Goal: Task Accomplishment & Management: Use online tool/utility

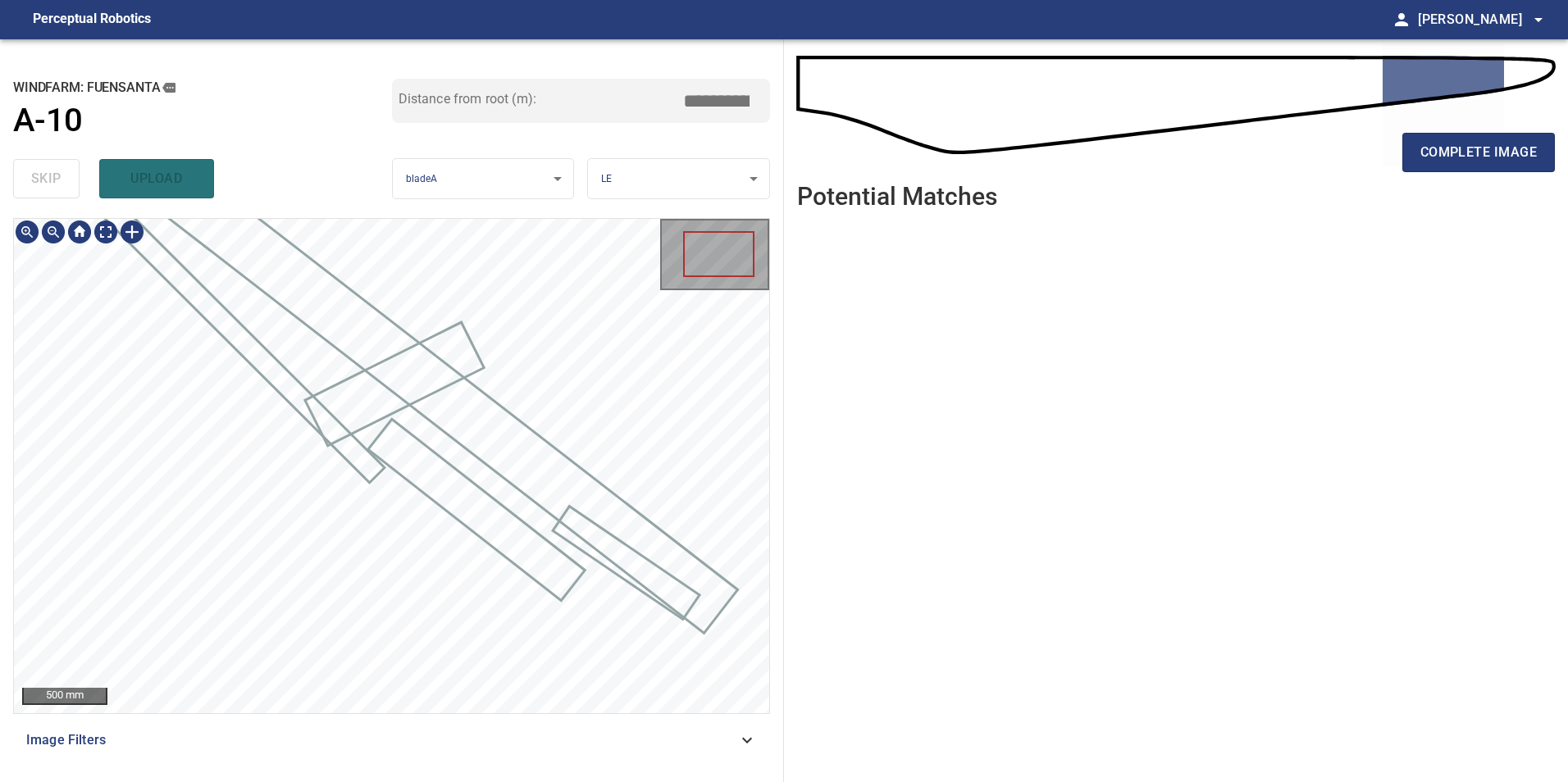
click at [453, 219] on div at bounding box center [392, 219] width 755 height 0
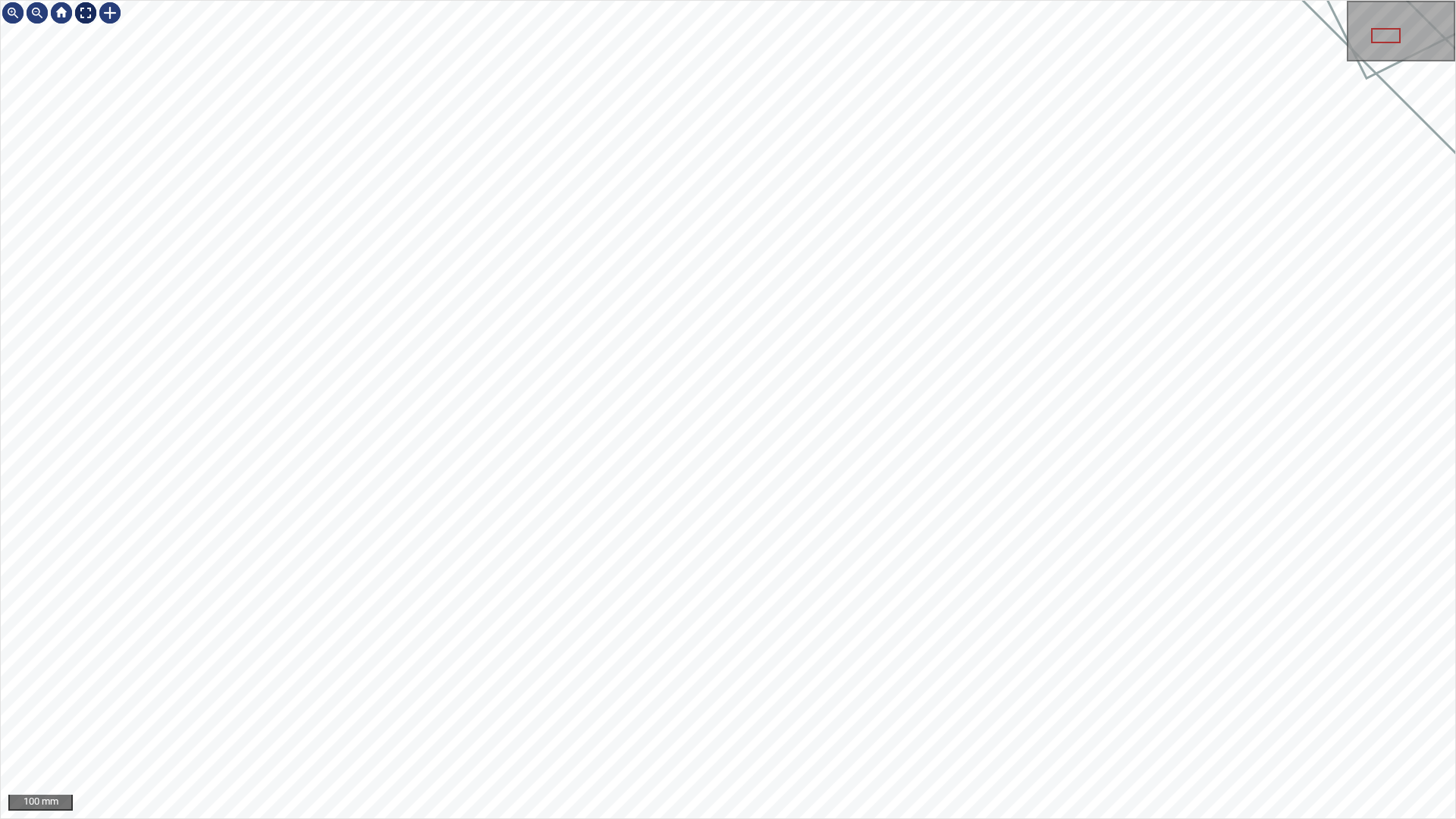
click at [86, 9] on div at bounding box center [85, 12] width 24 height 24
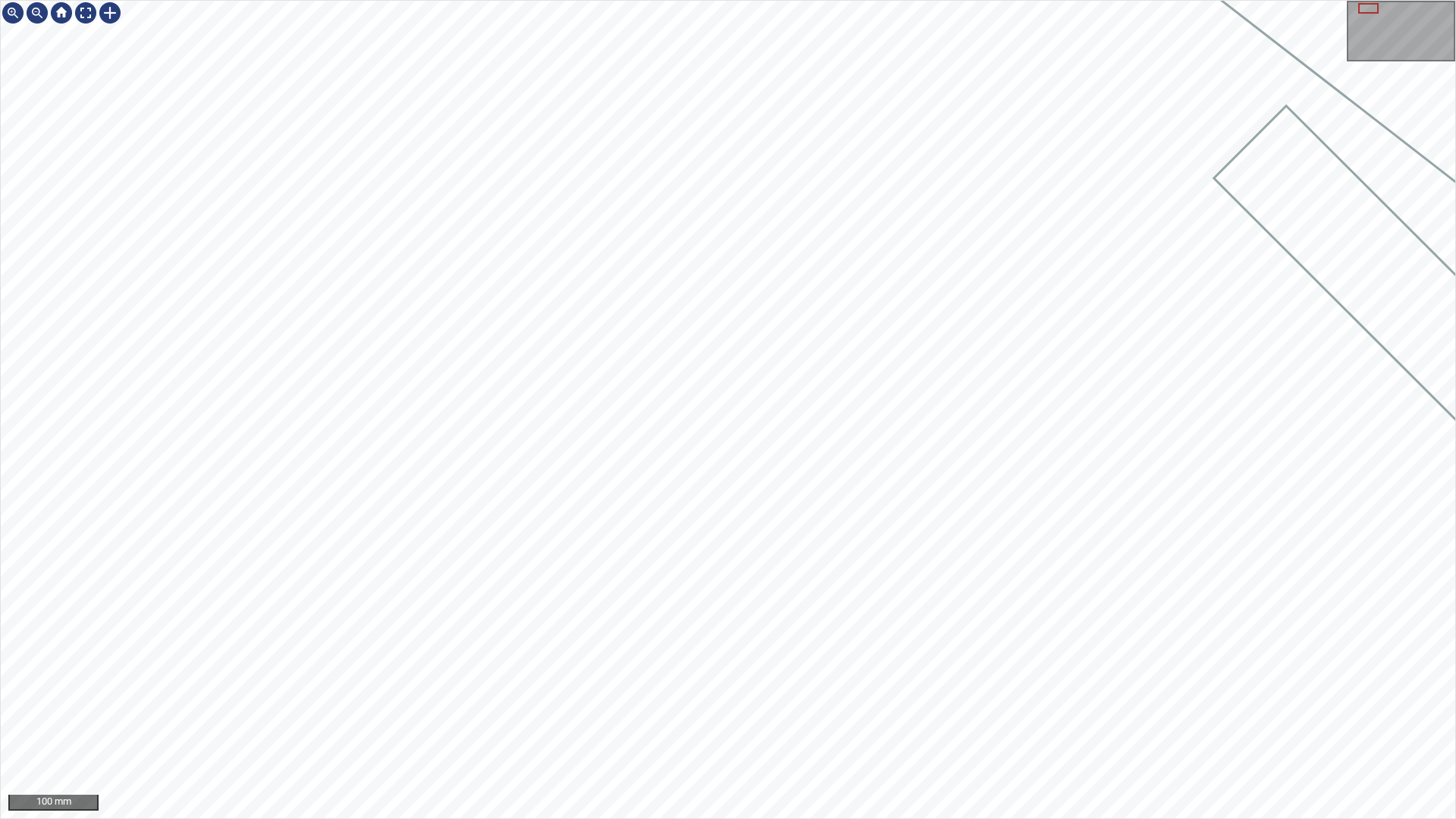
click at [590, 0] on div "100 mm" at bounding box center [728, 410] width 1456 height 819
click at [572, 0] on div "50 mm" at bounding box center [728, 410] width 1456 height 819
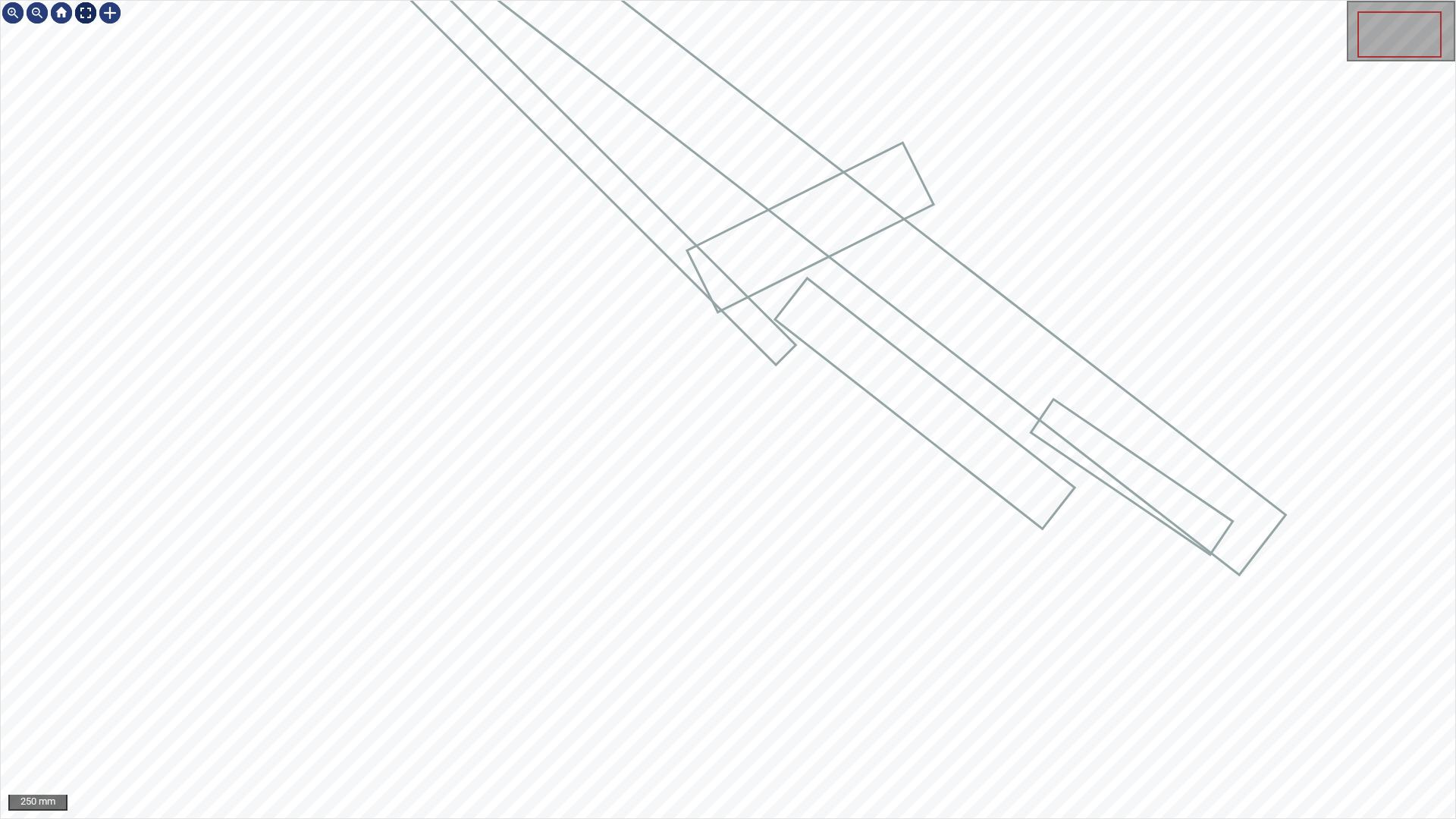
click at [75, 6] on div at bounding box center [85, 12] width 24 height 24
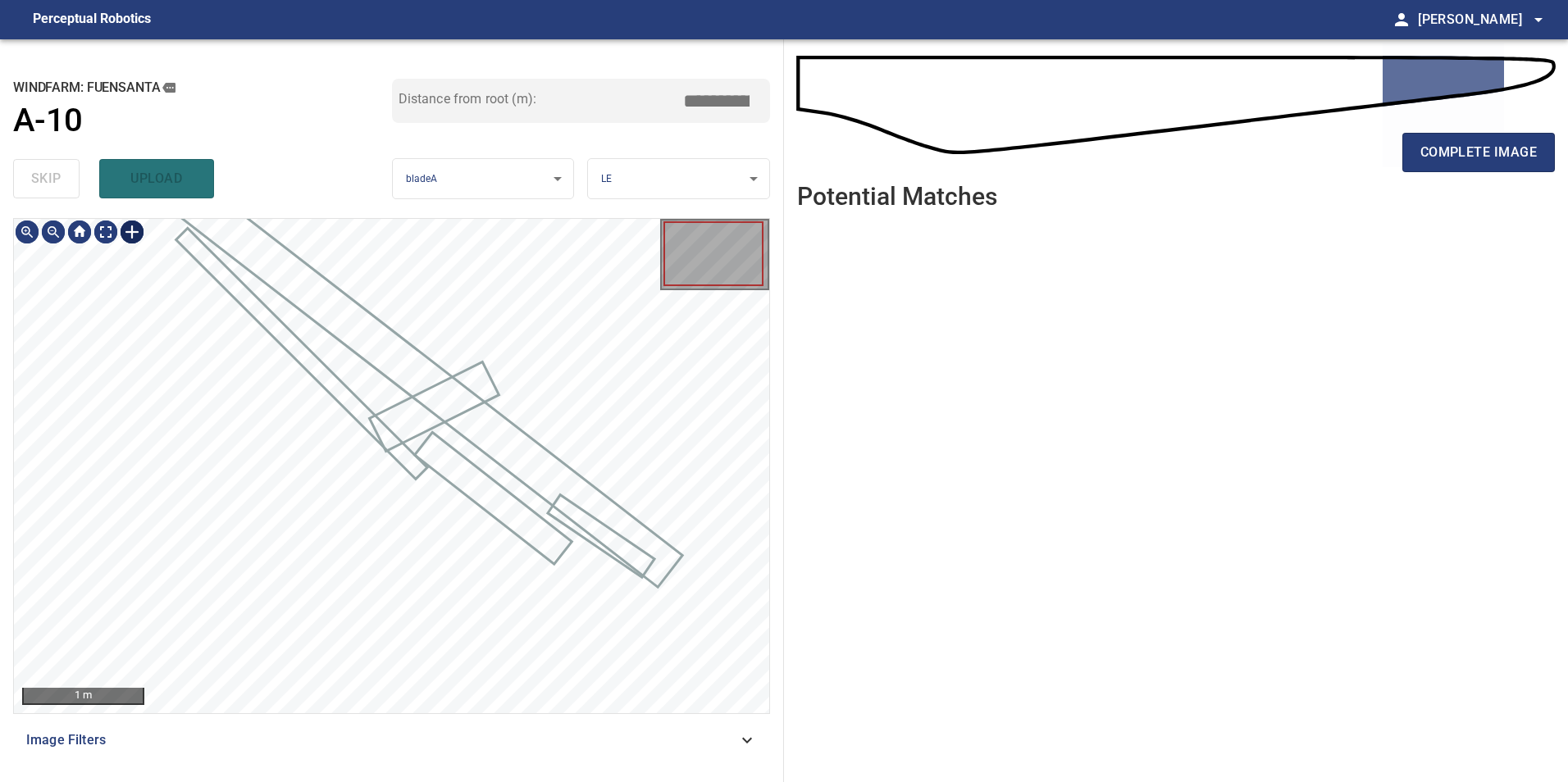
click at [128, 232] on div at bounding box center [132, 232] width 26 height 26
click at [669, 590] on div at bounding box center [392, 466] width 755 height 494
click at [563, 674] on div at bounding box center [470, 625] width 235 height 149
click at [513, 644] on div at bounding box center [478, 607] width 225 height 168
click at [584, 654] on div at bounding box center [392, 466] width 755 height 494
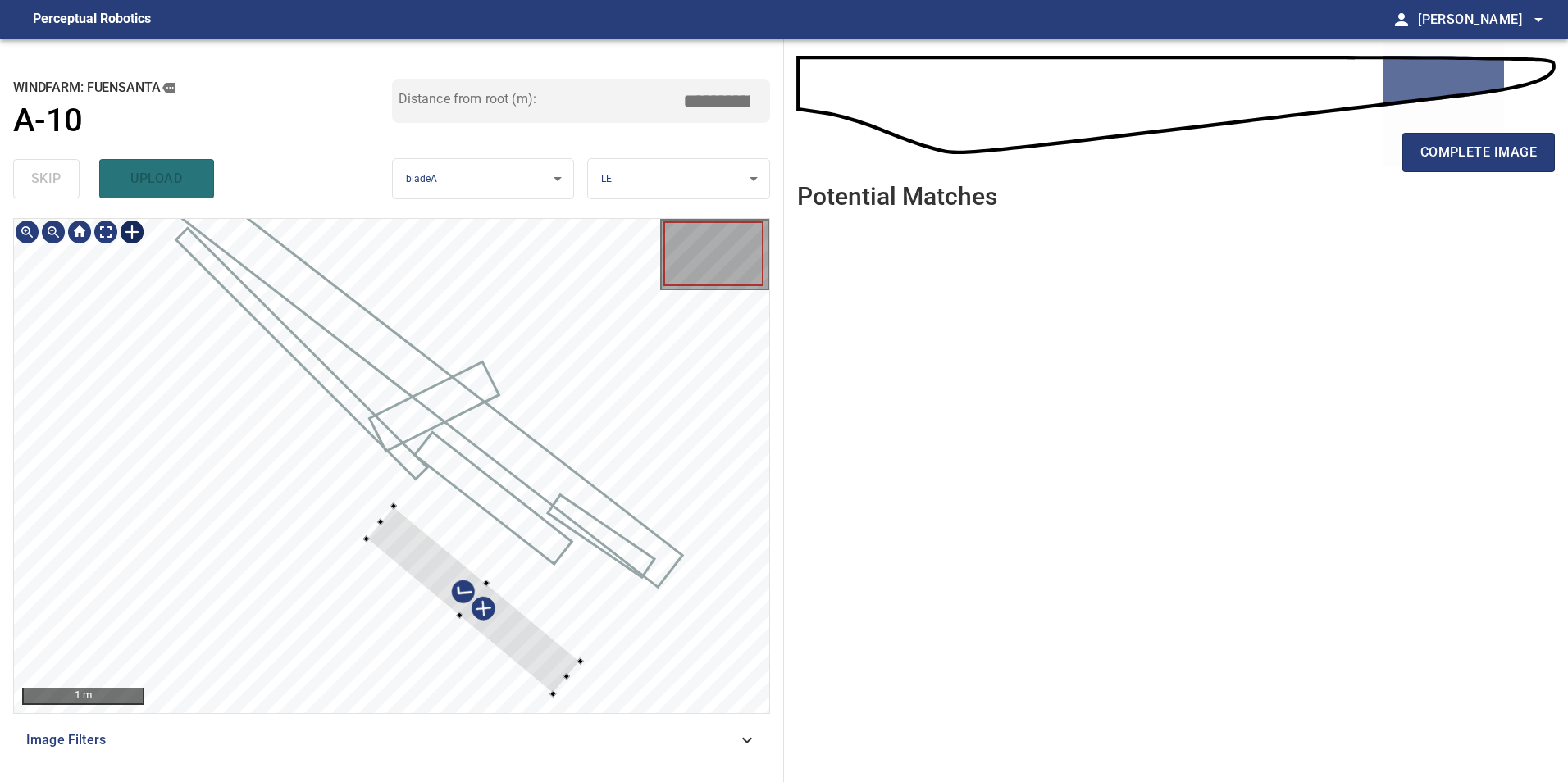
click at [541, 659] on div at bounding box center [474, 600] width 214 height 188
click at [582, 656] on div at bounding box center [392, 466] width 755 height 494
click at [545, 667] on div at bounding box center [470, 597] width 218 height 187
click at [414, 554] on div at bounding box center [488, 611] width 181 height 158
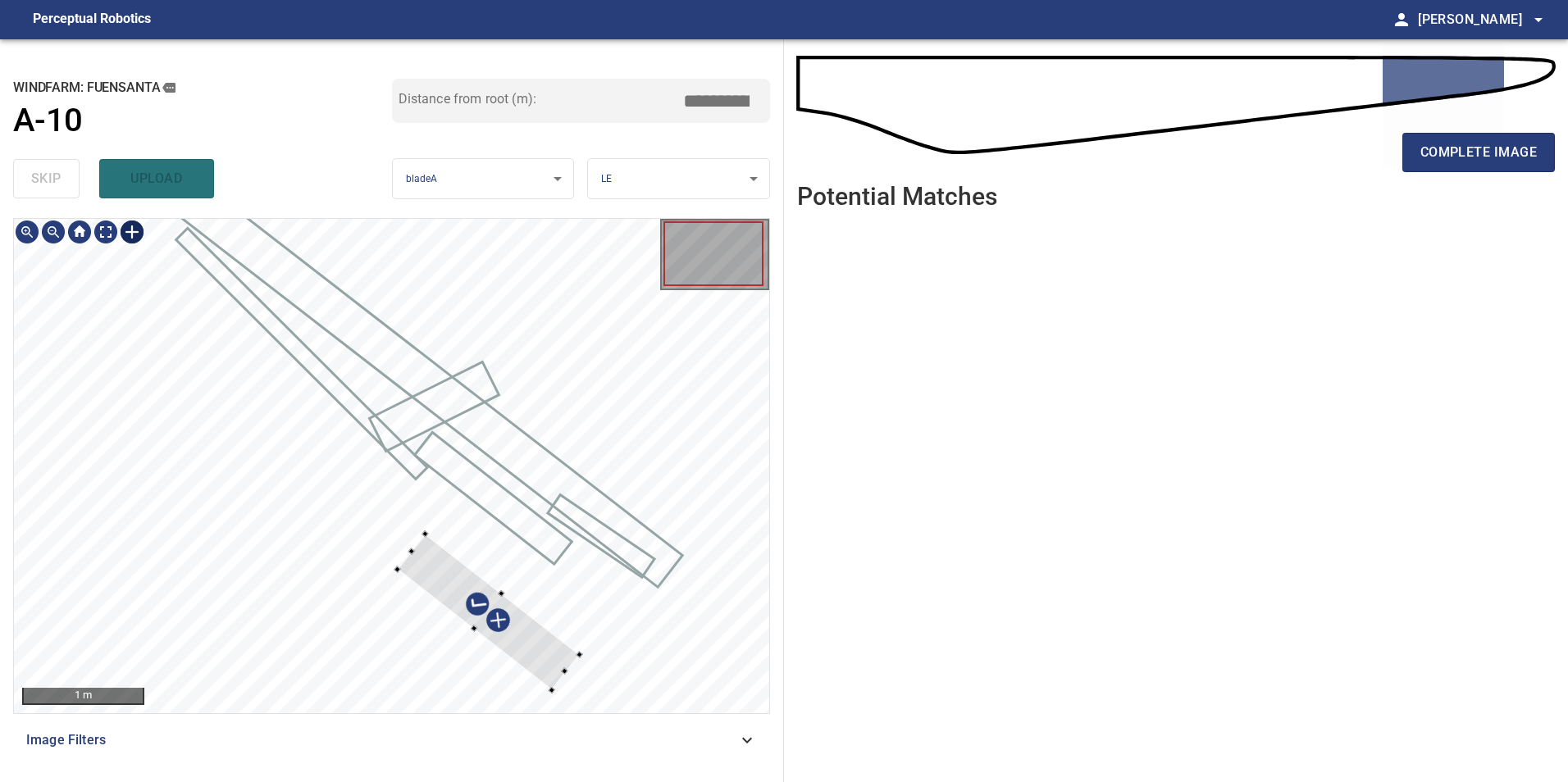
click at [412, 553] on div at bounding box center [392, 466] width 755 height 494
click at [427, 534] on div at bounding box center [392, 466] width 755 height 494
click at [529, 662] on div at bounding box center [483, 611] width 182 height 157
click at [492, 596] on div at bounding box center [493, 596] width 6 height 6
click at [530, 650] on div at bounding box center [482, 615] width 178 height 151
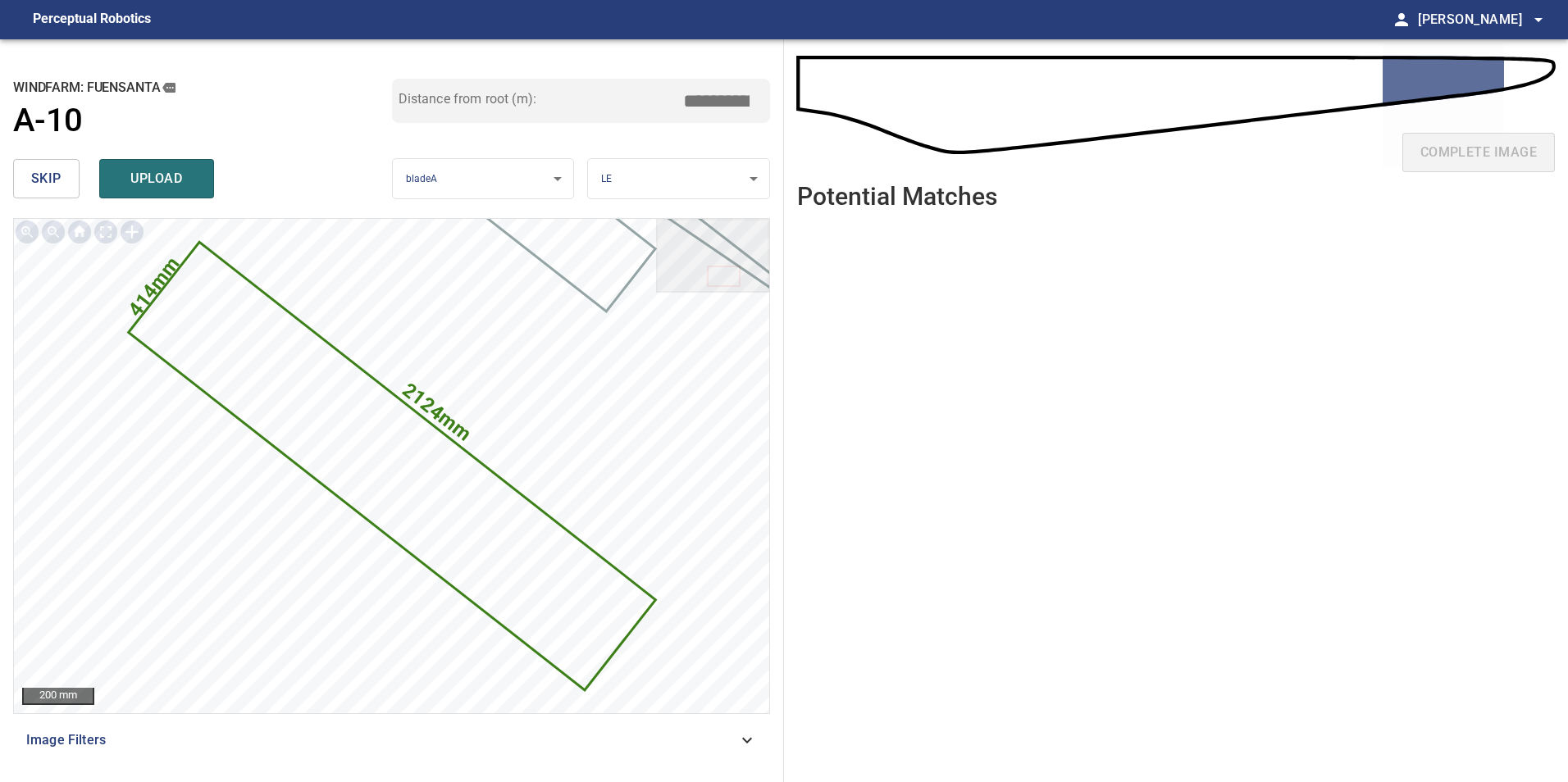
click at [712, 108] on input "*****" at bounding box center [723, 101] width 82 height 31
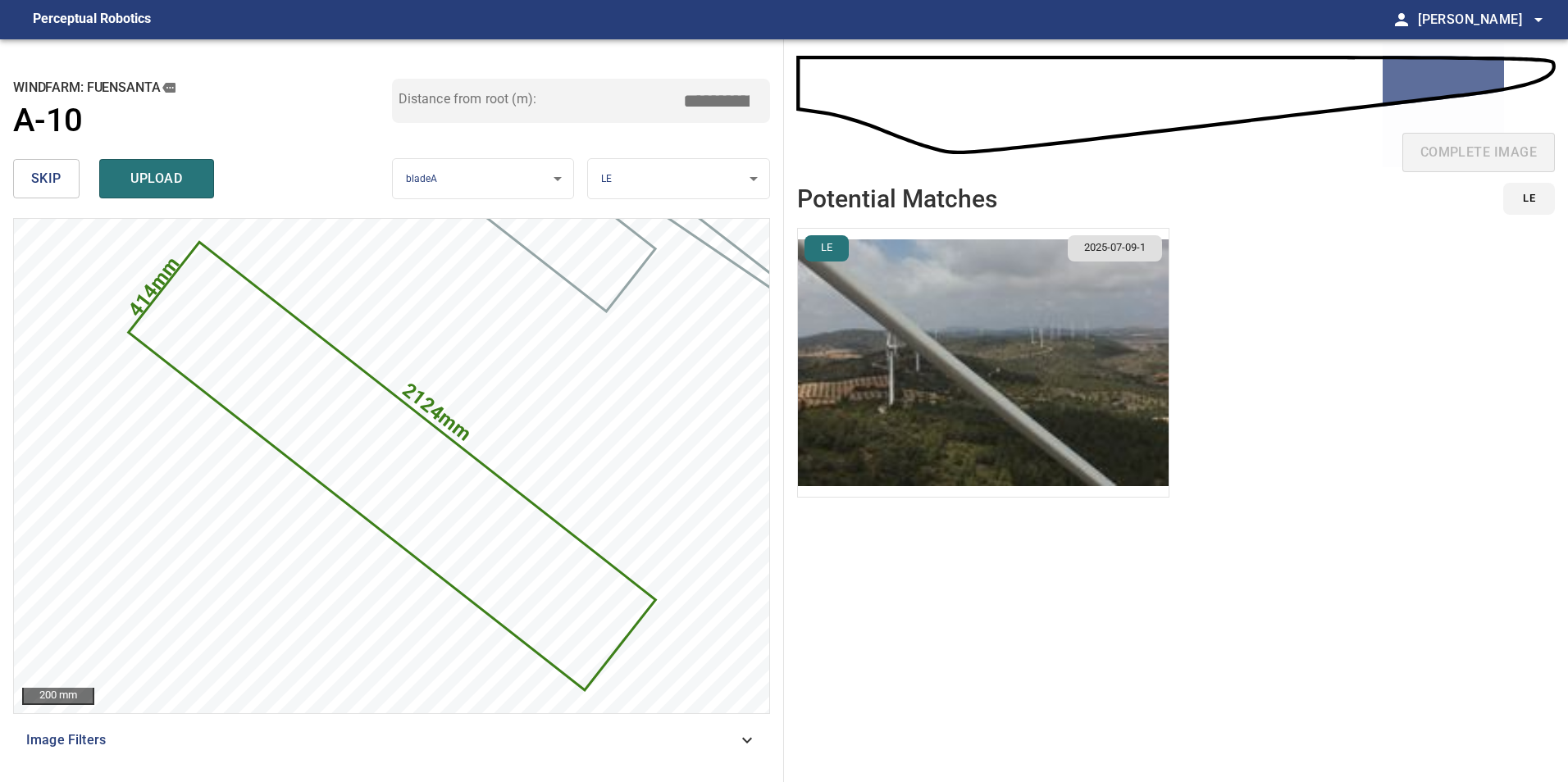
type input "*****"
click at [889, 443] on img "button" at bounding box center [984, 362] width 371 height 268
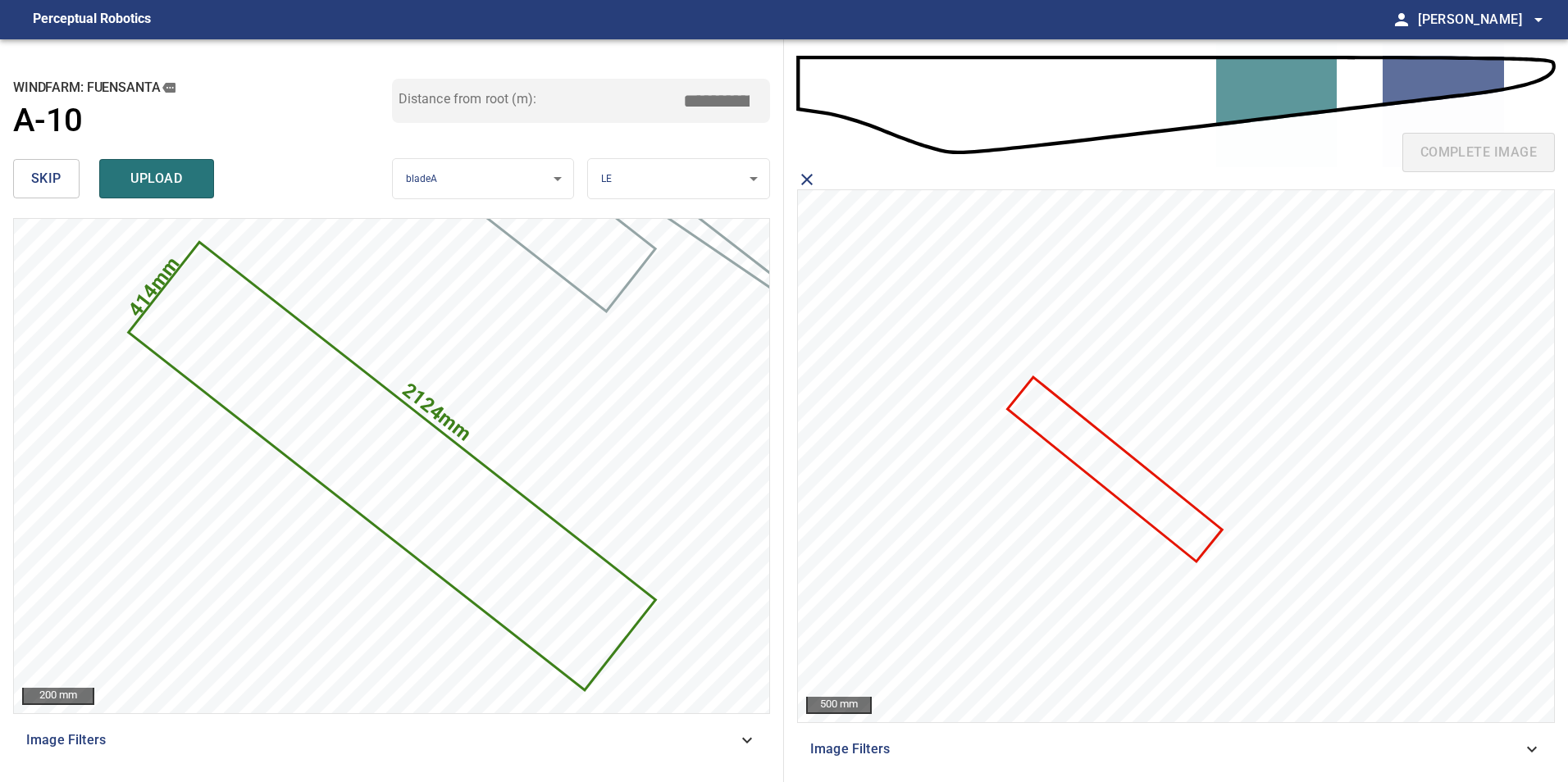
click at [1133, 485] on icon at bounding box center [1115, 468] width 211 height 181
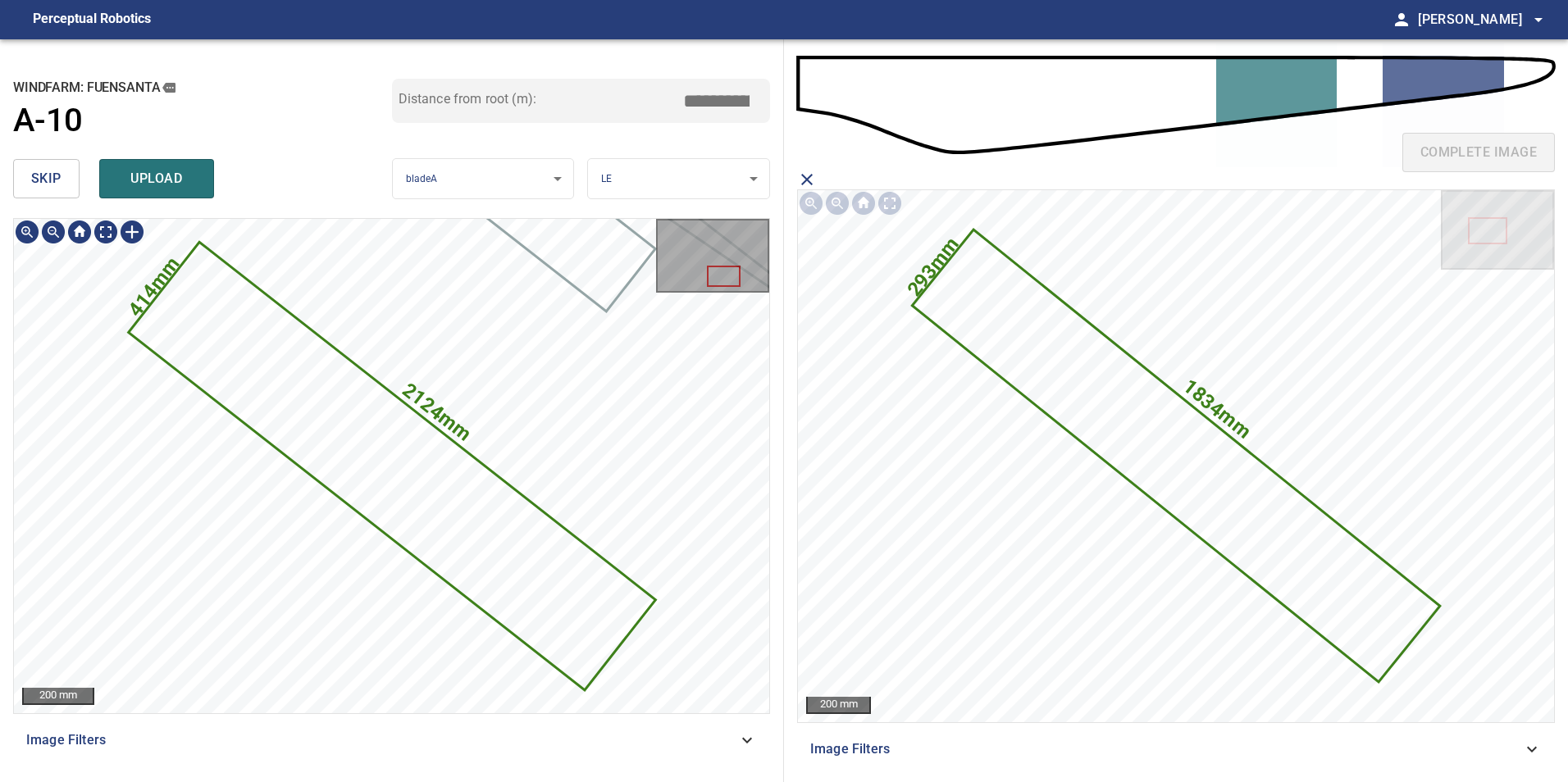
click at [527, 560] on icon at bounding box center [390, 466] width 523 height 444
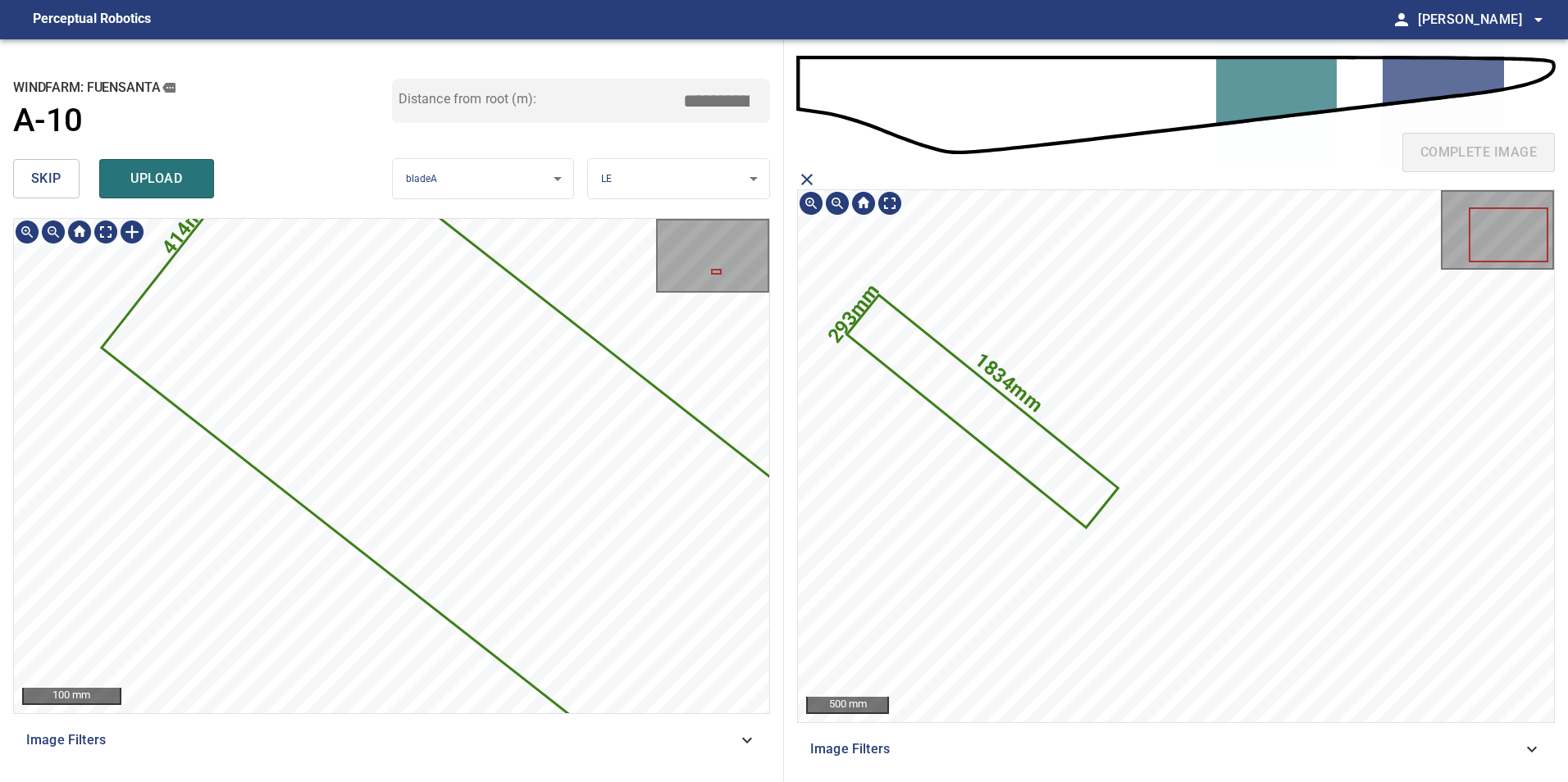
click at [884, 436] on div "**********" at bounding box center [784, 411] width 1568 height 743
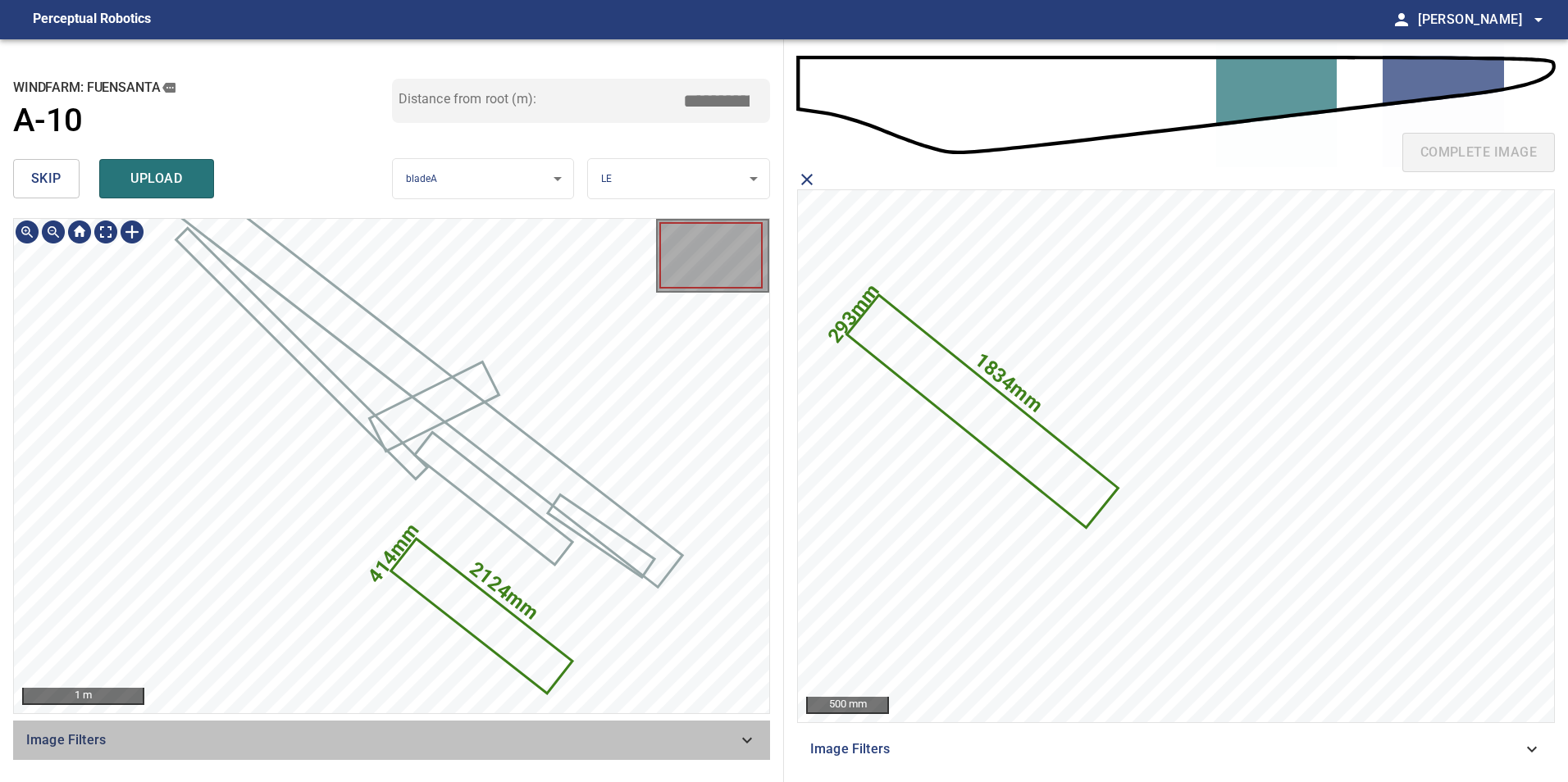
click at [295, 672] on div "2124mm 414mm 1 m Image Filters" at bounding box center [392, 493] width 757 height 551
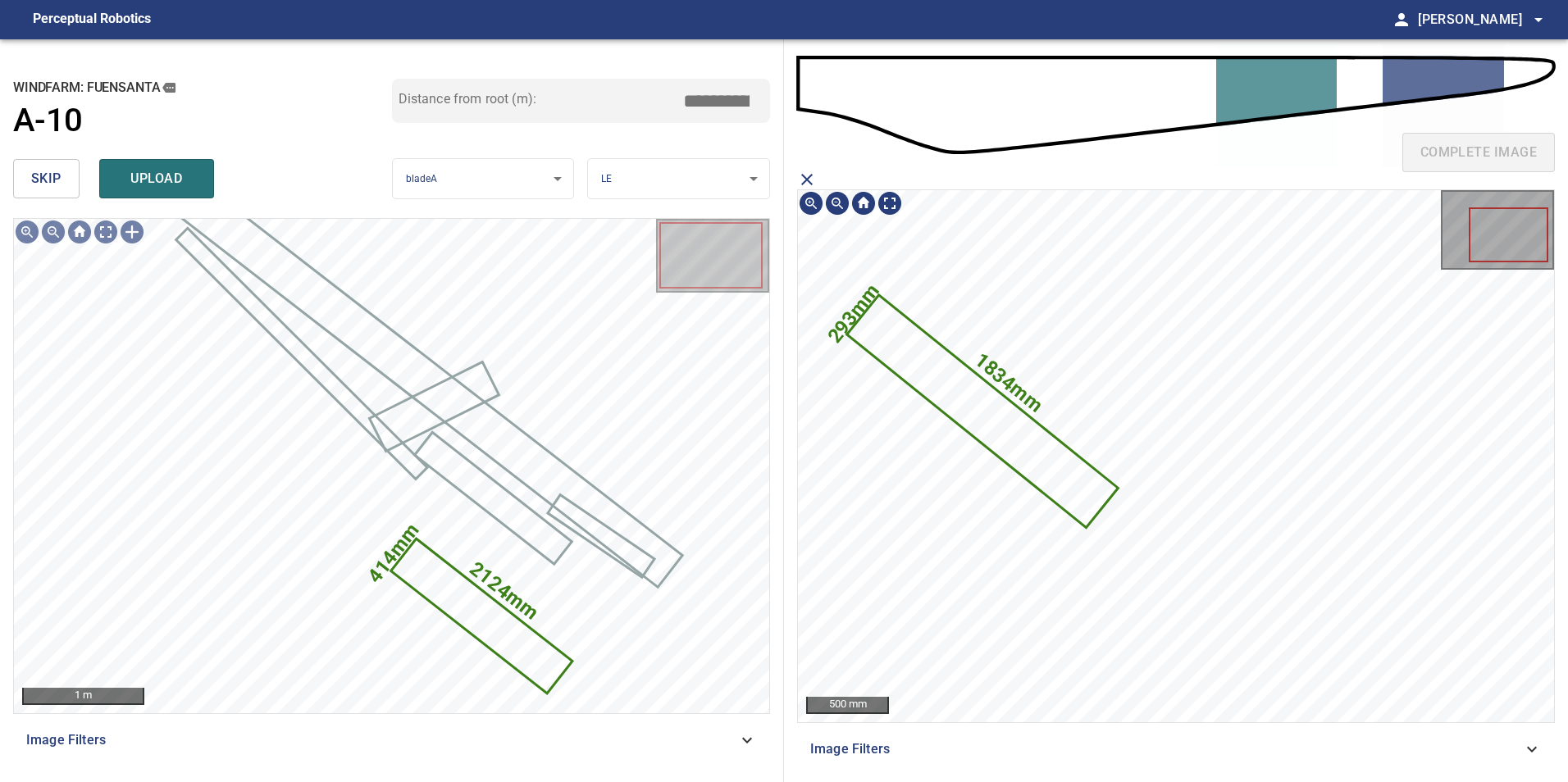
click at [1031, 430] on icon at bounding box center [983, 411] width 267 height 230
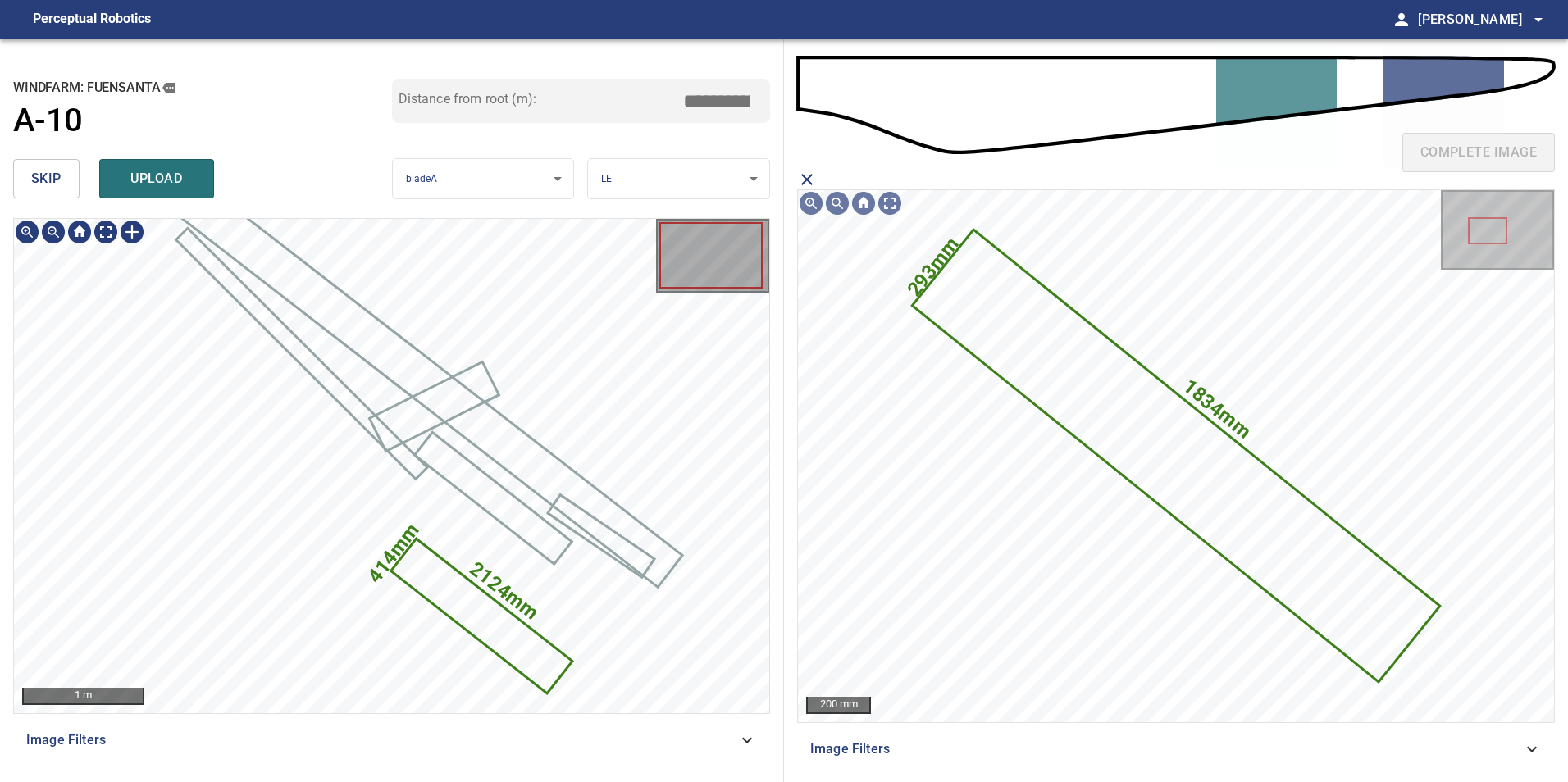
click at [523, 645] on icon at bounding box center [482, 615] width 178 height 151
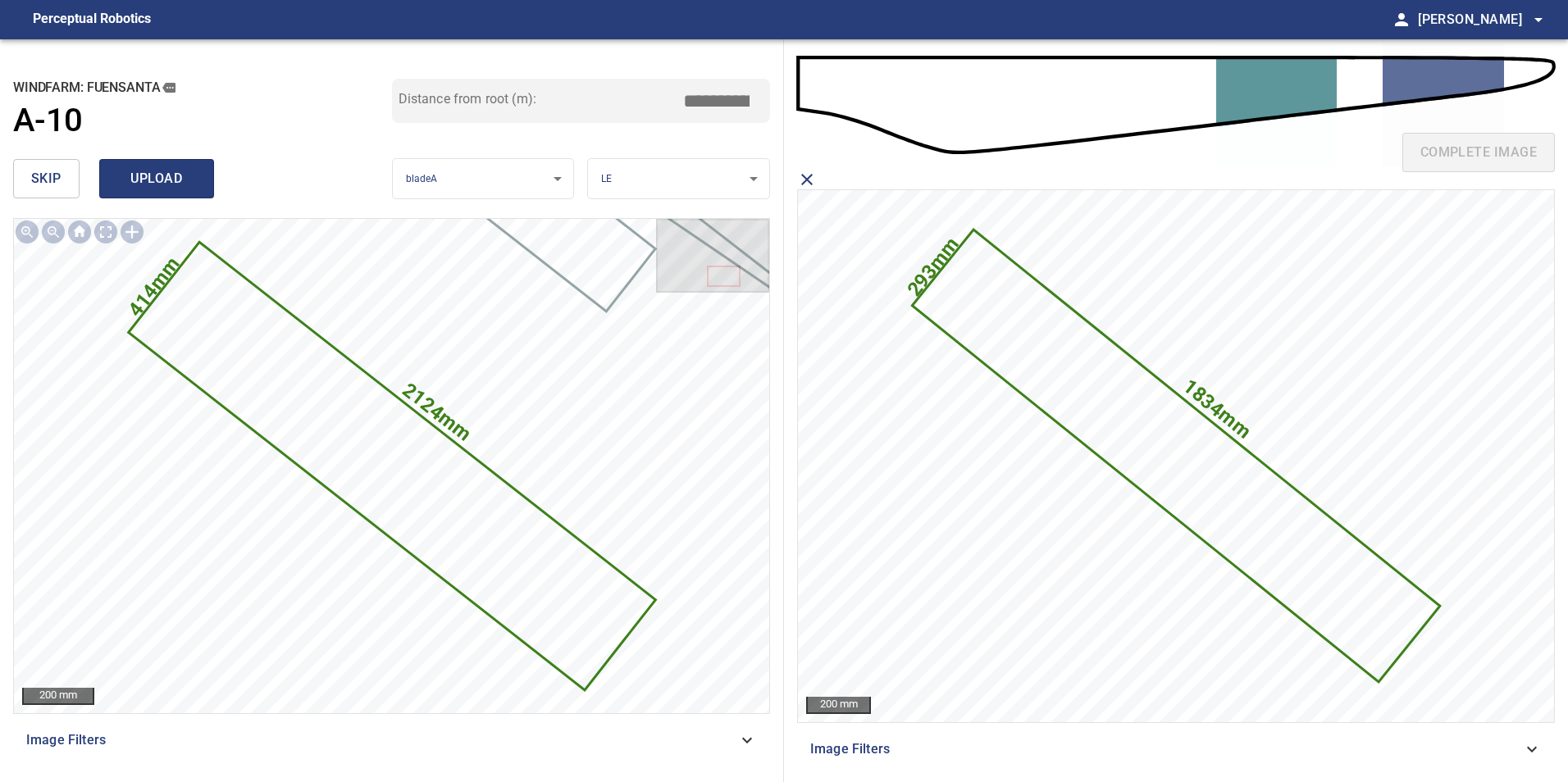
click at [188, 163] on button "upload" at bounding box center [156, 179] width 115 height 39
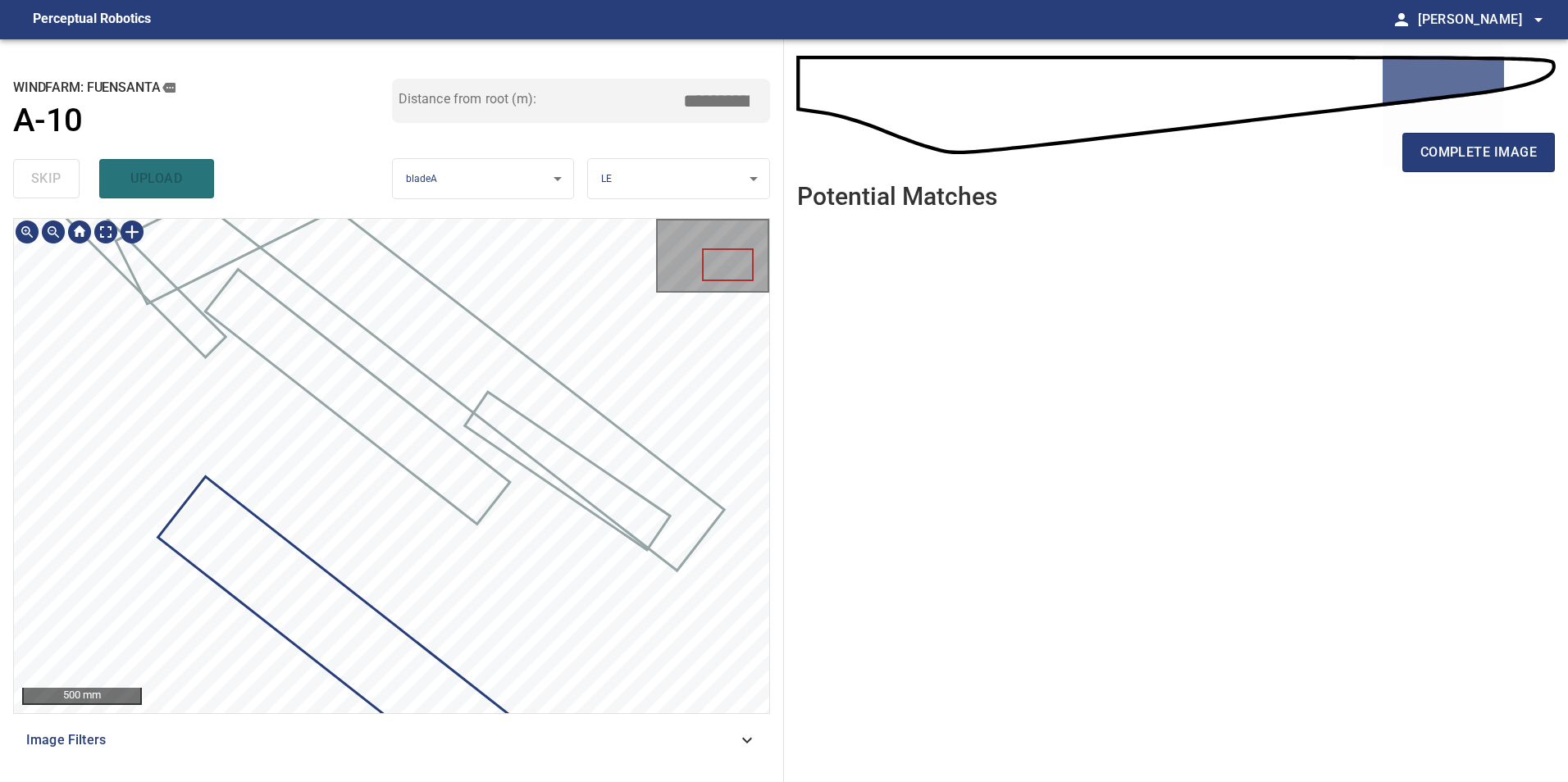
click at [515, 362] on div at bounding box center [392, 466] width 755 height 494
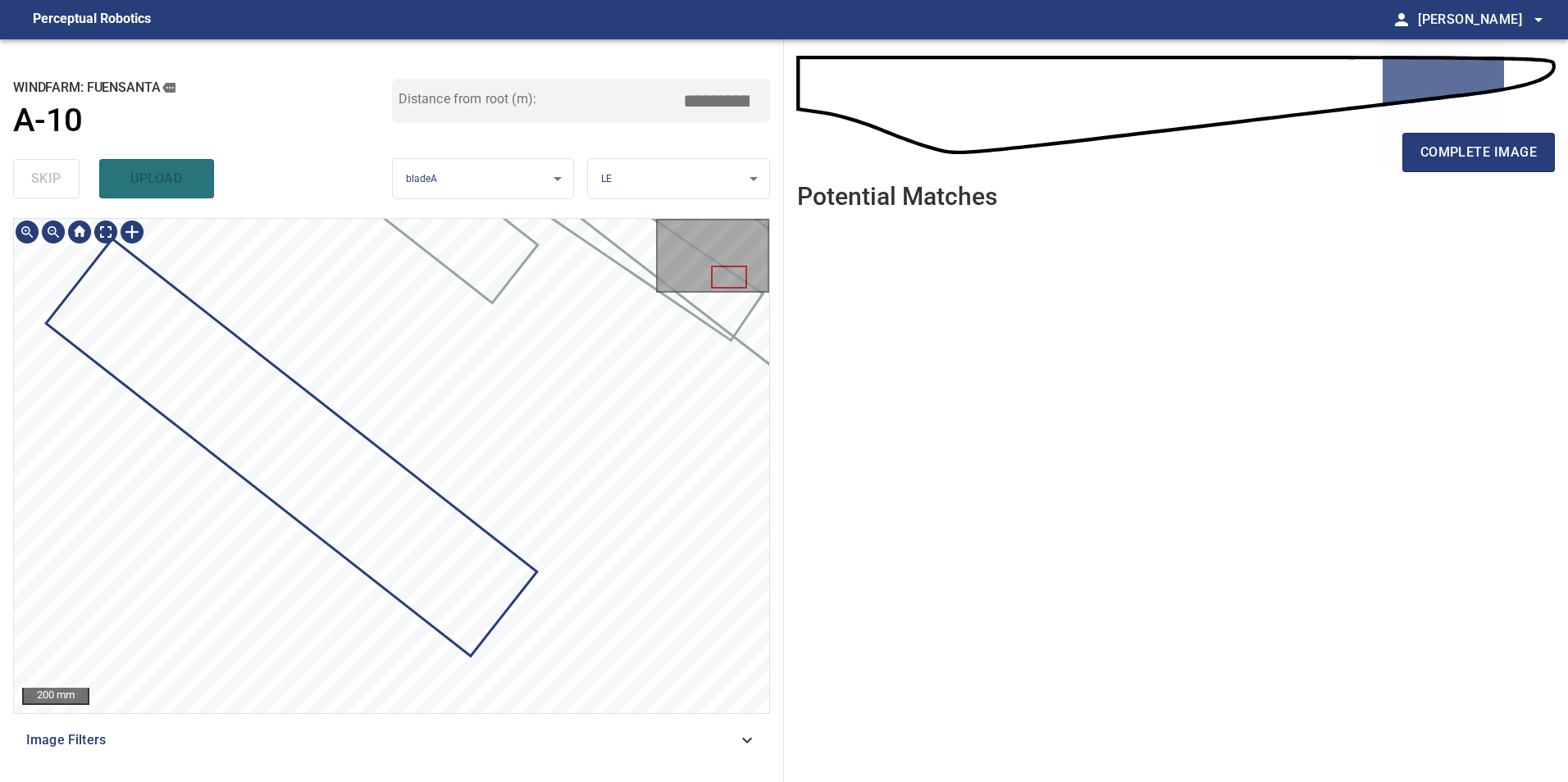
click at [652, 534] on div at bounding box center [392, 466] width 755 height 494
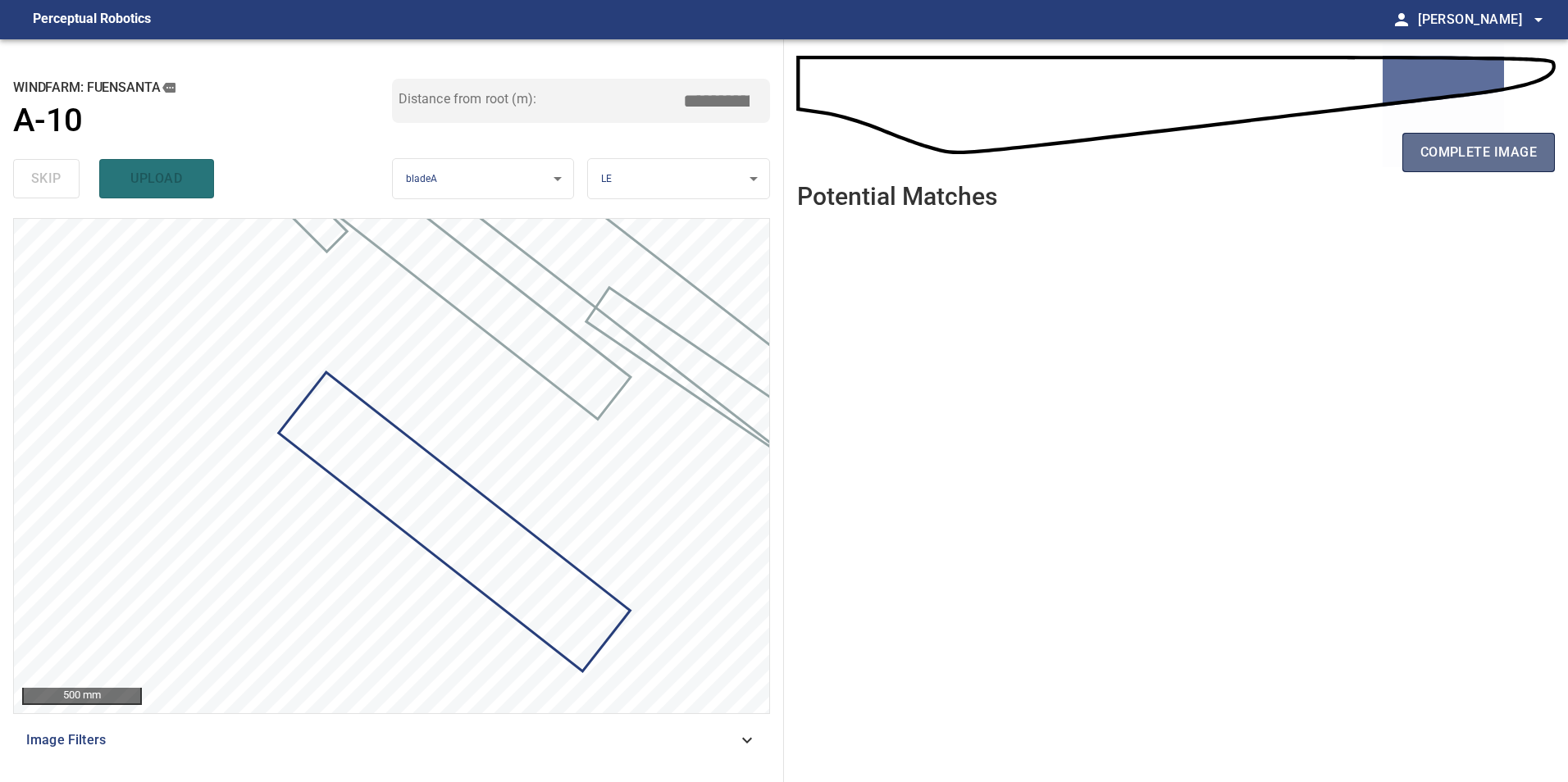
click at [1455, 157] on span "complete image" at bounding box center [1479, 152] width 117 height 23
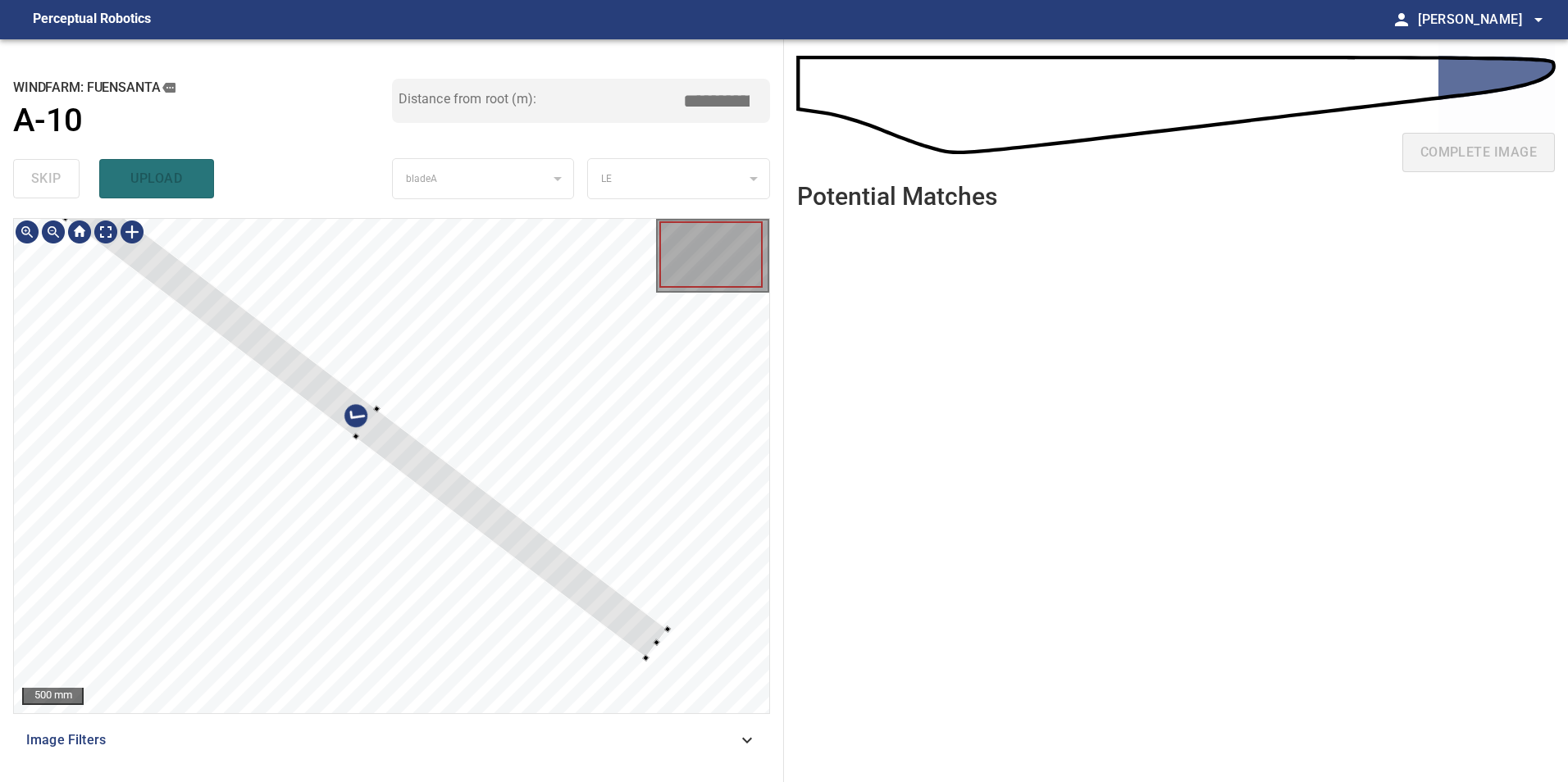
click at [519, 516] on div at bounding box center [392, 466] width 755 height 494
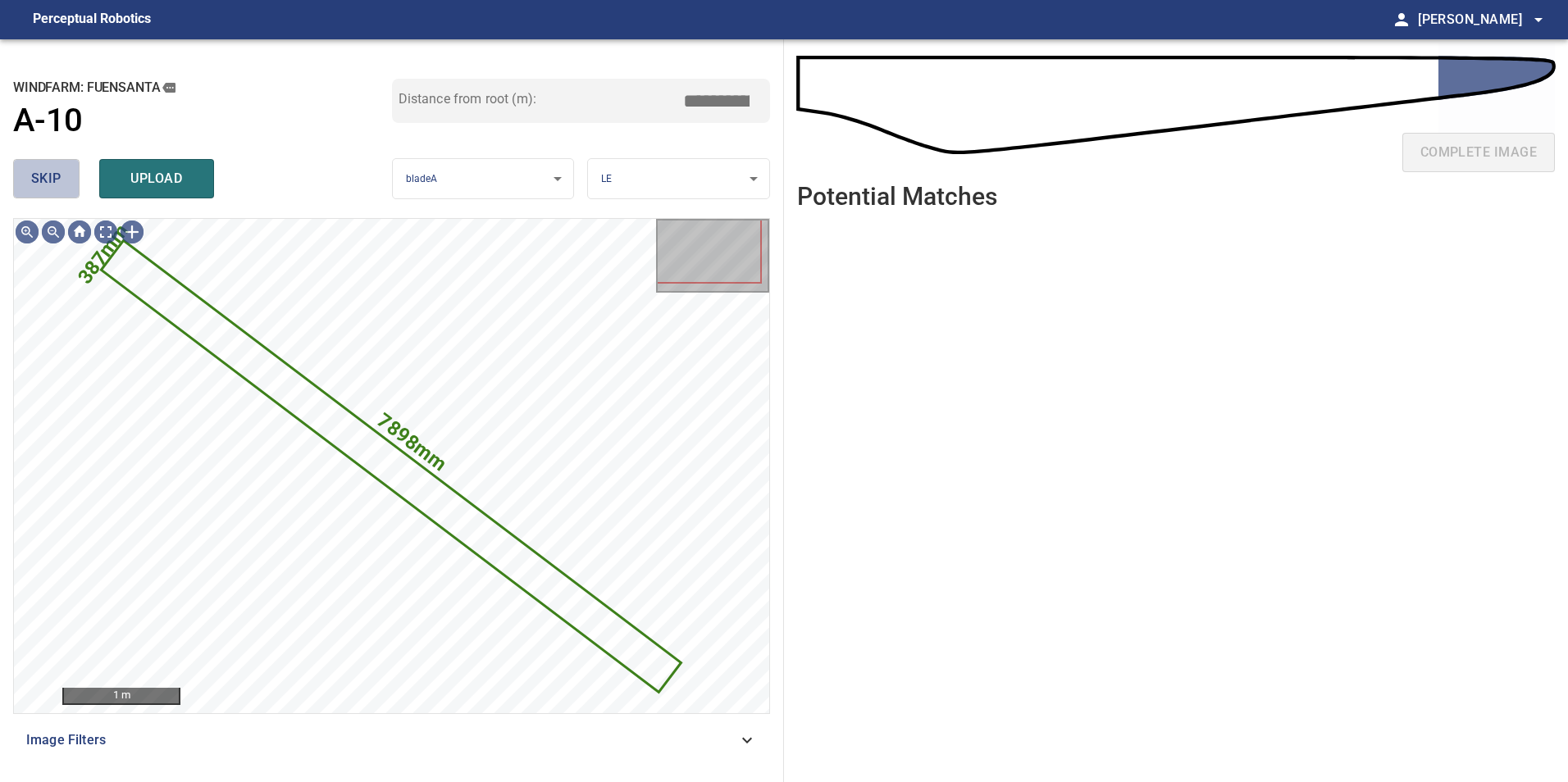
click at [16, 177] on button "skip" at bounding box center [46, 179] width 67 height 39
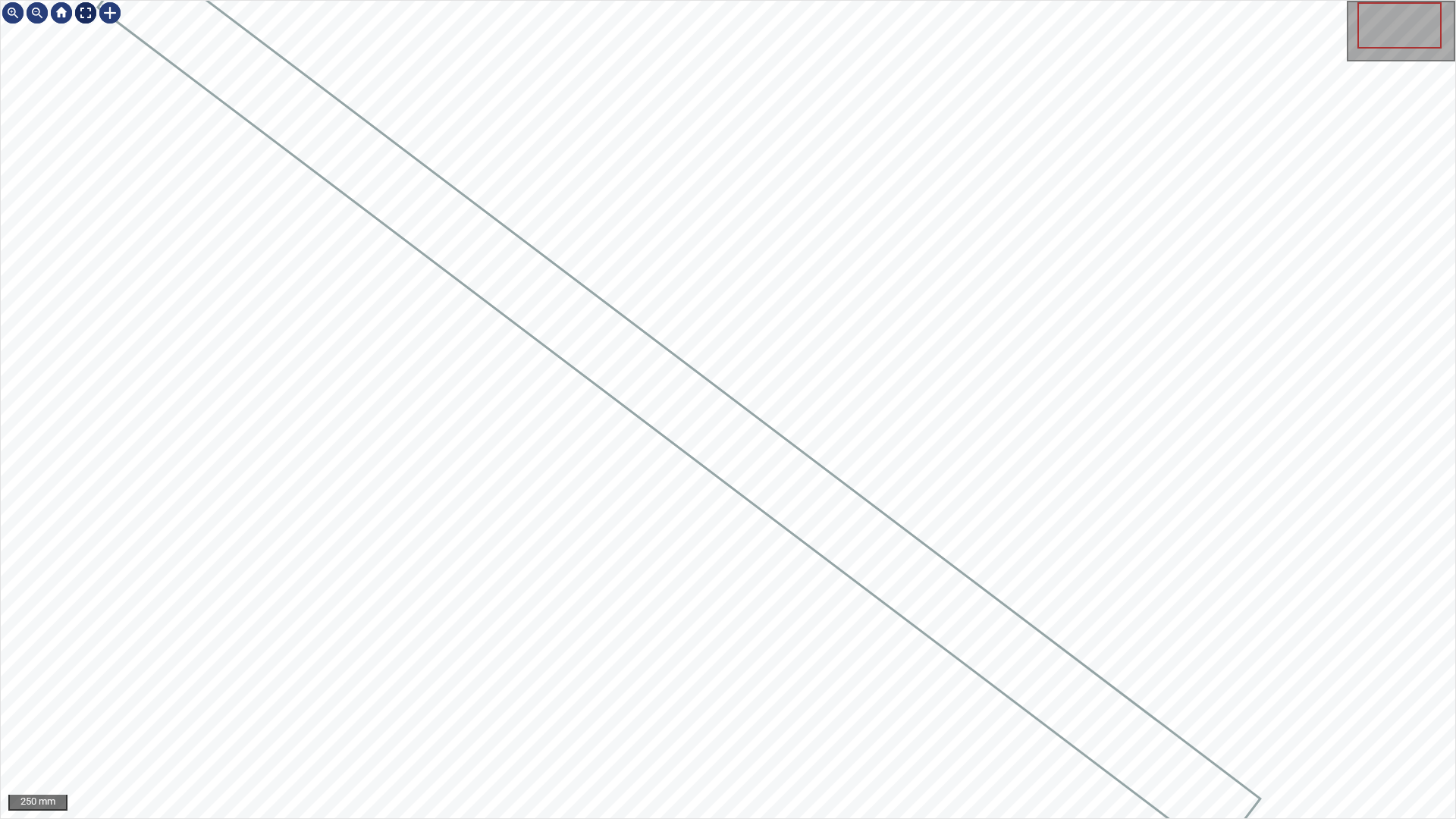
click at [91, 14] on div at bounding box center [85, 12] width 24 height 24
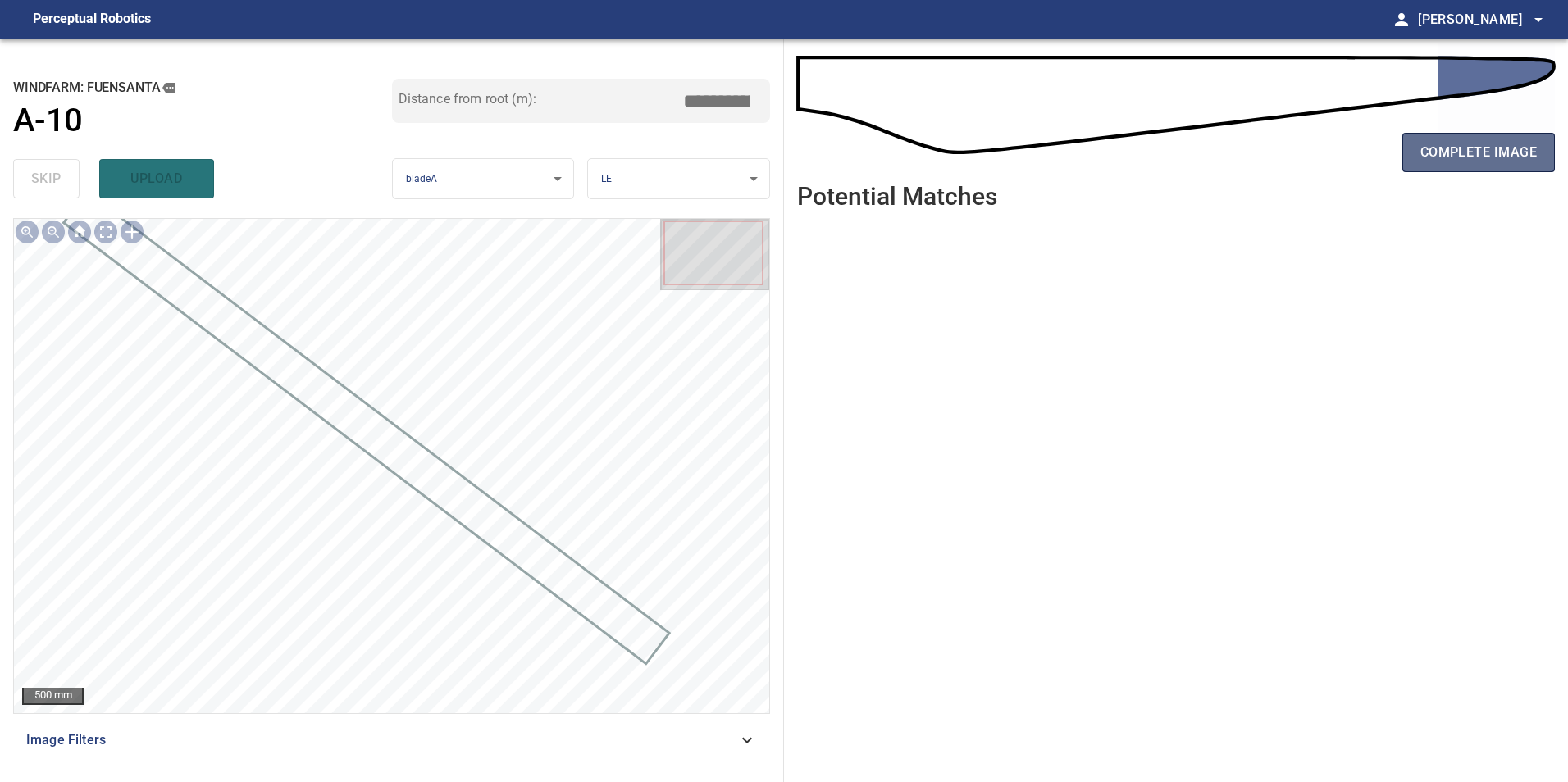
click at [1466, 141] on span "complete image" at bounding box center [1479, 152] width 117 height 23
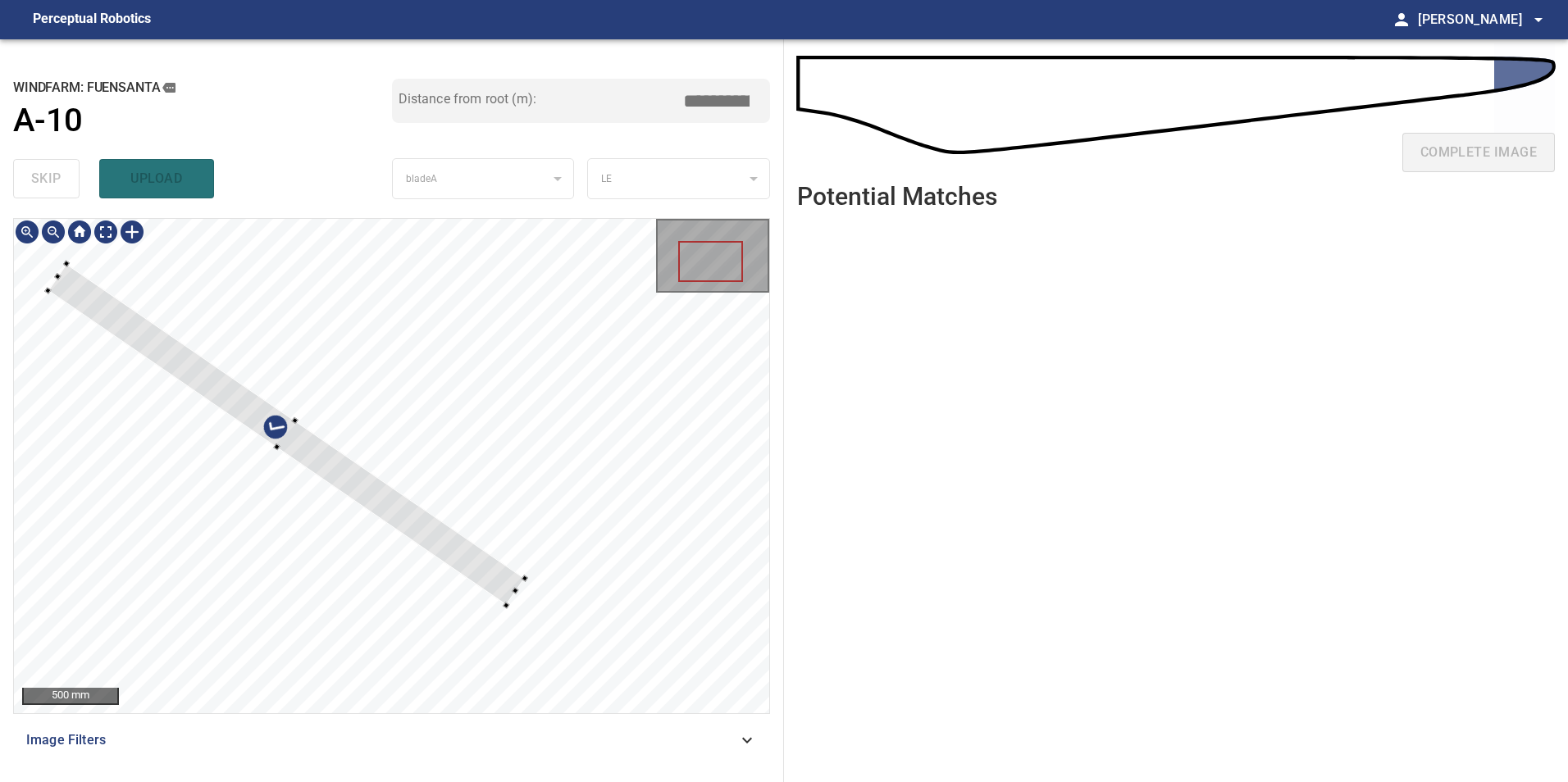
click at [61, 262] on div at bounding box center [392, 466] width 755 height 494
click at [637, 460] on div at bounding box center [392, 466] width 755 height 494
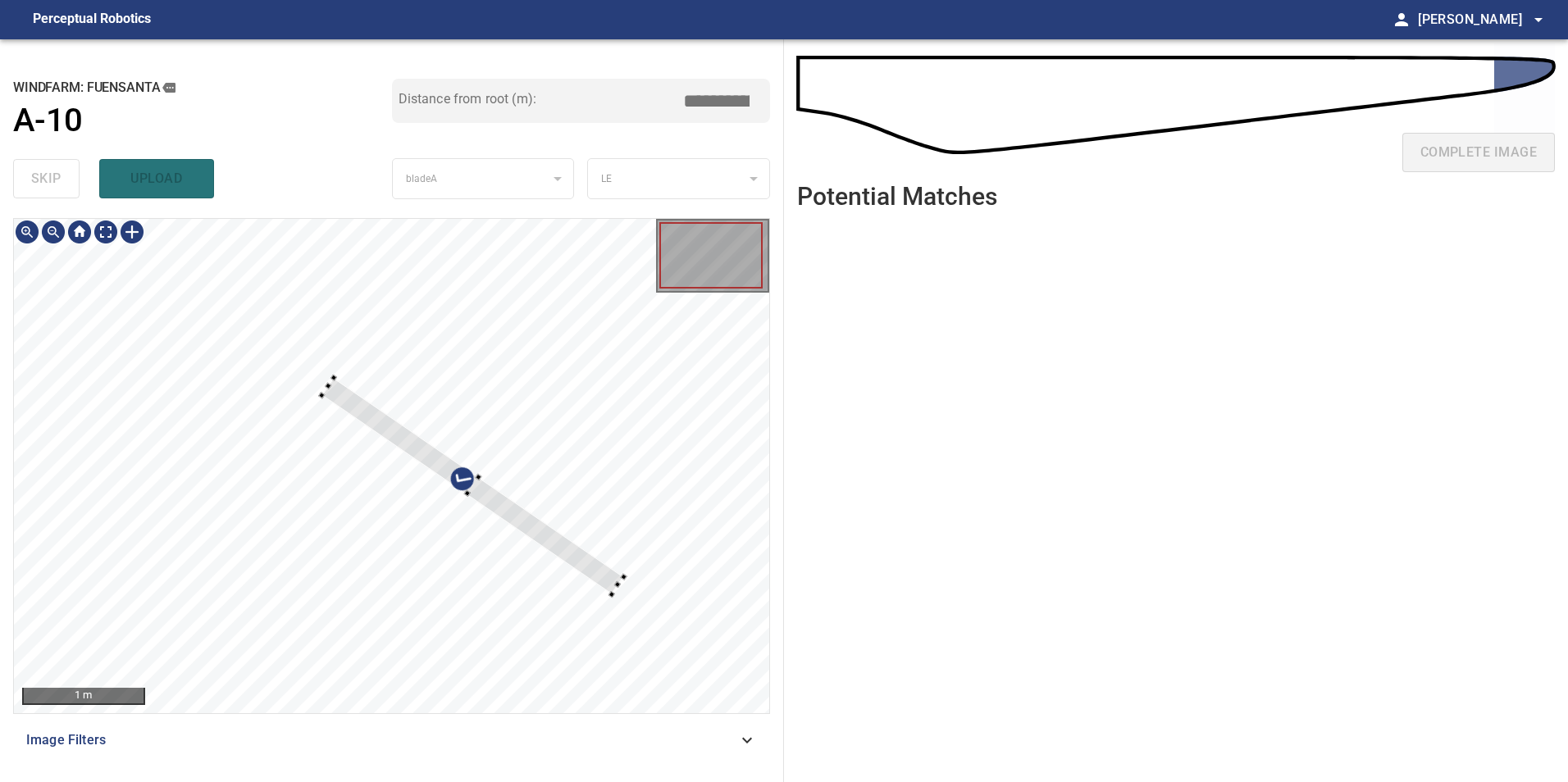
click at [553, 553] on div at bounding box center [472, 485] width 302 height 216
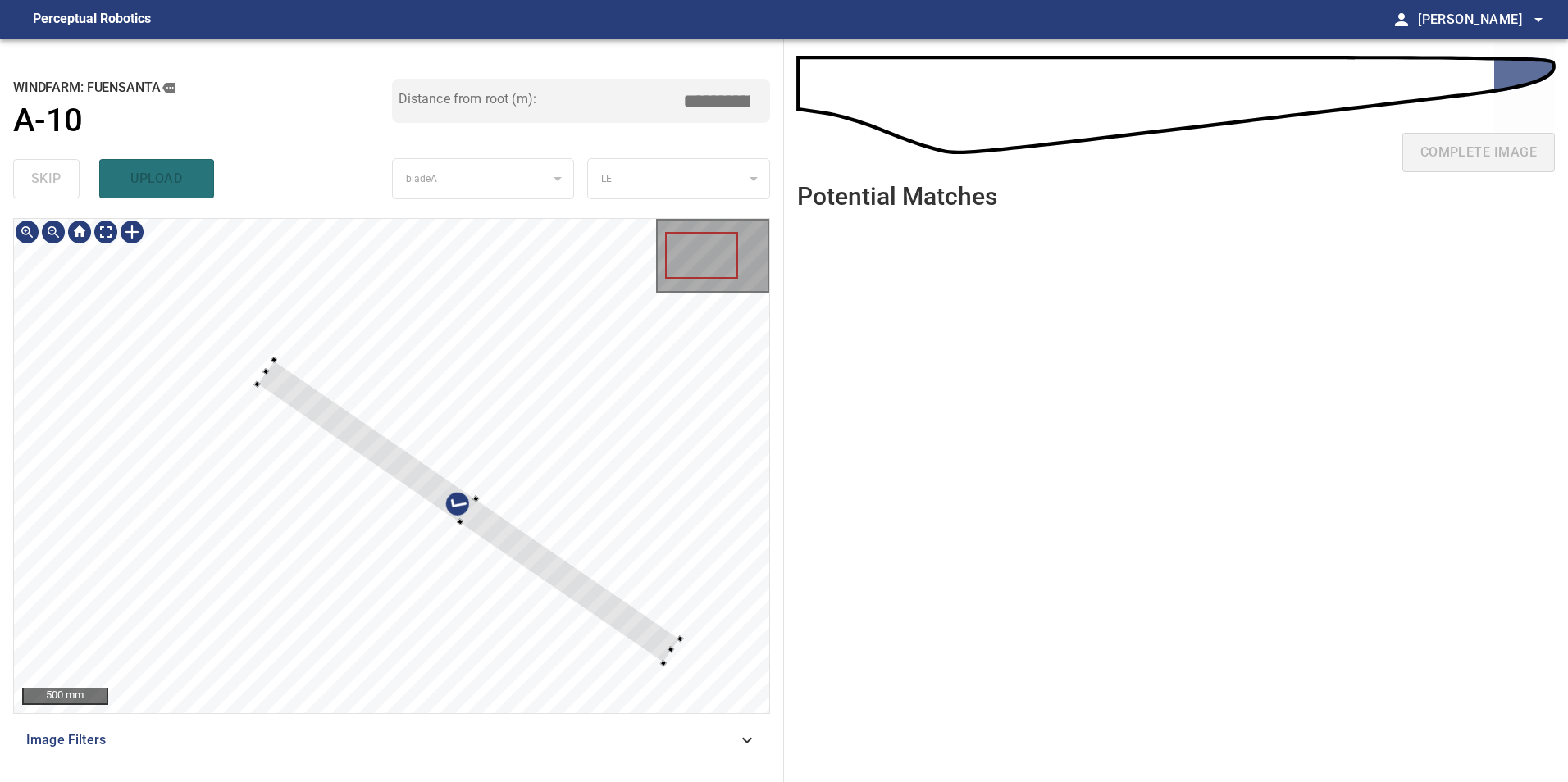
click at [390, 472] on div at bounding box center [469, 511] width 422 height 304
click at [468, 470] on div at bounding box center [392, 466] width 755 height 494
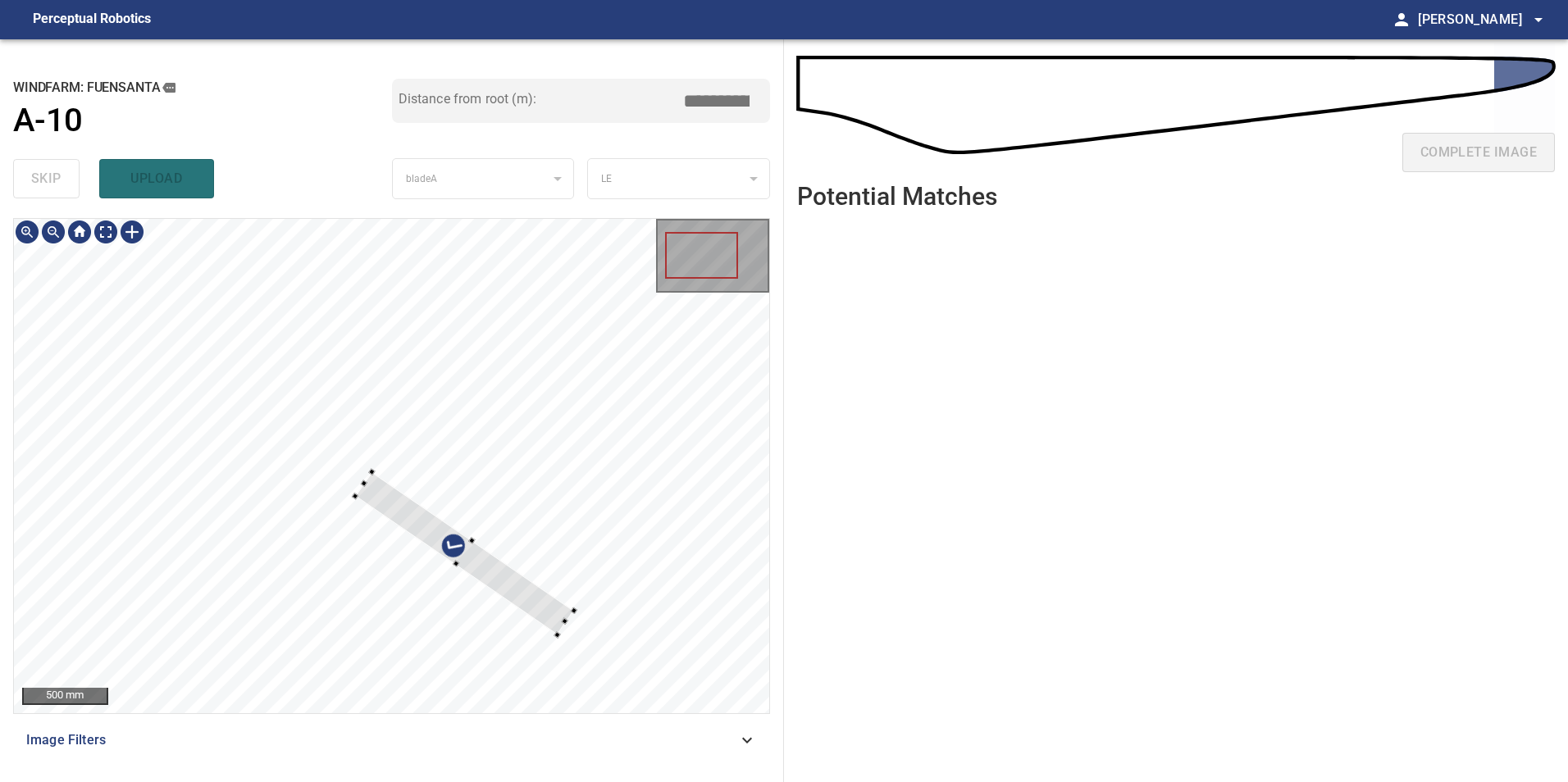
click at [566, 629] on div at bounding box center [392, 466] width 755 height 494
click at [579, 632] on div at bounding box center [392, 466] width 755 height 494
click at [565, 617] on div at bounding box center [478, 567] width 233 height 172
click at [589, 629] on div at bounding box center [485, 572] width 234 height 176
click at [551, 621] on div at bounding box center [484, 570] width 233 height 181
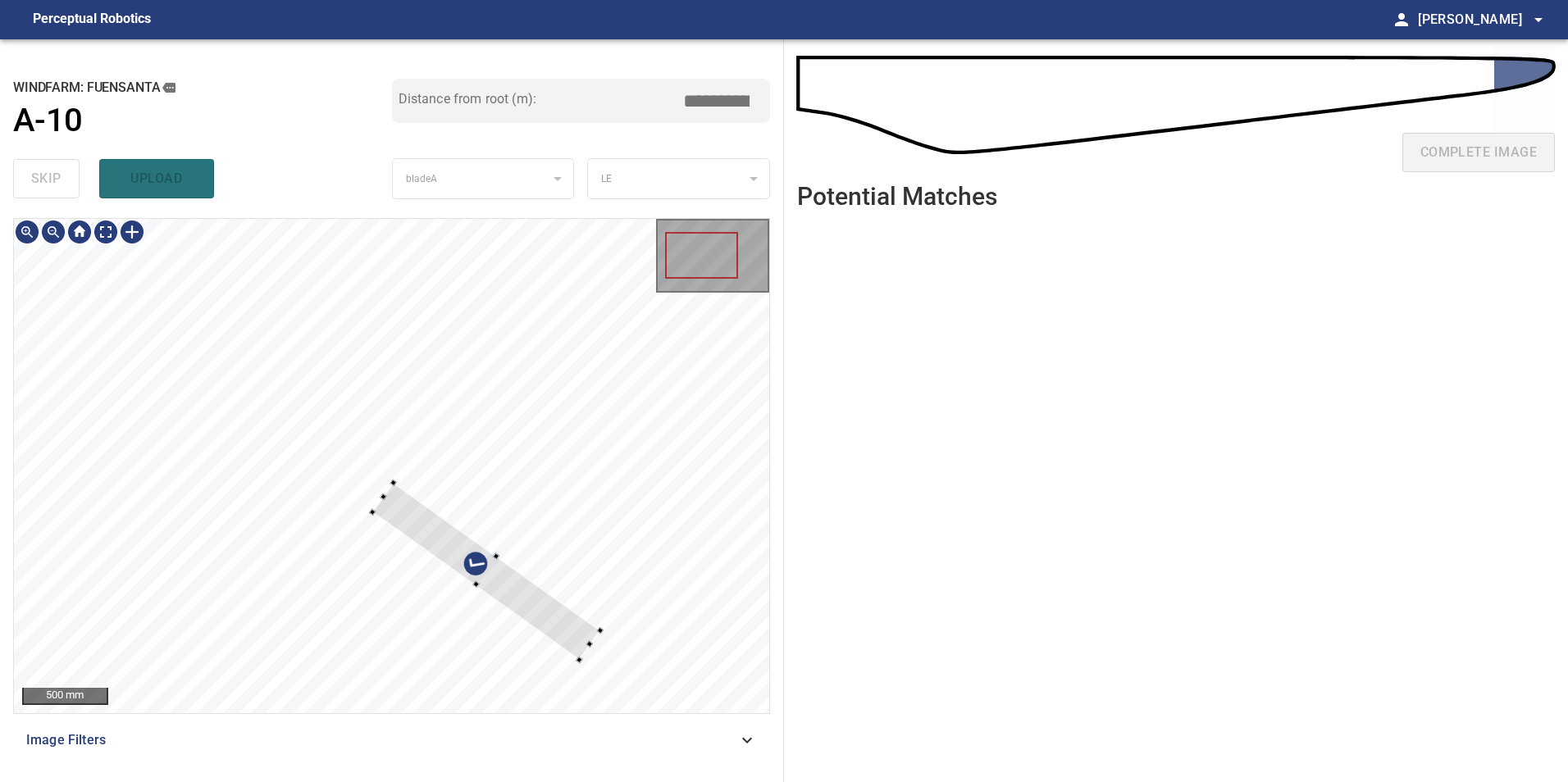
click at [384, 497] on div at bounding box center [382, 496] width 6 height 6
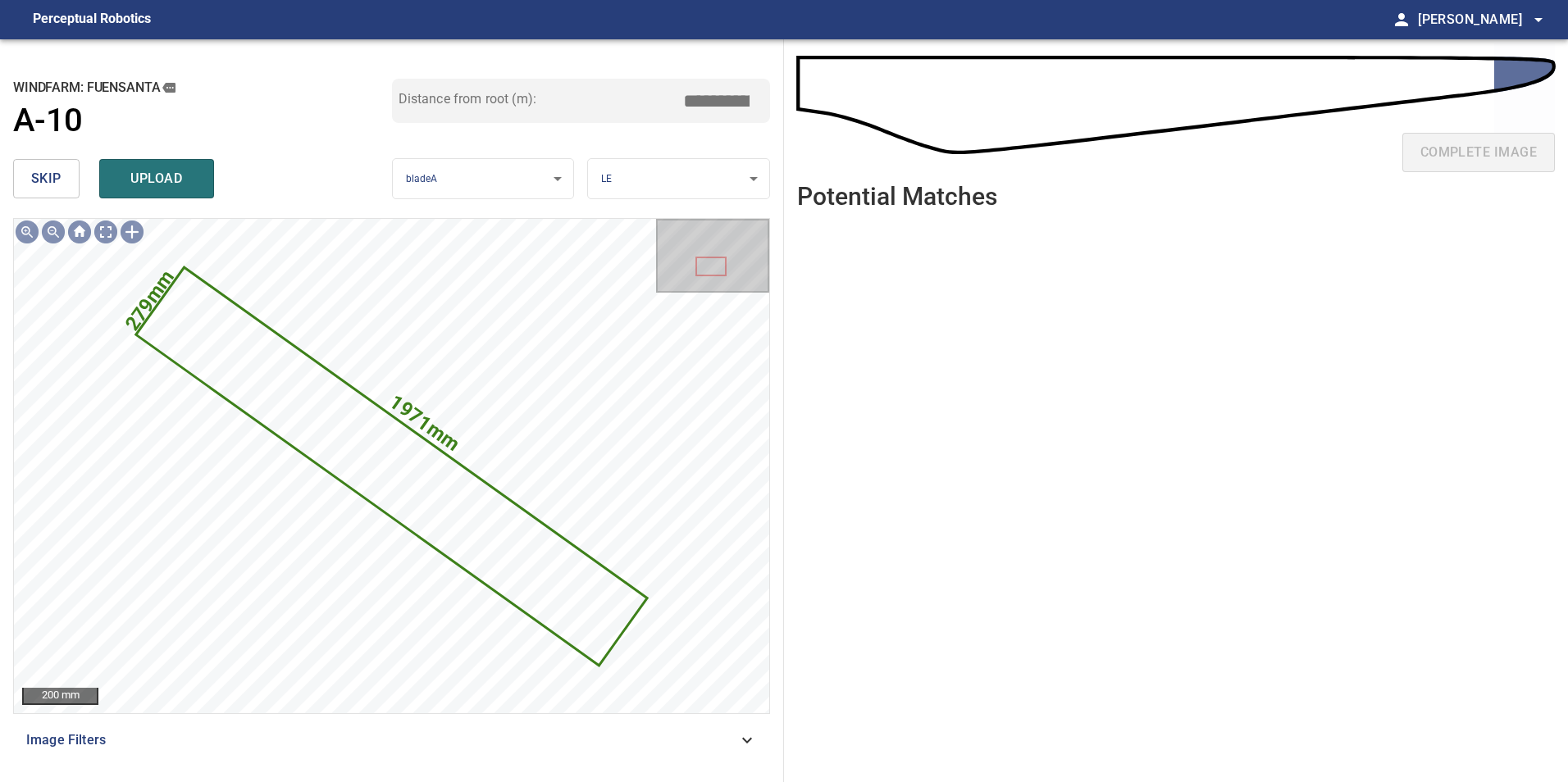
click at [712, 94] on input "*****" at bounding box center [723, 101] width 82 height 31
click at [387, 444] on icon at bounding box center [392, 466] width 508 height 395
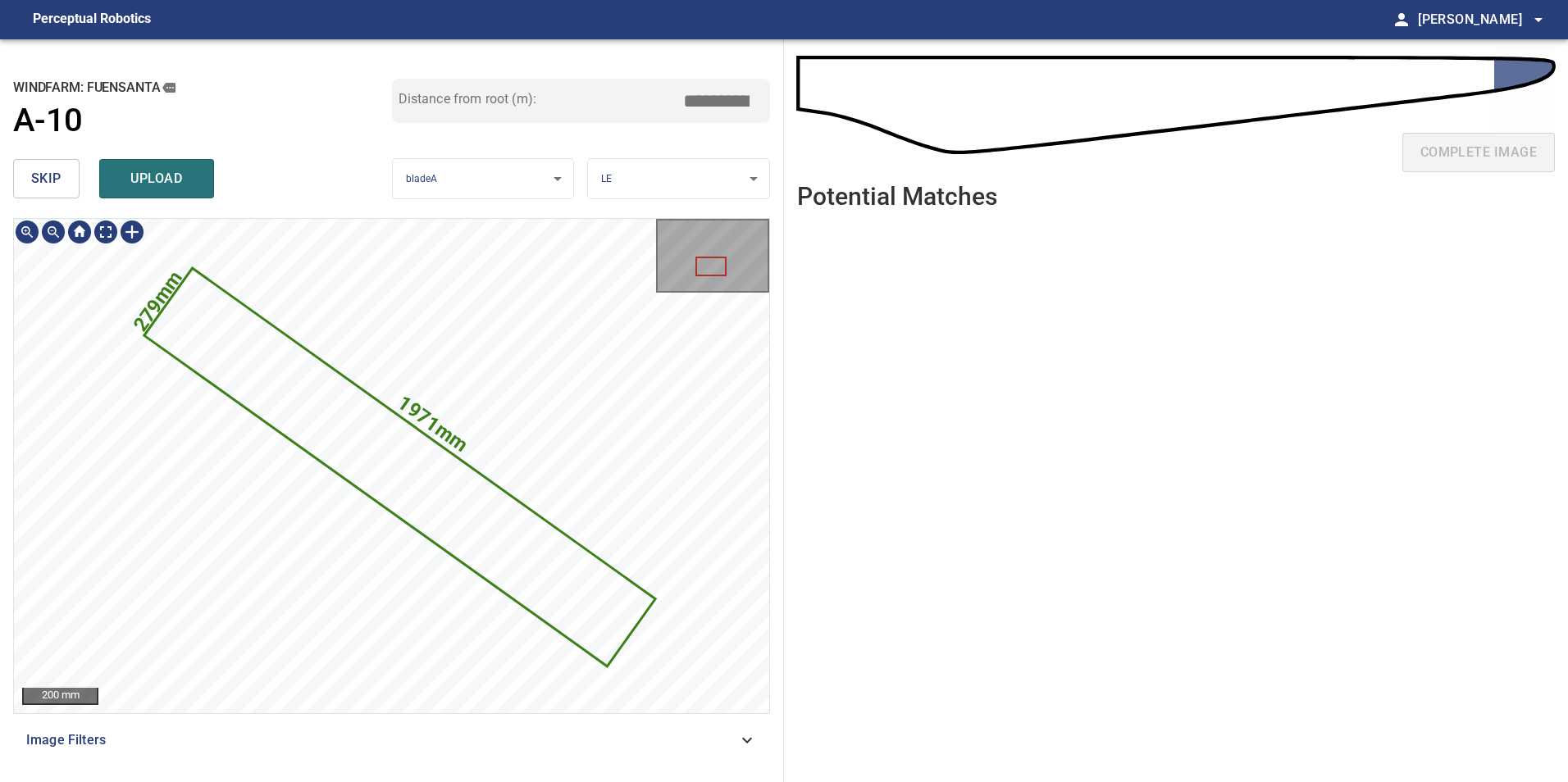
click at [719, 102] on input "****" at bounding box center [723, 101] width 82 height 31
click at [718, 102] on input "****" at bounding box center [723, 101] width 82 height 31
click at [714, 99] on input "****" at bounding box center [723, 101] width 82 height 31
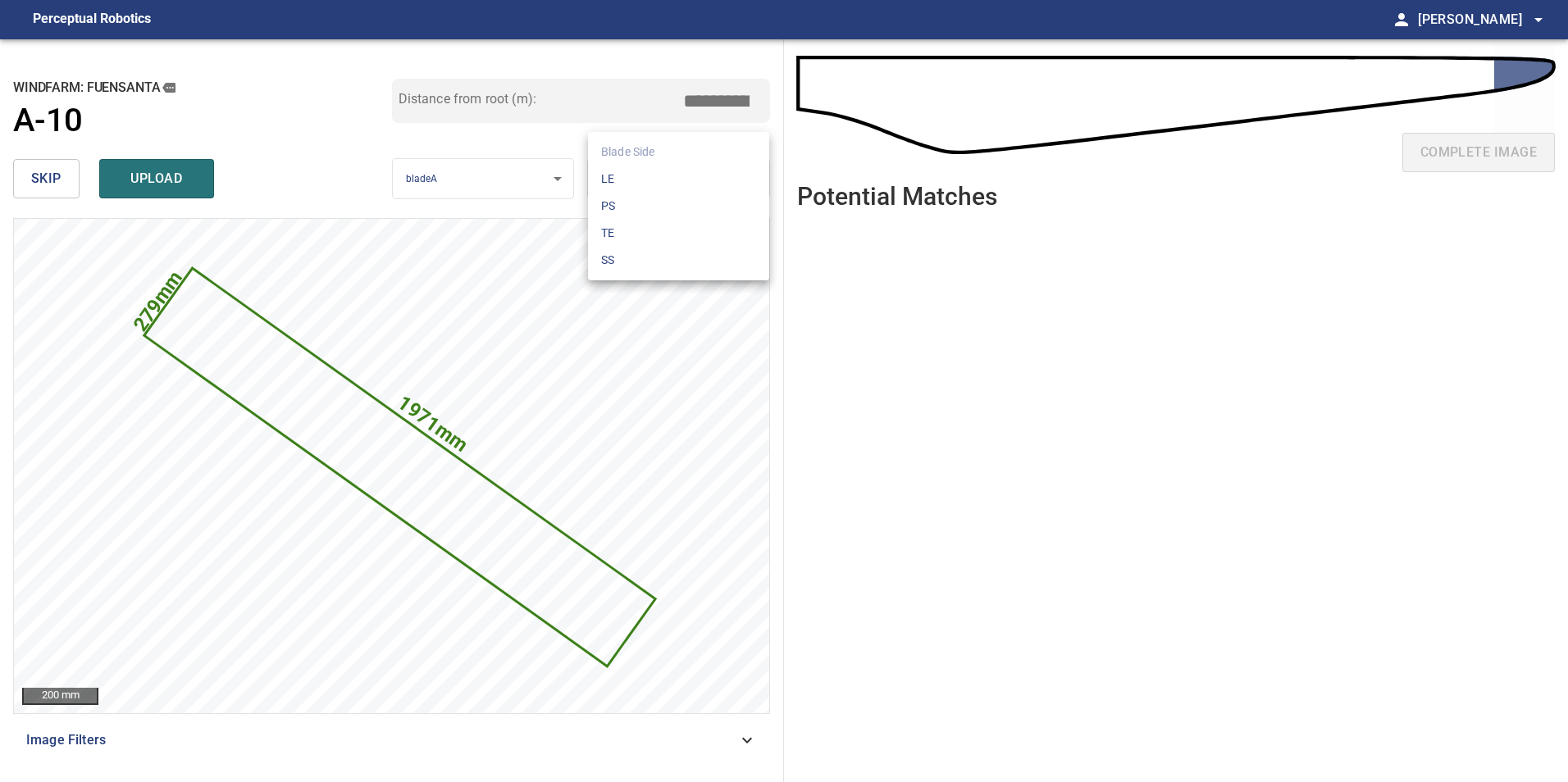
click at [698, 173] on body "**********" at bounding box center [784, 391] width 1568 height 782
drag, startPoint x: 695, startPoint y: 181, endPoint x: 686, endPoint y: 186, distance: 10.3
click at [694, 181] on li "LE" at bounding box center [678, 179] width 181 height 27
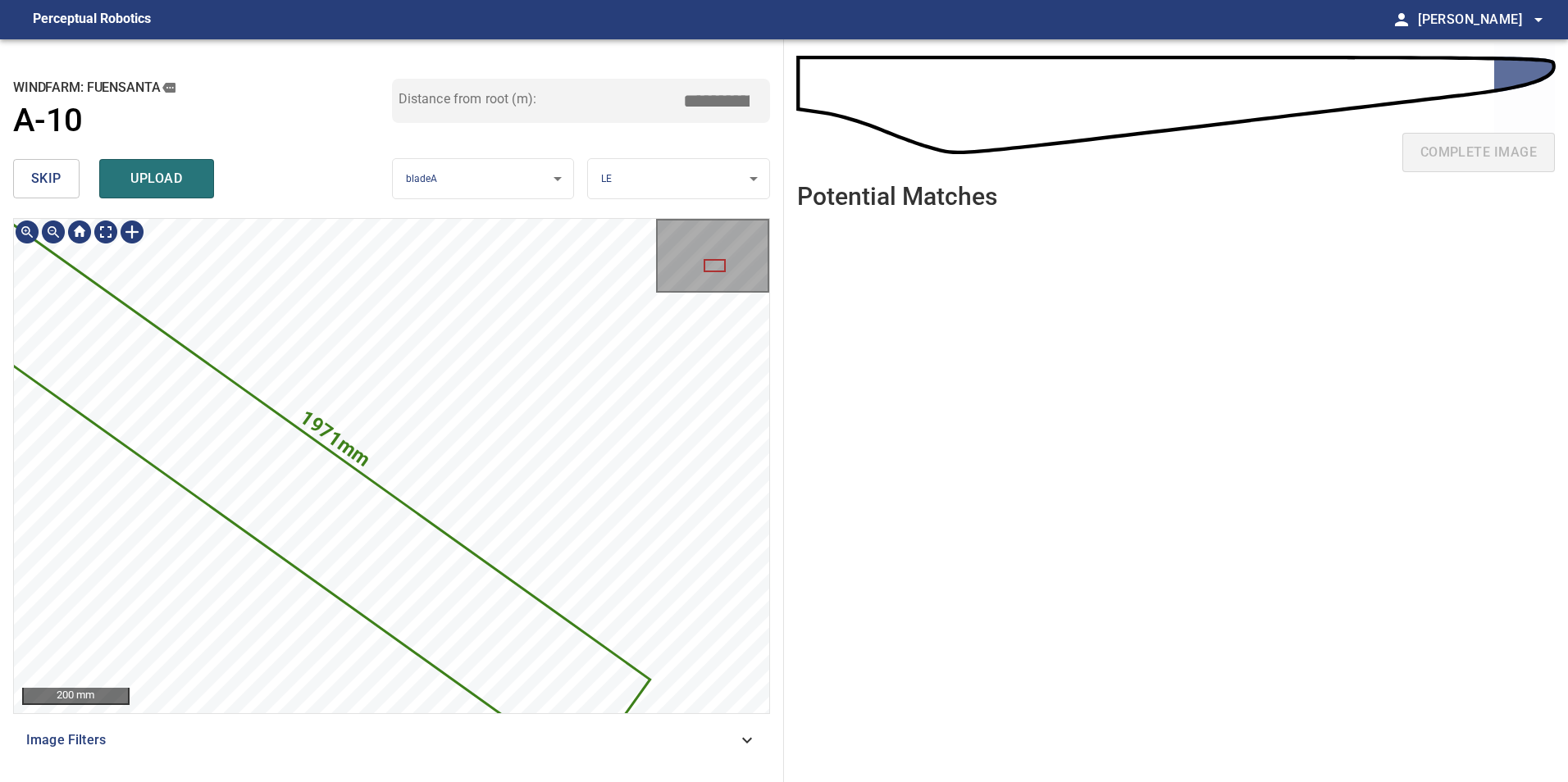
drag, startPoint x: 698, startPoint y: 105, endPoint x: 1170, endPoint y: 104, distance: 472.0
click at [1023, 109] on div "**********" at bounding box center [784, 411] width 1568 height 743
click at [400, 531] on icon at bounding box center [292, 495] width 711 height 553
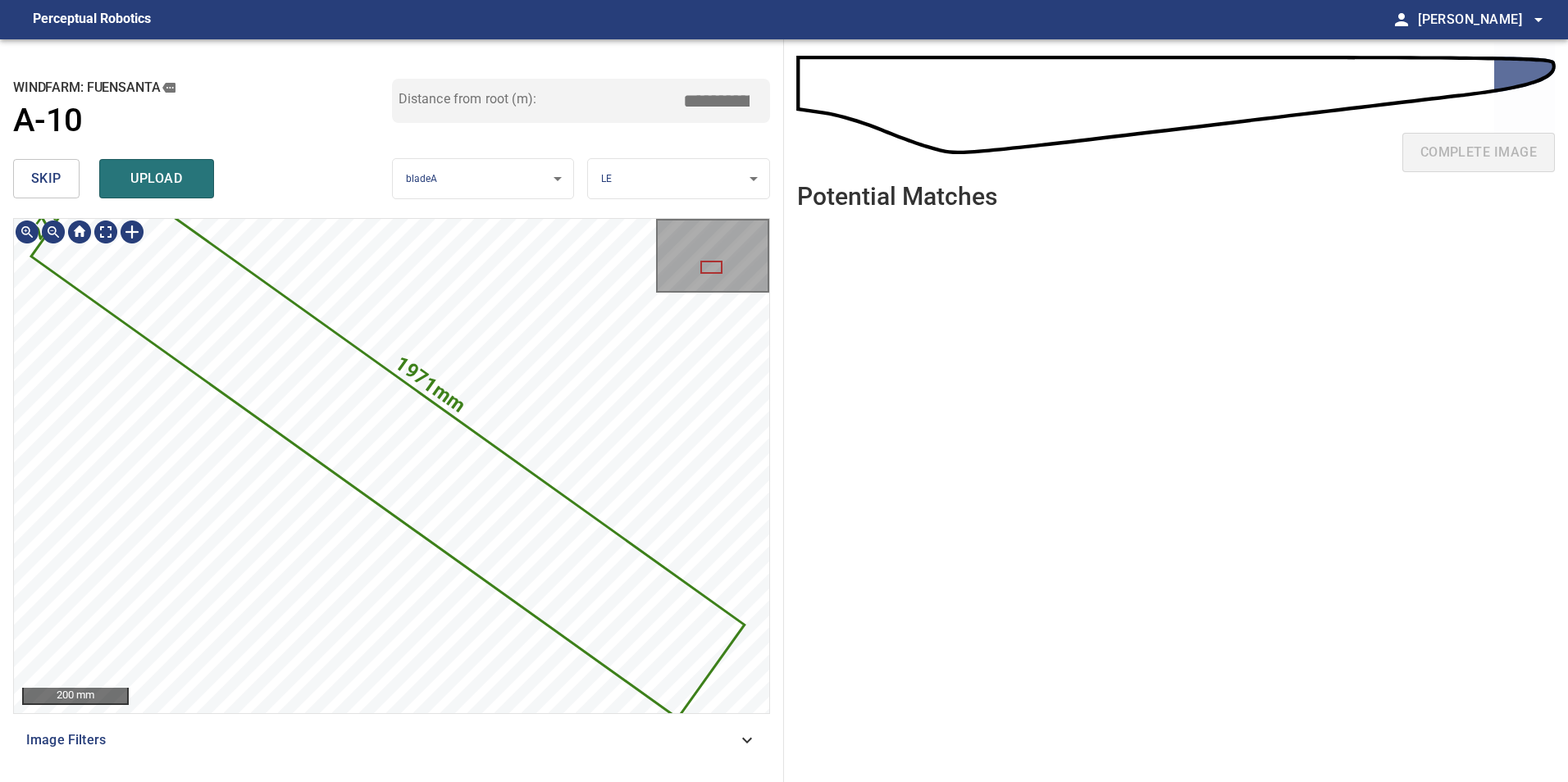
click at [434, 475] on icon at bounding box center [388, 441] width 709 height 552
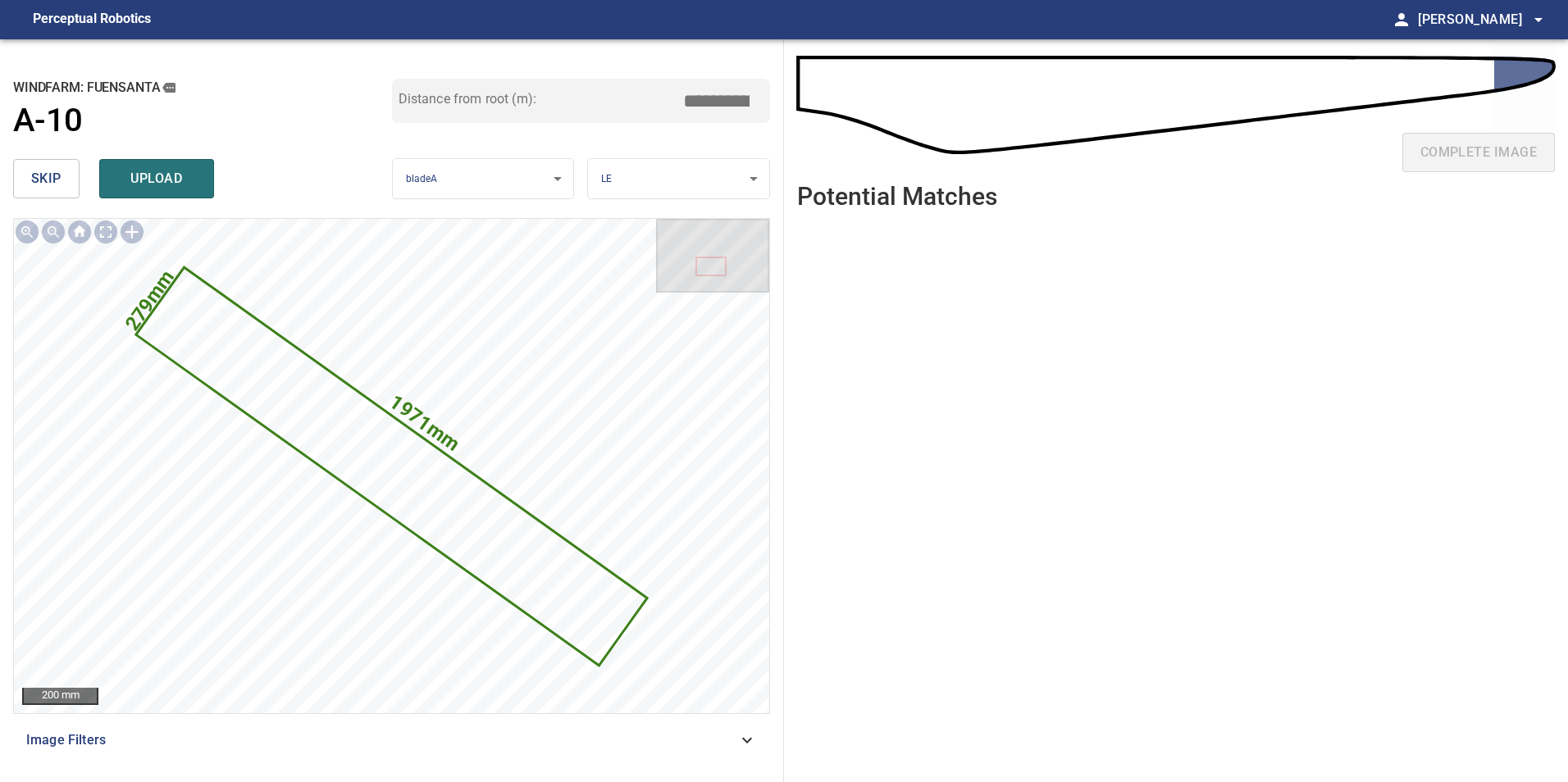
click at [722, 95] on input "****" at bounding box center [723, 101] width 82 height 31
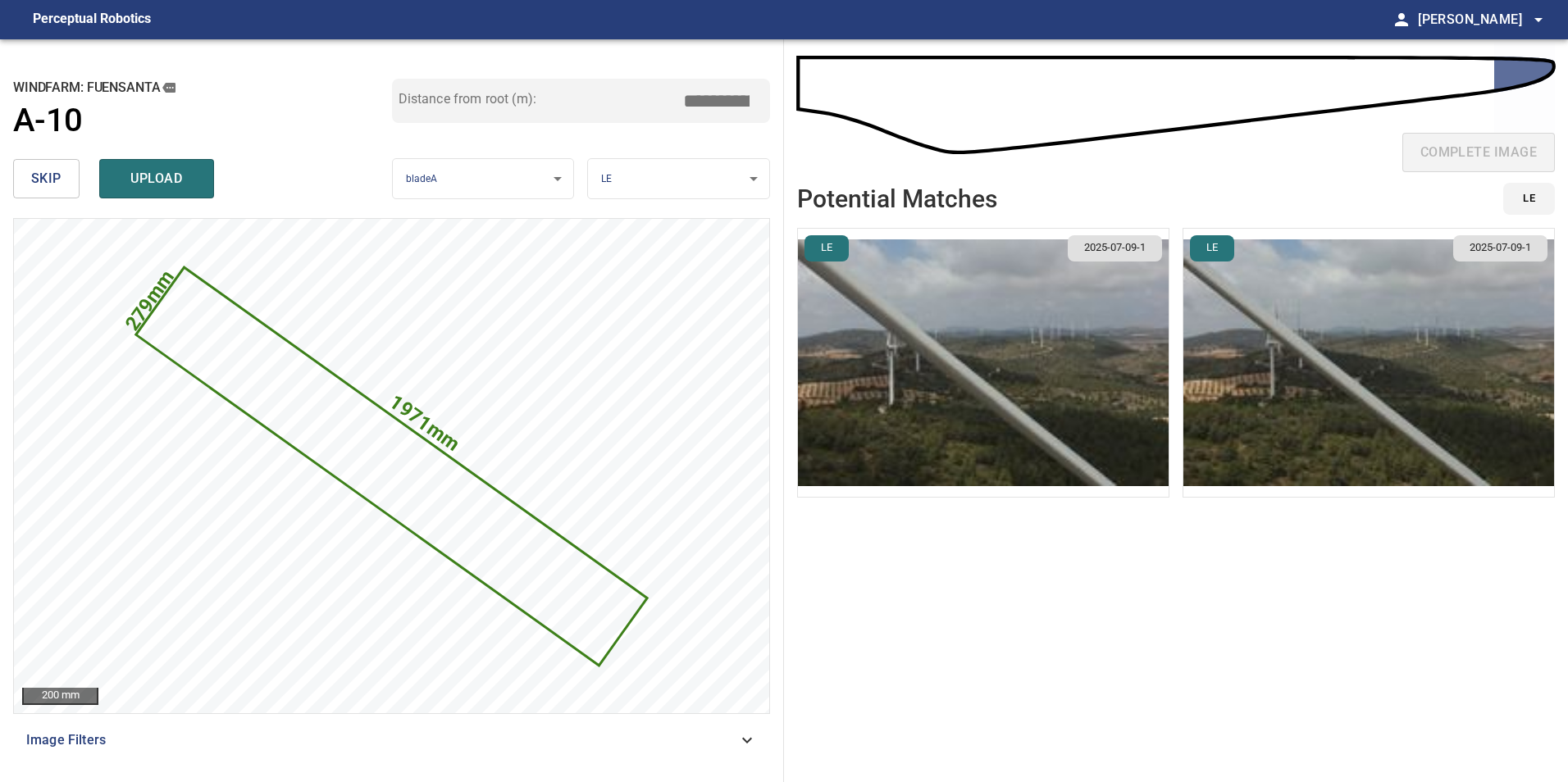
type input "*****"
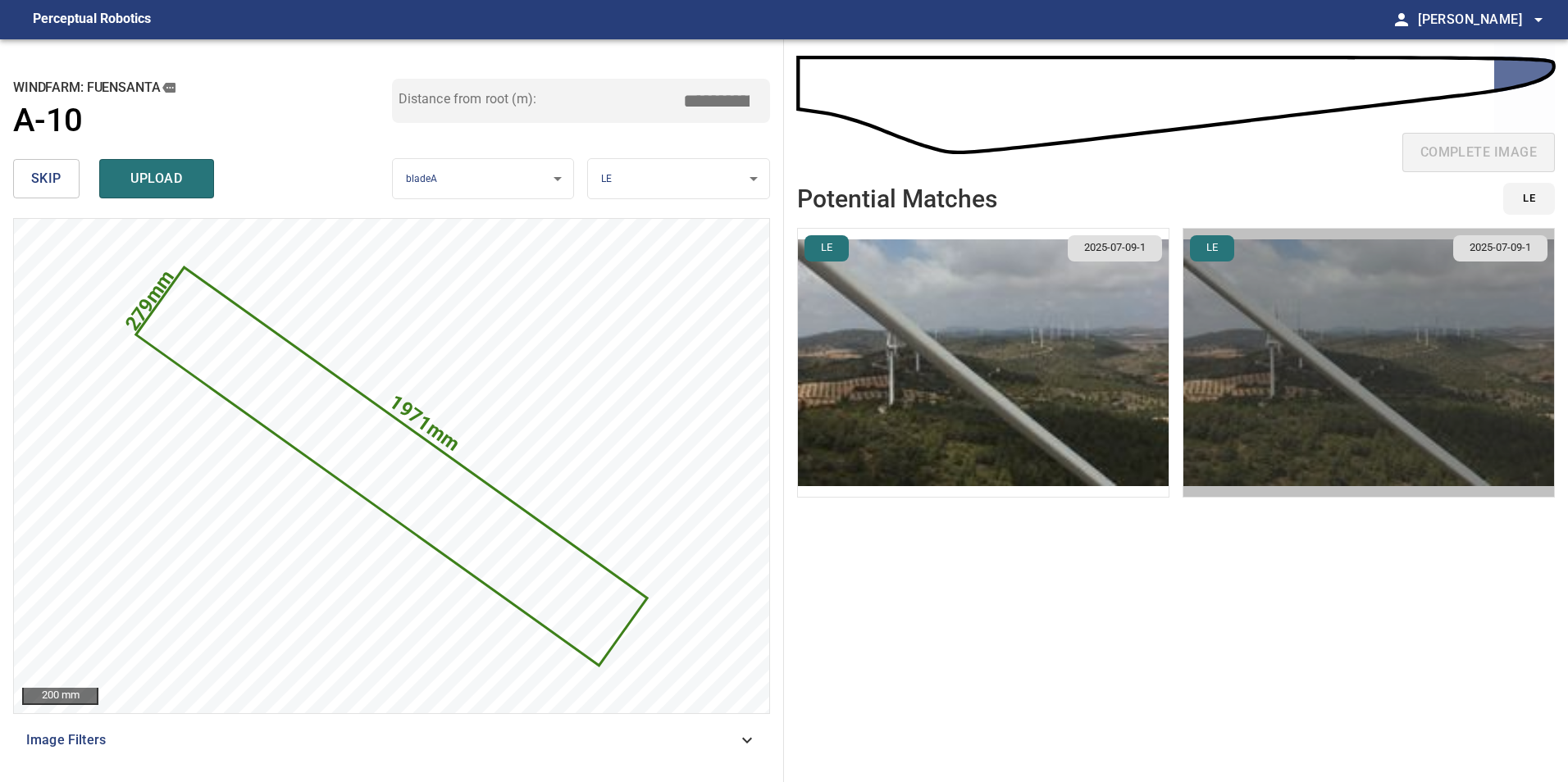
click at [1259, 408] on img "button" at bounding box center [1369, 362] width 371 height 268
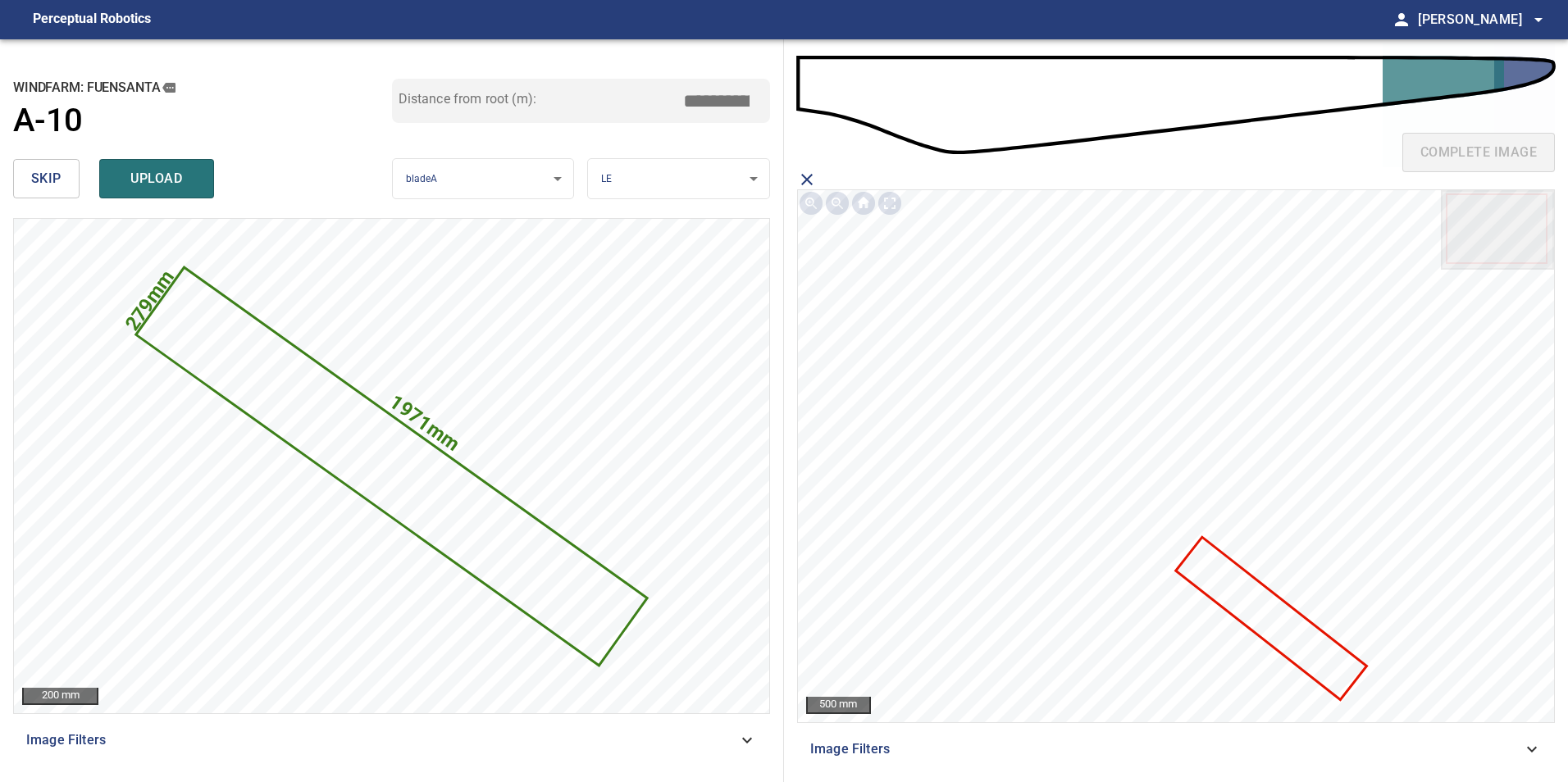
click at [1274, 609] on icon at bounding box center [1270, 620] width 188 height 160
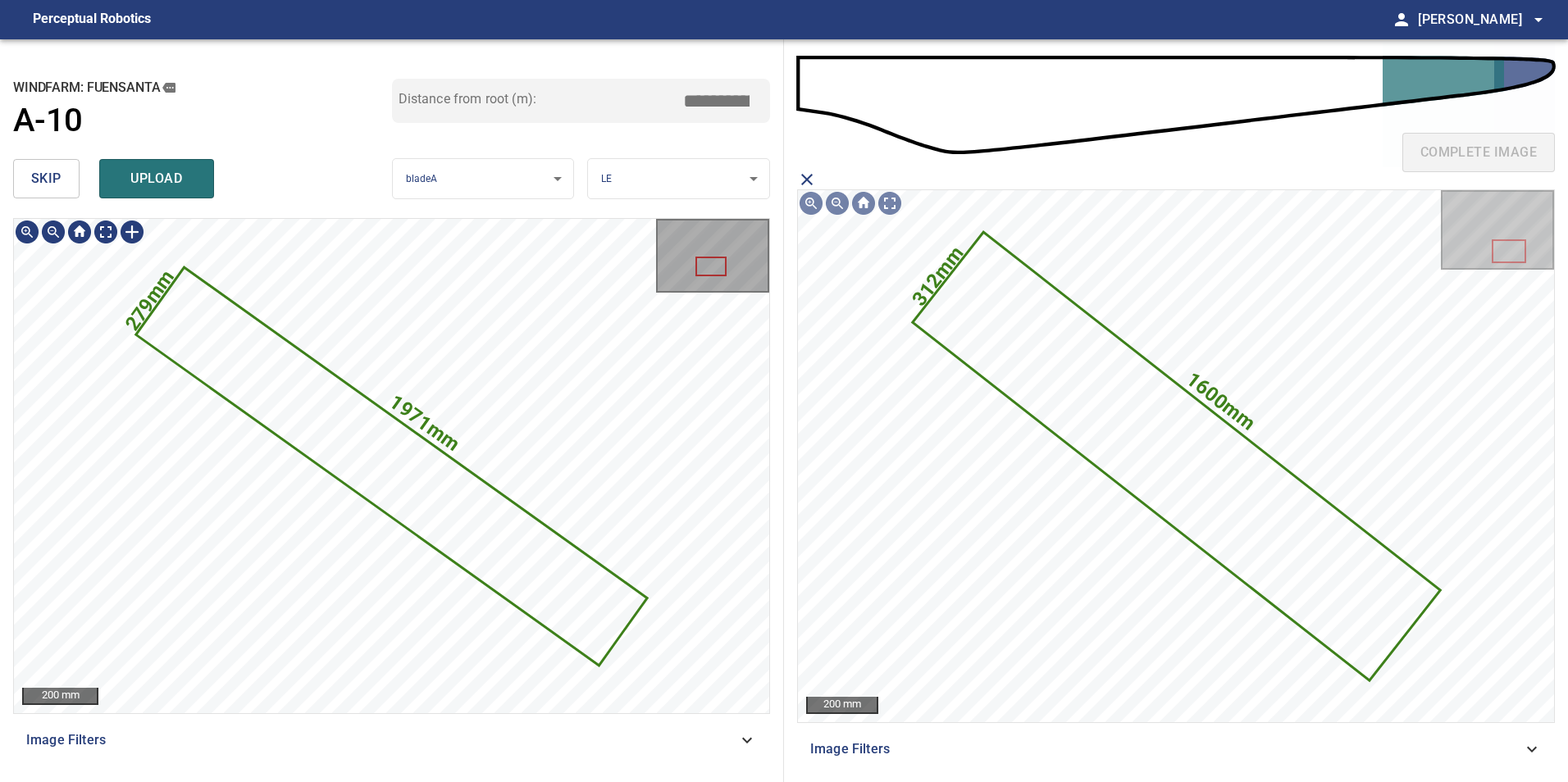
click at [432, 508] on icon at bounding box center [392, 466] width 508 height 395
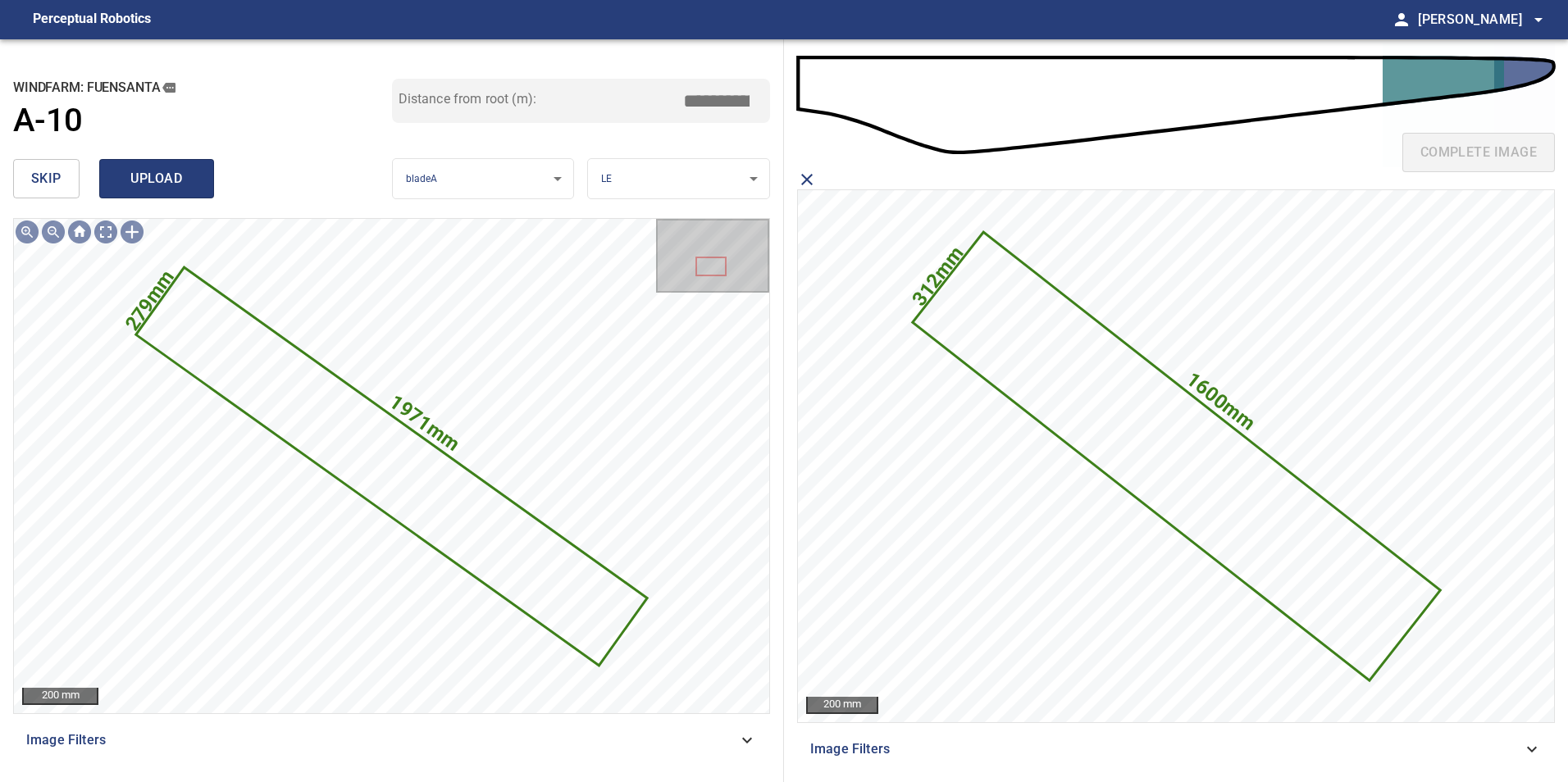
click at [125, 178] on span "upload" at bounding box center [157, 179] width 78 height 23
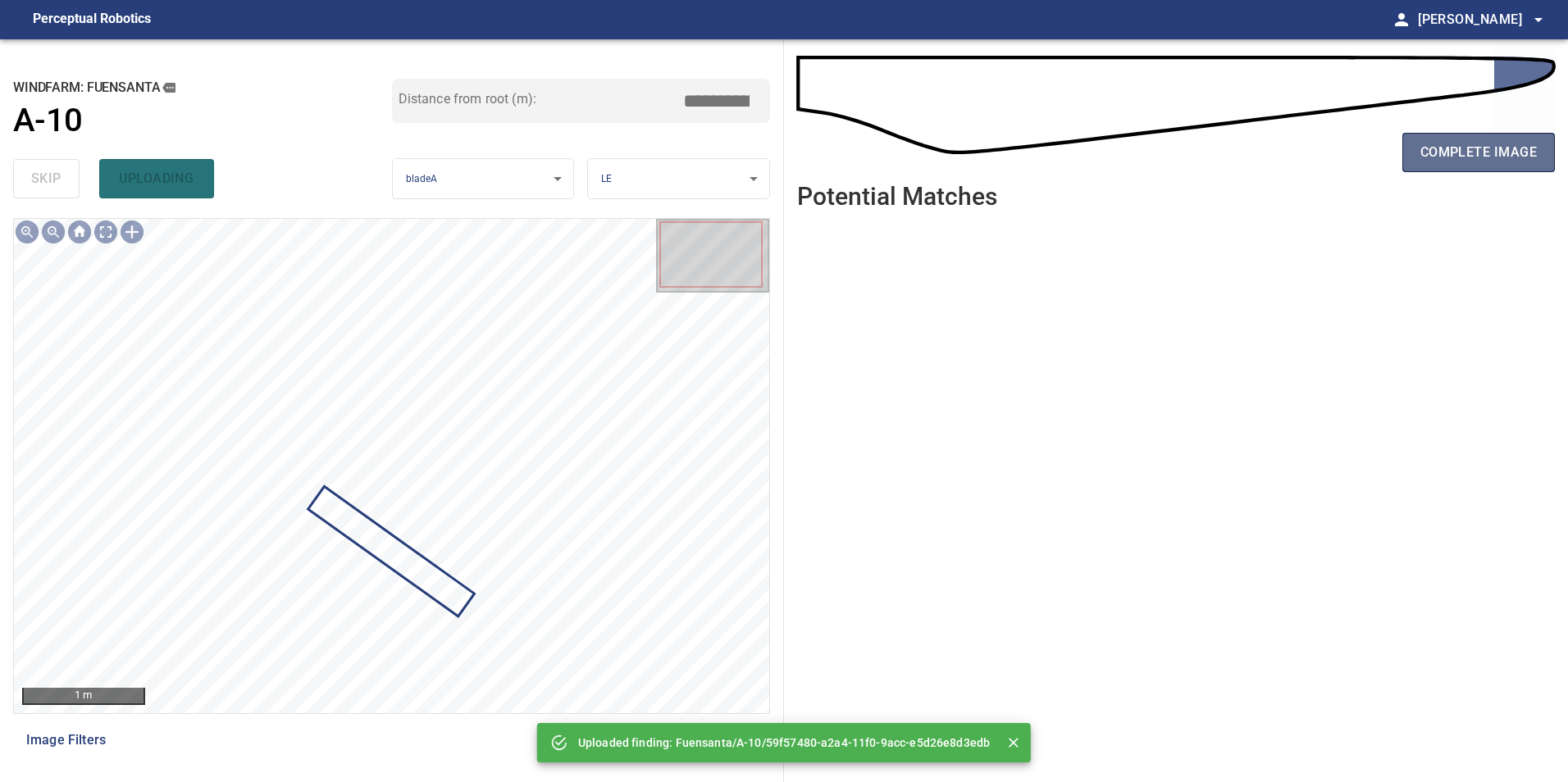
drag, startPoint x: 1489, startPoint y: 160, endPoint x: 1507, endPoint y: 164, distance: 18.4
click at [1490, 162] on span "complete image" at bounding box center [1479, 152] width 117 height 23
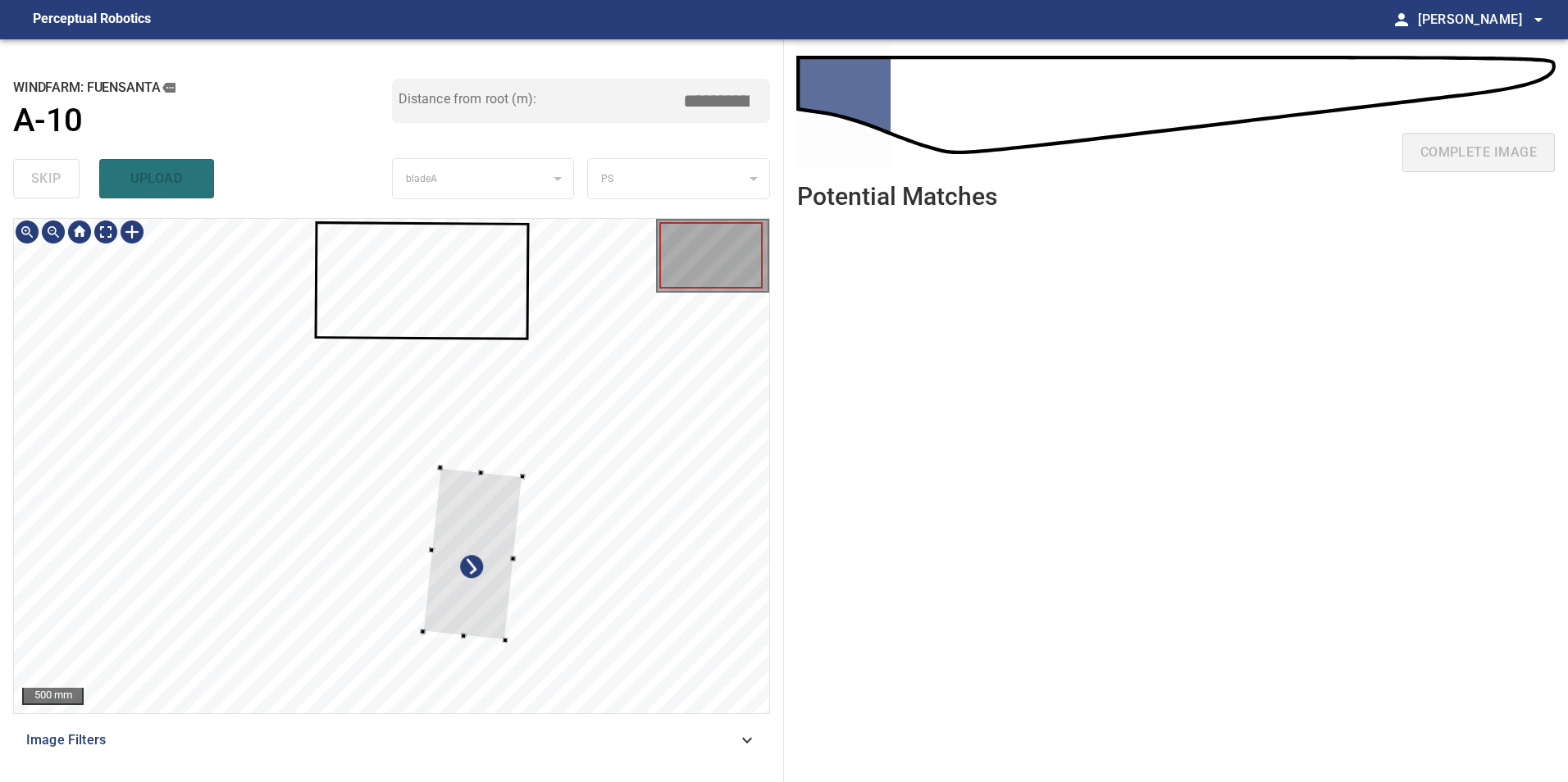
click at [523, 482] on div at bounding box center [473, 554] width 100 height 173
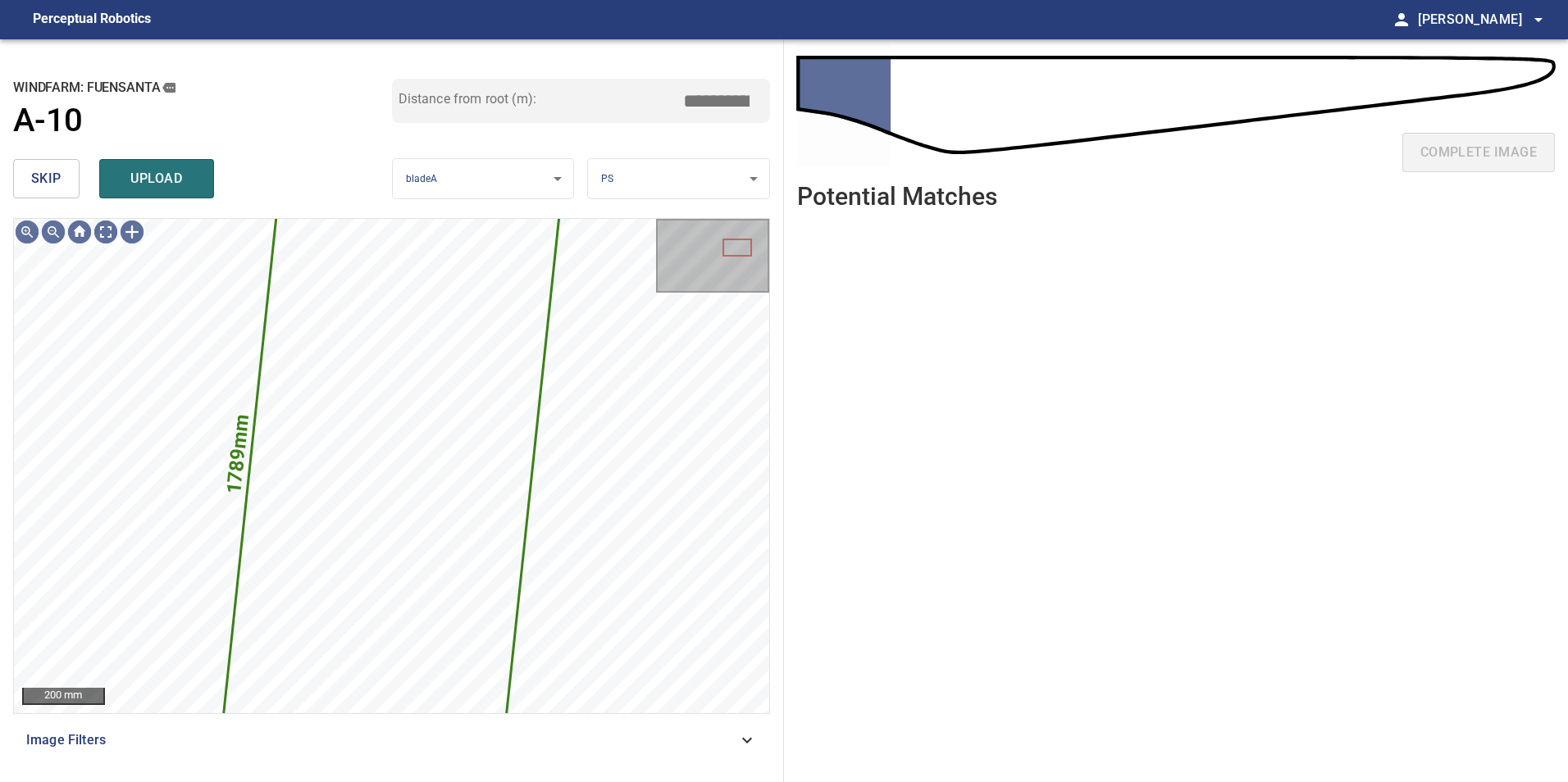
click at [47, 164] on button "skip" at bounding box center [46, 179] width 67 height 39
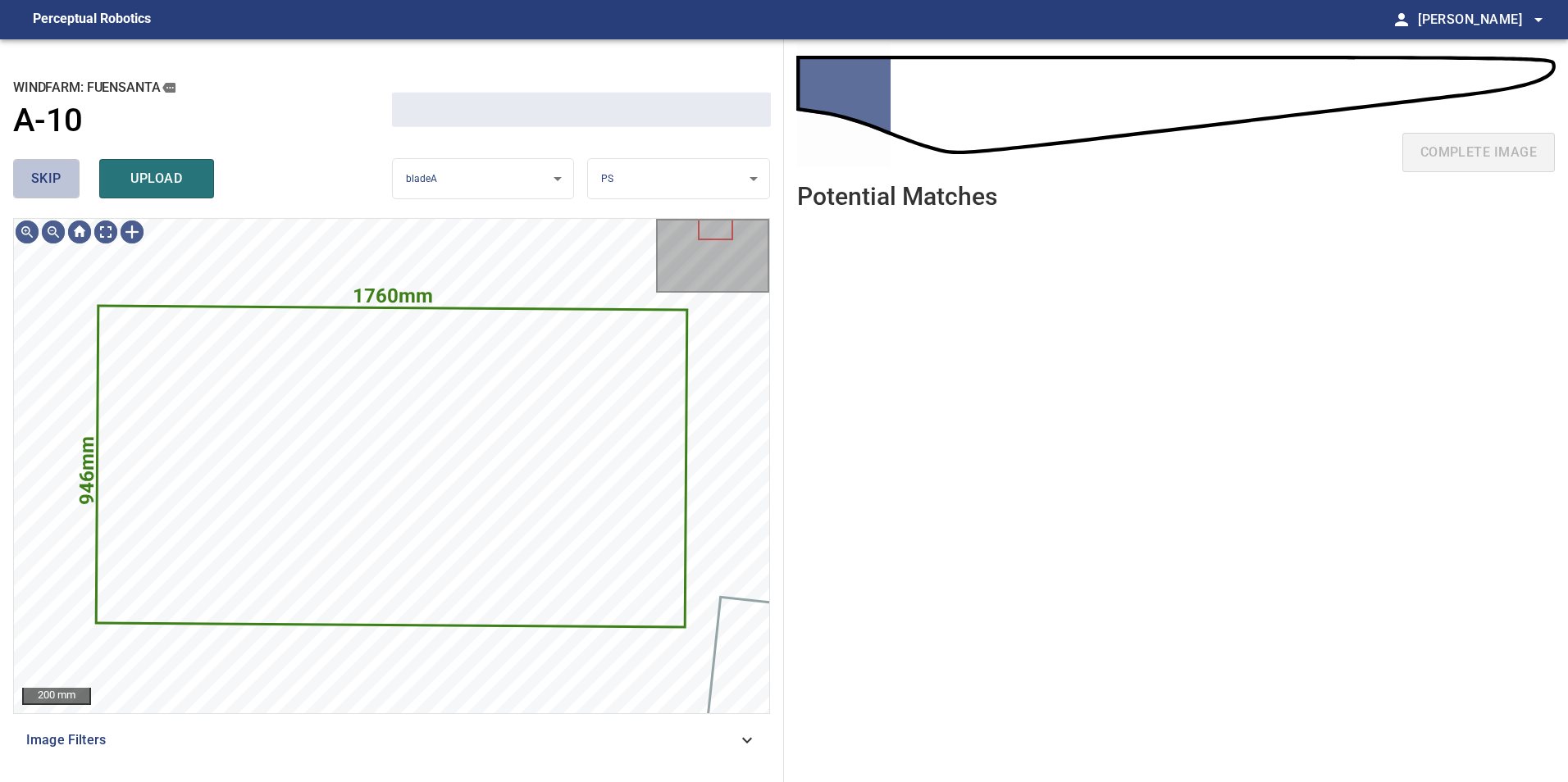
click at [48, 164] on button "skip" at bounding box center [46, 179] width 67 height 39
click at [48, 164] on div "skip upload" at bounding box center [202, 178] width 379 height 53
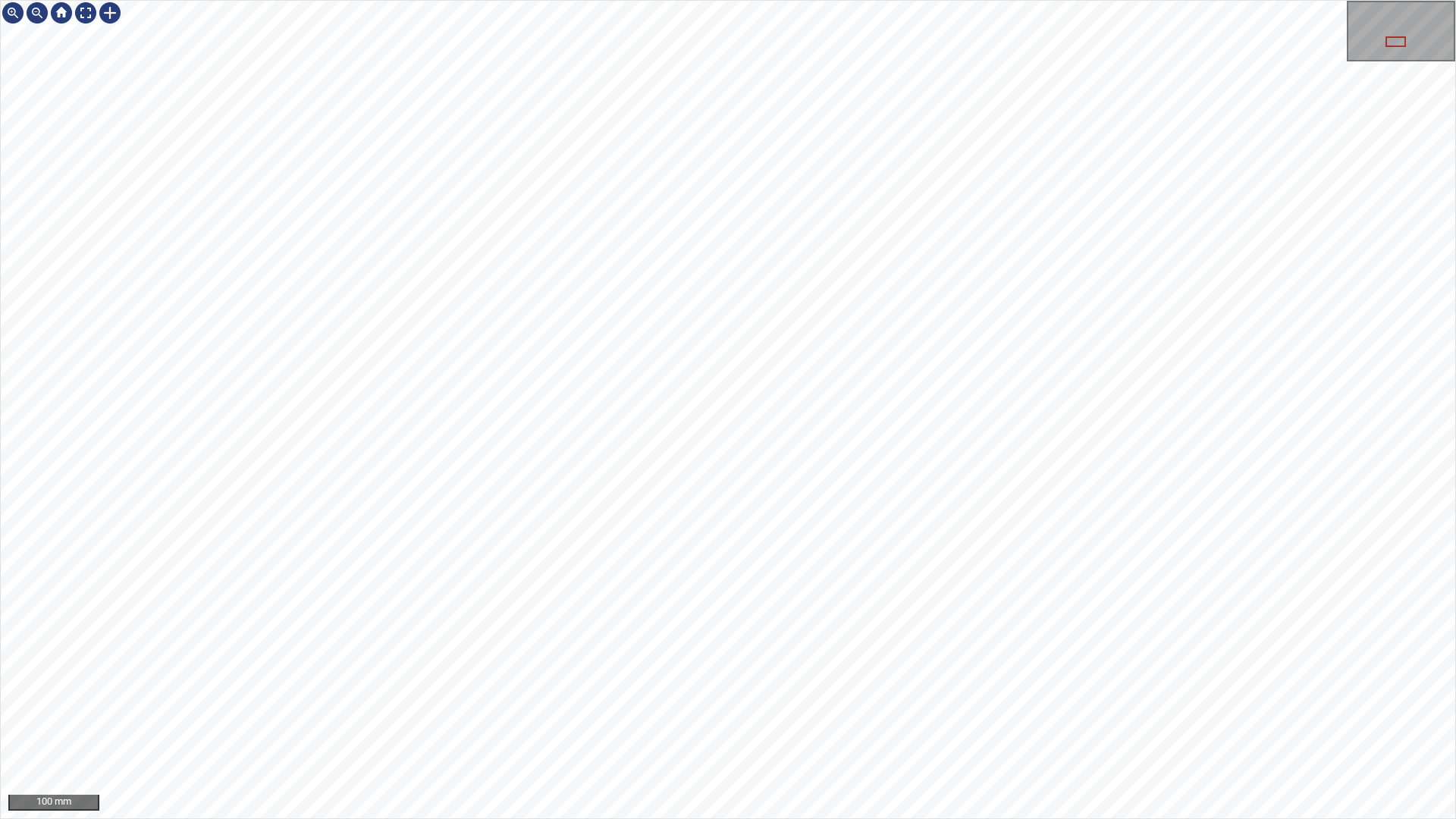
click at [955, 0] on div "100 mm" at bounding box center [728, 410] width 1456 height 819
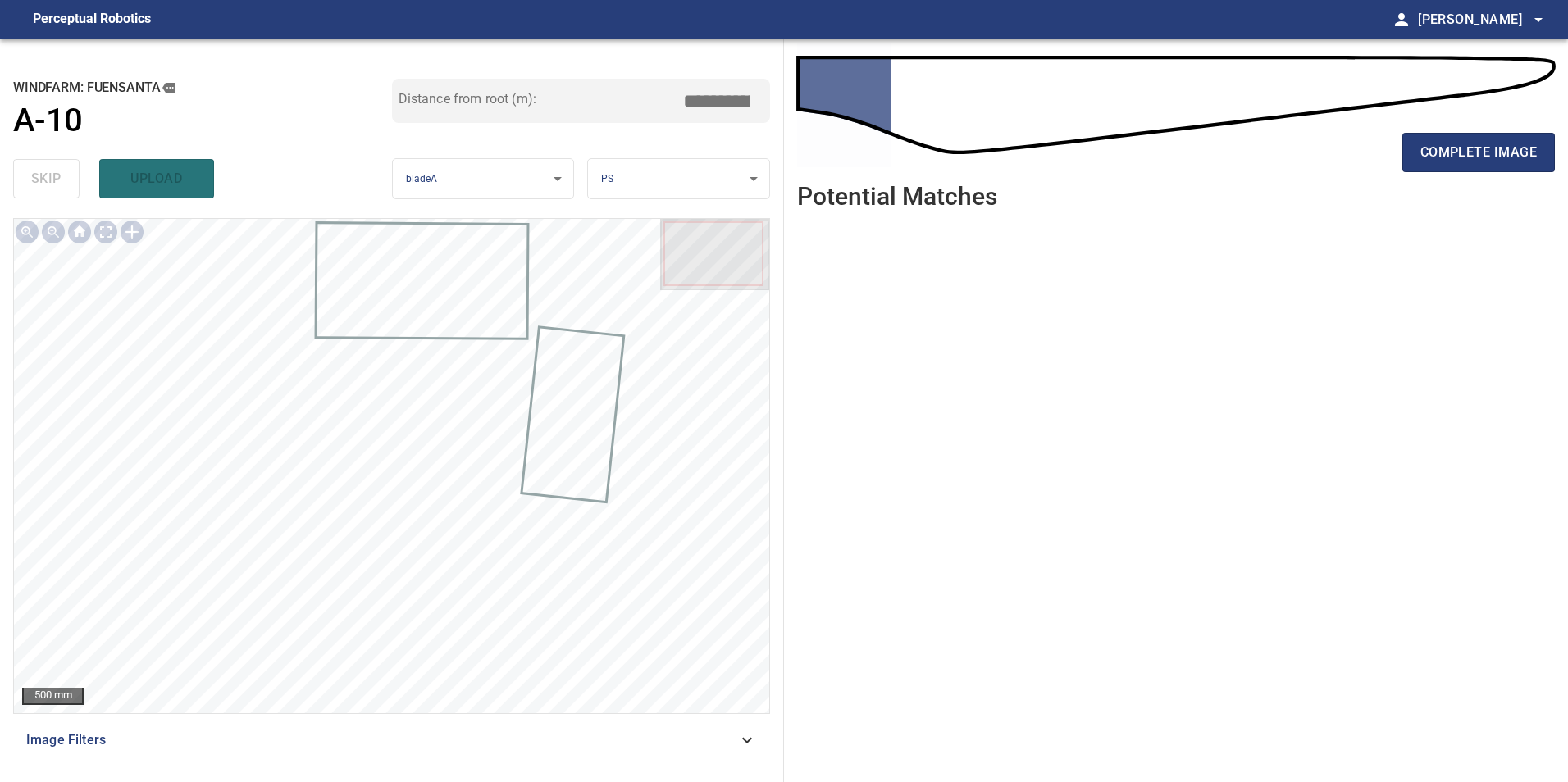
click at [492, 751] on div "Image Filters" at bounding box center [392, 740] width 757 height 39
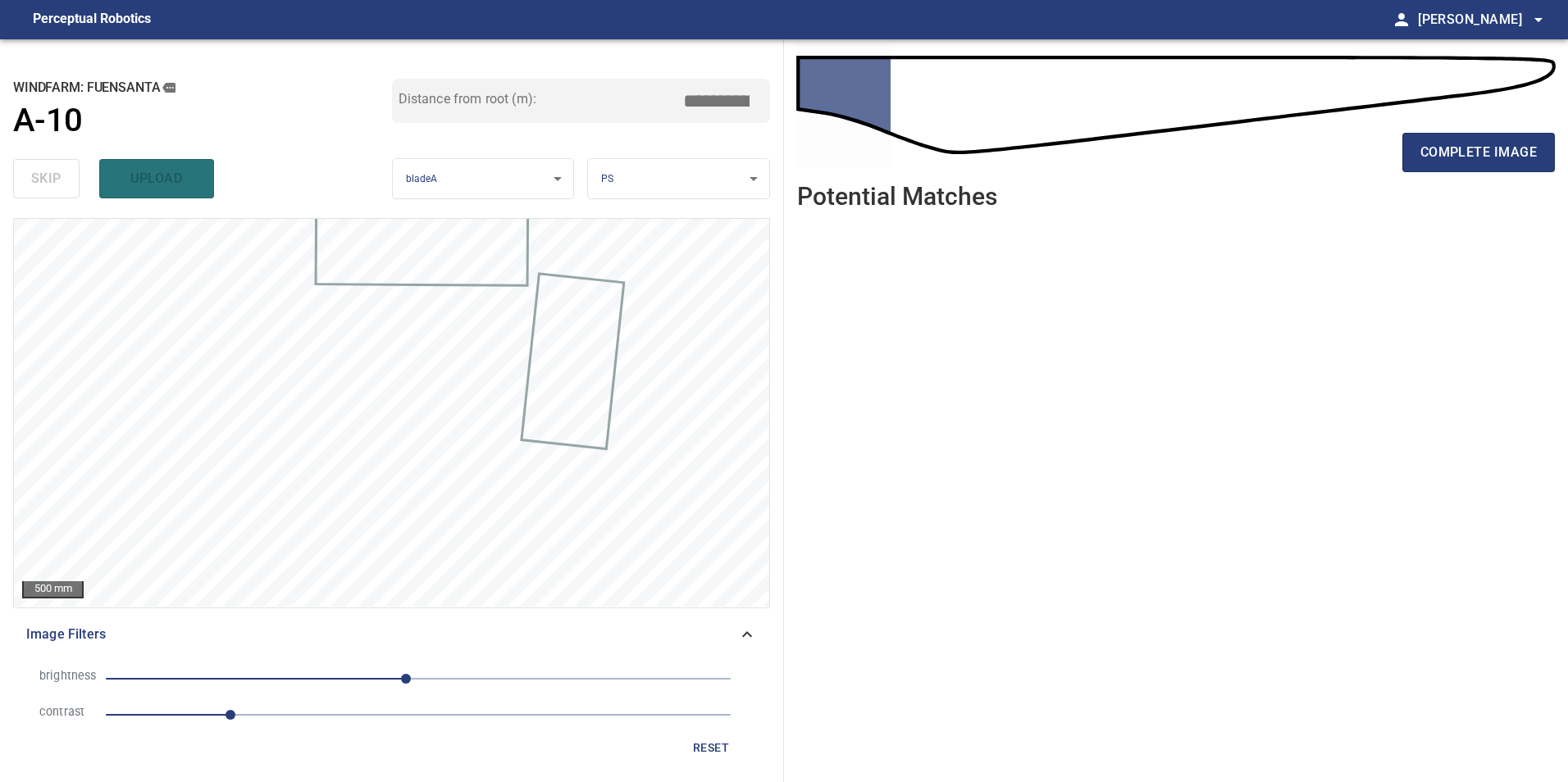
click at [306, 714] on span "1" at bounding box center [419, 715] width 625 height 23
click at [274, 672] on span "-10" at bounding box center [419, 679] width 625 height 23
click at [225, 668] on span "-117" at bounding box center [419, 679] width 625 height 23
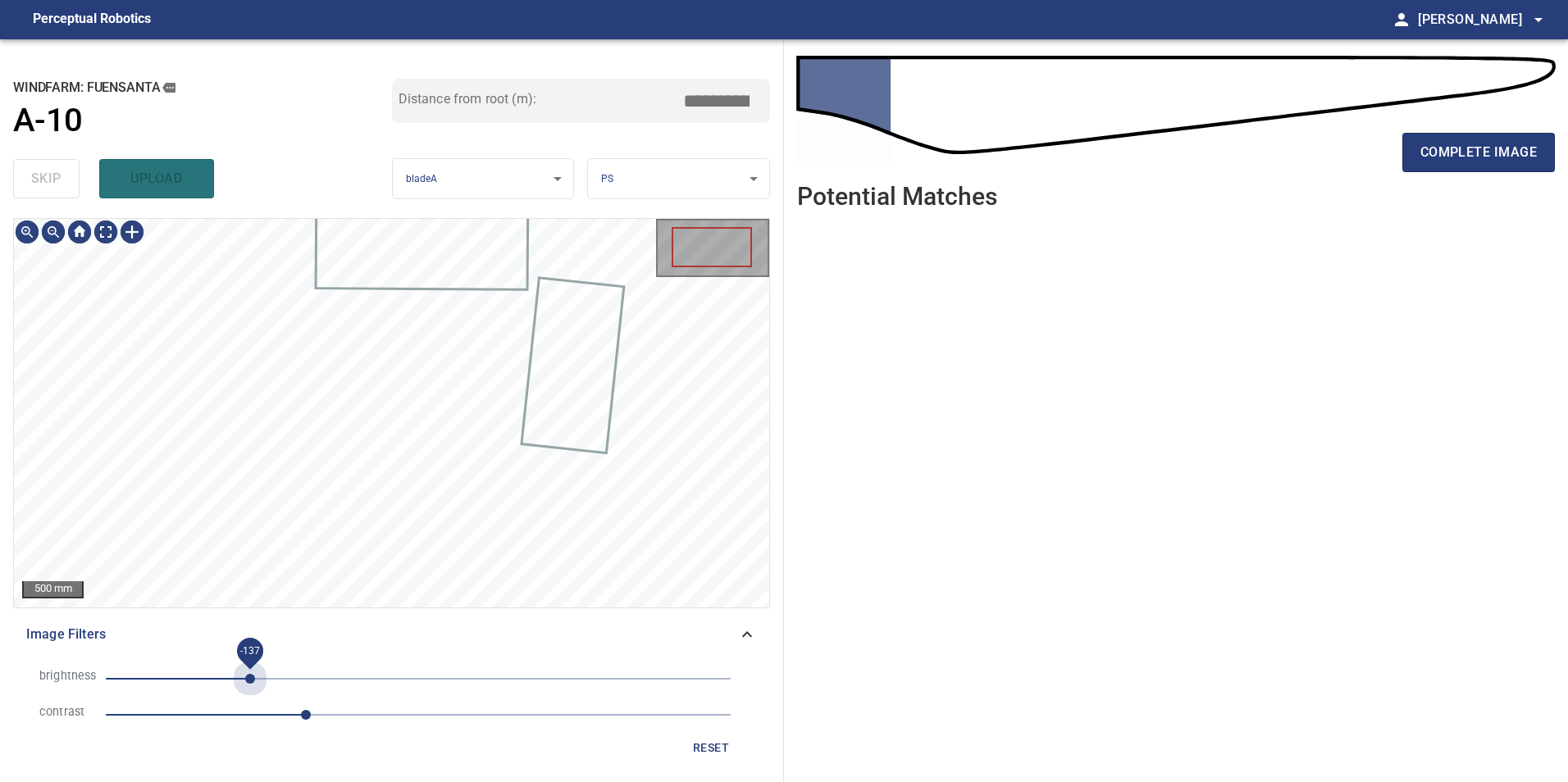
click at [250, 678] on span "-137" at bounding box center [419, 679] width 625 height 23
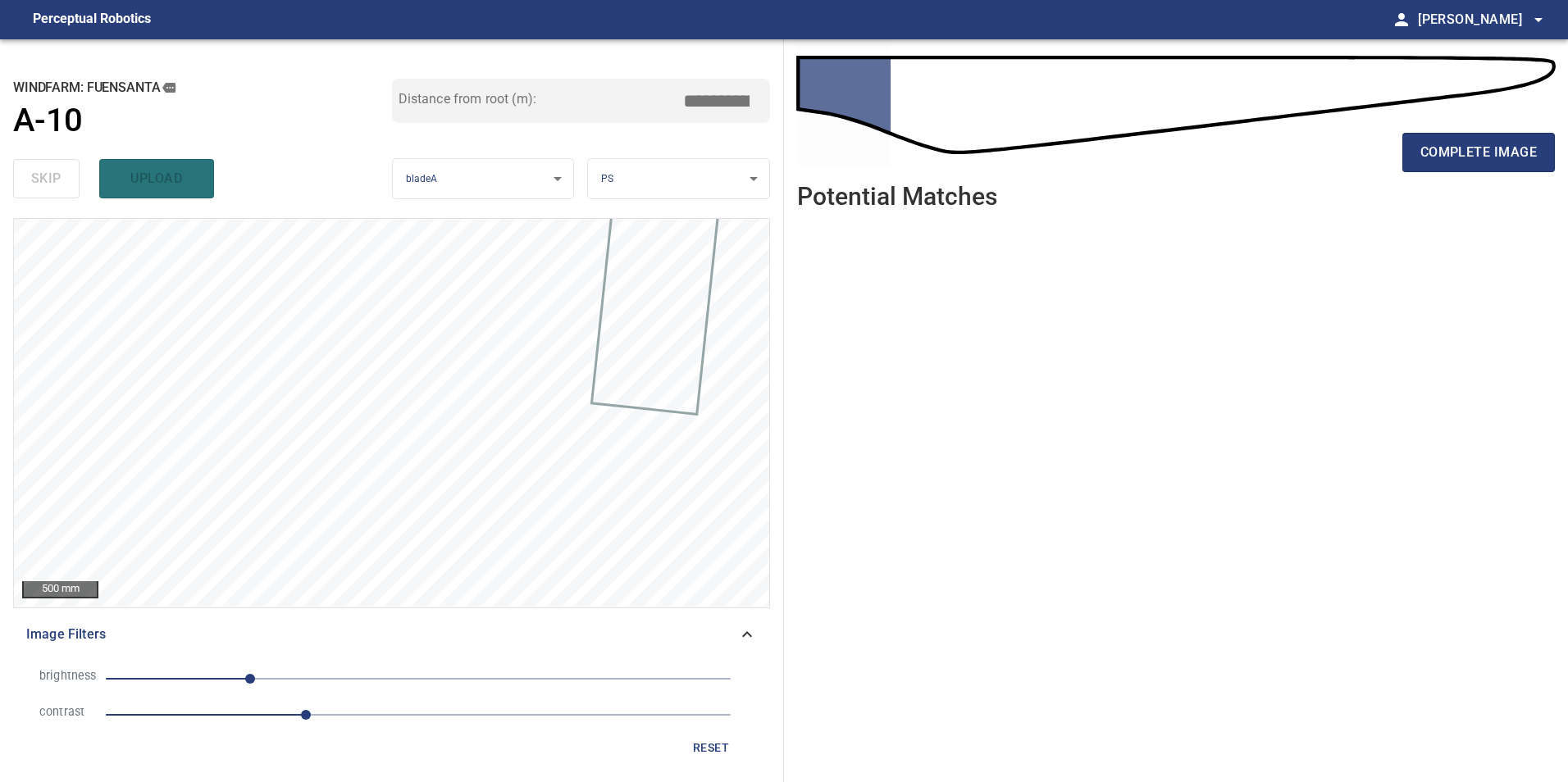
click at [698, 750] on span "reset" at bounding box center [711, 748] width 39 height 20
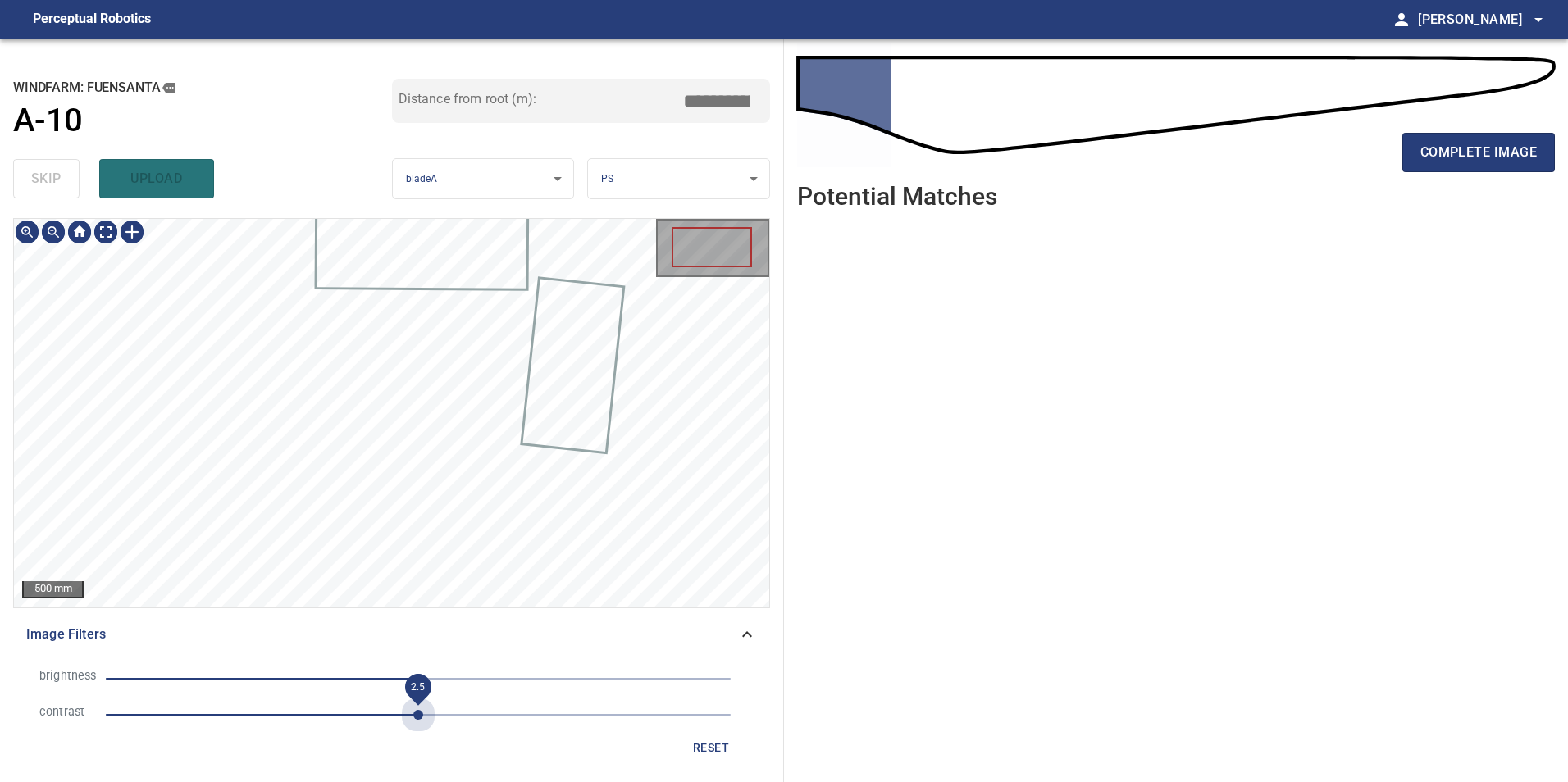
click at [413, 712] on span "2.5" at bounding box center [419, 715] width 625 height 23
drag, startPoint x: 314, startPoint y: 672, endPoint x: 263, endPoint y: 674, distance: 51.0
click at [310, 672] on span "-86" at bounding box center [419, 679] width 625 height 23
click at [263, 674] on span "-88" at bounding box center [419, 679] width 625 height 23
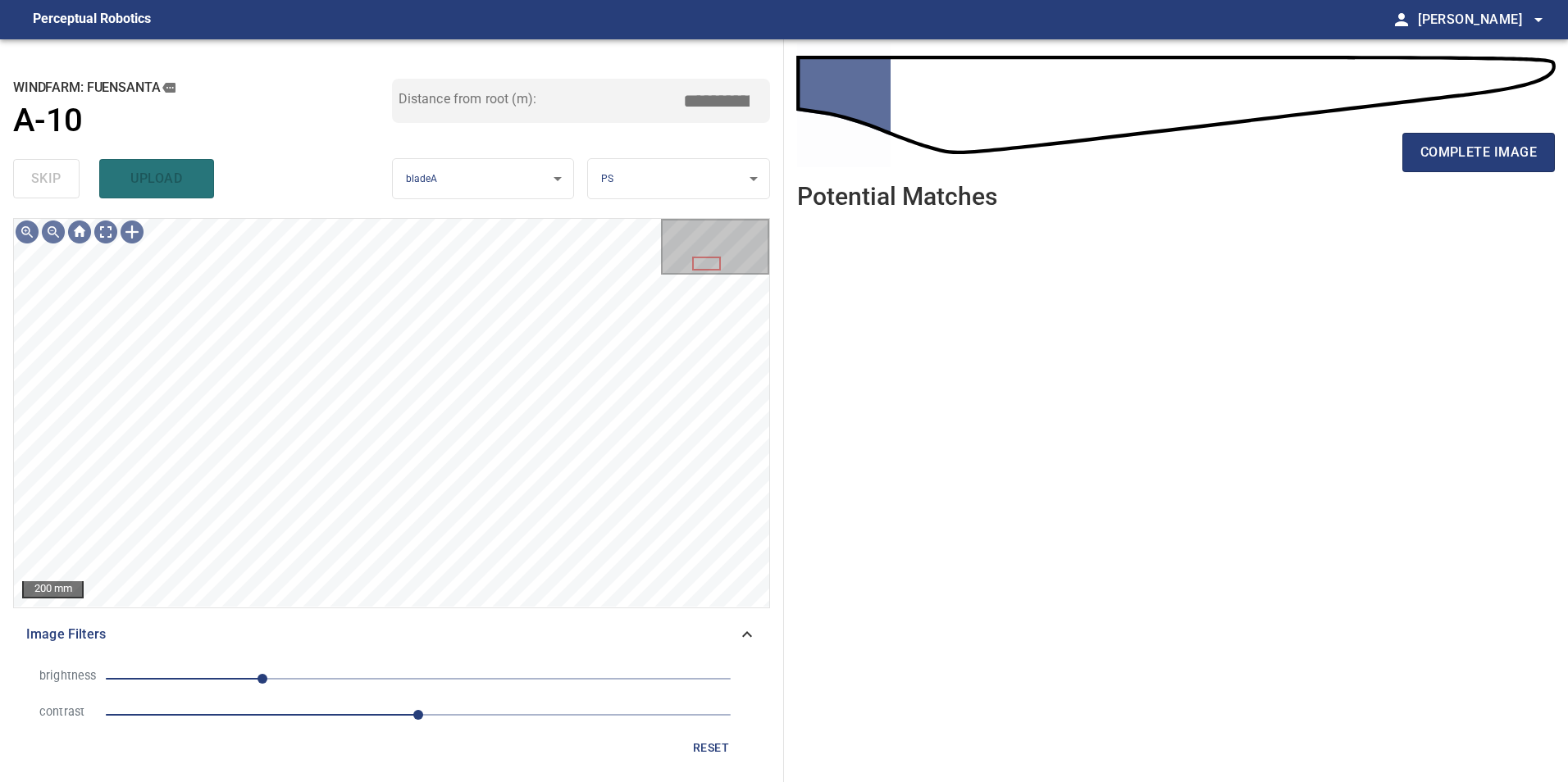
click at [716, 750] on span "reset" at bounding box center [711, 748] width 39 height 20
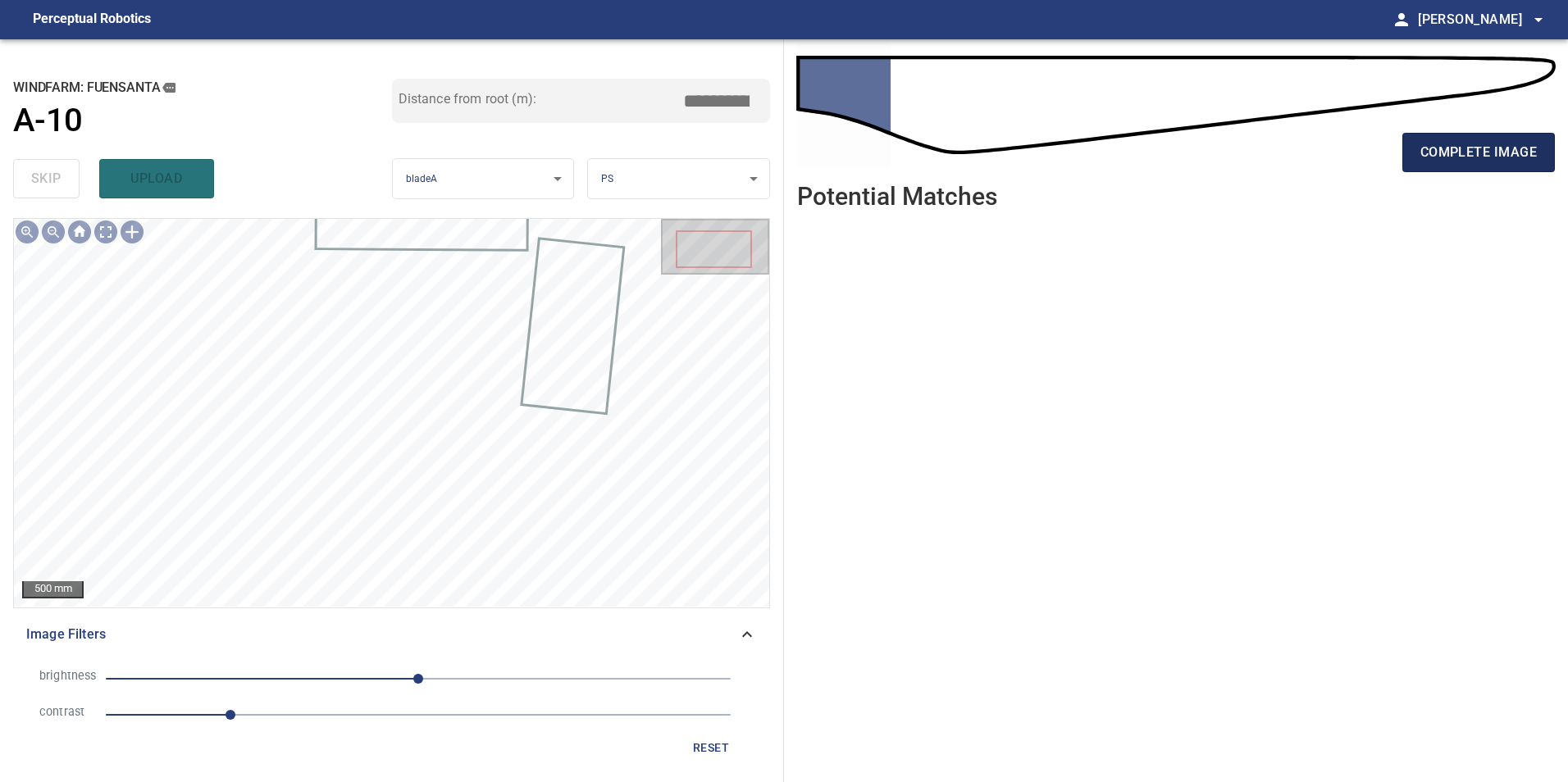
click at [1491, 160] on span "complete image" at bounding box center [1479, 152] width 117 height 23
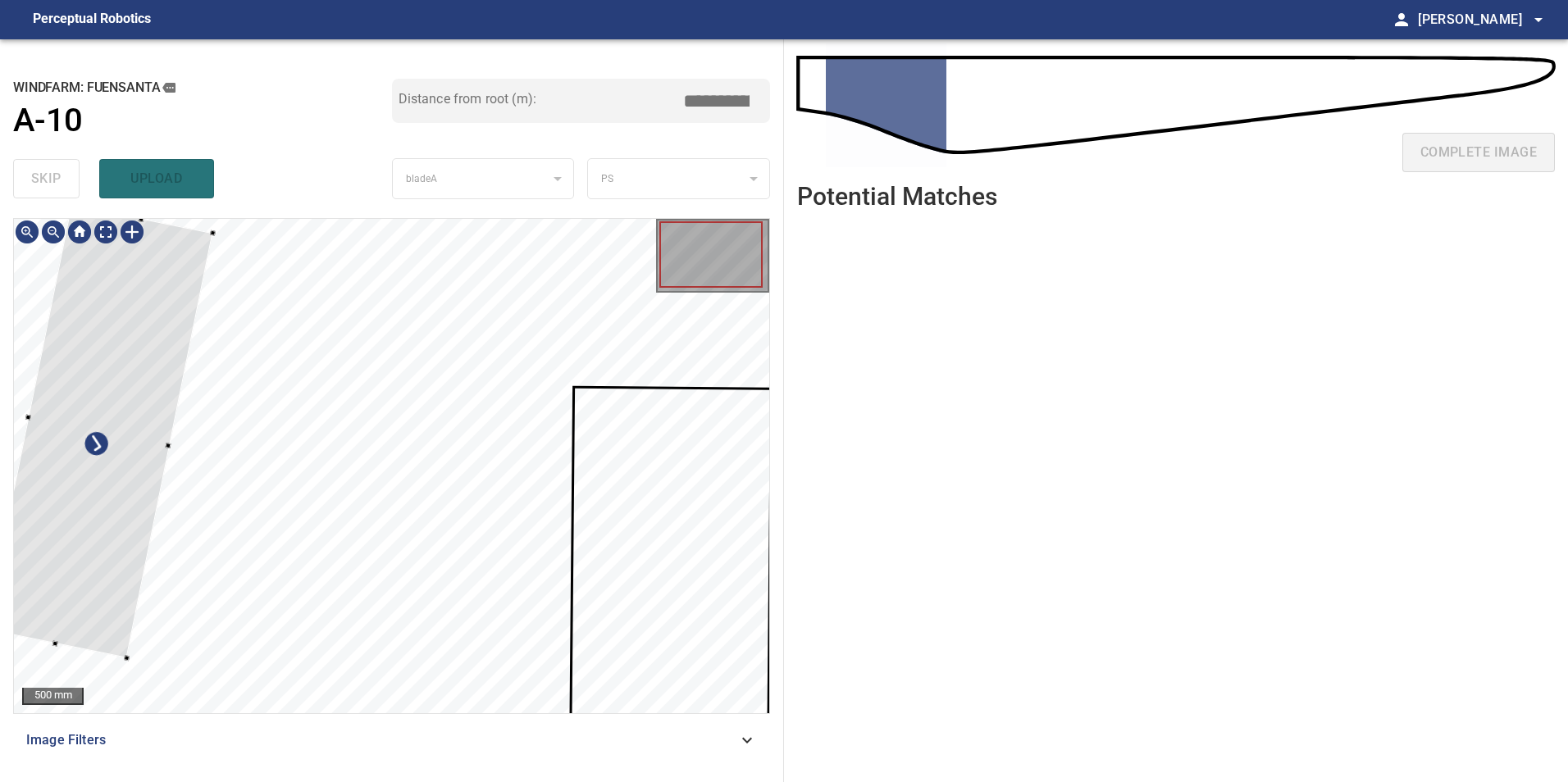
click at [0, 544] on html "**********" at bounding box center [784, 391] width 1568 height 782
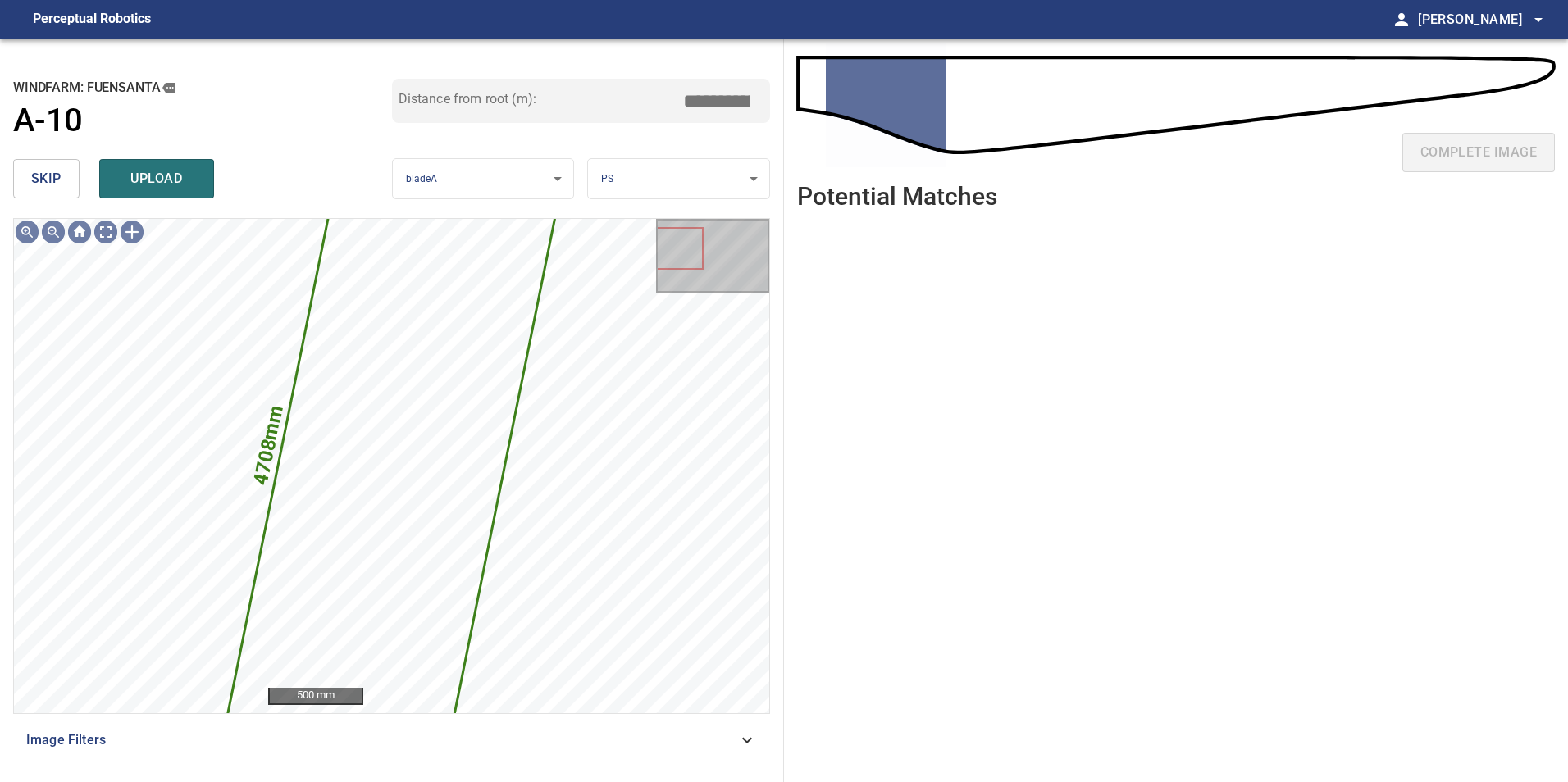
click at [48, 175] on span "skip" at bounding box center [46, 179] width 30 height 23
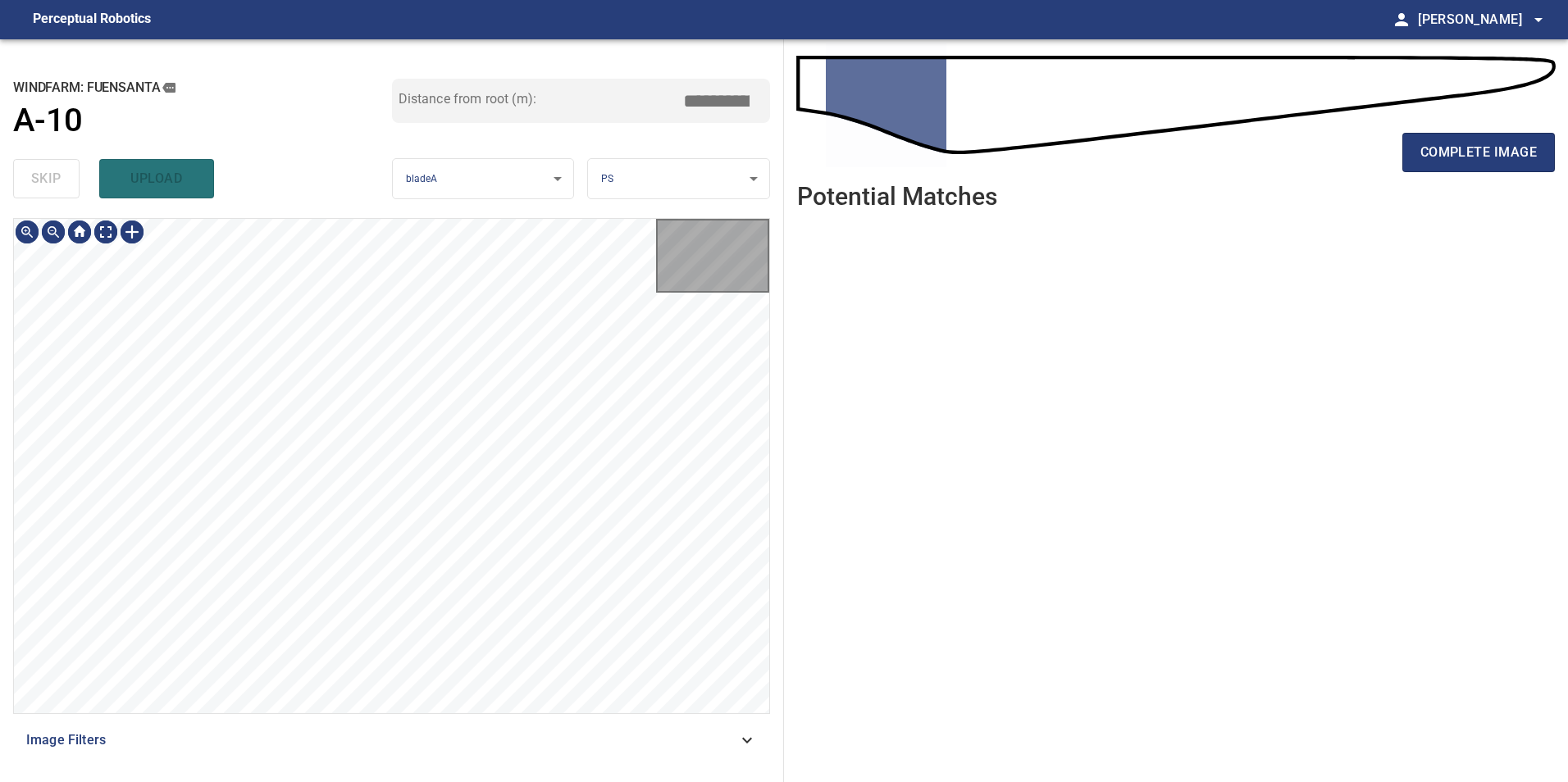
click at [48, 175] on div "skip upload" at bounding box center [202, 178] width 379 height 53
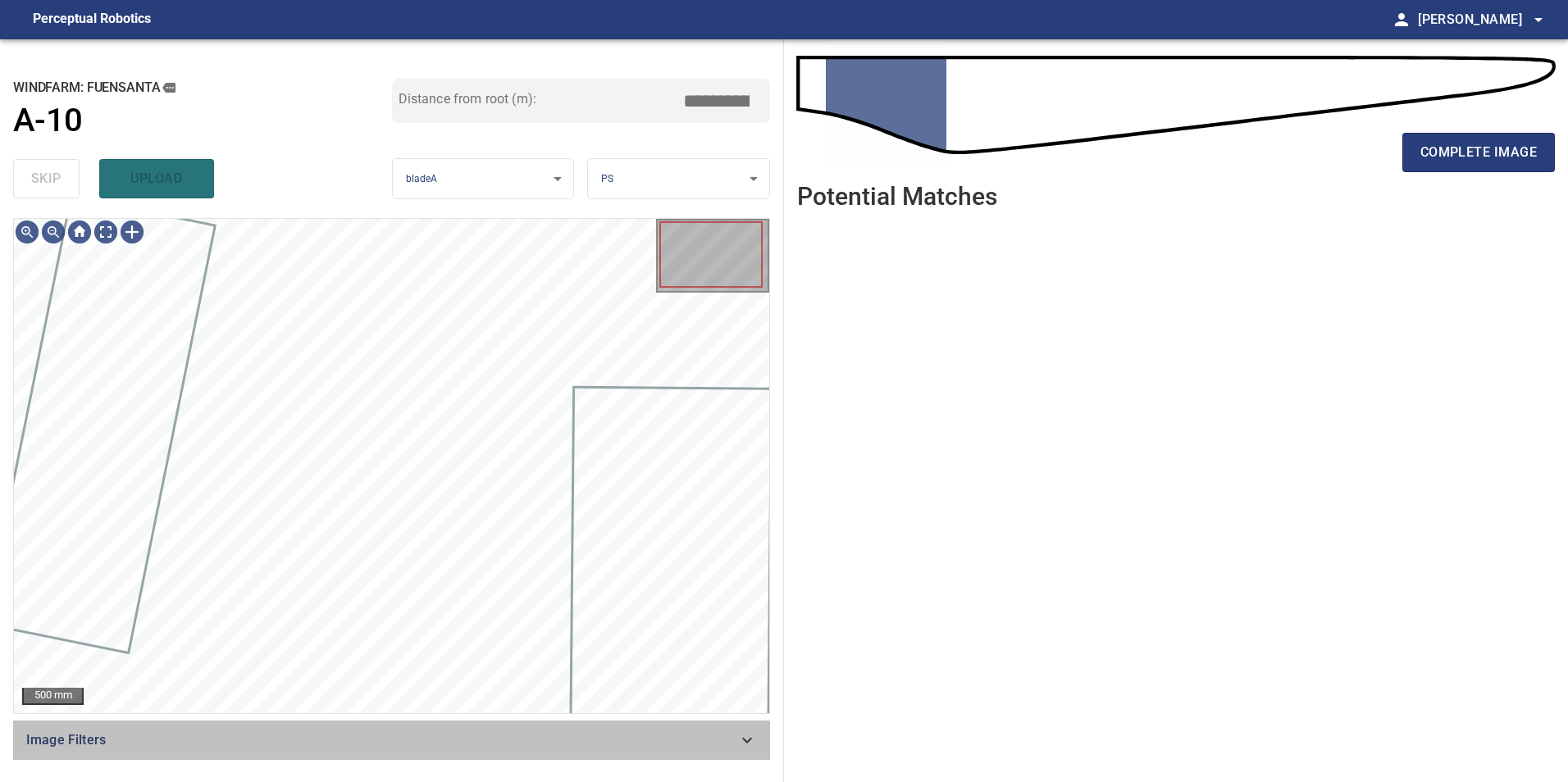
click at [589, 746] on span "Image Filters" at bounding box center [381, 740] width 711 height 20
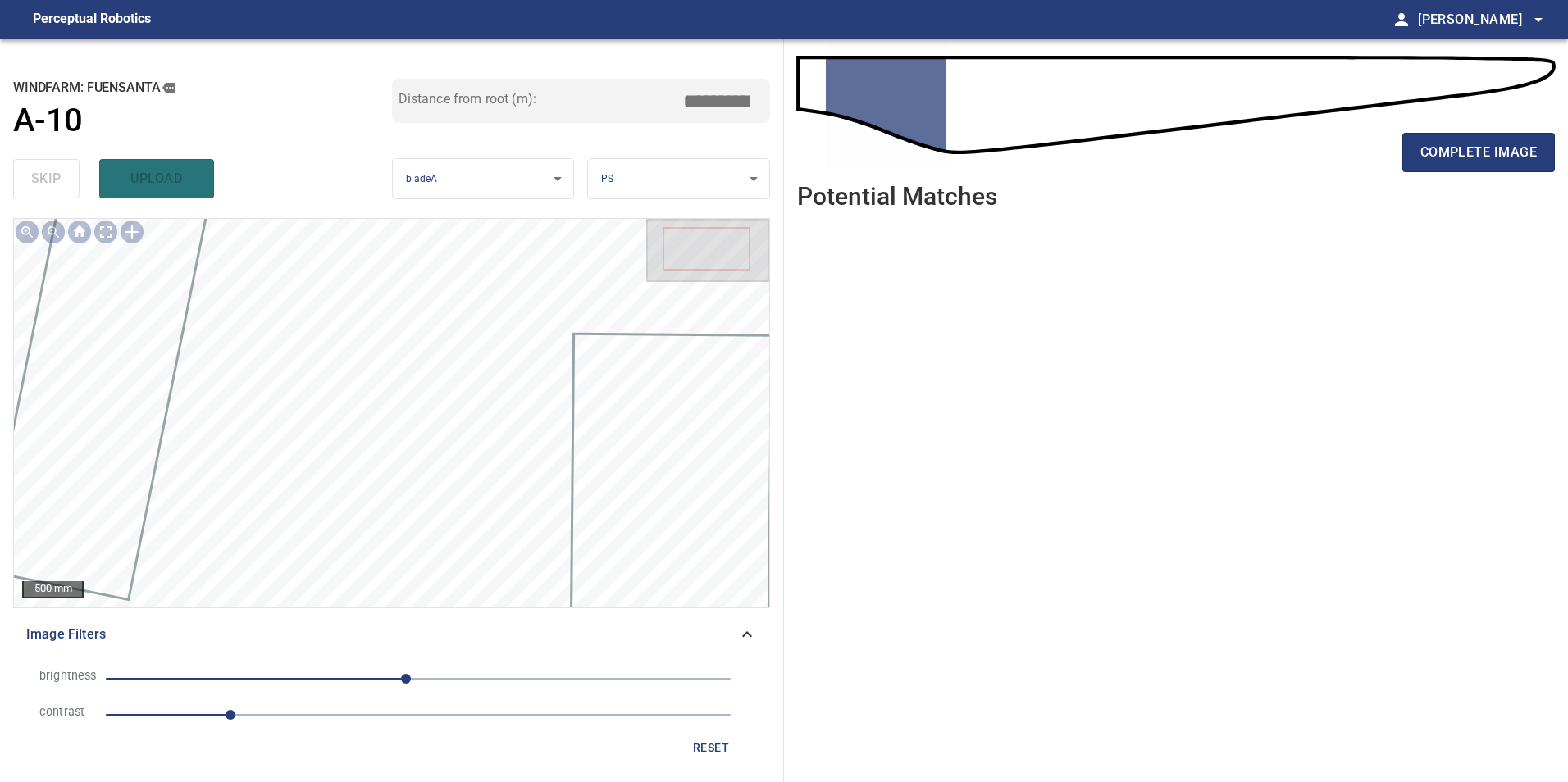
click at [315, 713] on span "1" at bounding box center [419, 715] width 625 height 23
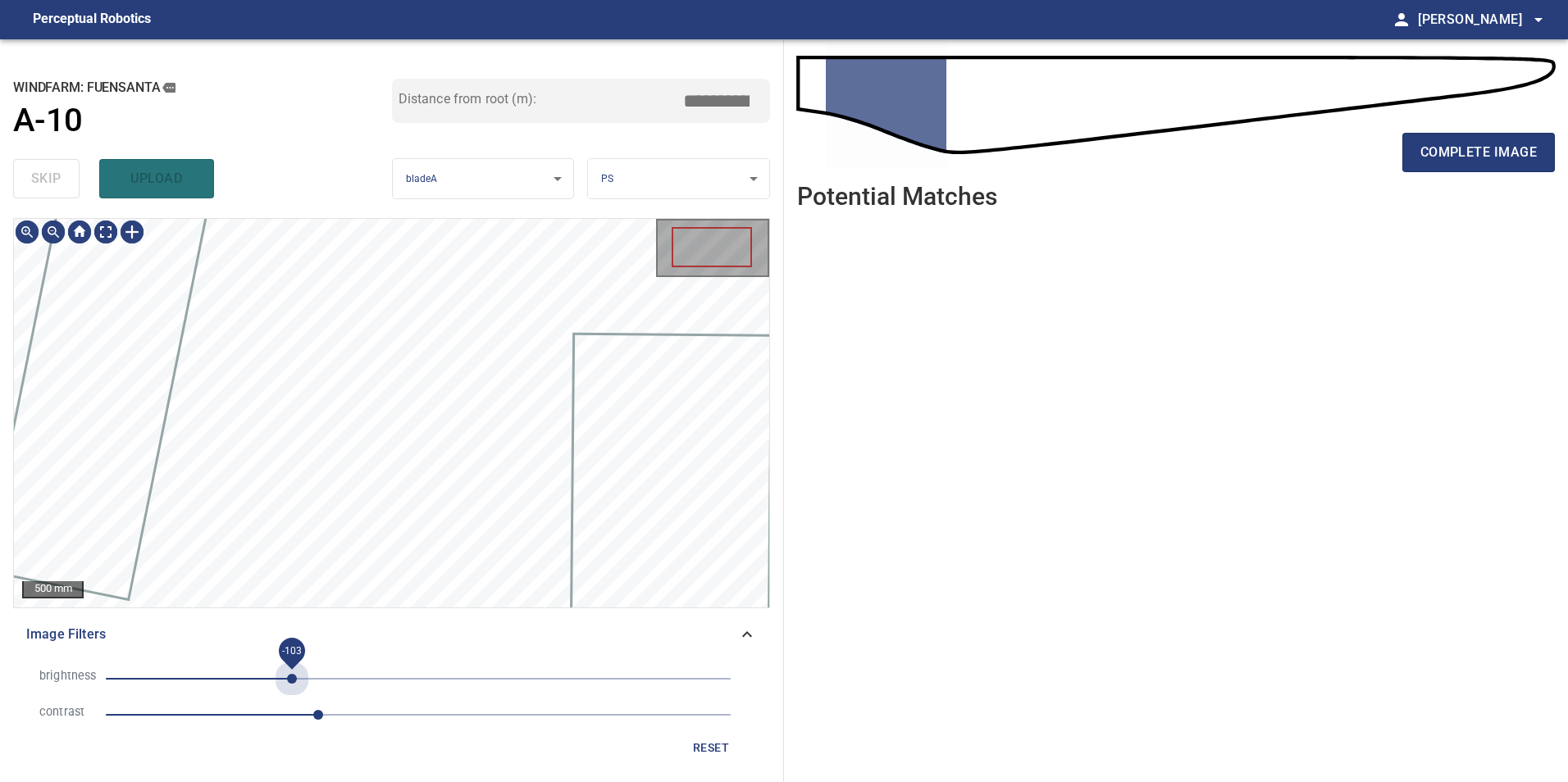
drag, startPoint x: 292, startPoint y: 685, endPoint x: 240, endPoint y: 684, distance: 52.0
click at [290, 686] on span "-103" at bounding box center [419, 679] width 625 height 23
drag, startPoint x: 241, startPoint y: 683, endPoint x: 224, endPoint y: 686, distance: 17.3
click at [242, 683] on span "-145" at bounding box center [419, 679] width 625 height 23
click at [272, 690] on li "brightness -144" at bounding box center [391, 679] width 731 height 37
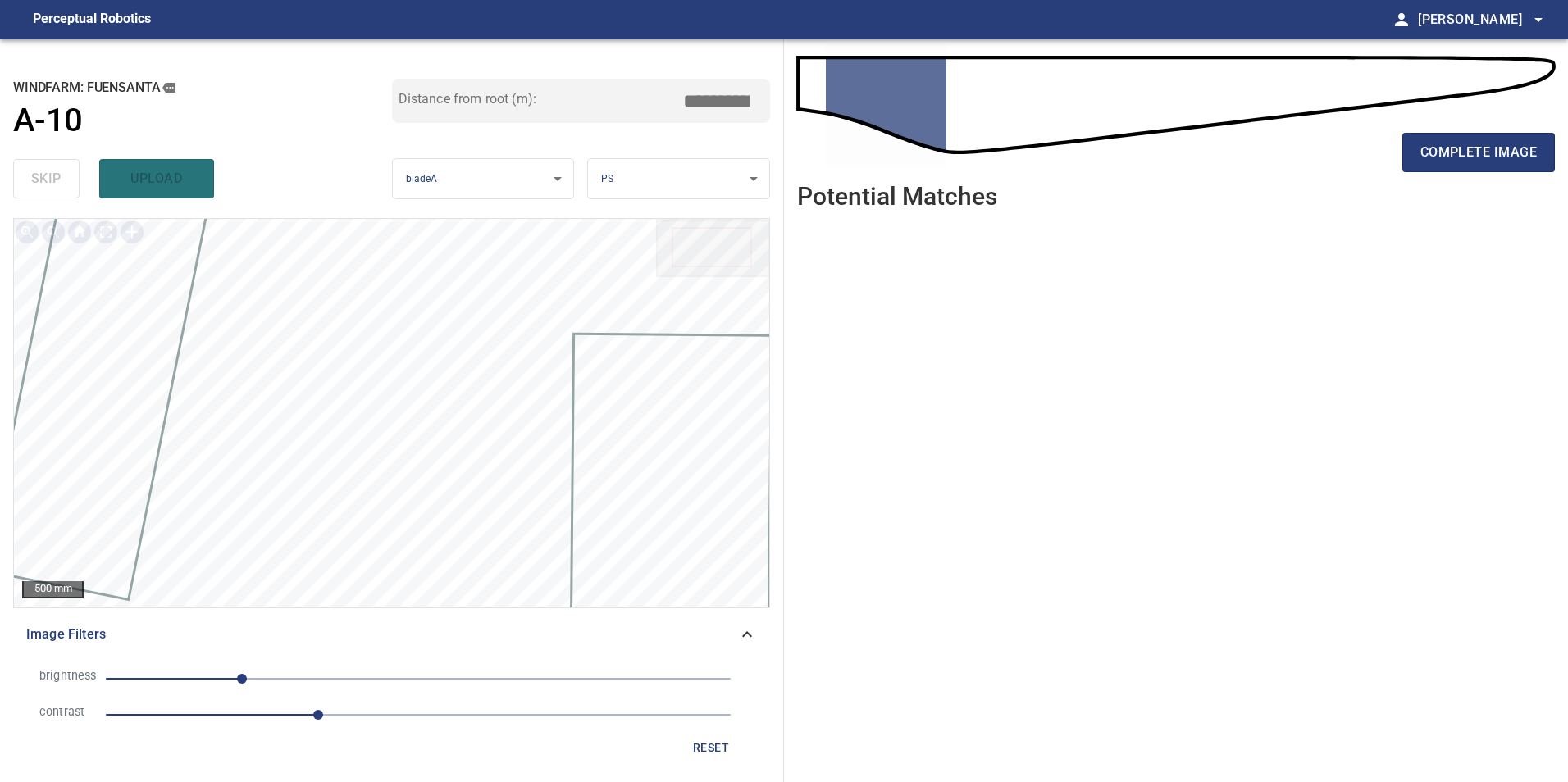
click at [266, 674] on span "-144" at bounding box center [419, 679] width 625 height 23
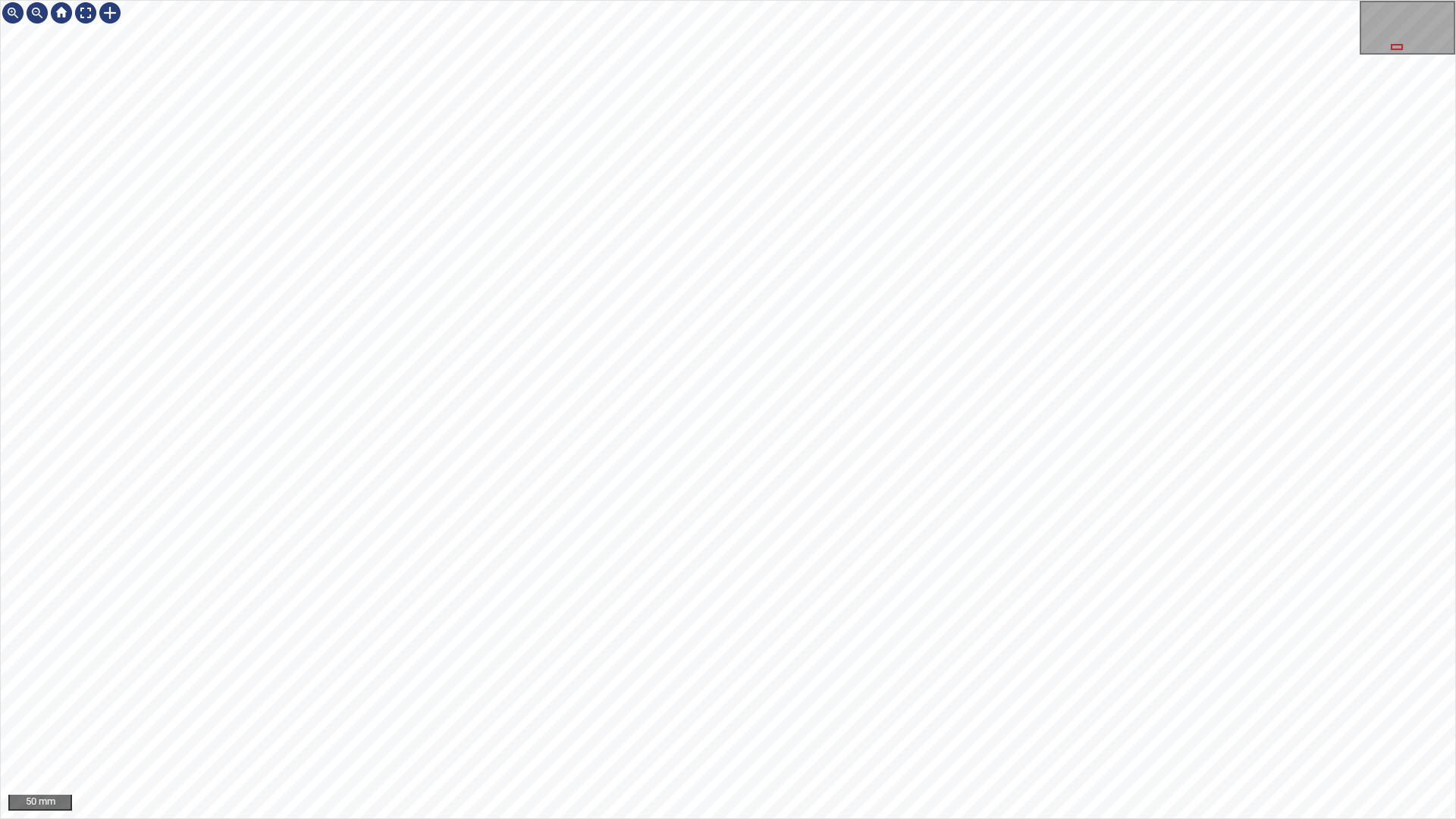
click at [884, 0] on div "50 mm" at bounding box center [728, 410] width 1456 height 819
click at [553, 0] on div "100 mm" at bounding box center [728, 410] width 1456 height 819
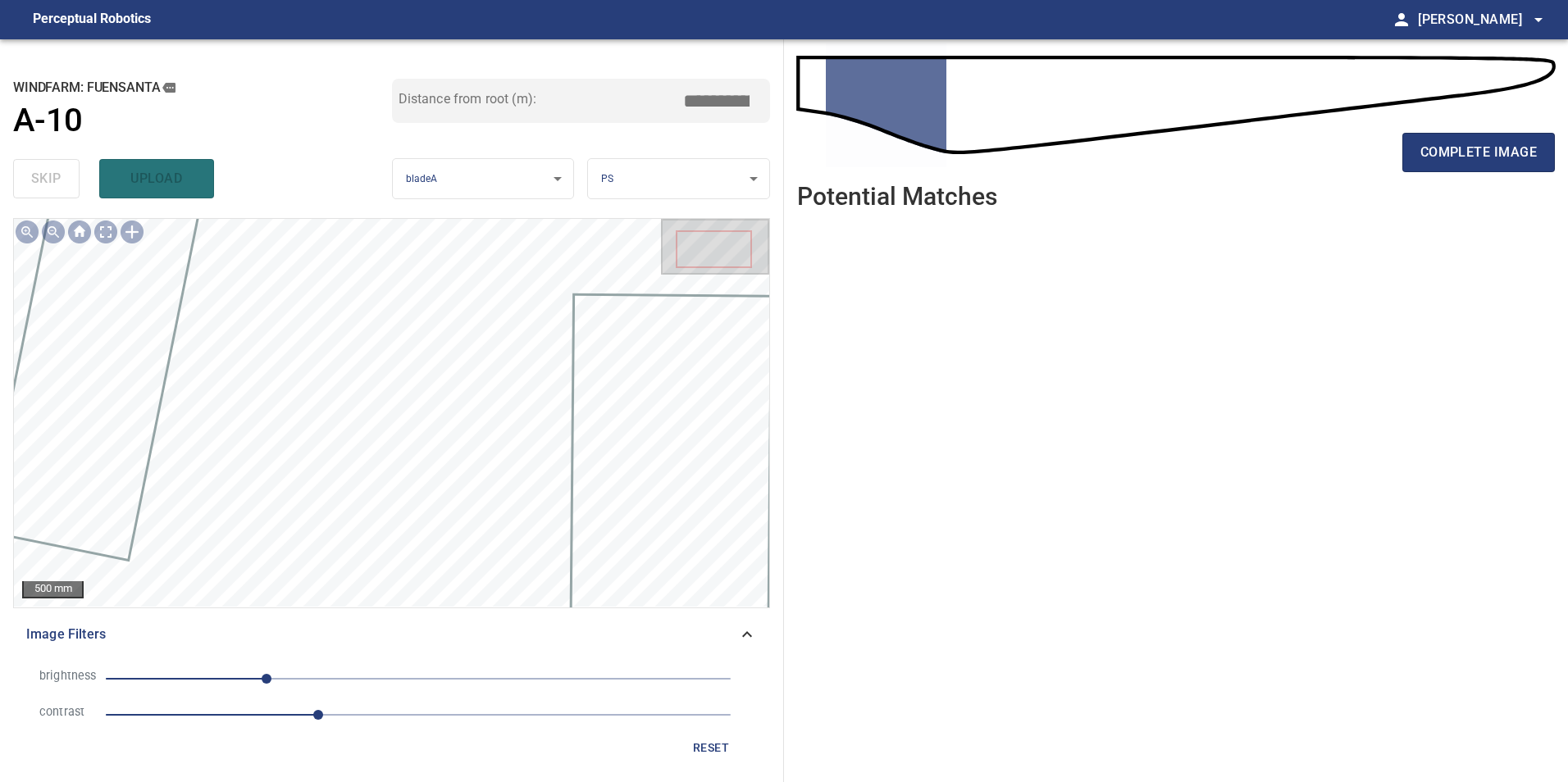
click at [711, 744] on span "reset" at bounding box center [711, 748] width 39 height 20
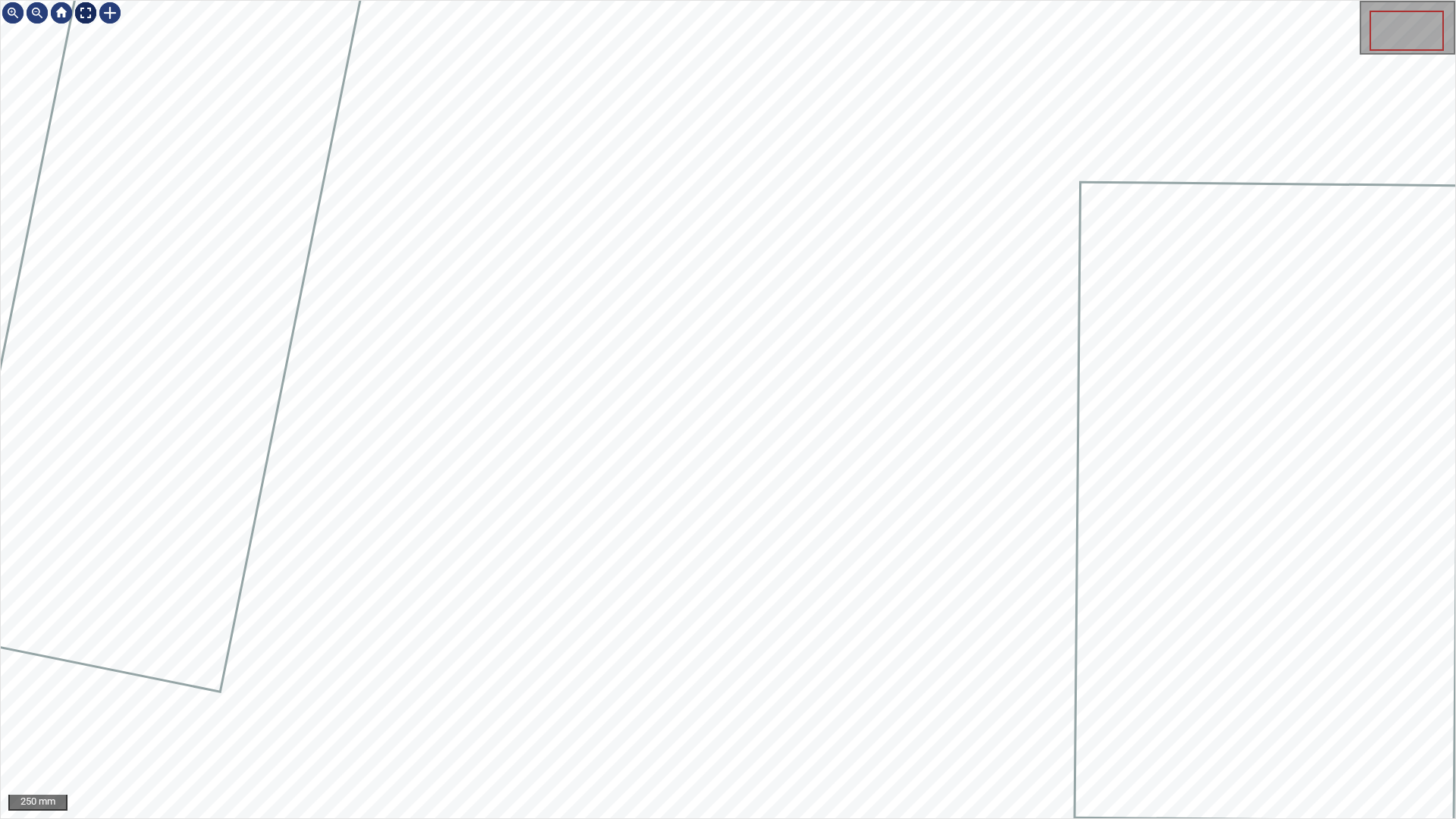
click at [81, 13] on div at bounding box center [85, 12] width 24 height 24
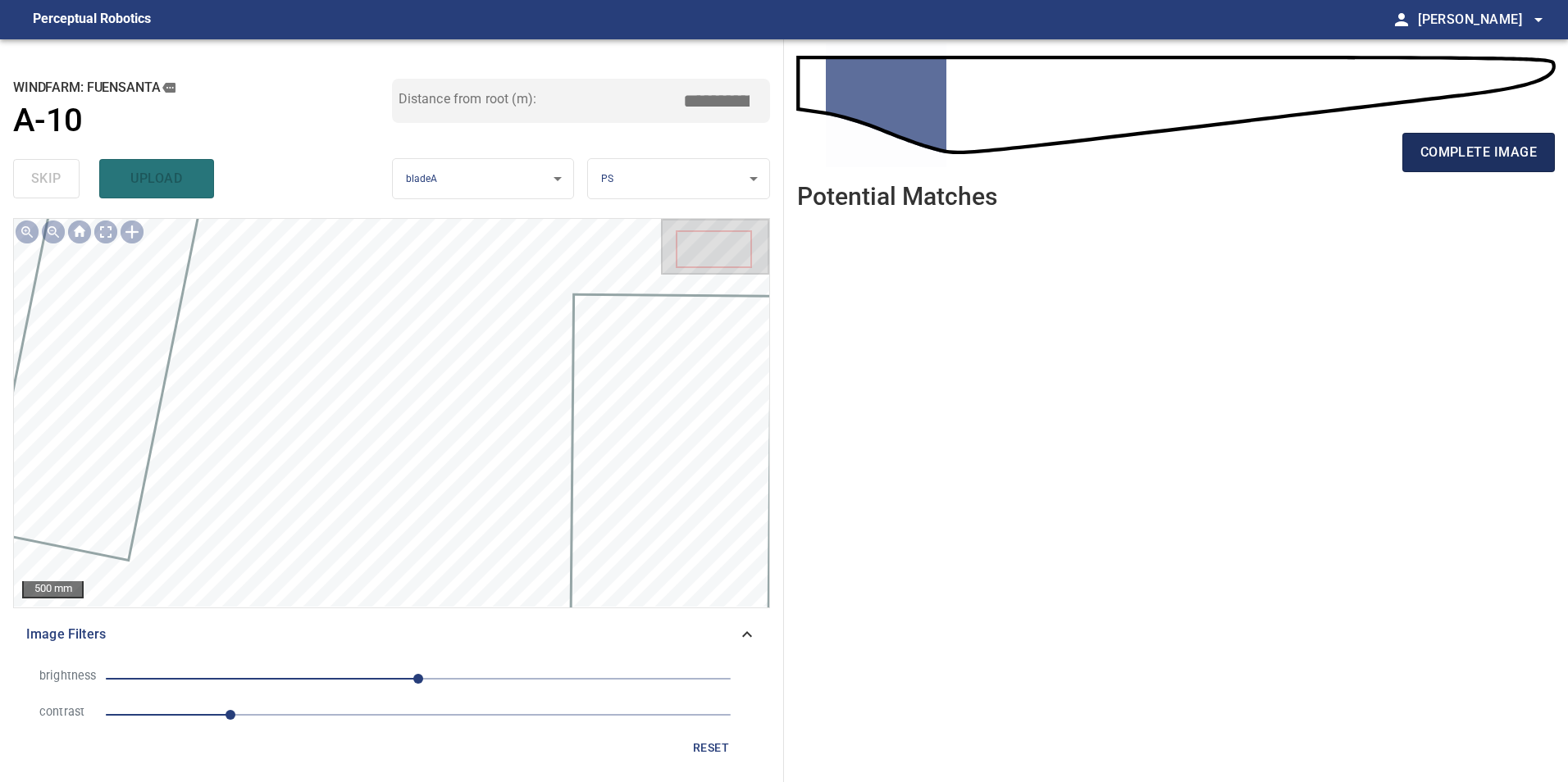
click at [1503, 162] on span "complete image" at bounding box center [1479, 152] width 117 height 23
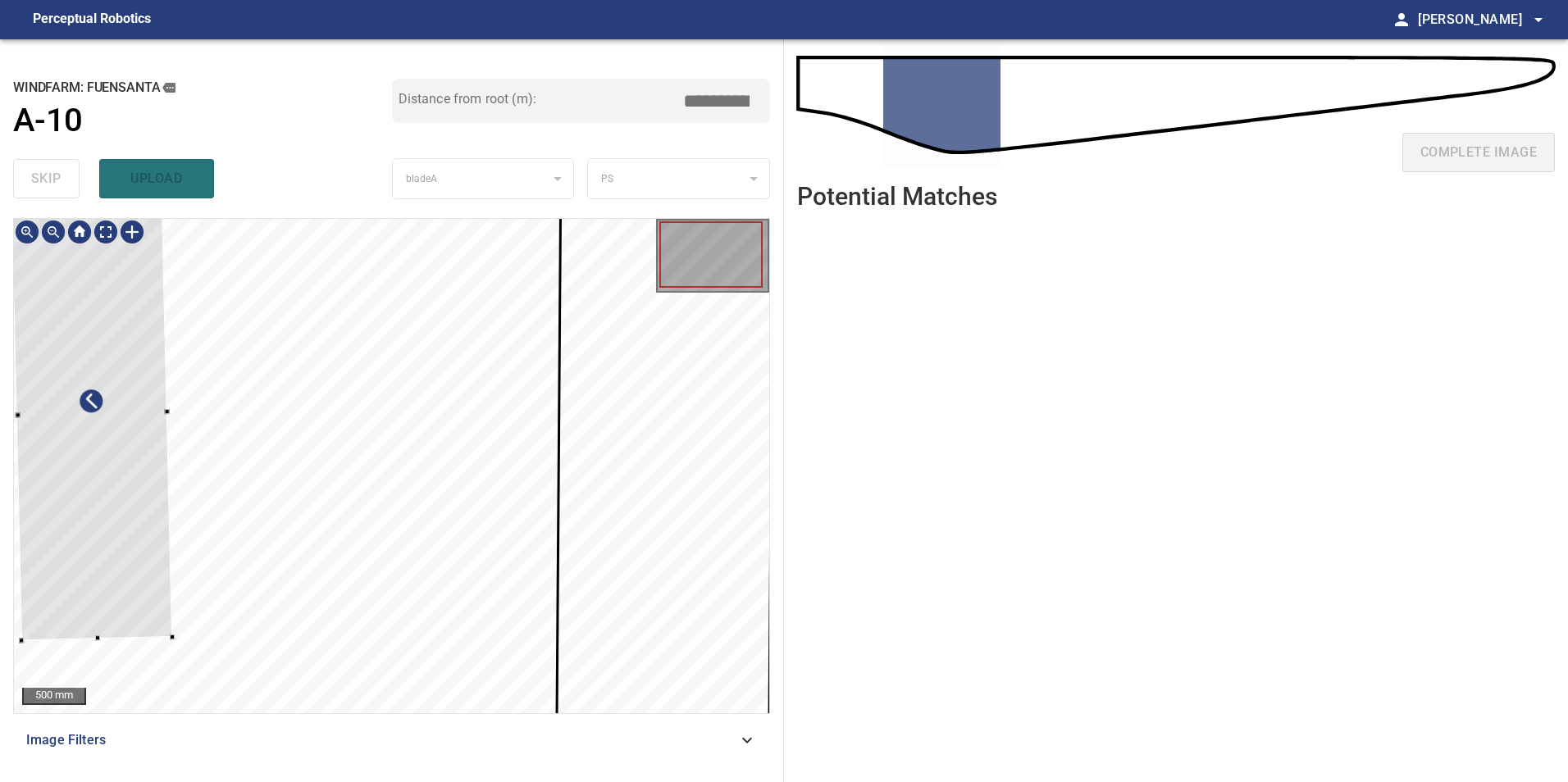
click at [98, 472] on div at bounding box center [91, 414] width 161 height 454
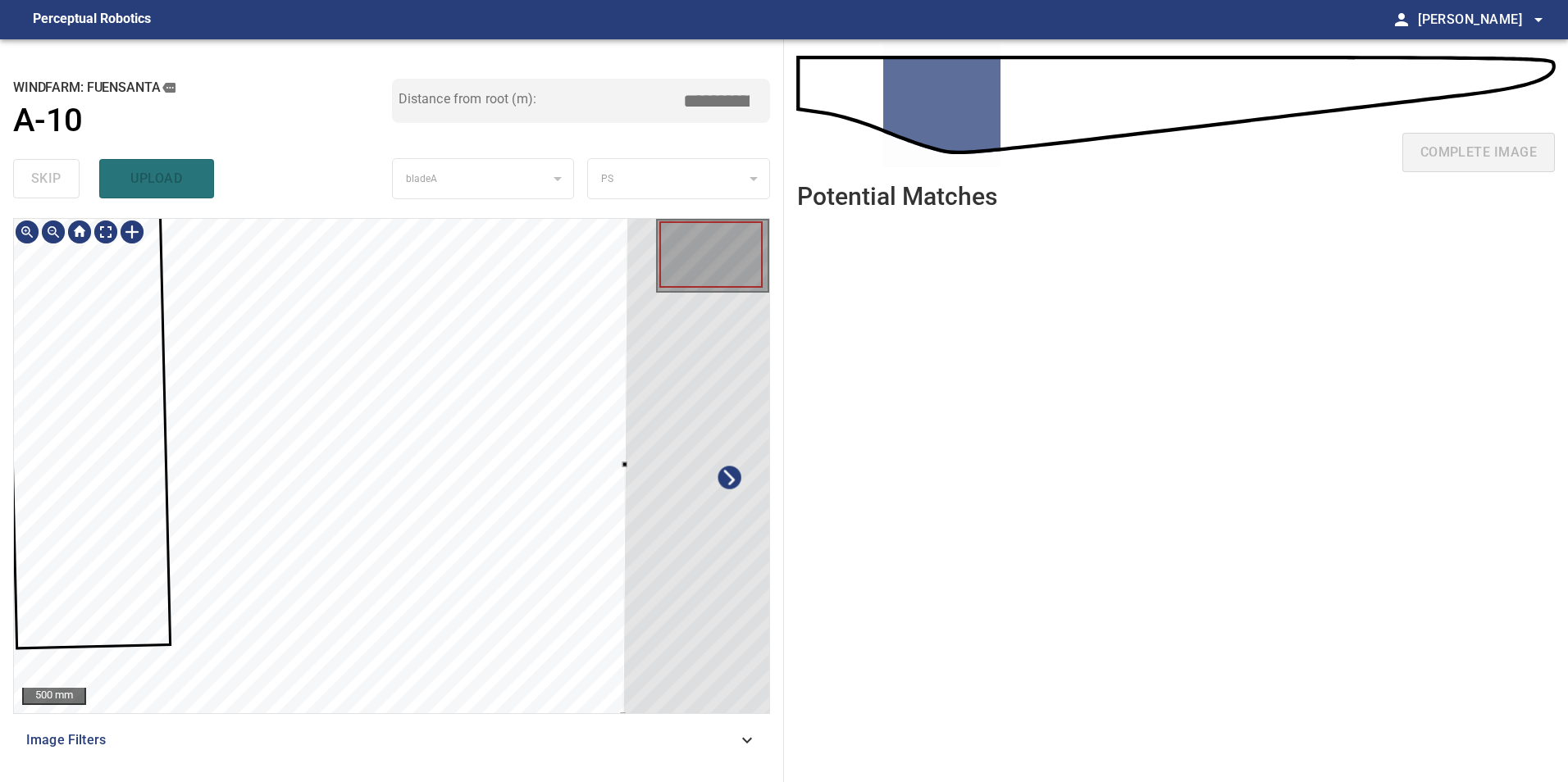
click at [690, 598] on div at bounding box center [729, 464] width 213 height 504
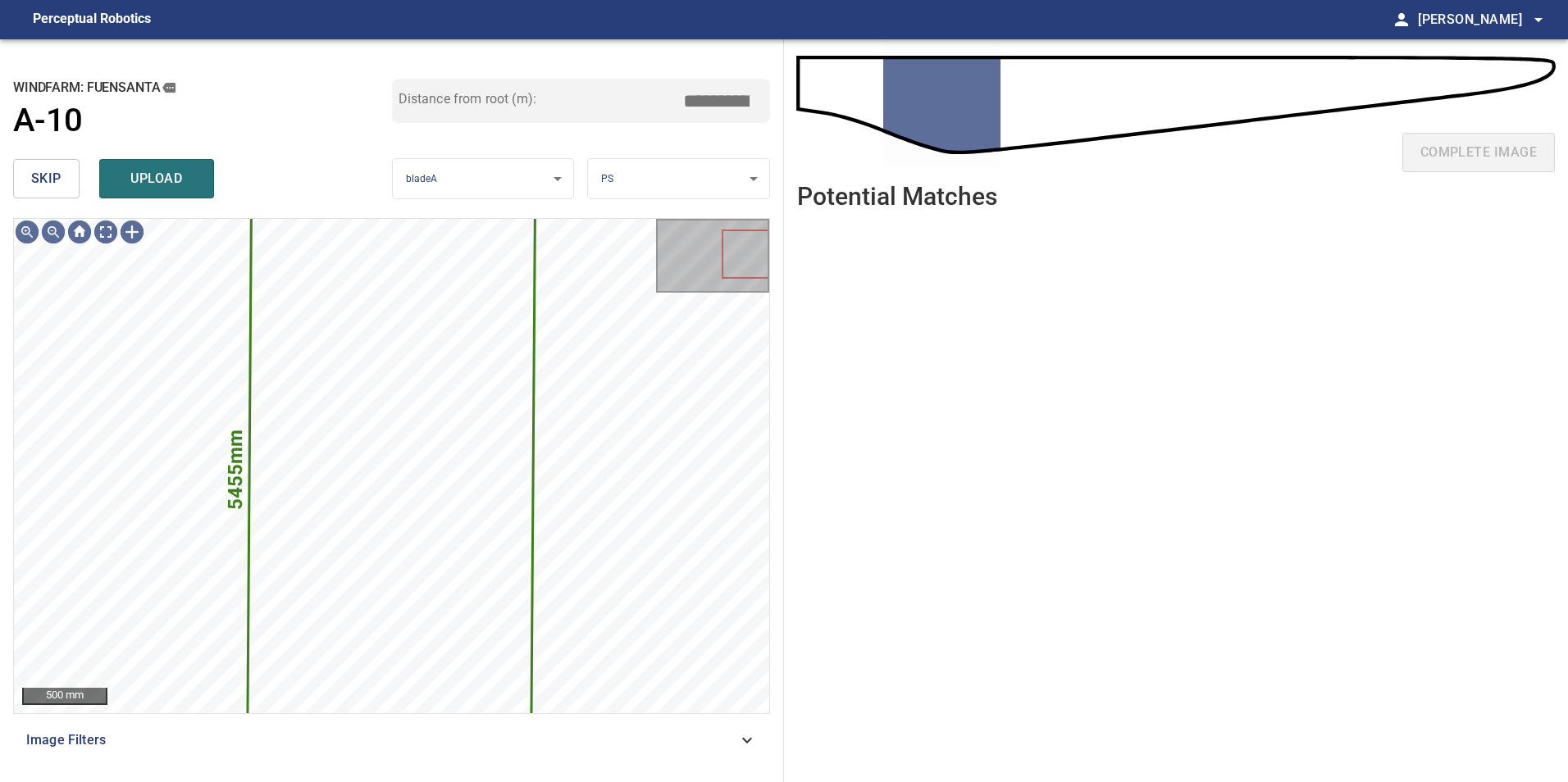
click at [41, 164] on button "skip" at bounding box center [46, 179] width 67 height 39
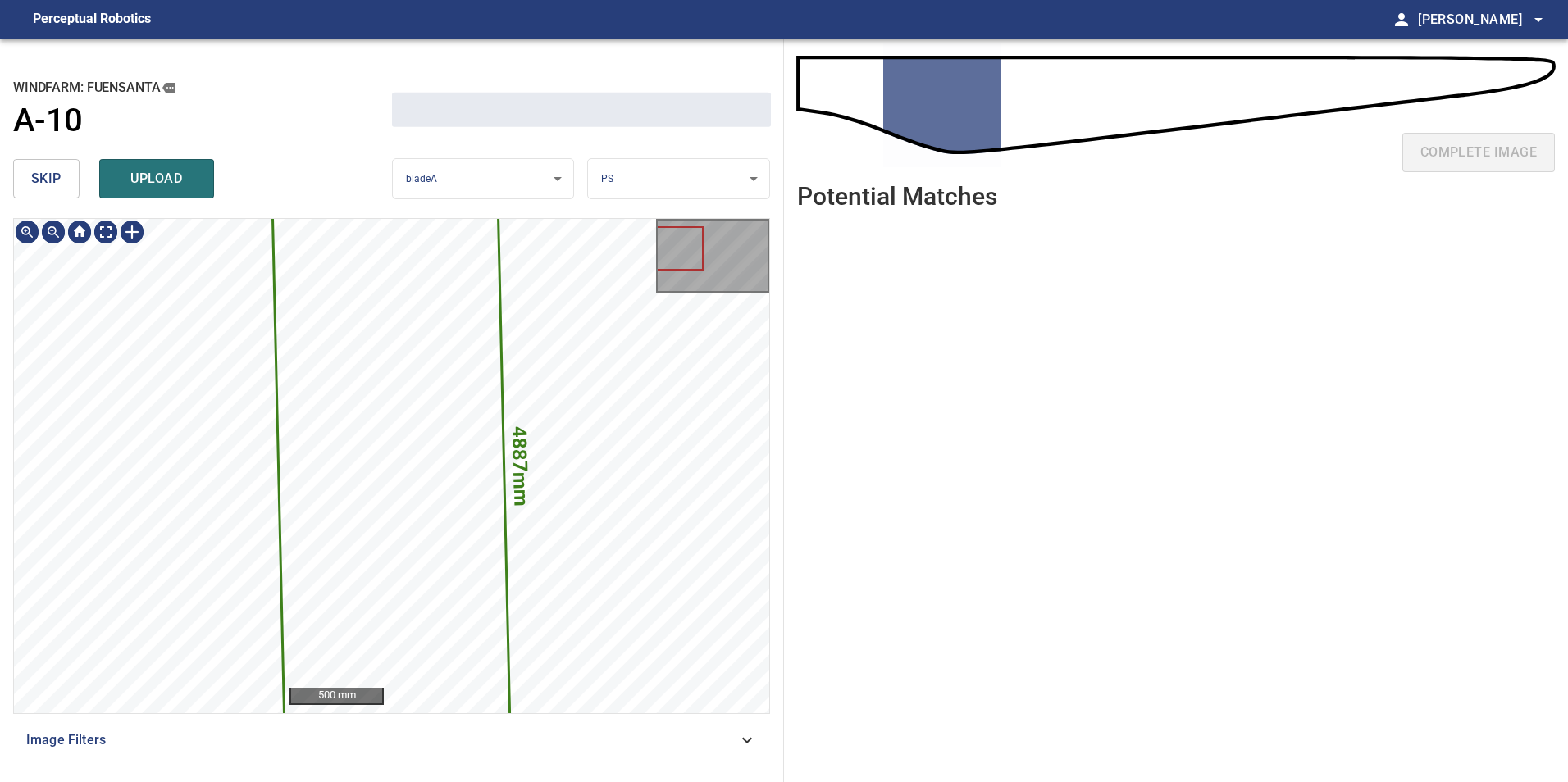
click at [43, 164] on button "skip" at bounding box center [46, 179] width 67 height 39
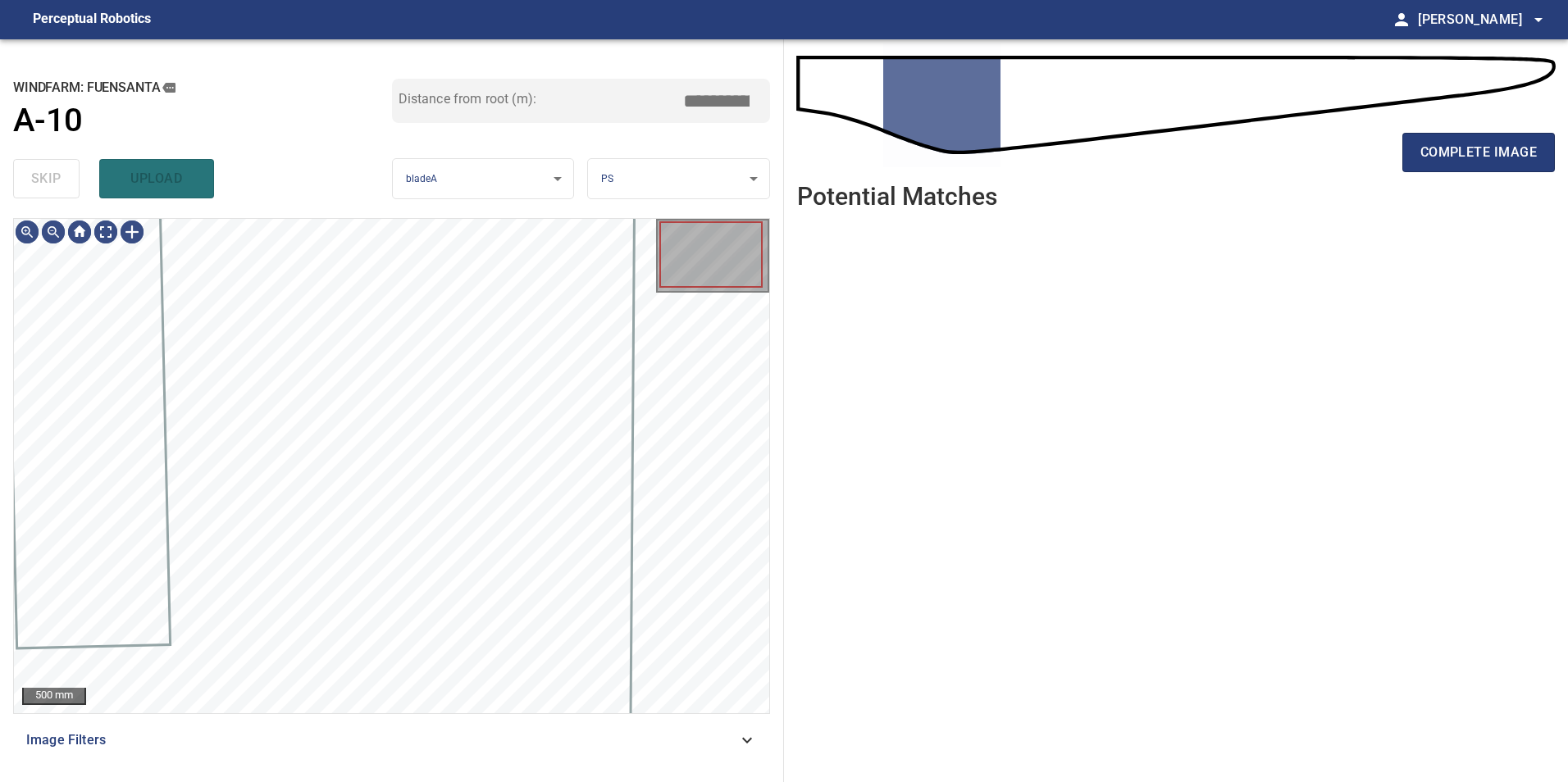
click at [43, 164] on div "skip upload" at bounding box center [202, 178] width 379 height 53
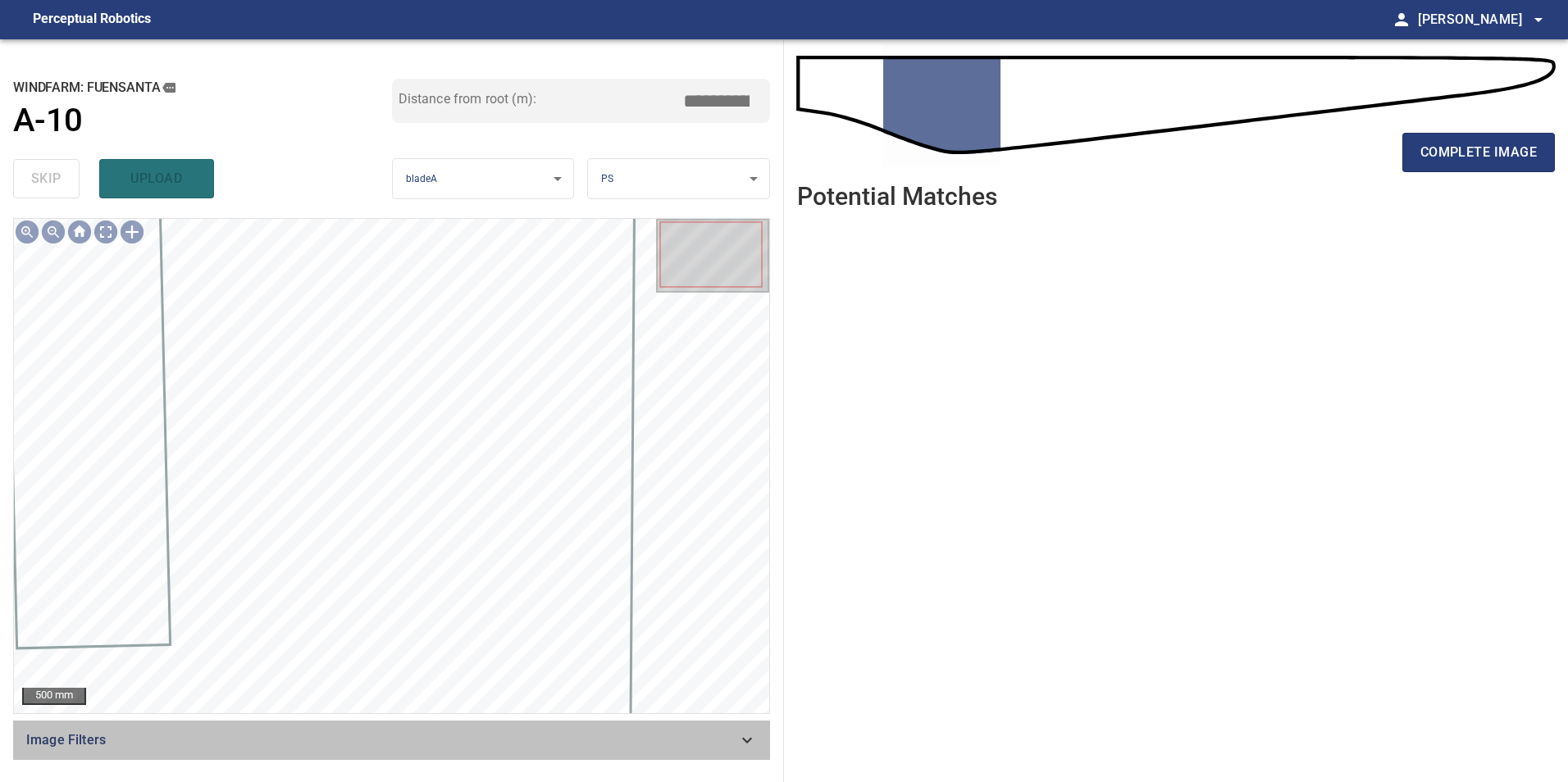
drag, startPoint x: 711, startPoint y: 745, endPoint x: 459, endPoint y: 739, distance: 252.1
click at [711, 745] on span "Image Filters" at bounding box center [381, 740] width 711 height 20
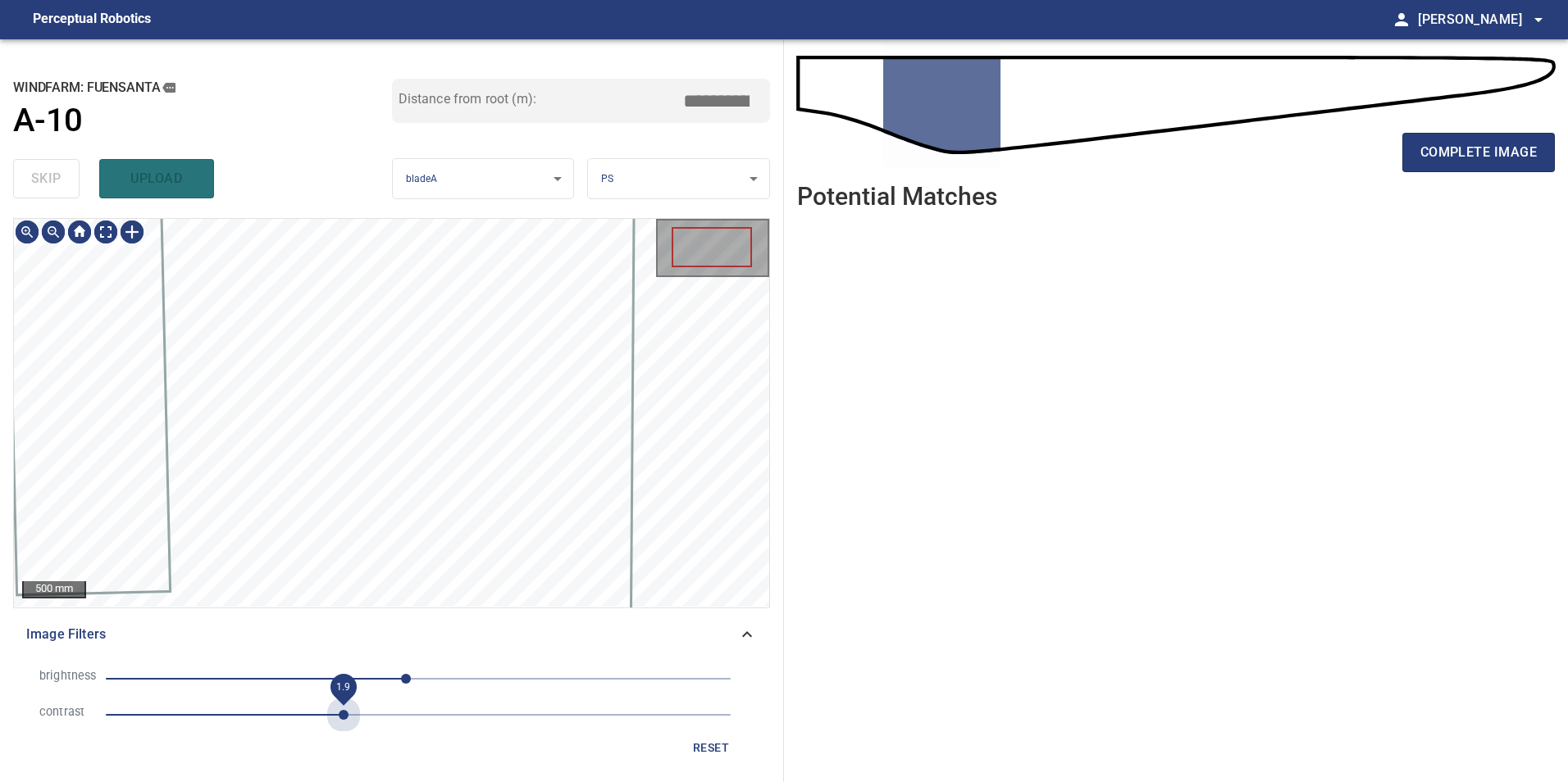
click at [339, 716] on span "1.9" at bounding box center [419, 715] width 625 height 23
click at [274, 688] on span "-10" at bounding box center [419, 679] width 625 height 23
click at [223, 677] on span "-160" at bounding box center [419, 679] width 625 height 23
click at [252, 678] on span "-160" at bounding box center [419, 679] width 625 height 23
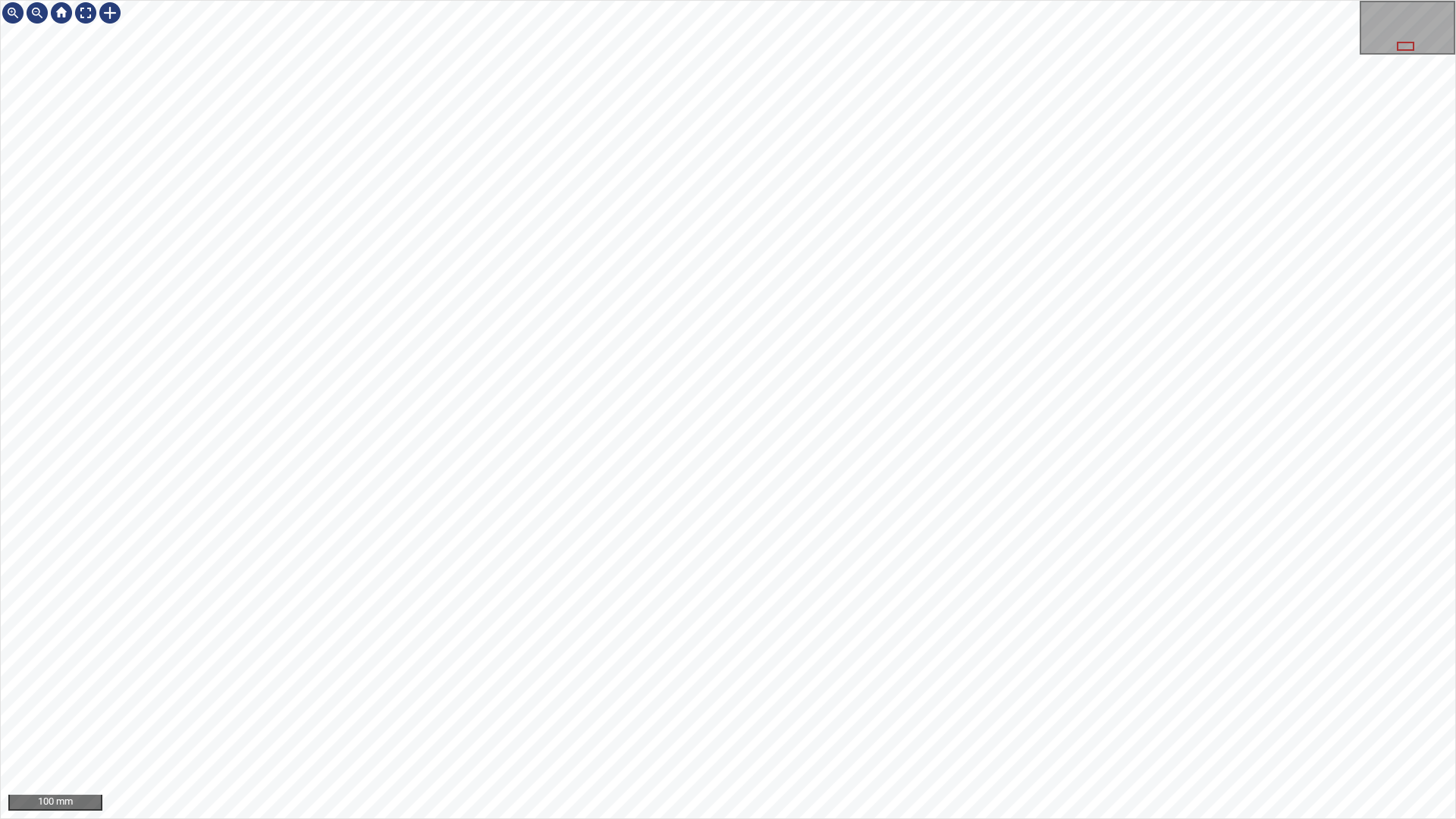
click at [973, 723] on div "100 mm" at bounding box center [728, 410] width 1456 height 819
click at [964, 0] on div "100 mm" at bounding box center [728, 410] width 1456 height 819
click at [1024, 723] on div "100 mm" at bounding box center [728, 410] width 1456 height 819
click at [960, 723] on div "100 mm" at bounding box center [728, 410] width 1456 height 819
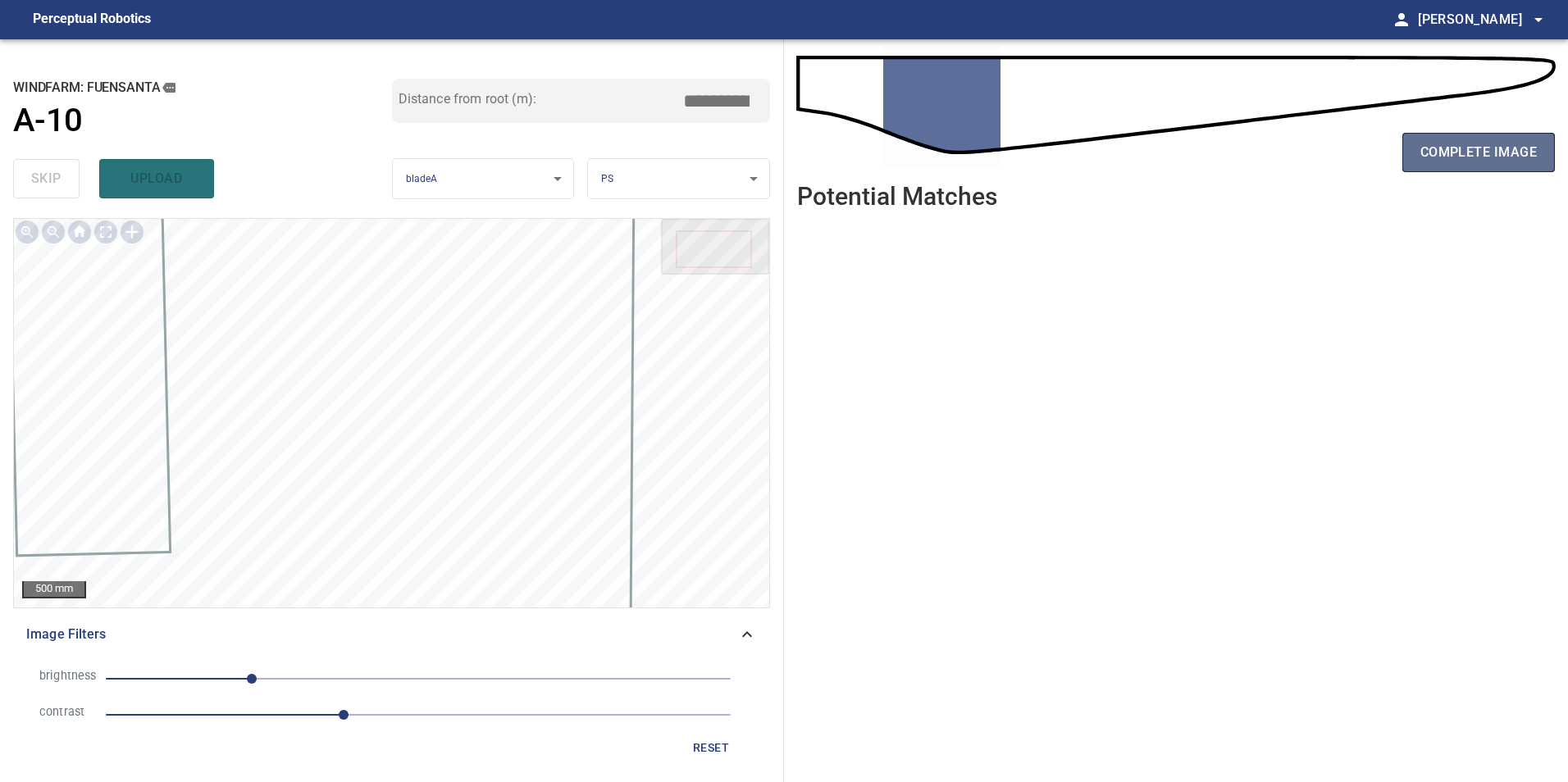
click at [1443, 163] on span "complete image" at bounding box center [1479, 152] width 117 height 23
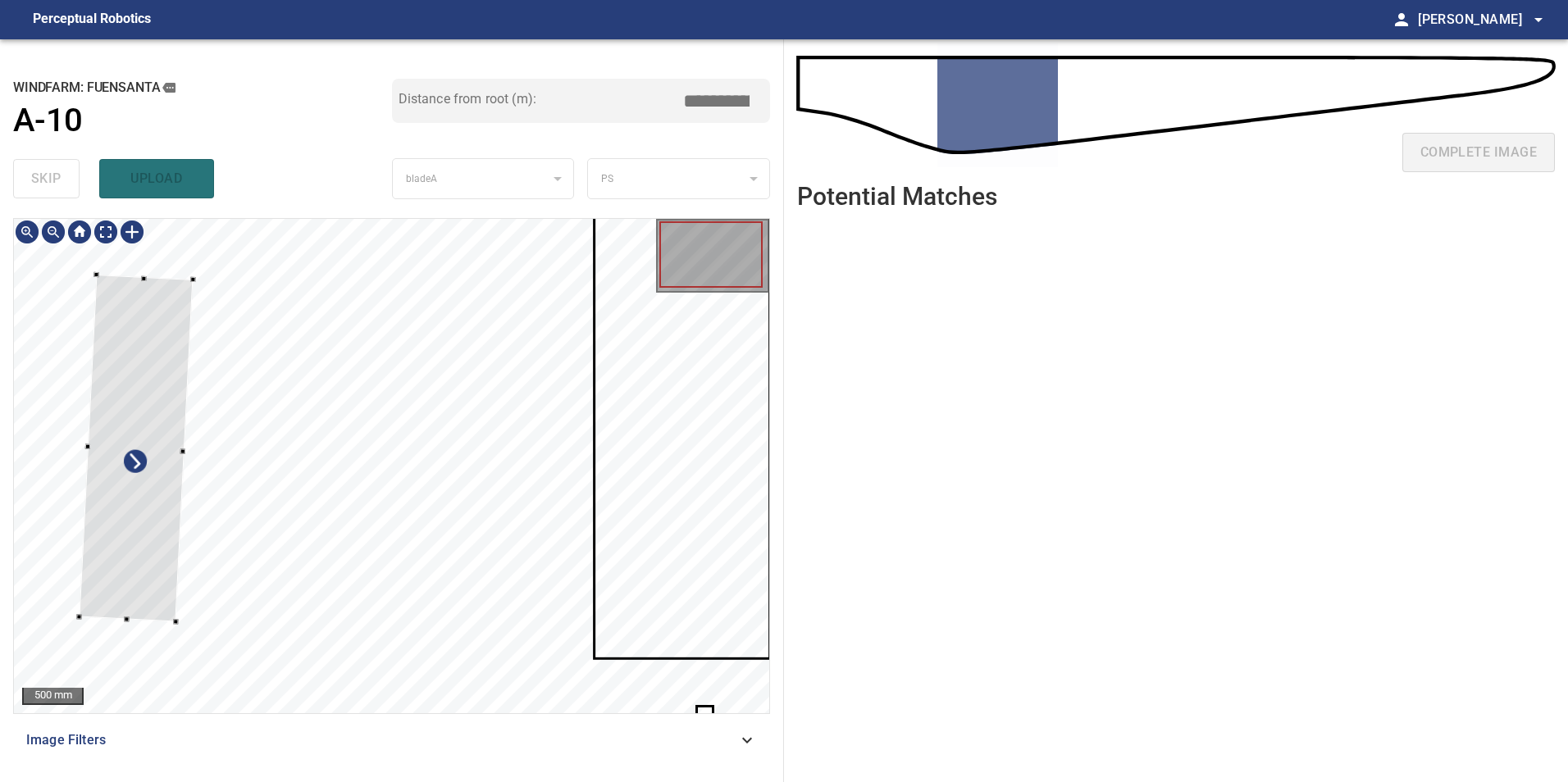
click at [126, 520] on div at bounding box center [135, 447] width 114 height 346
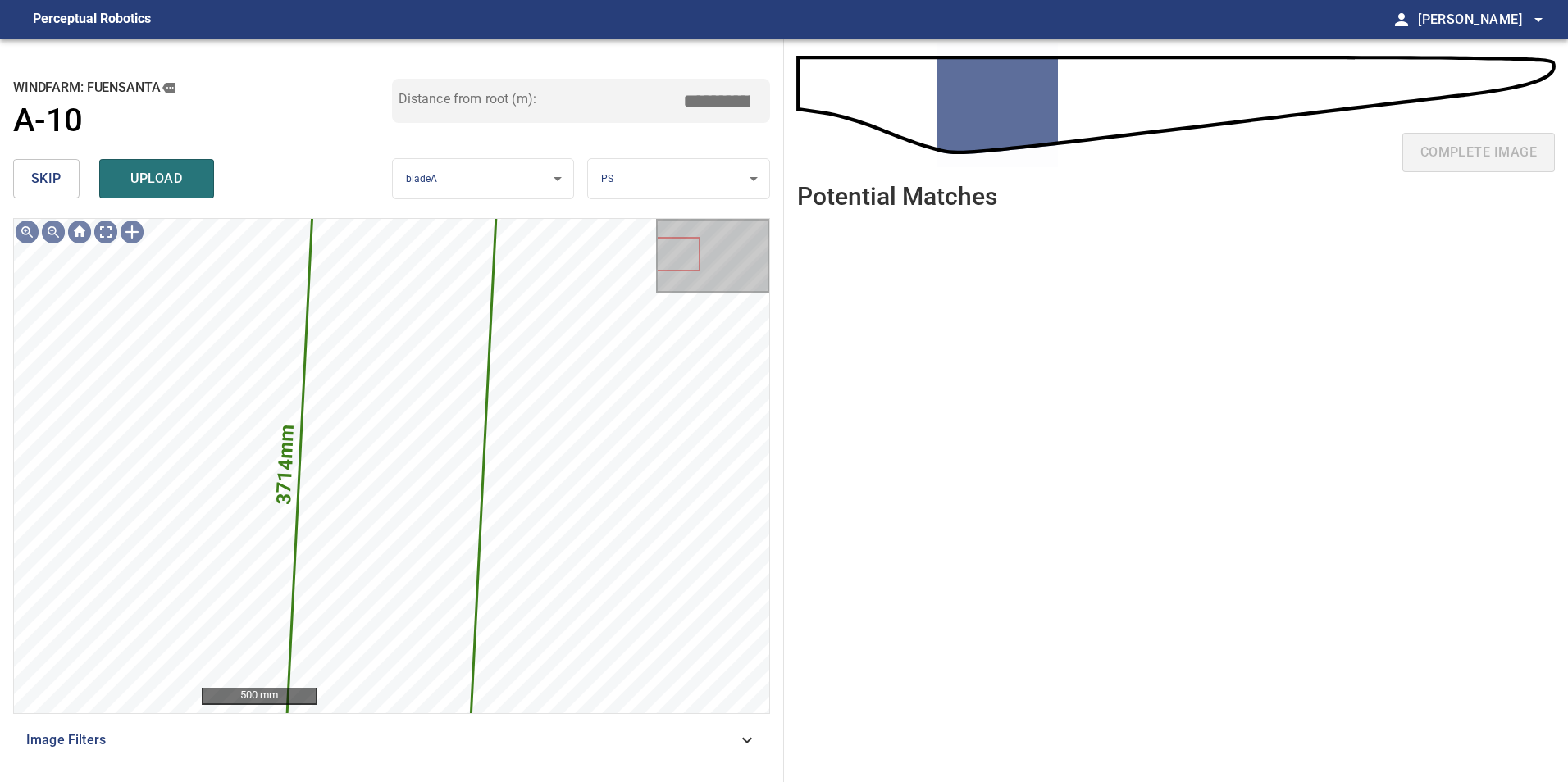
click at [57, 187] on span "skip" at bounding box center [46, 179] width 30 height 23
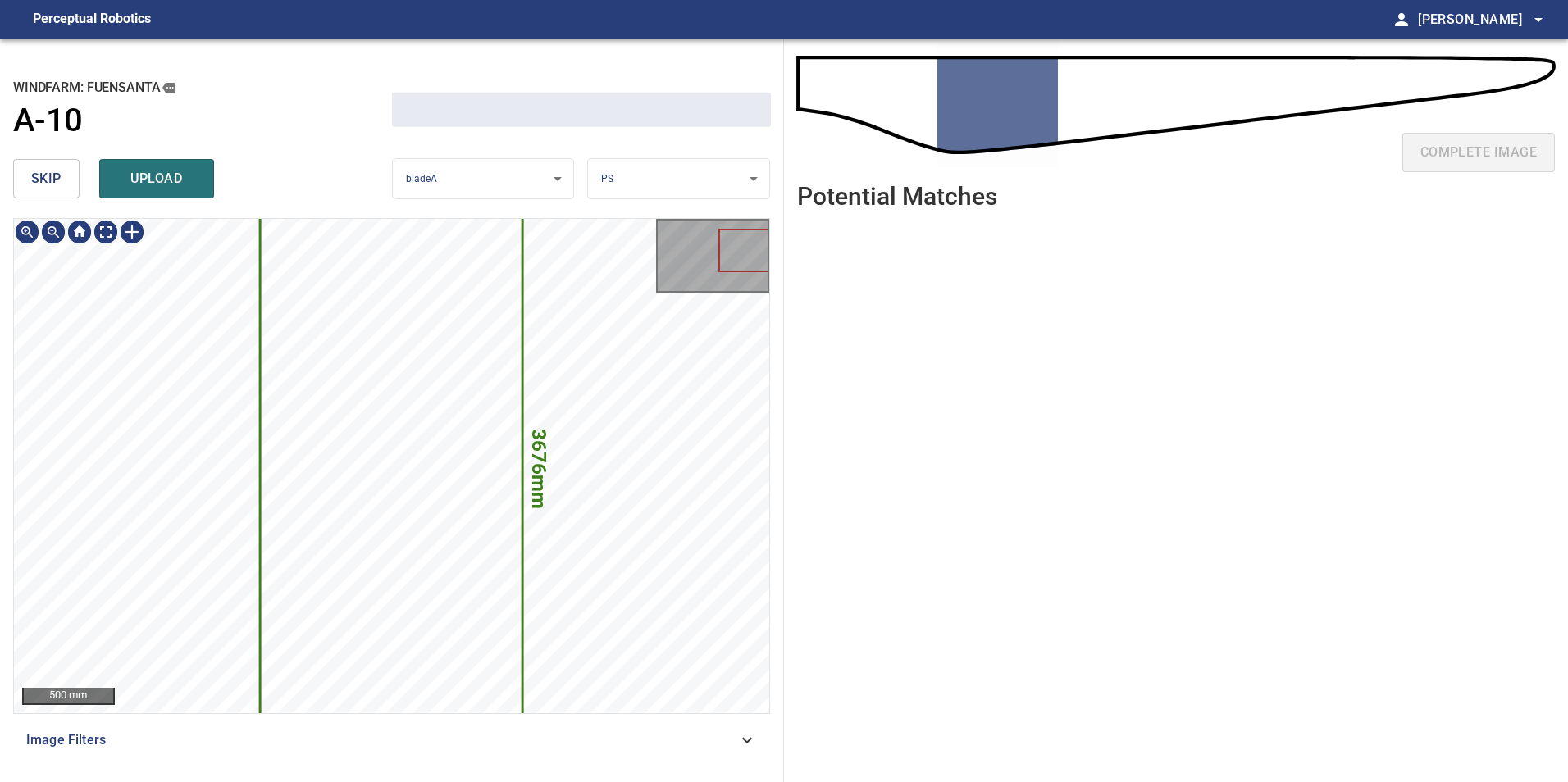
click at [57, 187] on span "skip" at bounding box center [46, 179] width 30 height 23
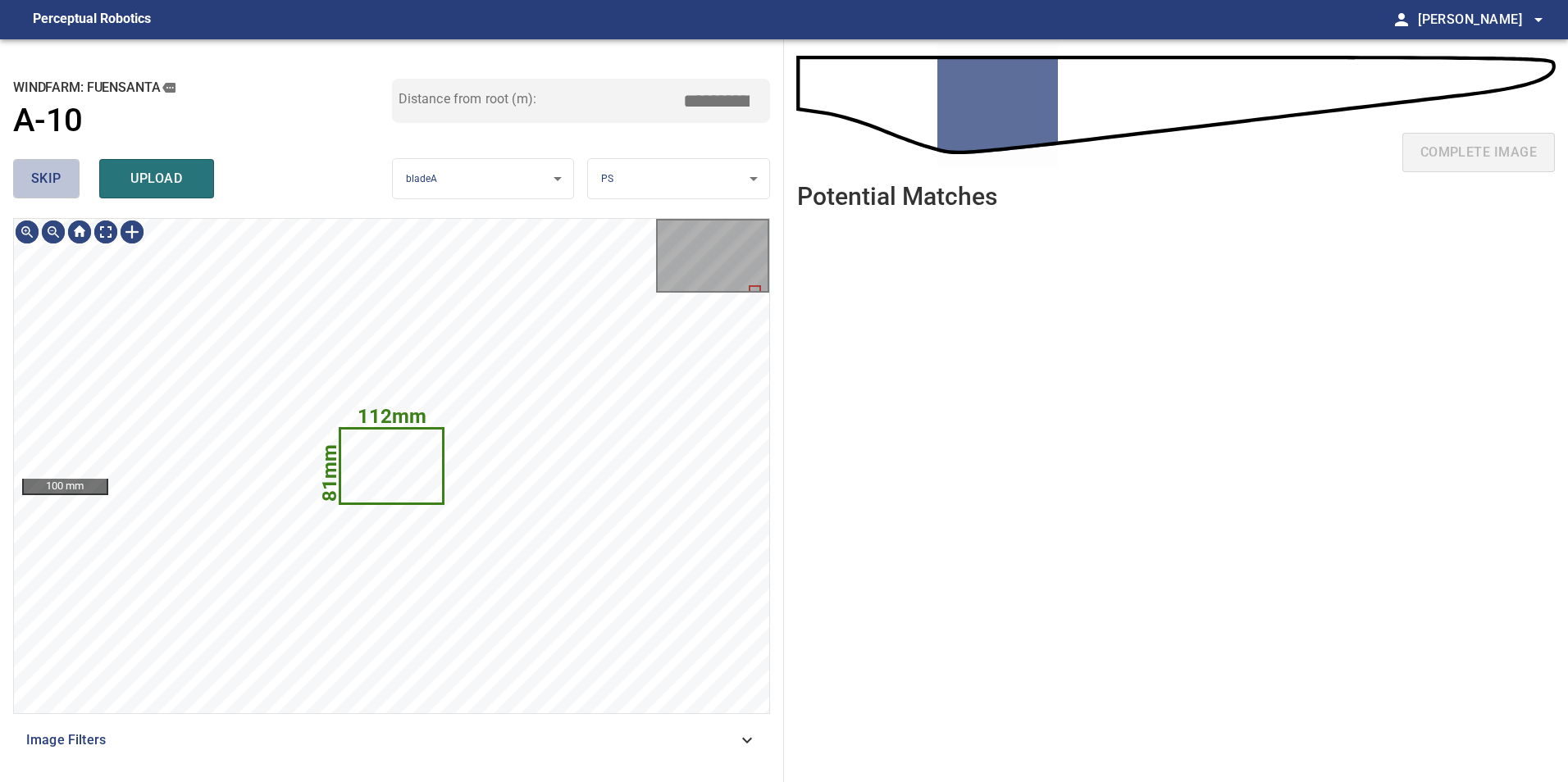
click at [57, 187] on span "skip" at bounding box center [46, 179] width 30 height 23
type input "*****"
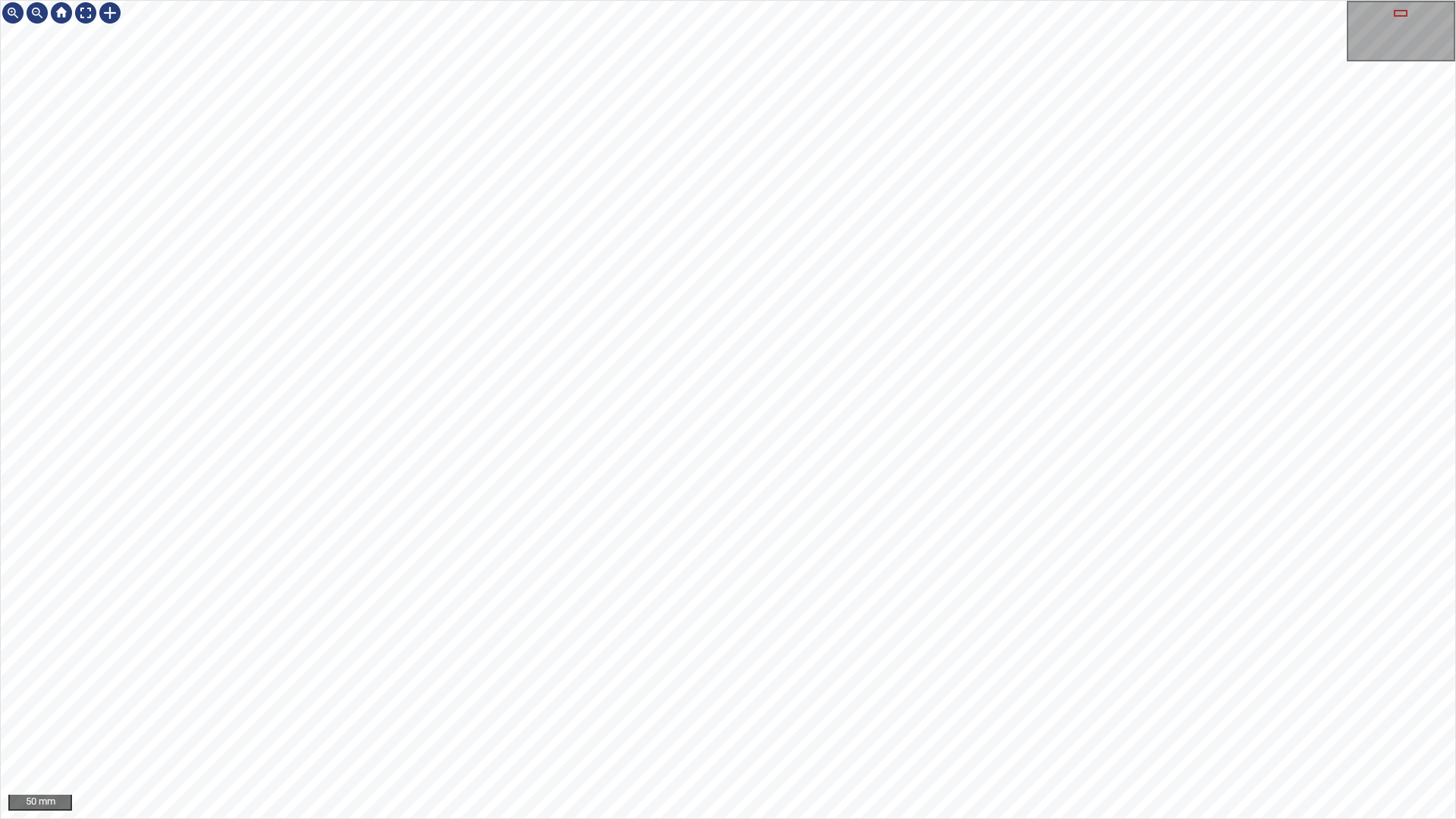
click at [693, 723] on div "50 mm" at bounding box center [728, 410] width 1456 height 819
click at [728, 0] on div "50 mm" at bounding box center [728, 410] width 1456 height 819
click at [1136, 0] on div "Fuensanta/A-10/2 Category 2 unclassified 50 mm" at bounding box center [728, 410] width 1456 height 819
click at [1006, 78] on div at bounding box center [728, 410] width 1454 height 818
click at [942, 723] on div "50 mm" at bounding box center [728, 410] width 1456 height 819
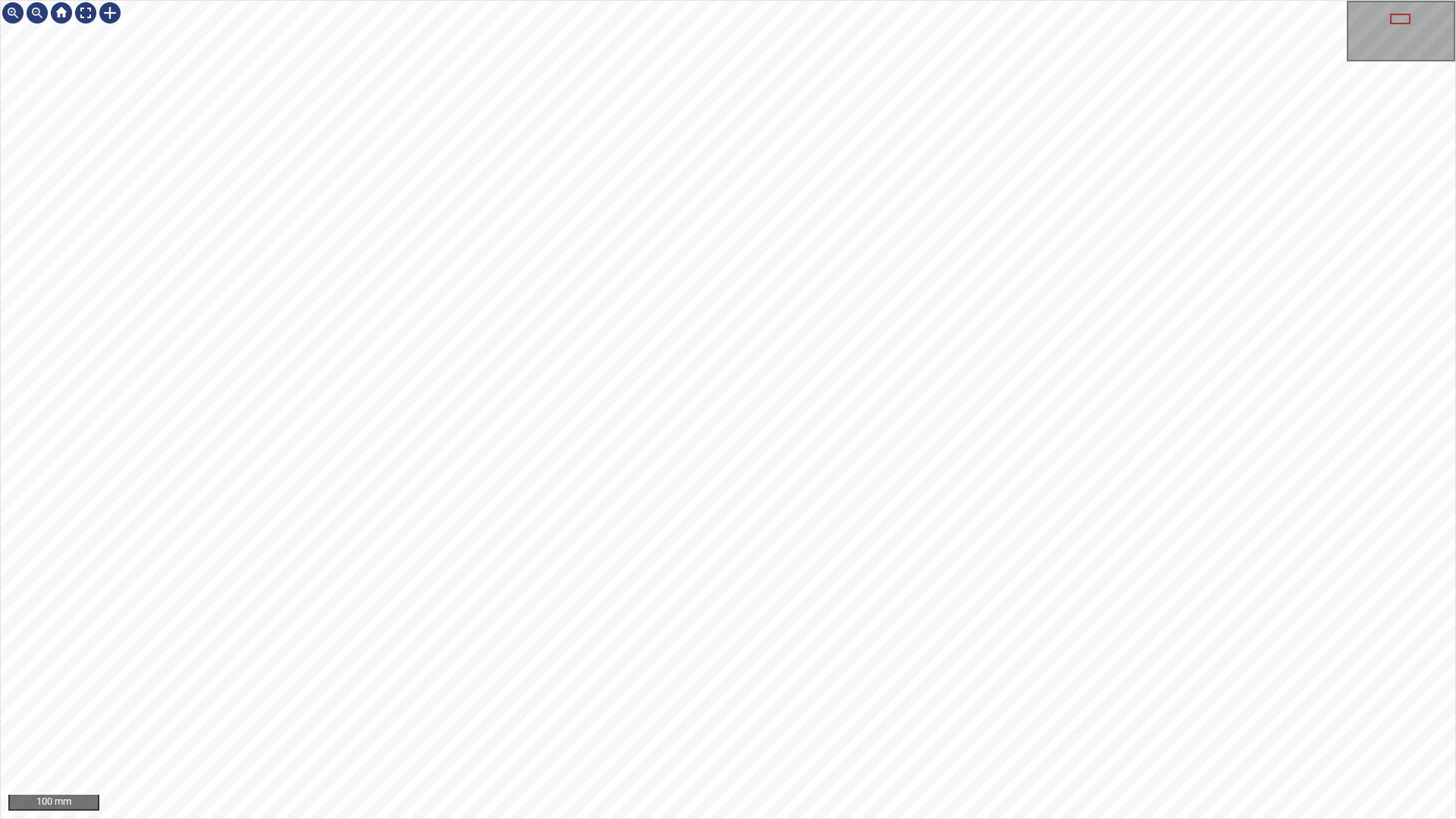
click at [614, 0] on div "100 mm" at bounding box center [728, 410] width 1456 height 819
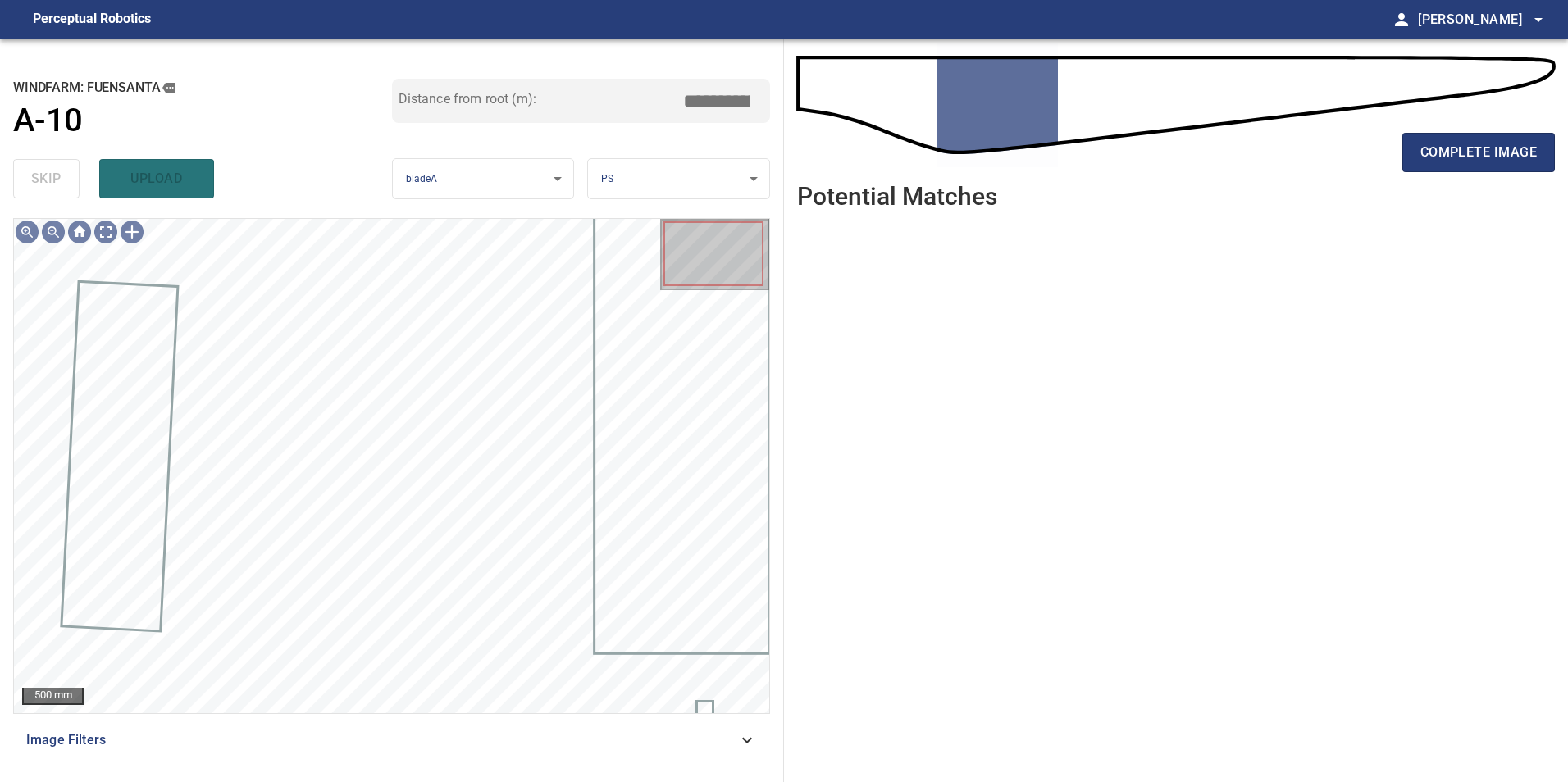
click at [712, 744] on span "Image Filters" at bounding box center [381, 740] width 711 height 20
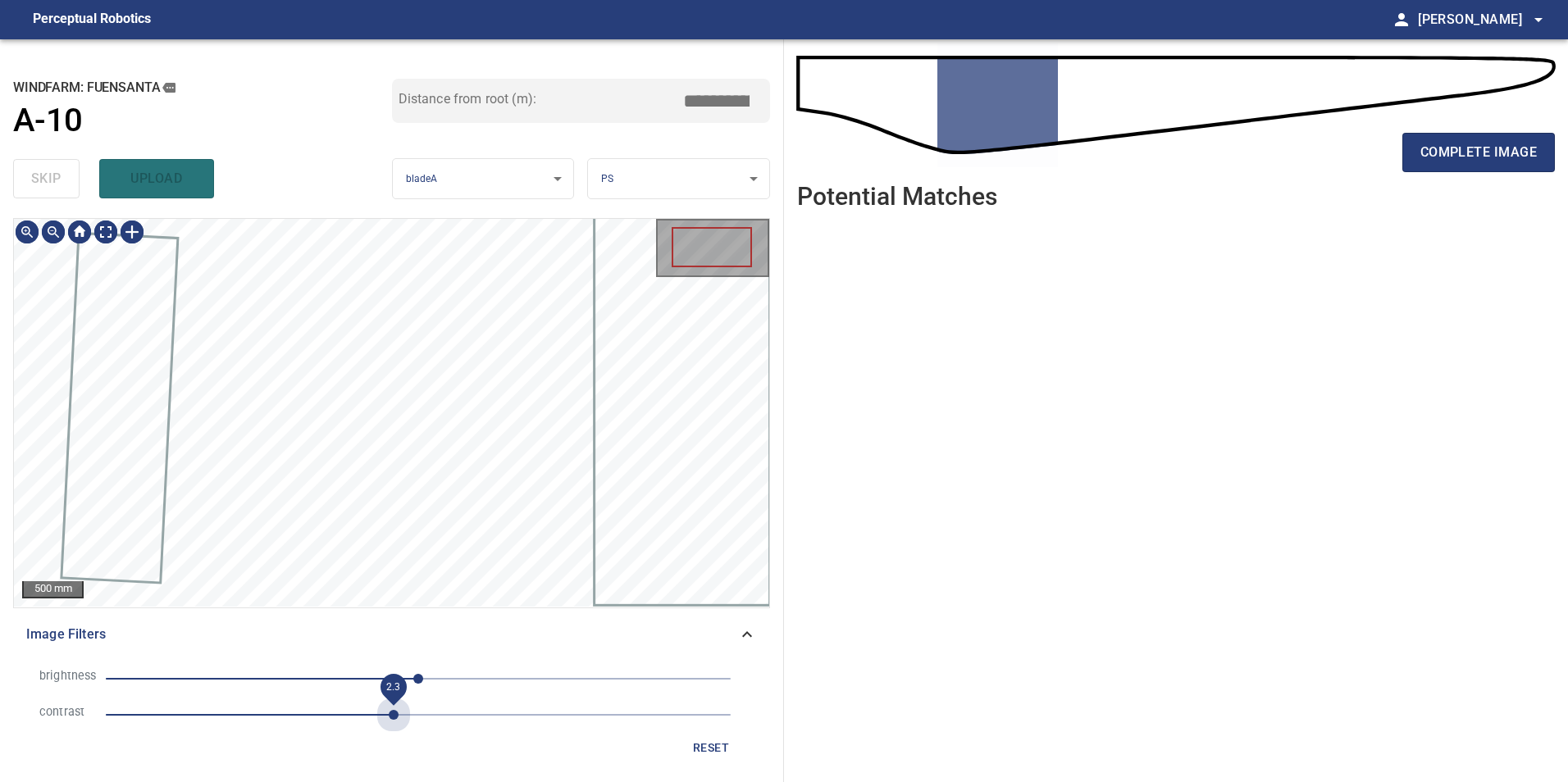
click at [388, 719] on span "2.3" at bounding box center [419, 715] width 625 height 23
click at [303, 690] on li "brightness 0" at bounding box center [391, 679] width 731 height 37
click at [260, 678] on span "0" at bounding box center [419, 679] width 625 height 23
click at [284, 678] on span "-129" at bounding box center [419, 679] width 625 height 23
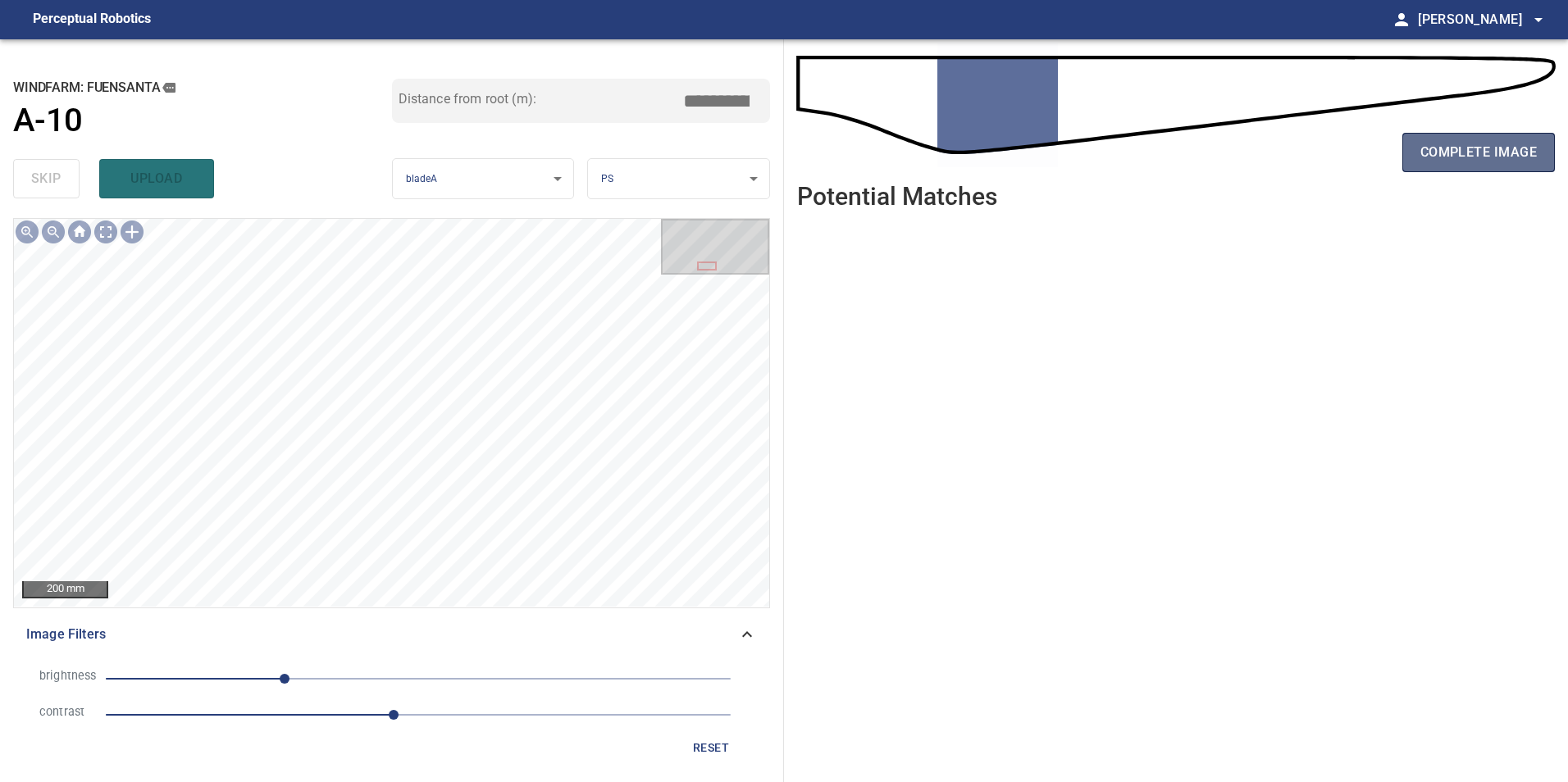
click at [1466, 153] on span "complete image" at bounding box center [1479, 152] width 117 height 23
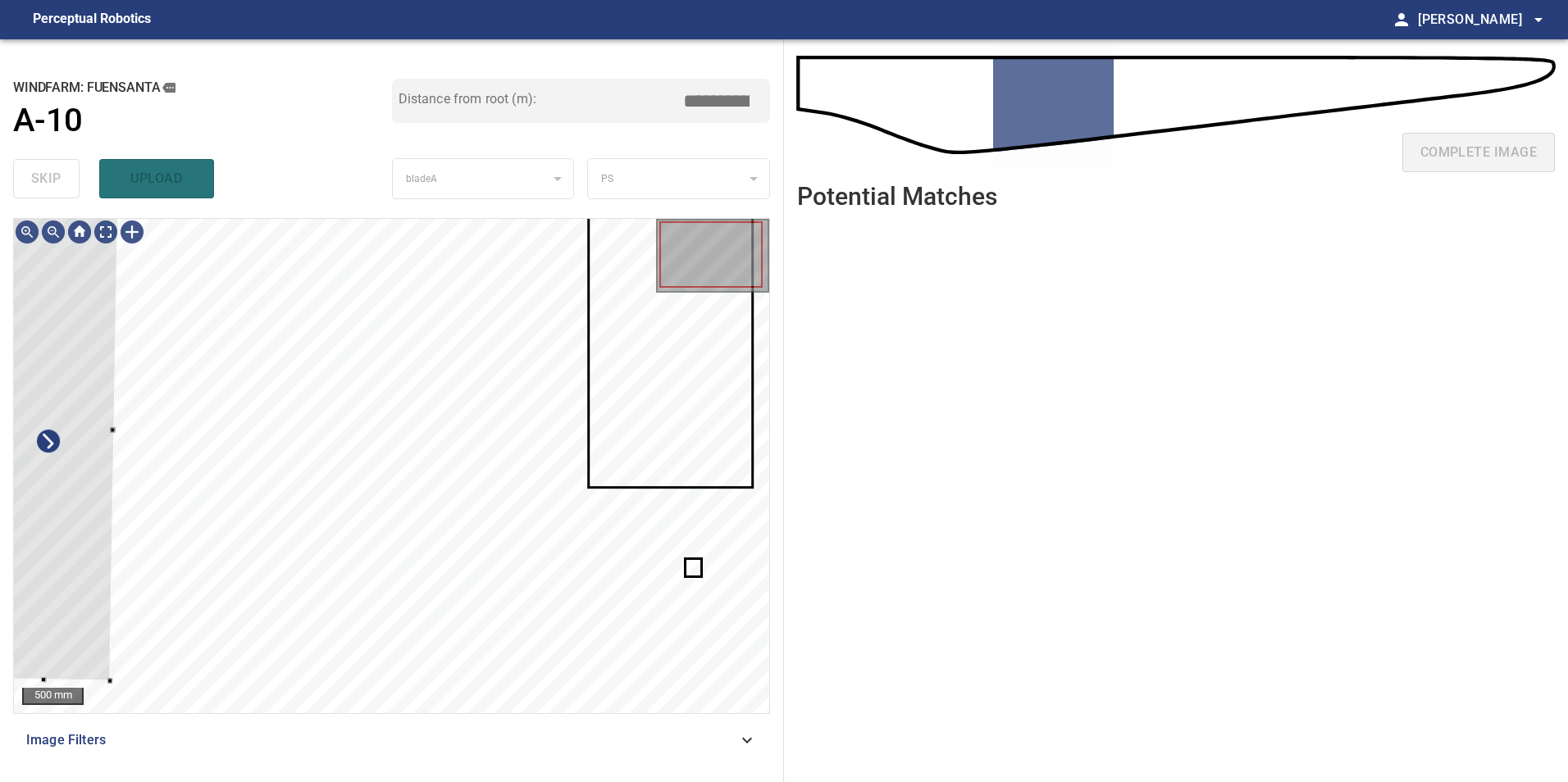
click at [0, 607] on html "**********" at bounding box center [784, 391] width 1568 height 782
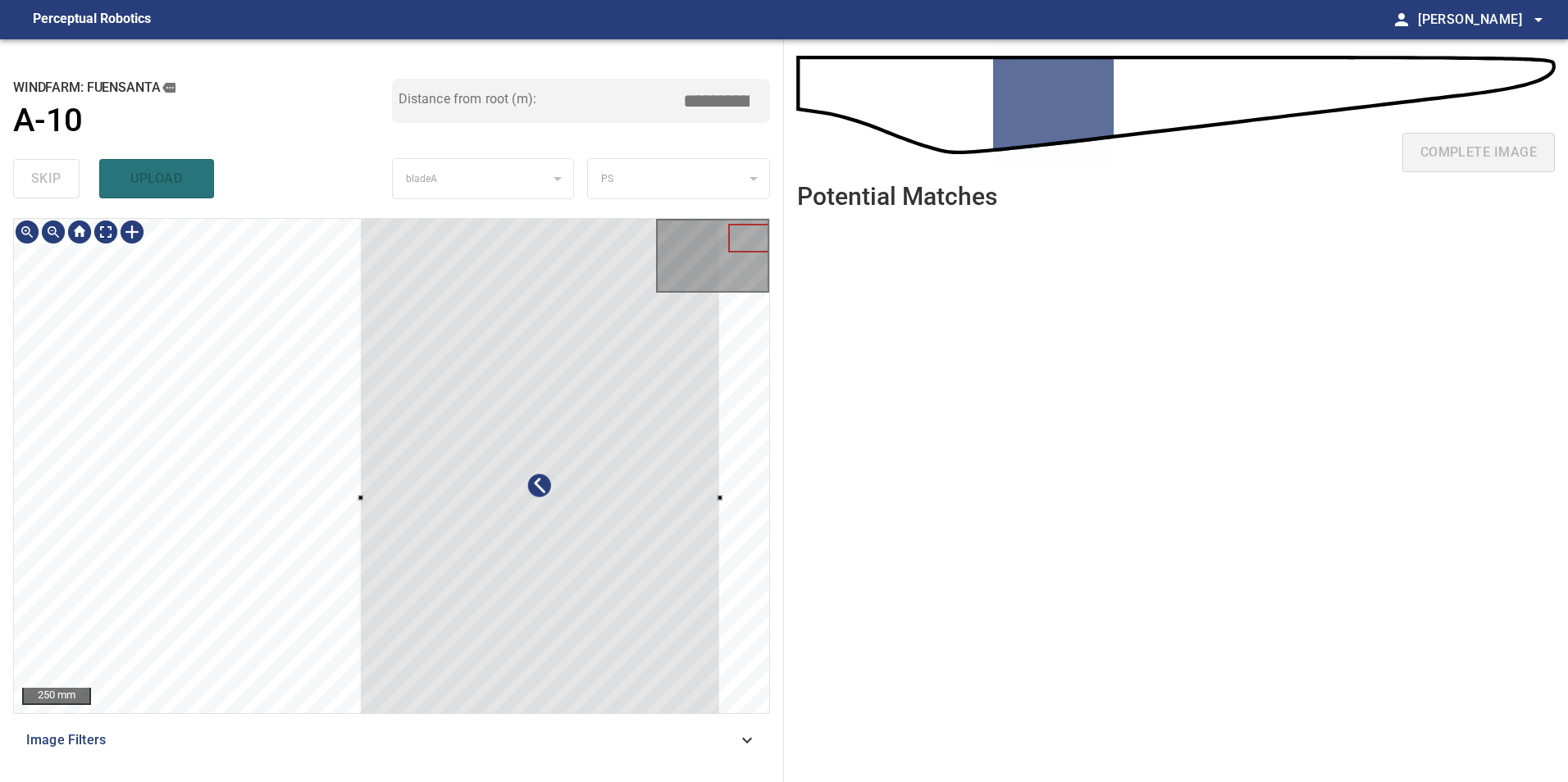
click at [511, 570] on div at bounding box center [540, 499] width 360 height 605
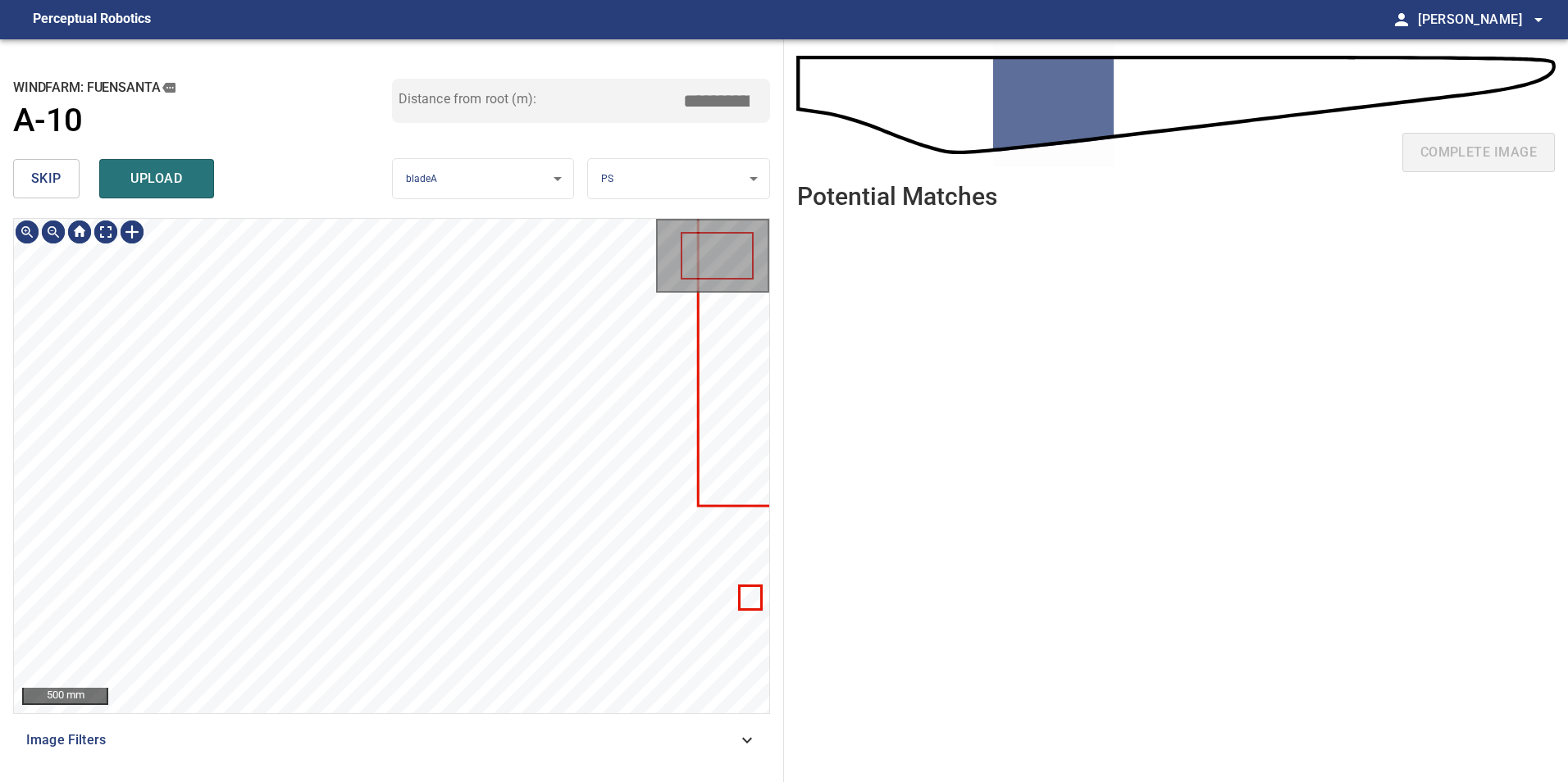
click at [75, 182] on button "skip" at bounding box center [46, 179] width 67 height 39
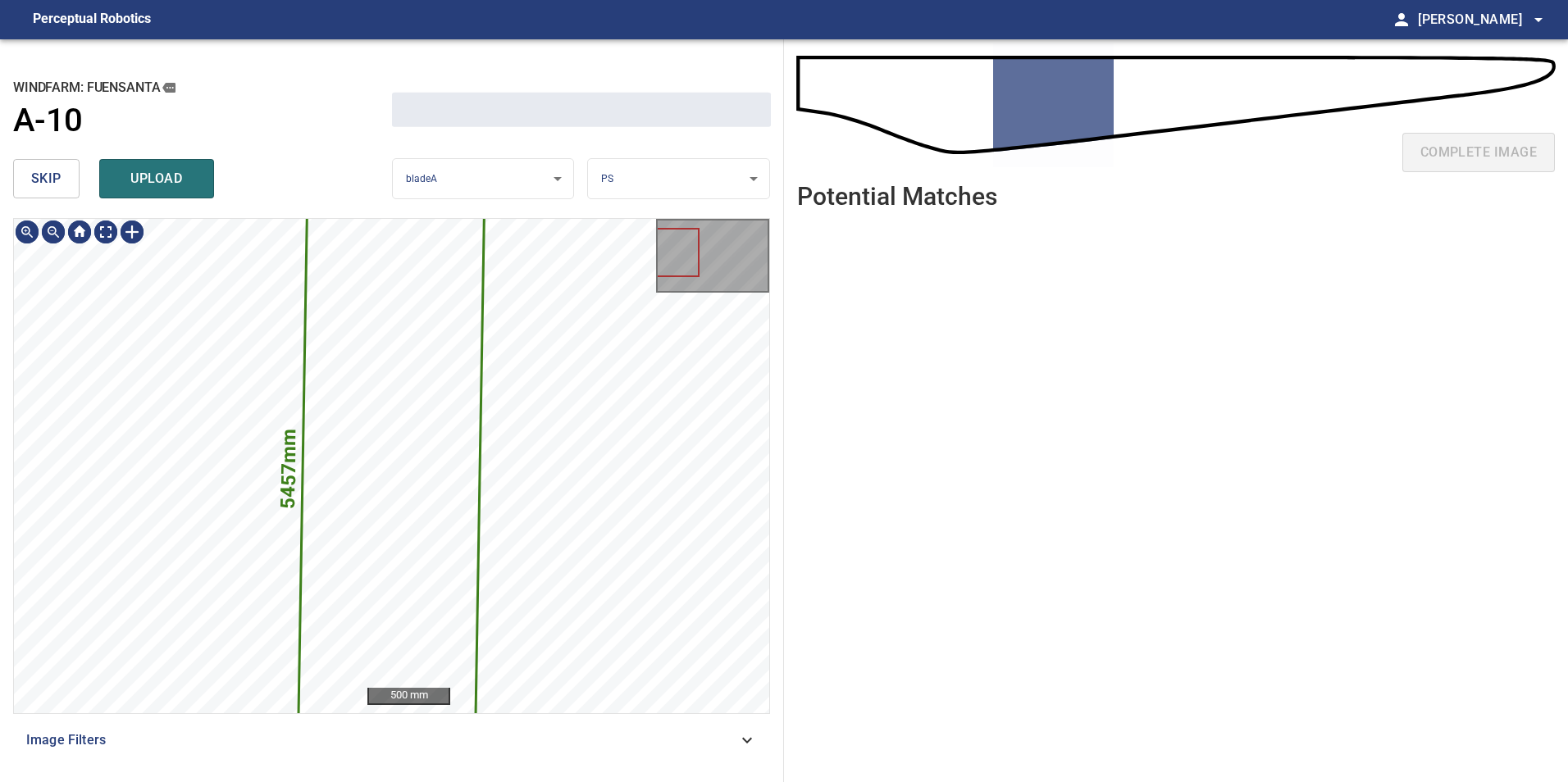
click at [75, 182] on button "skip" at bounding box center [46, 179] width 67 height 39
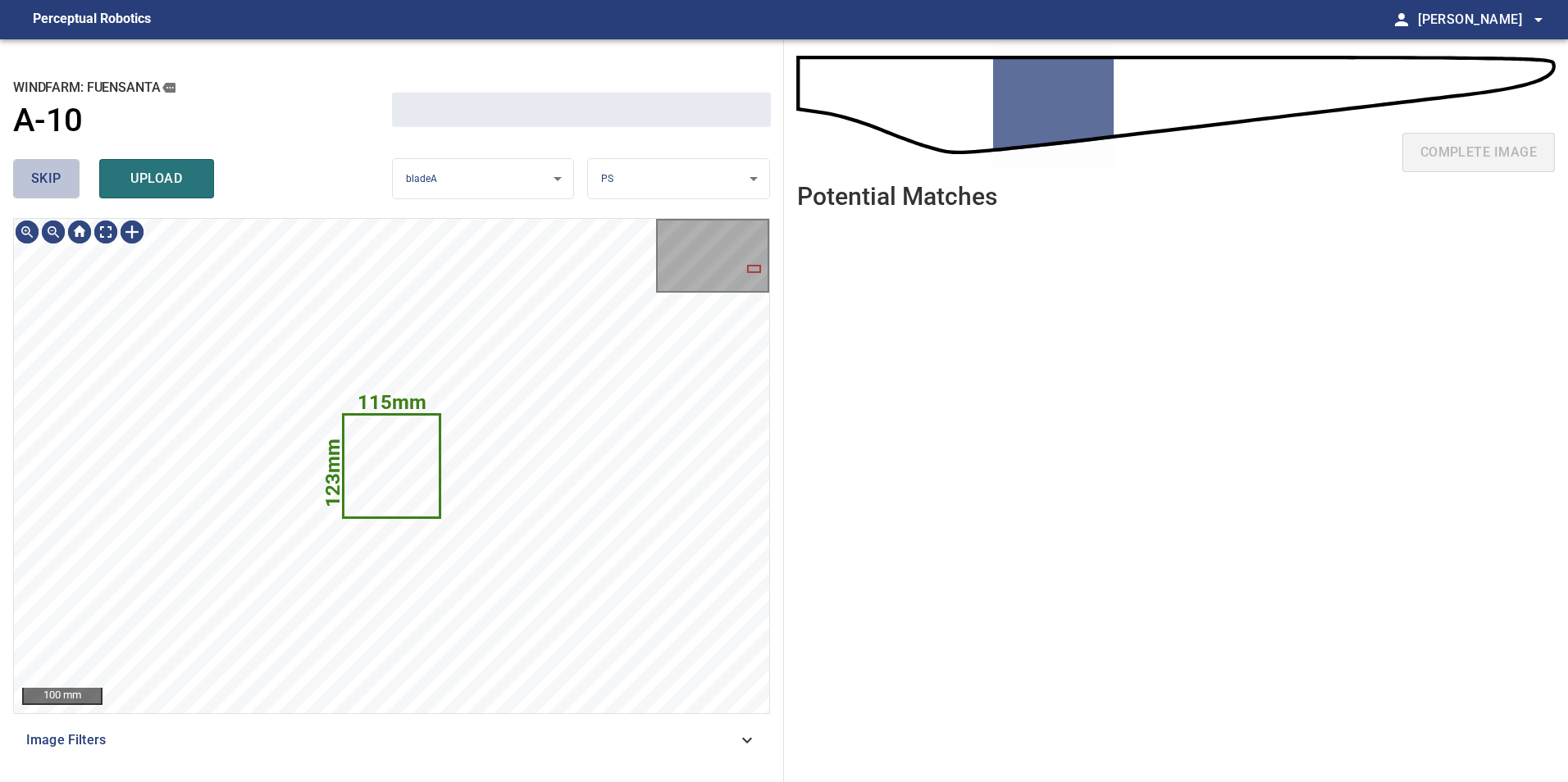
click at [75, 182] on button "skip" at bounding box center [46, 179] width 67 height 39
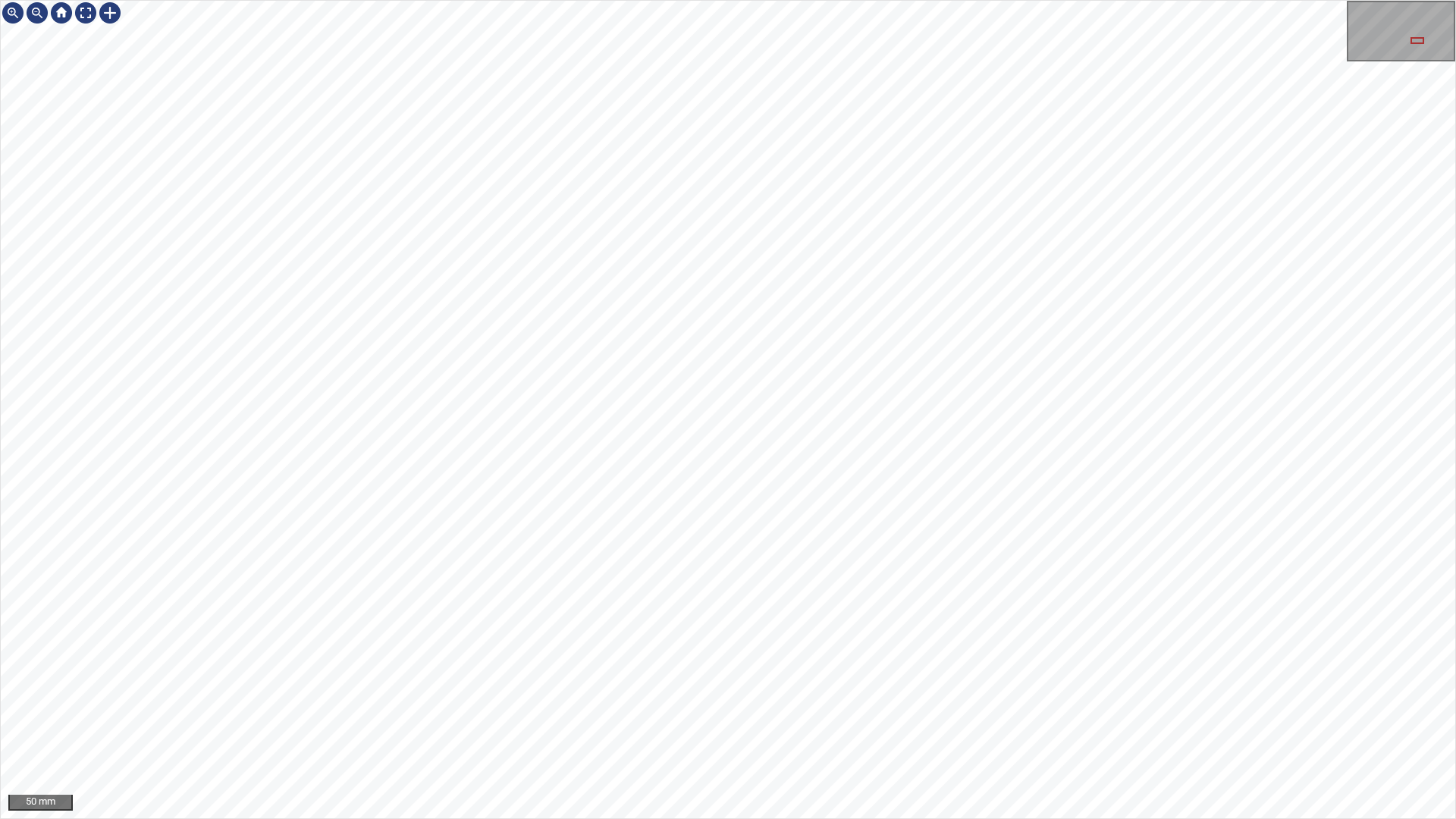
click at [631, 723] on div "50 mm" at bounding box center [728, 410] width 1456 height 819
click at [762, 723] on div "50 mm" at bounding box center [728, 410] width 1456 height 819
click at [619, 723] on div "50 mm" at bounding box center [728, 410] width 1456 height 819
click at [1146, 723] on div "50 mm" at bounding box center [728, 410] width 1456 height 819
click at [1006, 723] on div "50 mm" at bounding box center [728, 410] width 1456 height 819
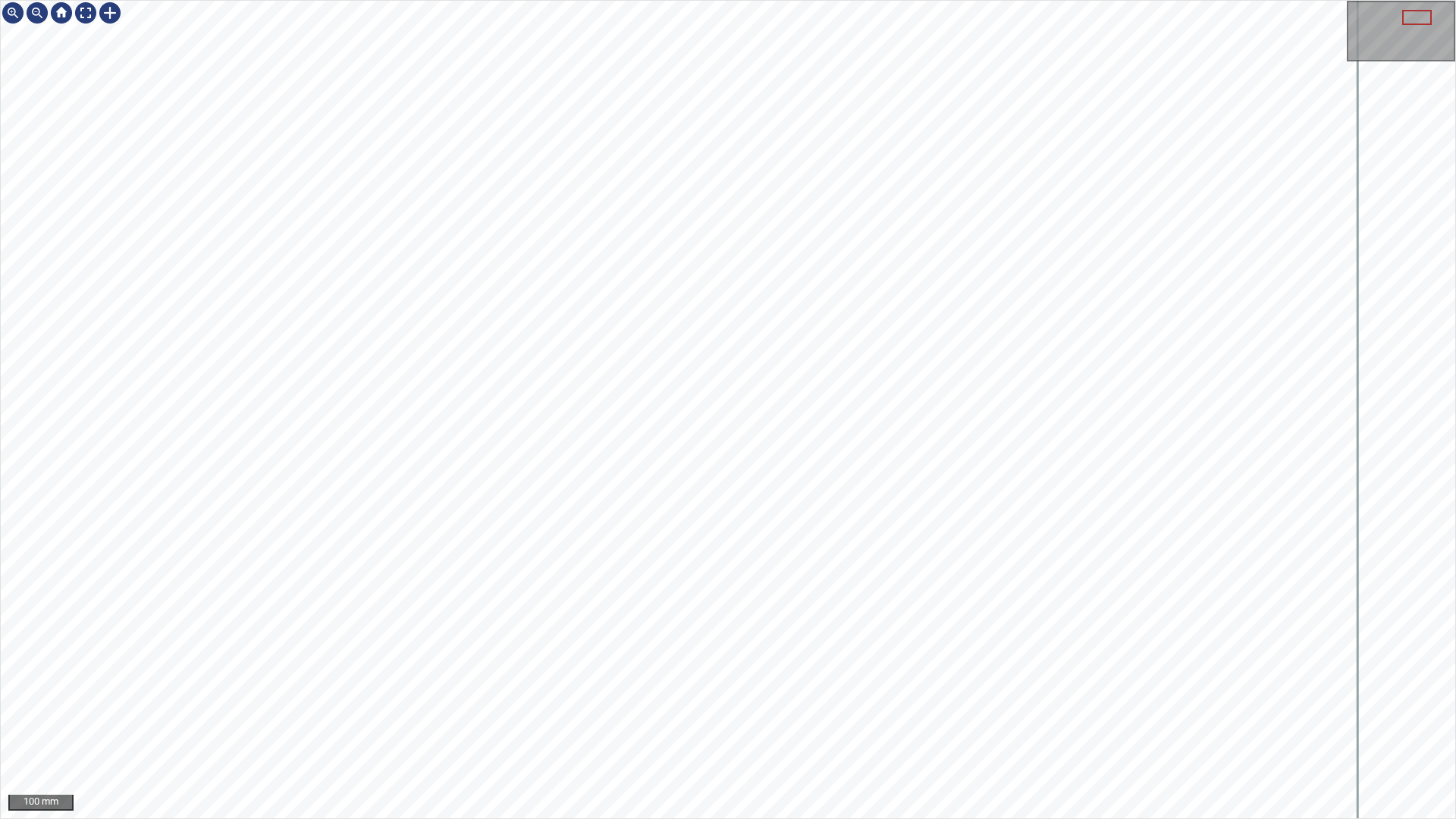
click at [495, 0] on div "100 mm" at bounding box center [728, 410] width 1456 height 819
click at [680, 0] on div "100 mm" at bounding box center [728, 410] width 1456 height 819
click at [82, 14] on div at bounding box center [85, 12] width 24 height 24
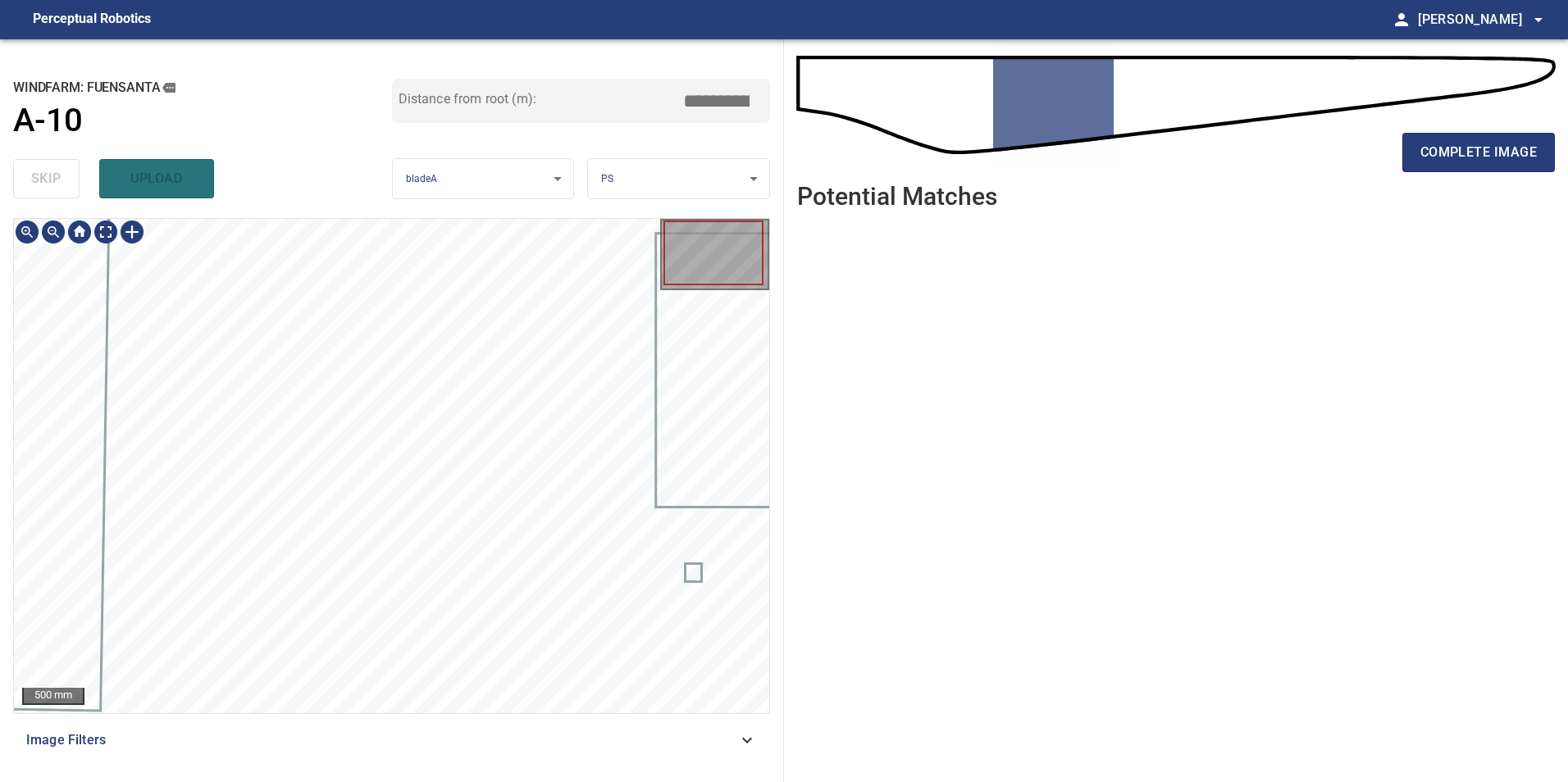
drag, startPoint x: 740, startPoint y: 748, endPoint x: 719, endPoint y: 748, distance: 21.0
click at [739, 748] on icon at bounding box center [747, 740] width 20 height 20
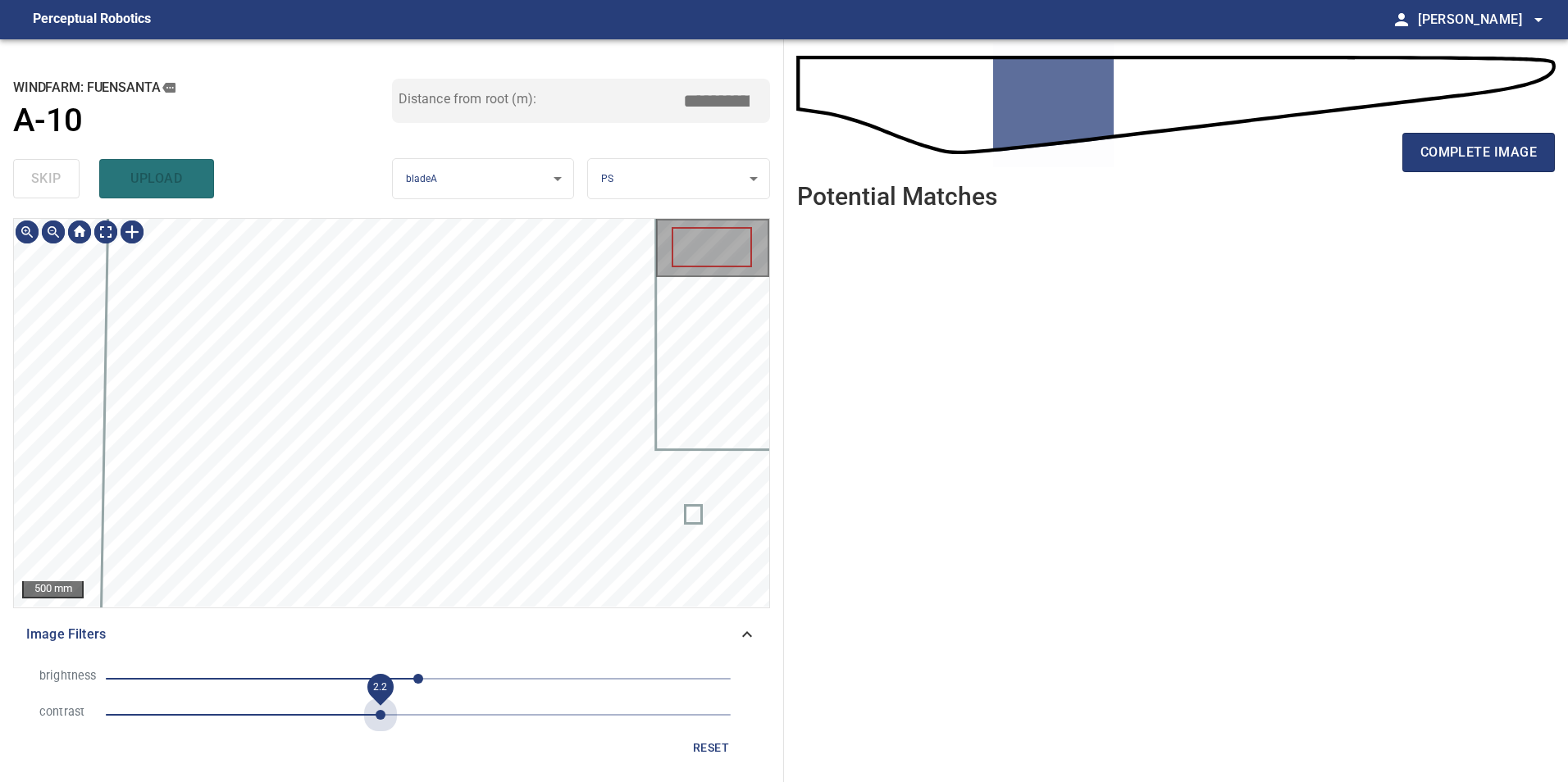
click at [381, 717] on span "2.2" at bounding box center [419, 715] width 625 height 23
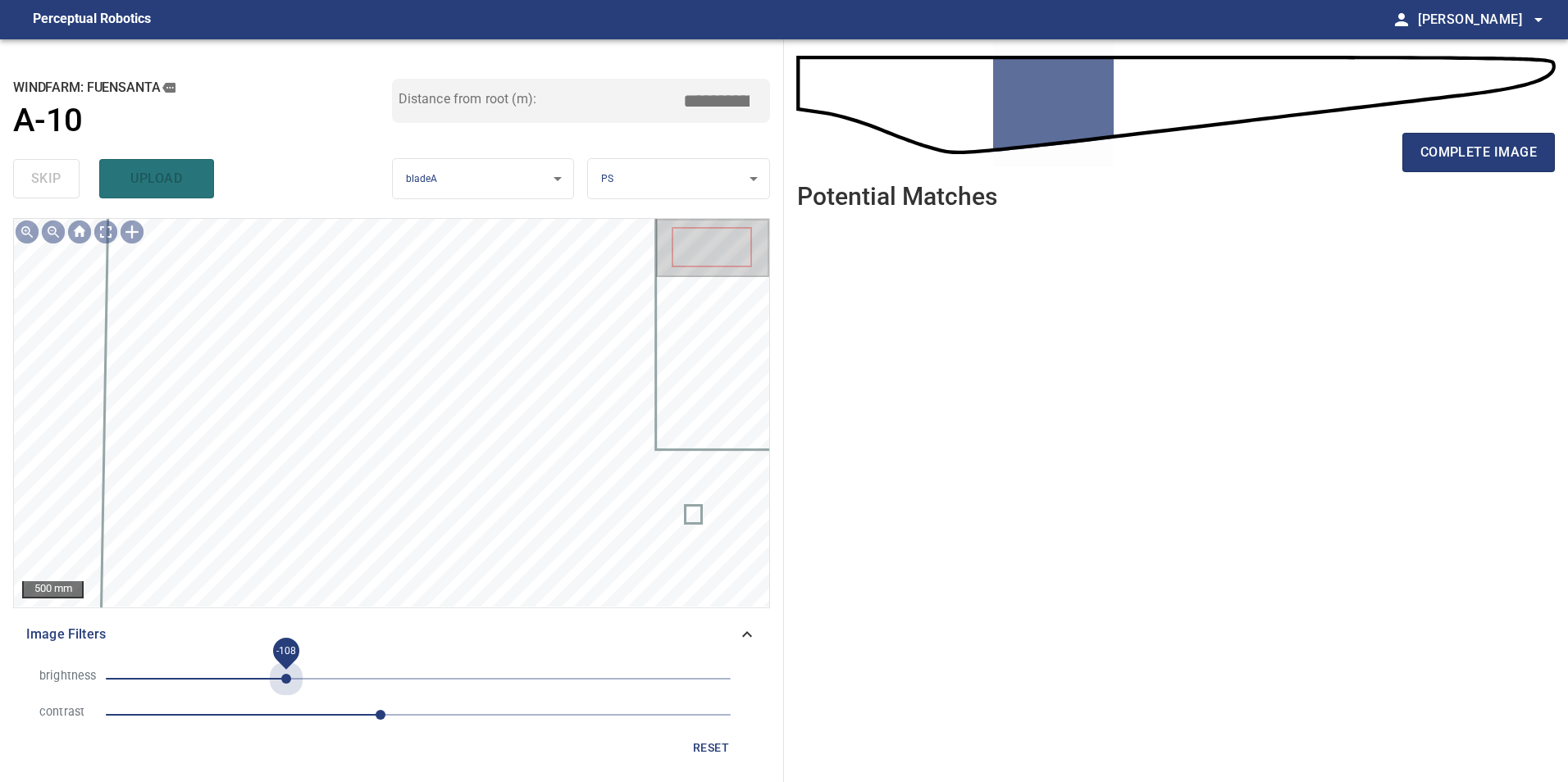
click at [286, 682] on span "-108" at bounding box center [419, 679] width 625 height 23
click at [233, 682] on span "-108" at bounding box center [419, 679] width 625 height 23
click at [279, 682] on span "-151" at bounding box center [419, 679] width 625 height 23
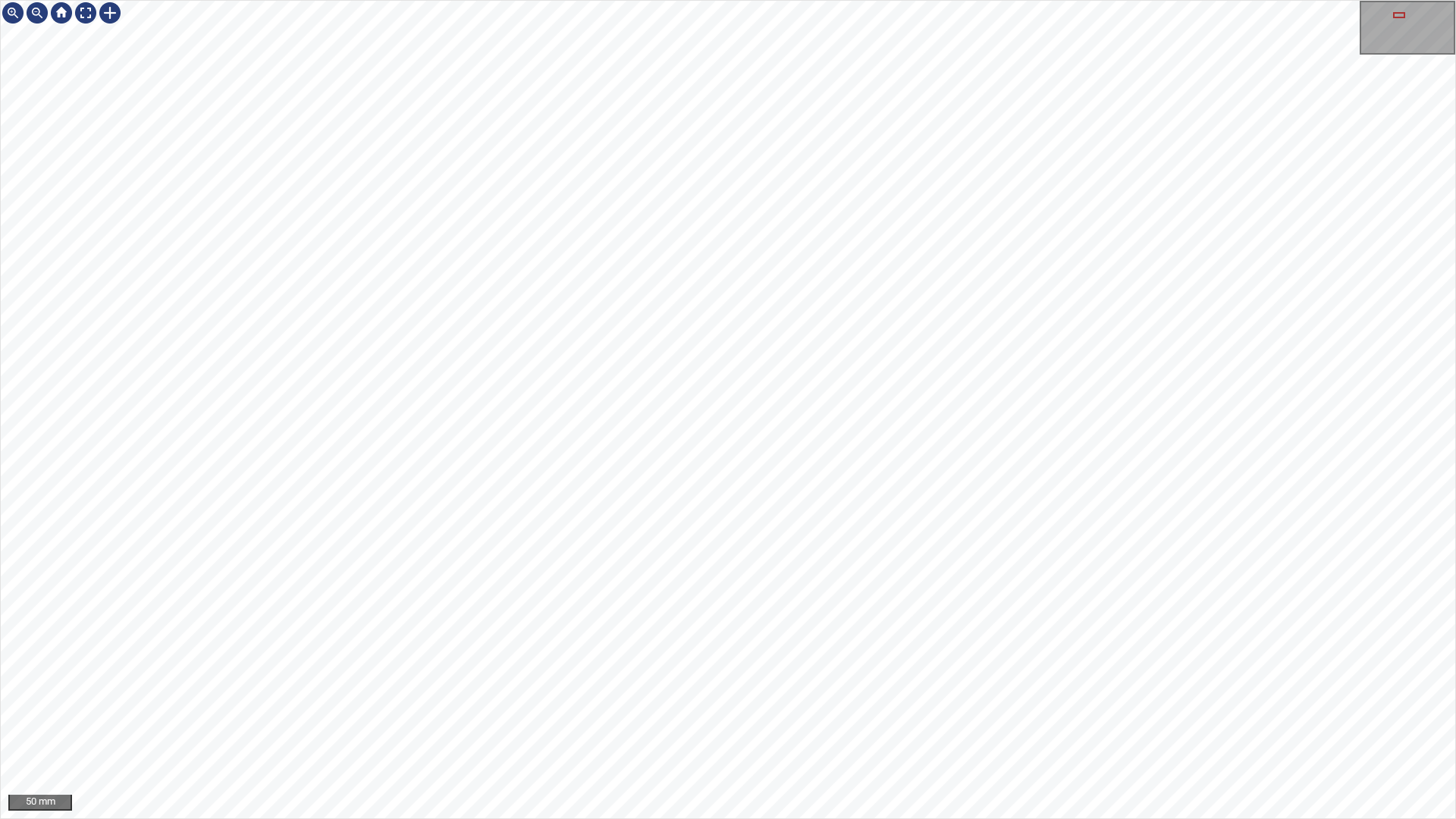
click at [618, 723] on div "50 mm" at bounding box center [728, 410] width 1456 height 819
click at [838, 0] on div "50 mm" at bounding box center [728, 410] width 1456 height 819
click at [931, 0] on div "50 mm" at bounding box center [728, 410] width 1456 height 819
click at [785, 0] on div "50 mm" at bounding box center [728, 410] width 1456 height 819
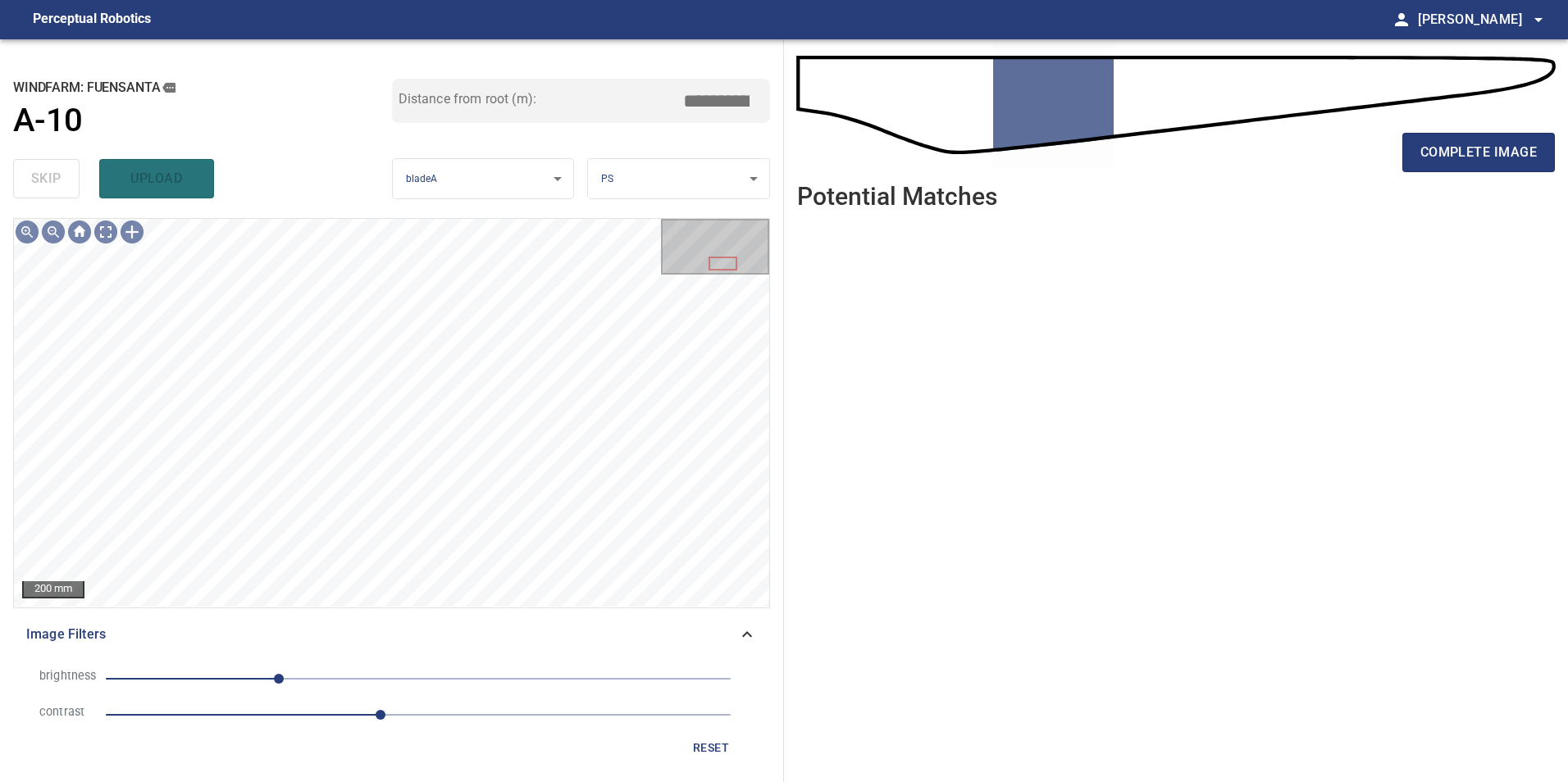
drag, startPoint x: 1464, startPoint y: 167, endPoint x: 1459, endPoint y: 179, distance: 13.0
click at [1465, 176] on div "complete image" at bounding box center [1176, 159] width 758 height 66
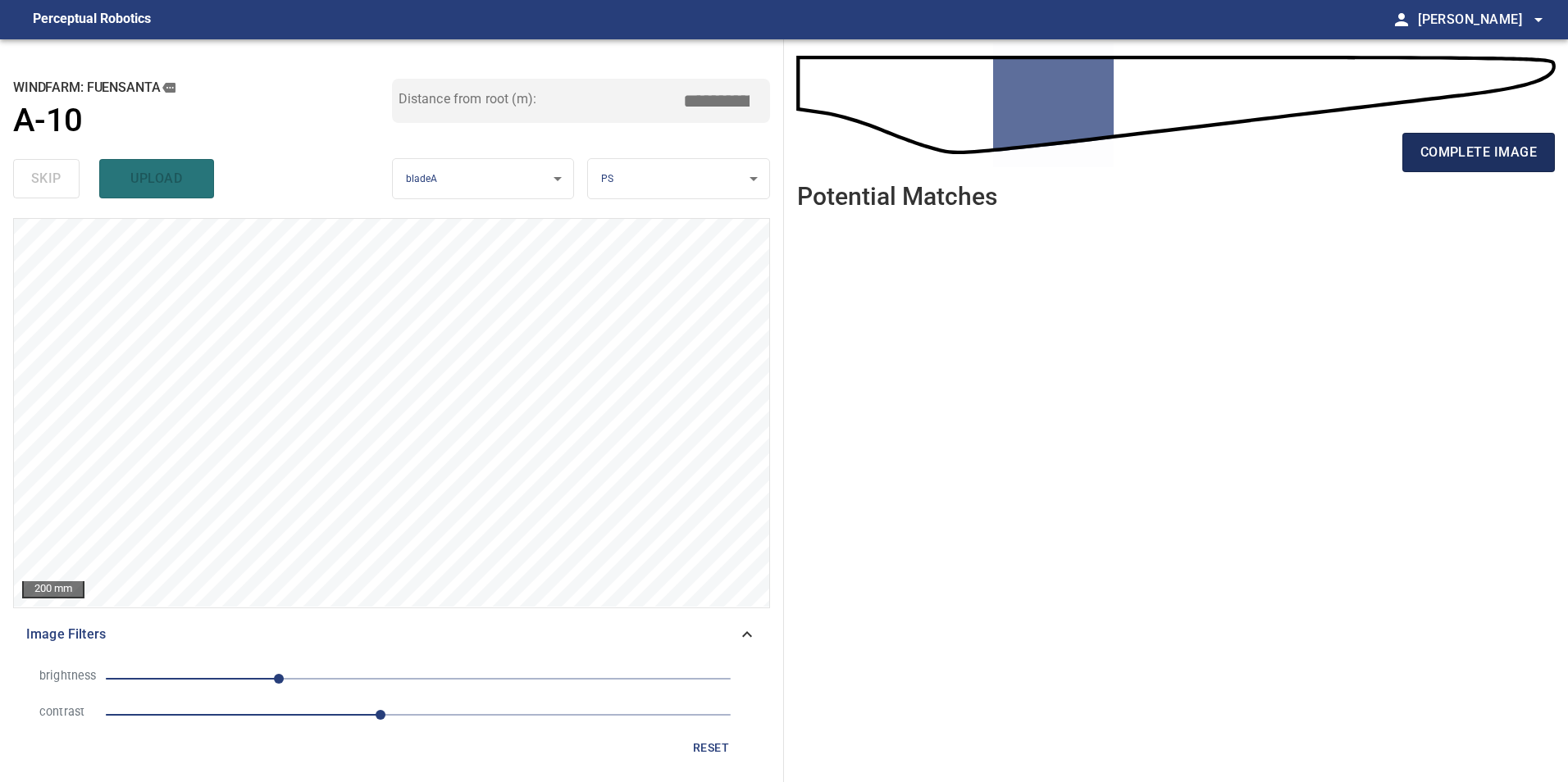
click at [1474, 160] on span "complete image" at bounding box center [1479, 152] width 117 height 23
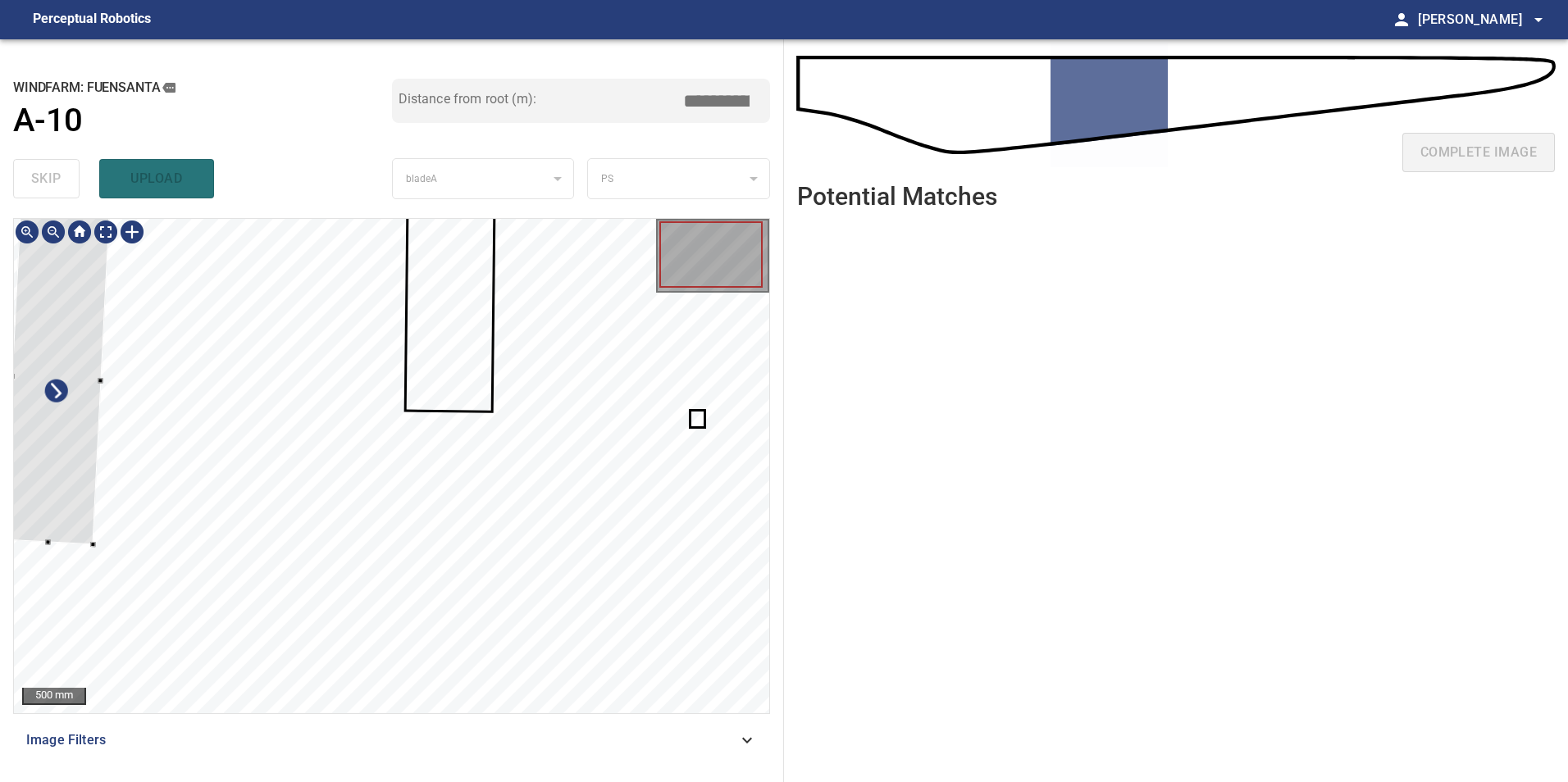
click at [83, 501] on div at bounding box center [57, 378] width 106 height 334
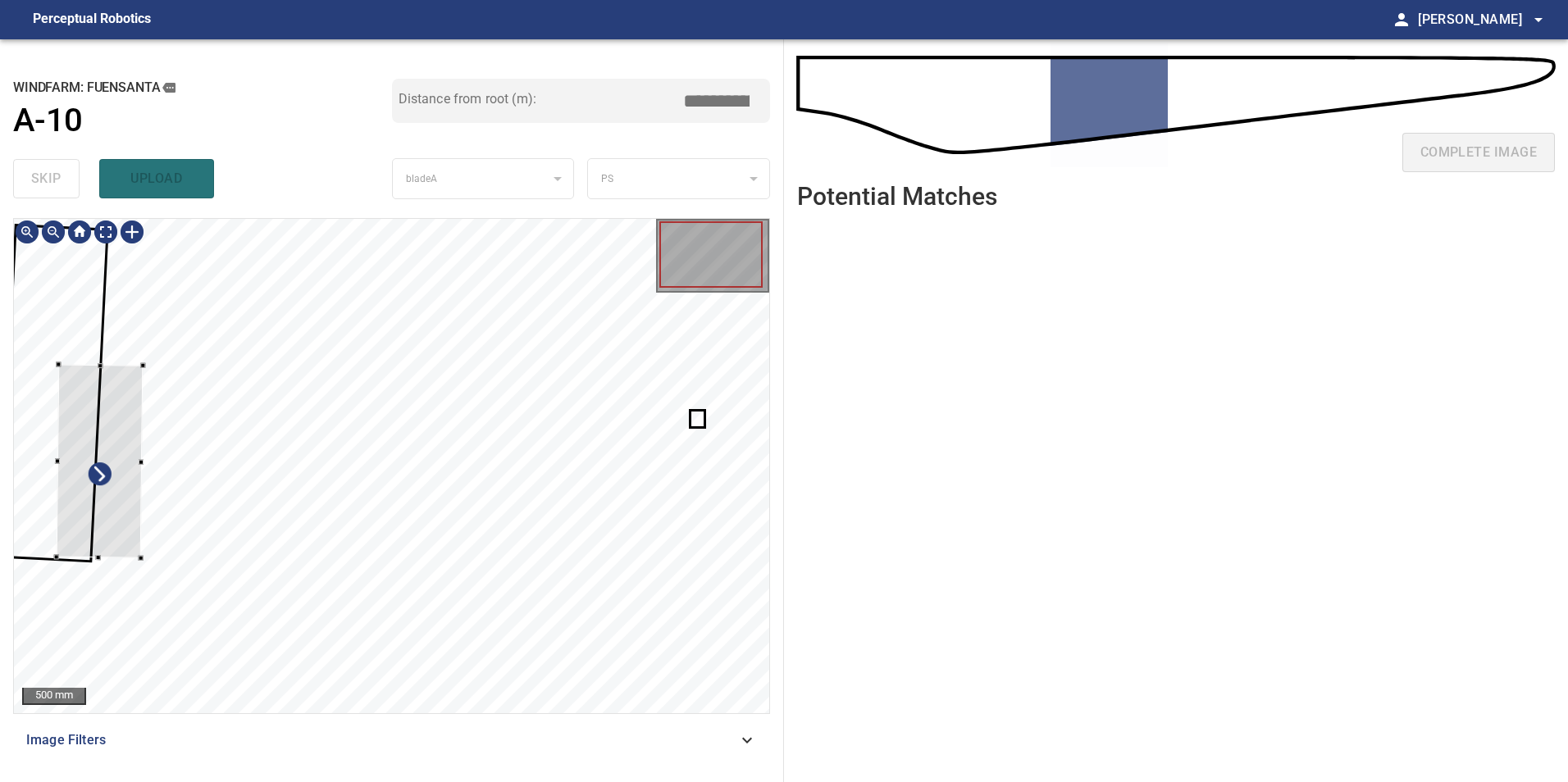
click at [115, 504] on div at bounding box center [100, 460] width 87 height 193
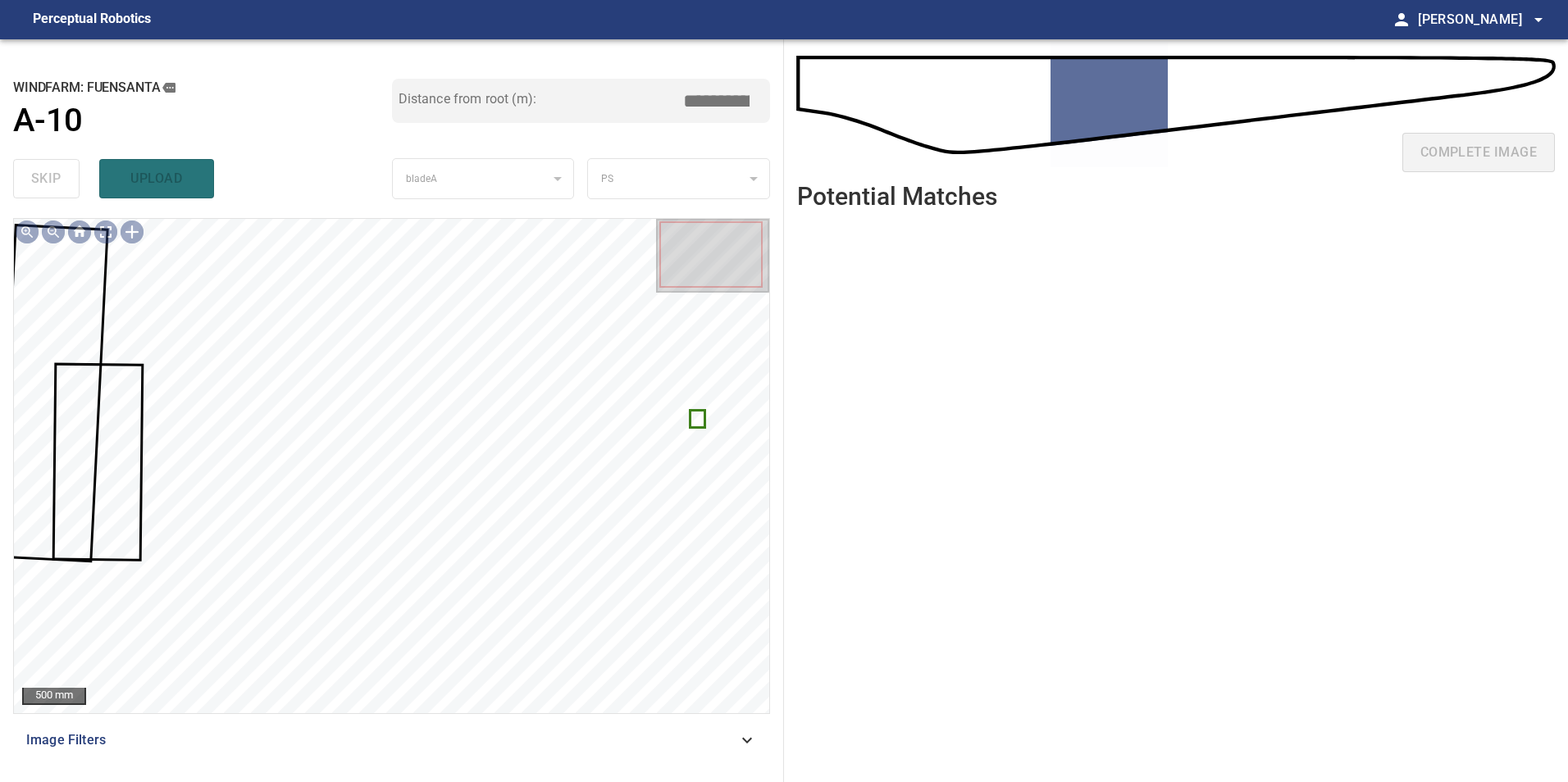
click at [693, 428] on div at bounding box center [392, 466] width 755 height 494
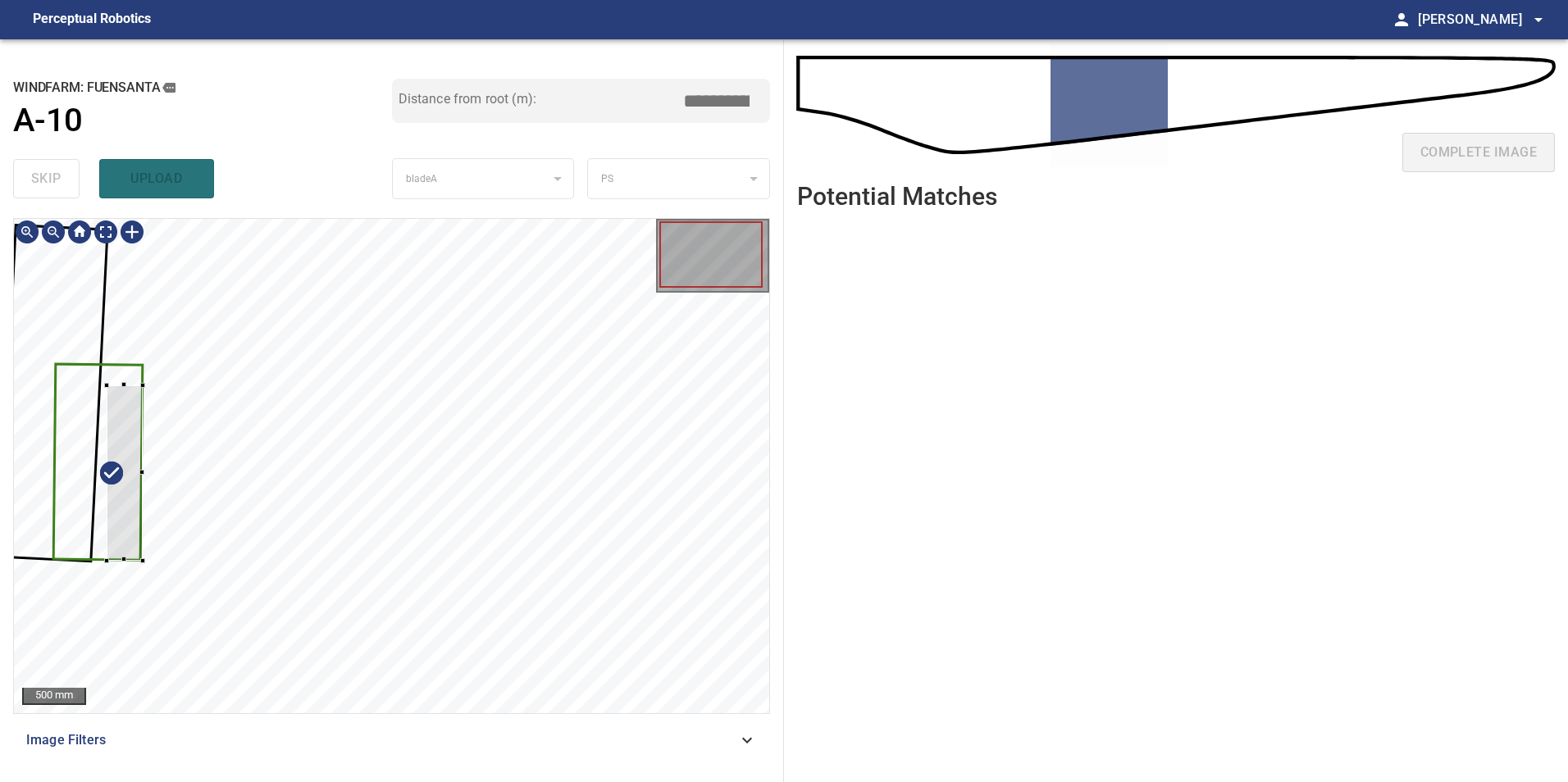
click at [106, 502] on div at bounding box center [392, 466] width 755 height 494
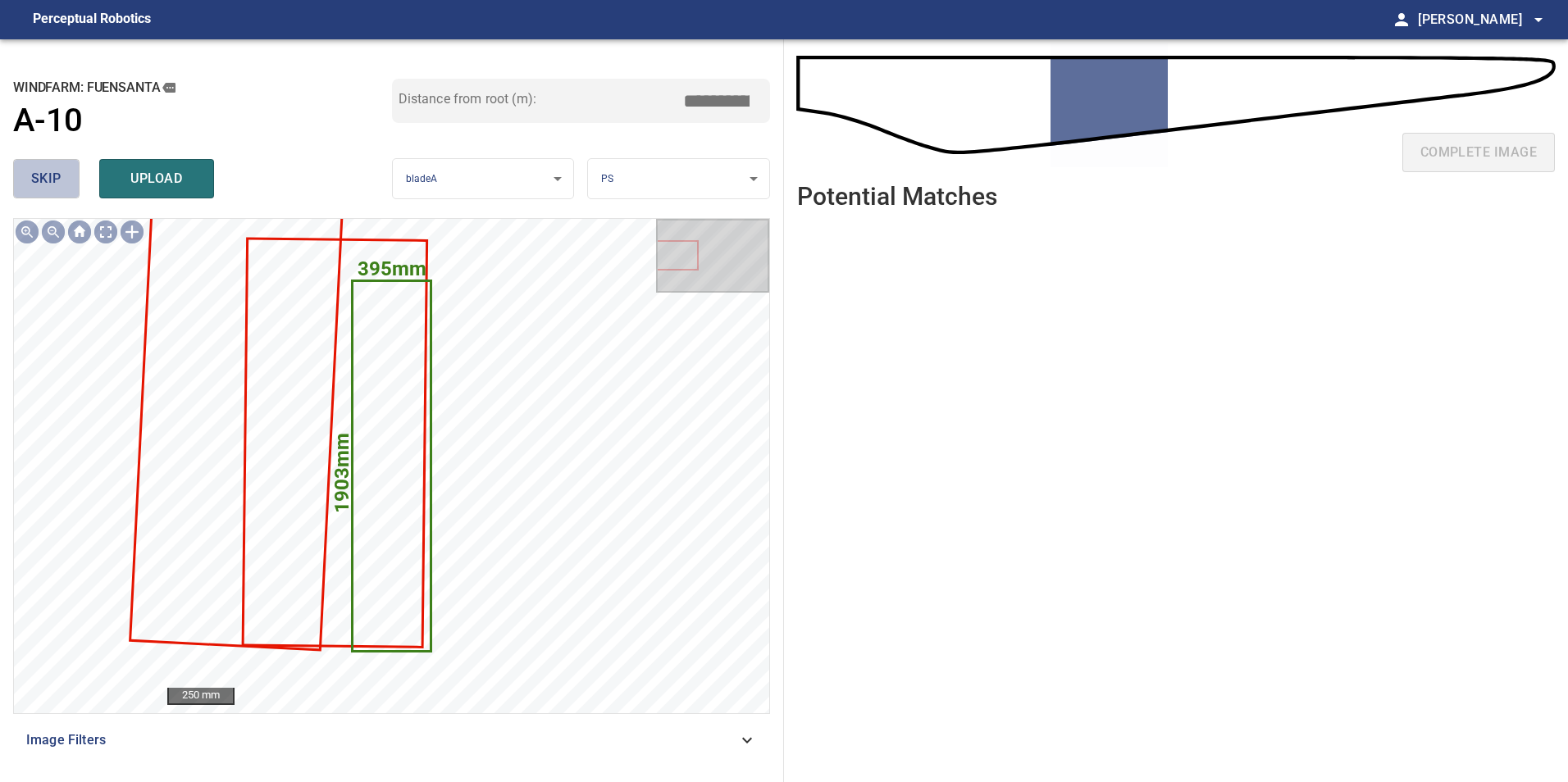
click at [61, 174] on button "skip" at bounding box center [46, 179] width 67 height 39
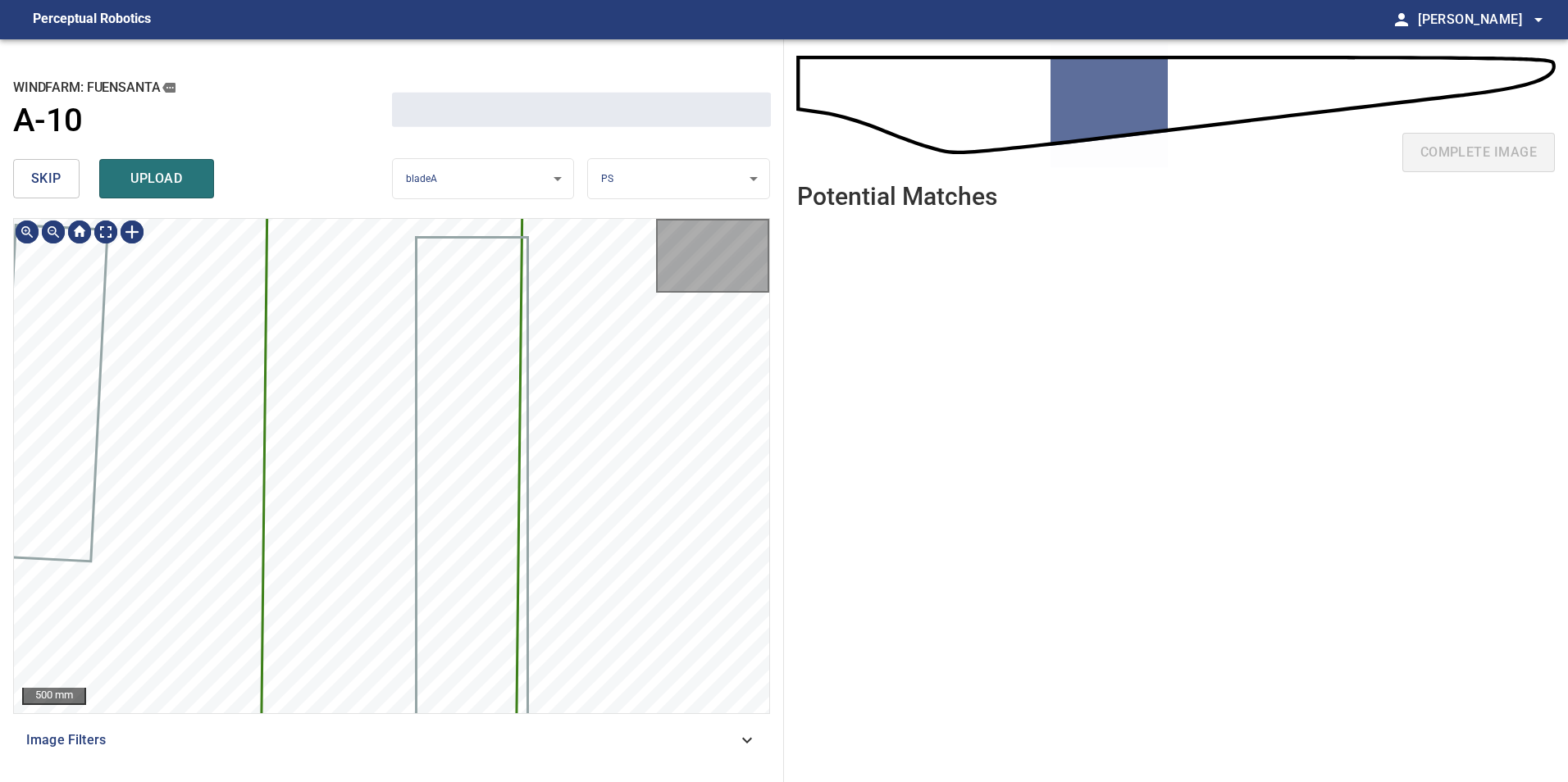
click at [61, 174] on button "skip" at bounding box center [46, 179] width 67 height 39
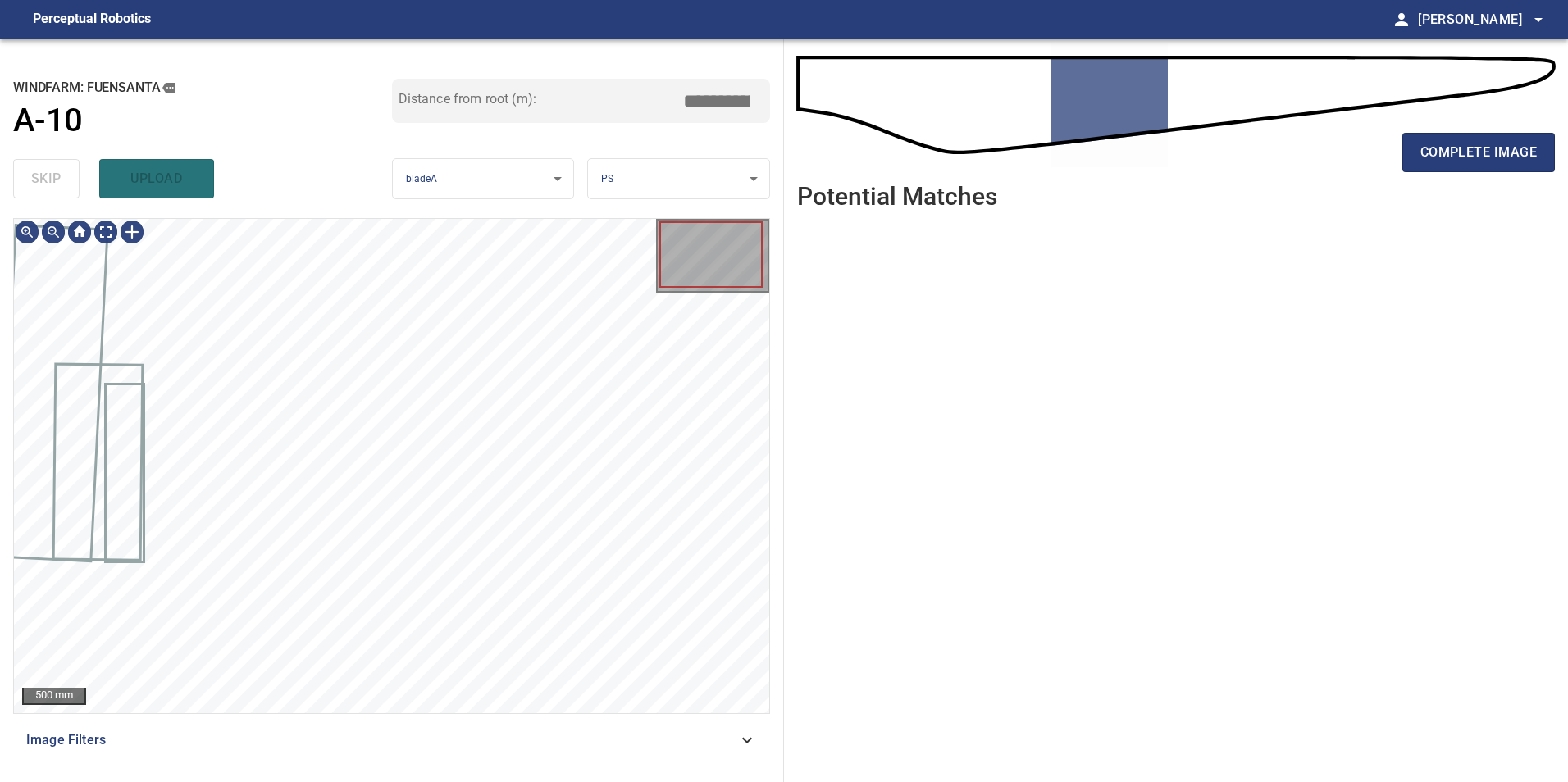
click at [61, 174] on div "skip upload" at bounding box center [202, 178] width 379 height 53
click at [742, 751] on div "Image Filters" at bounding box center [392, 740] width 757 height 39
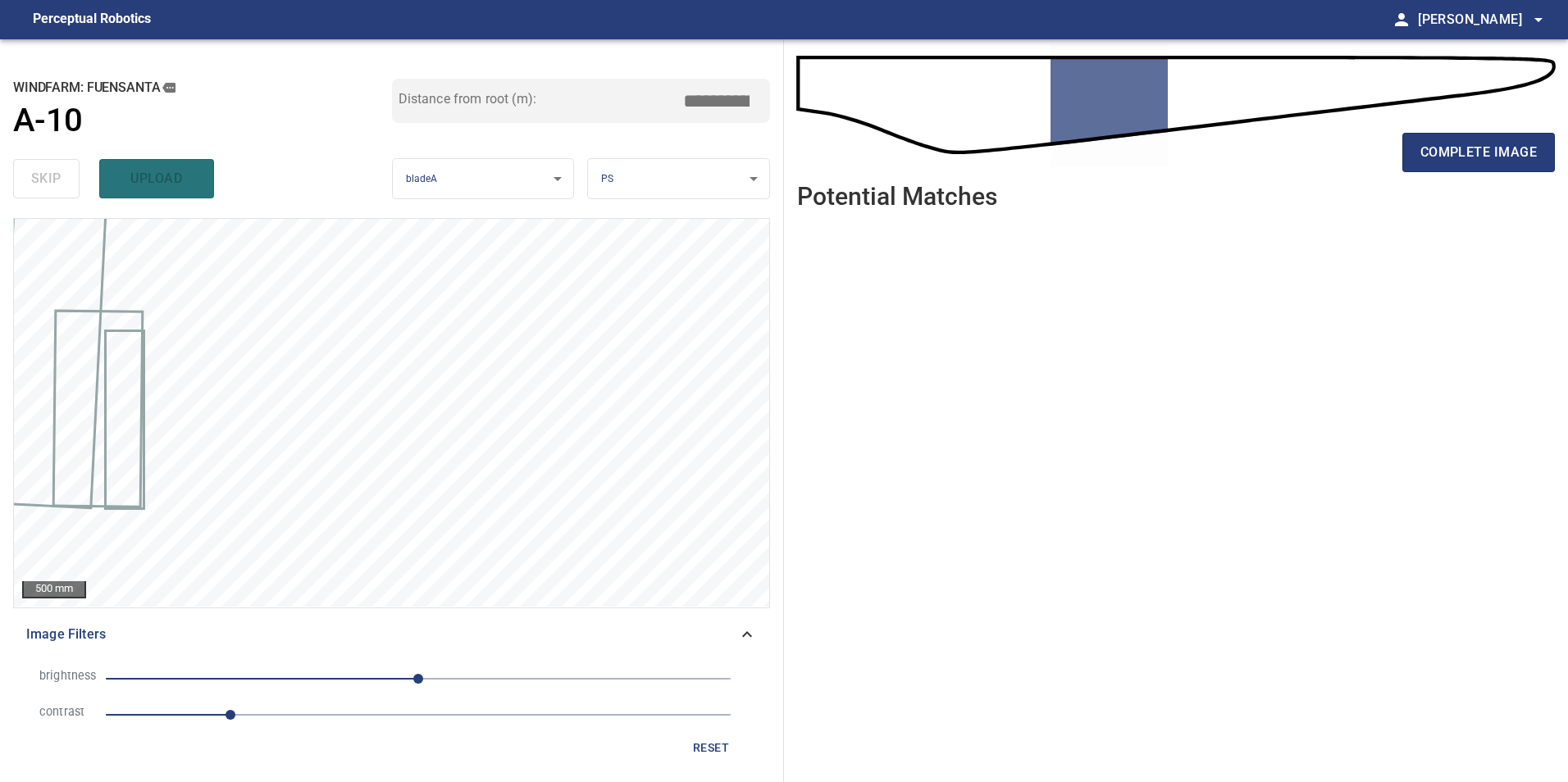
click at [352, 721] on span "1" at bounding box center [419, 715] width 625 height 23
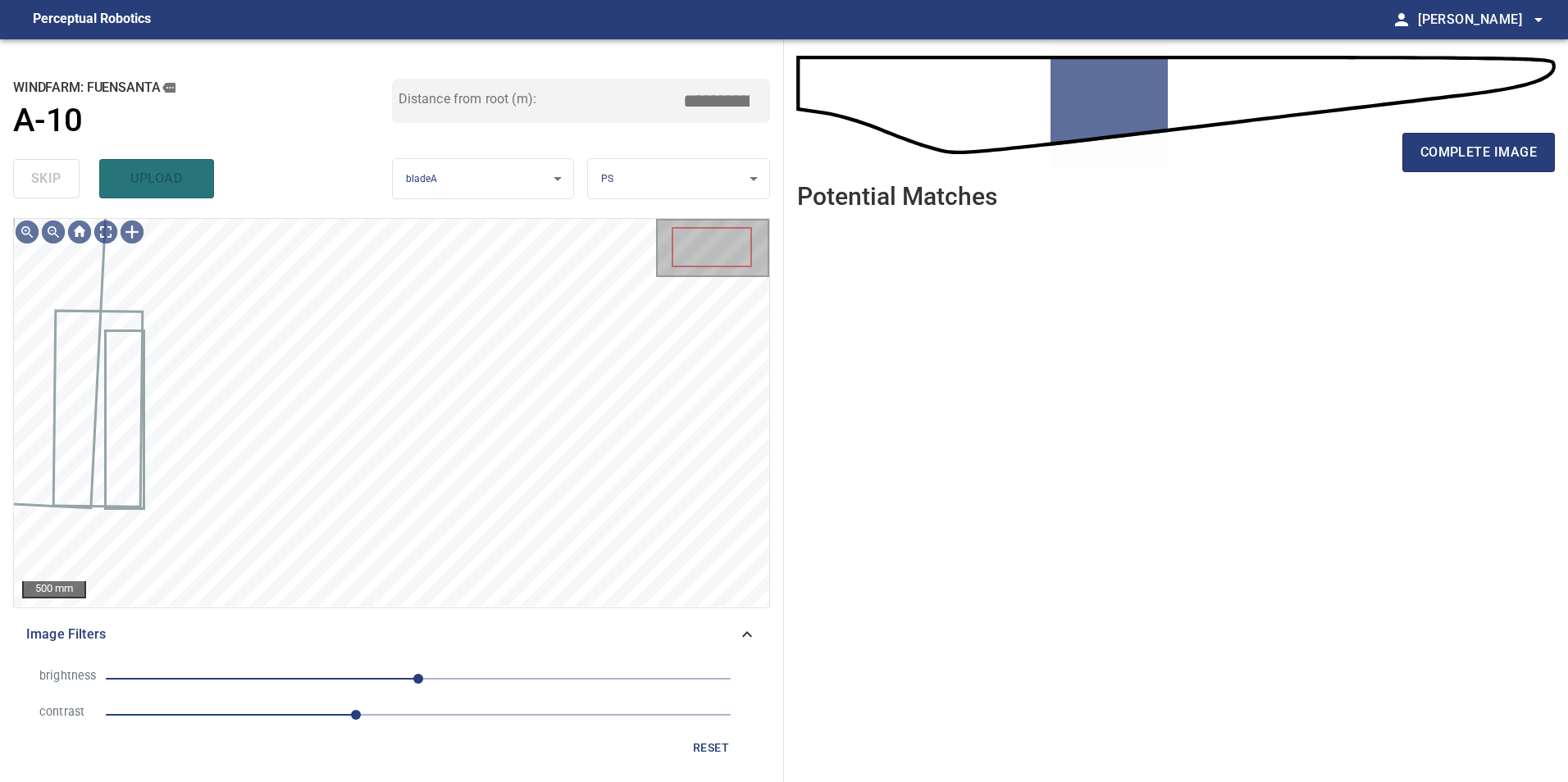
click at [308, 672] on span "0" at bounding box center [419, 679] width 625 height 23
click at [265, 676] on span "-90" at bounding box center [419, 679] width 625 height 23
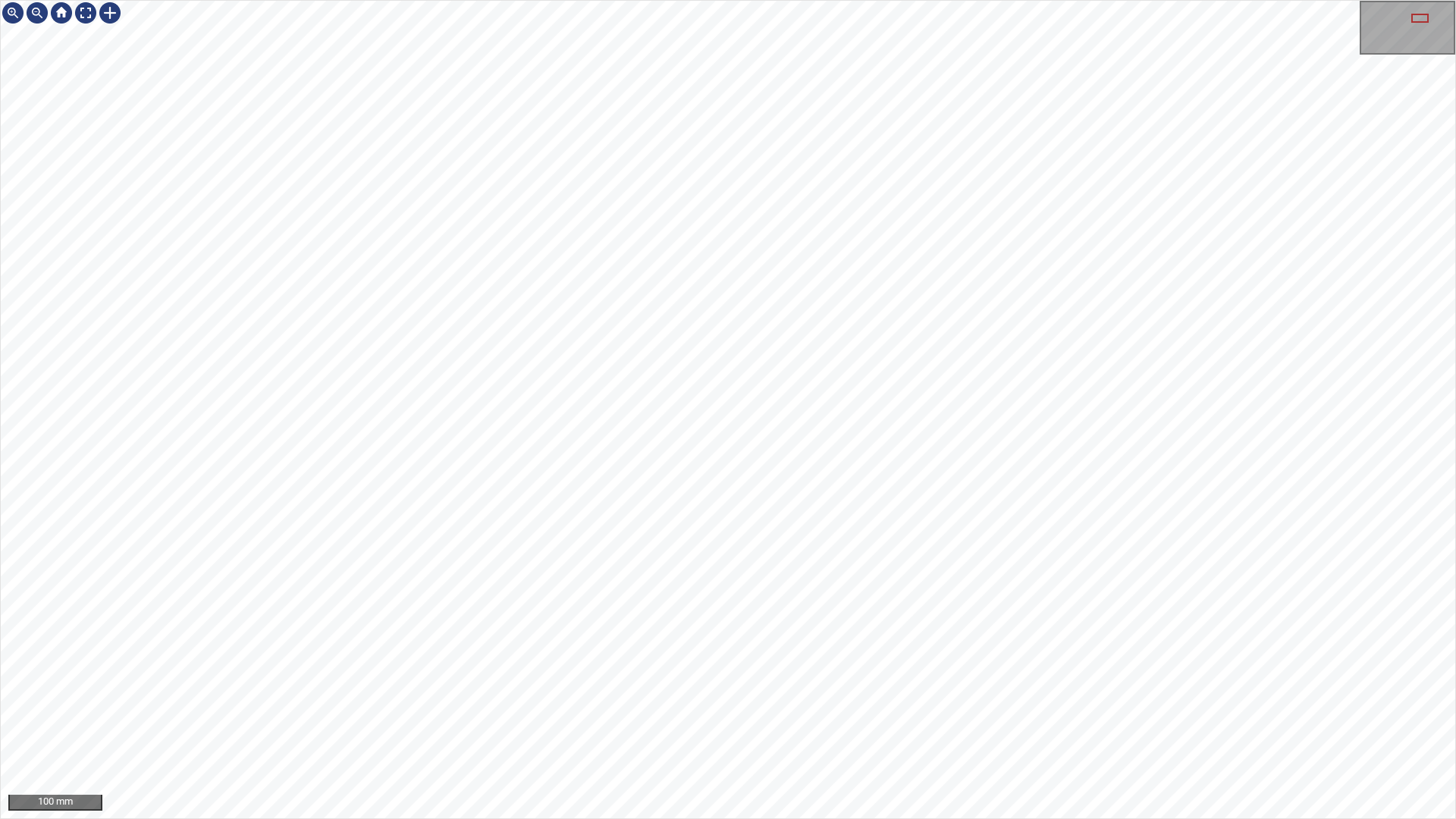
click at [1057, 723] on div "100 mm" at bounding box center [728, 410] width 1456 height 819
click at [971, 723] on div "100 mm" at bounding box center [728, 410] width 1456 height 819
click at [1039, 723] on div "100 mm" at bounding box center [728, 410] width 1456 height 819
click at [767, 723] on div "100 mm" at bounding box center [728, 410] width 1456 height 819
click at [975, 723] on div "100 mm" at bounding box center [728, 410] width 1456 height 819
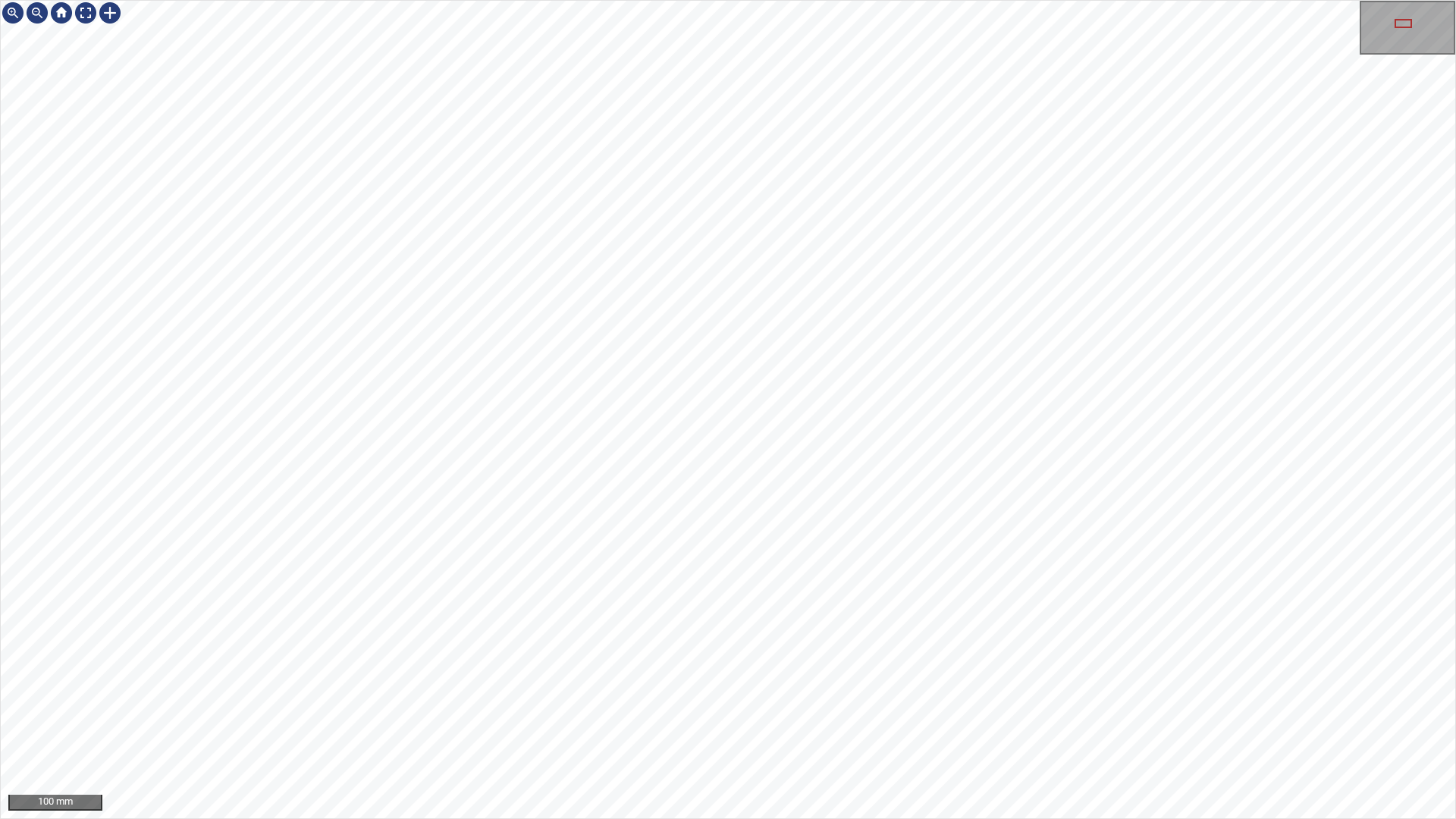
click at [904, 0] on div "100 mm" at bounding box center [728, 410] width 1456 height 819
click at [1009, 0] on div "100 mm" at bounding box center [728, 410] width 1456 height 819
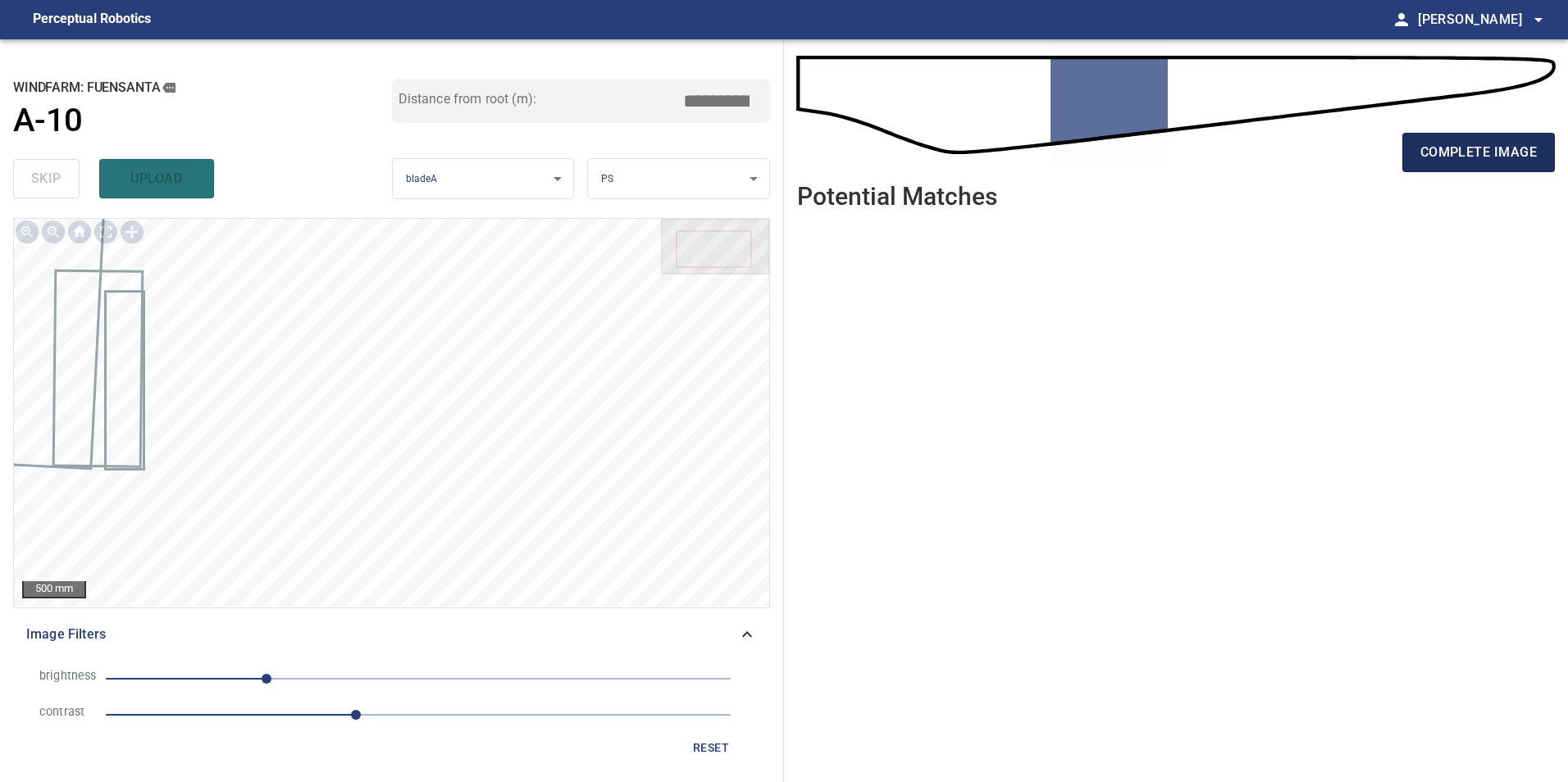
click at [1491, 160] on span "complete image" at bounding box center [1479, 152] width 117 height 23
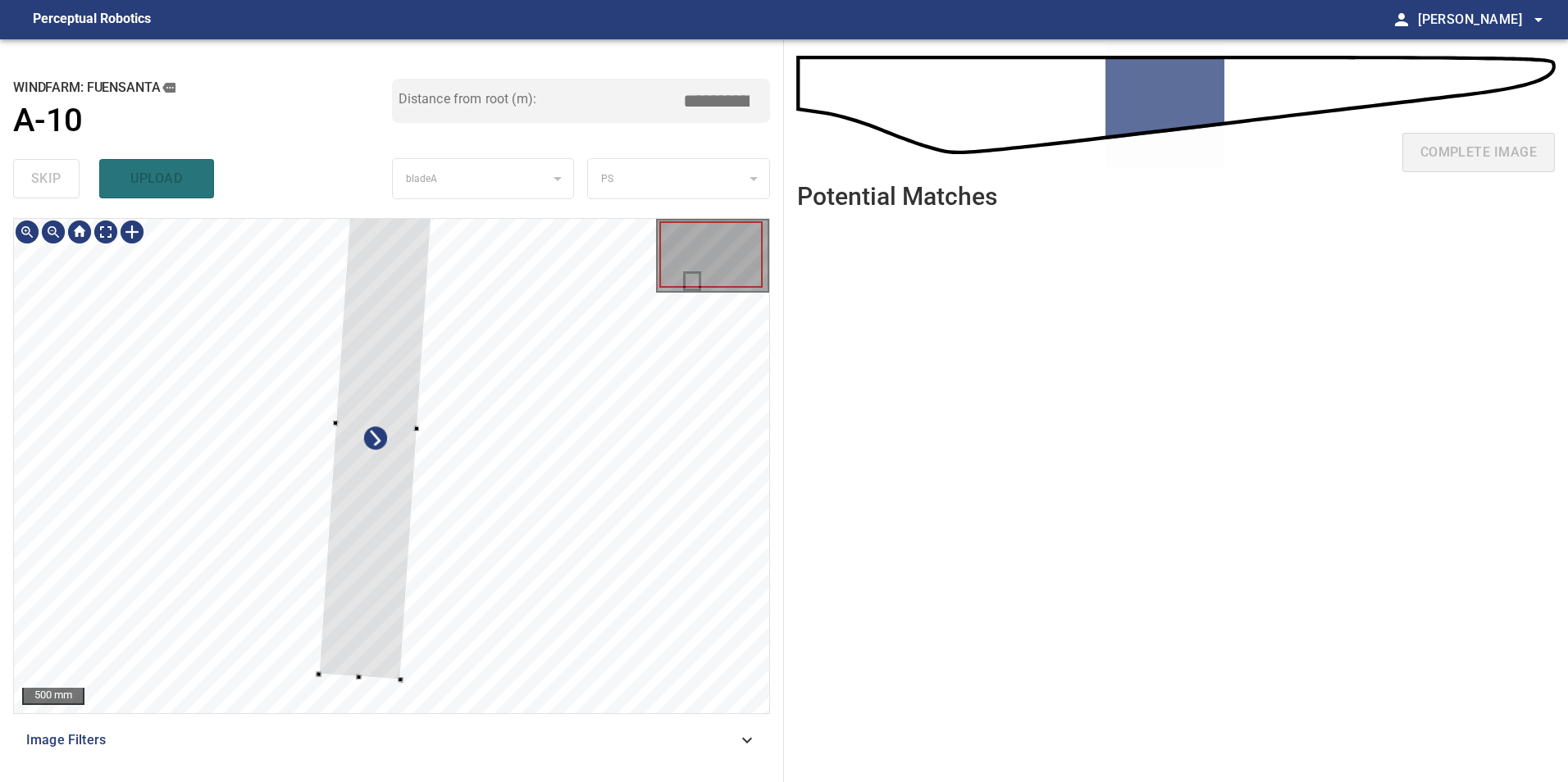
click at [74, 543] on div at bounding box center [392, 466] width 755 height 494
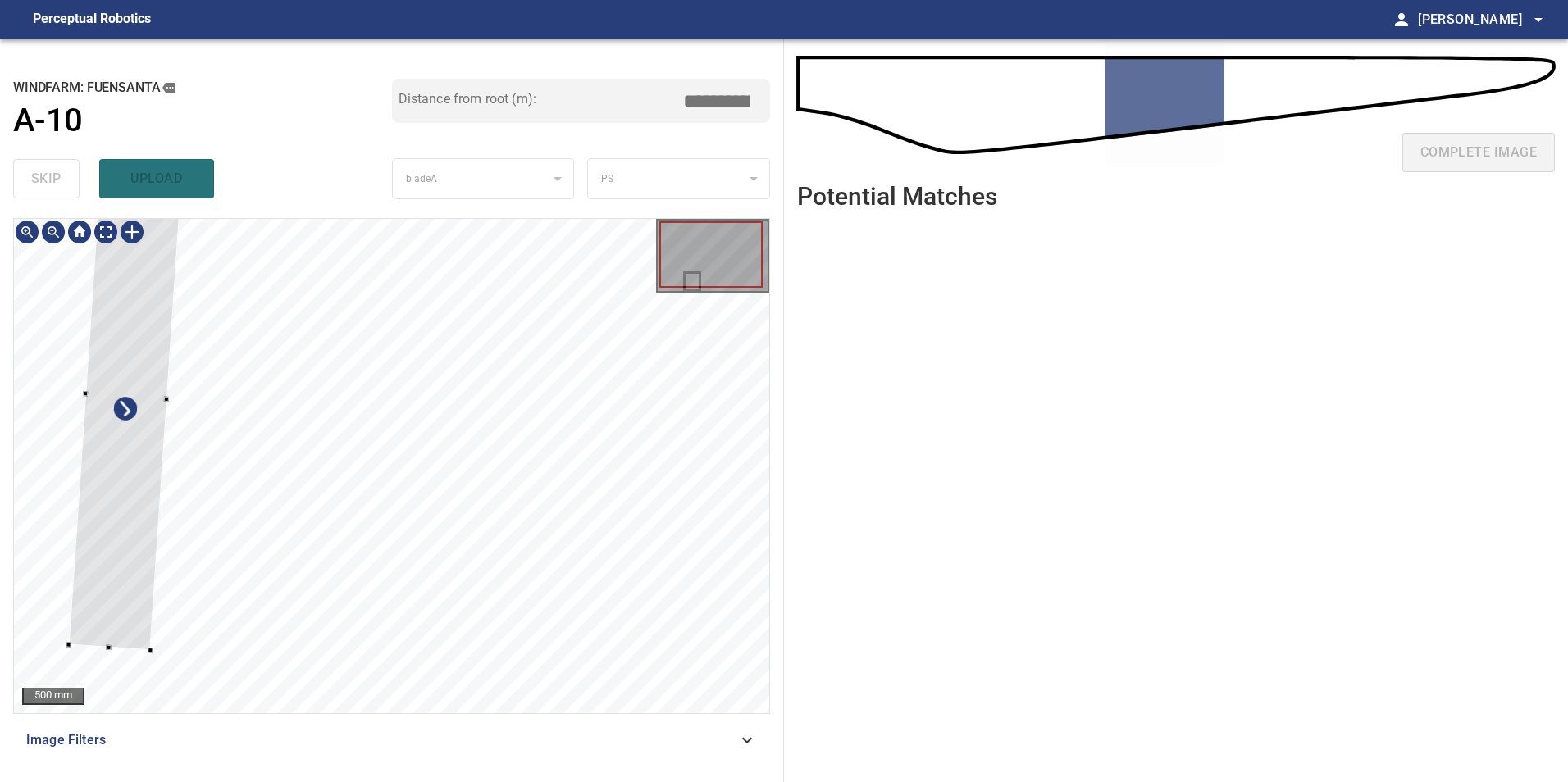
click at [139, 415] on div at bounding box center [126, 395] width 117 height 510
click at [138, 415] on div at bounding box center [126, 395] width 117 height 510
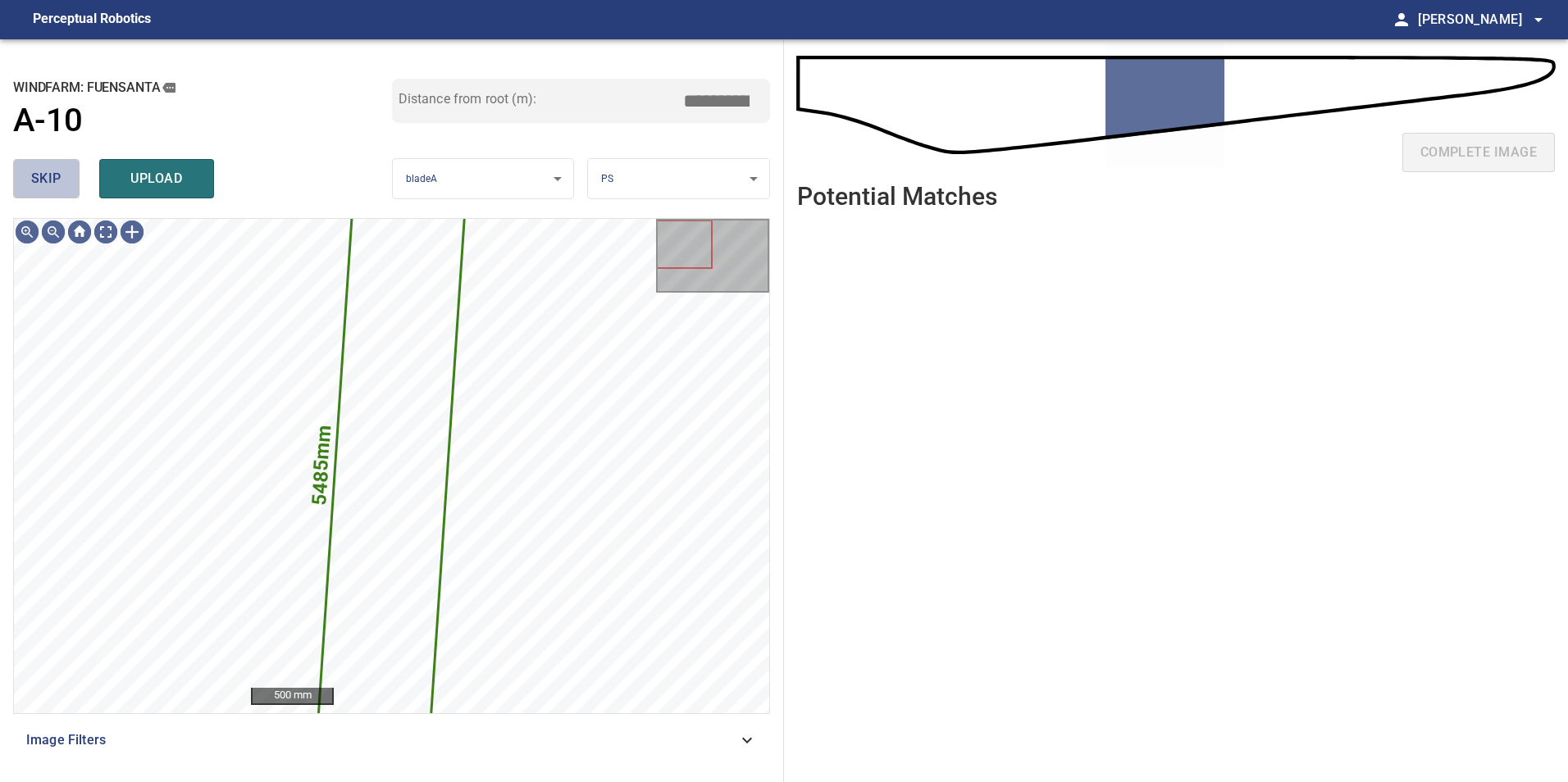
drag, startPoint x: 41, startPoint y: 184, endPoint x: 41, endPoint y: 200, distance: 16.0
click at [42, 184] on span "skip" at bounding box center [46, 179] width 30 height 23
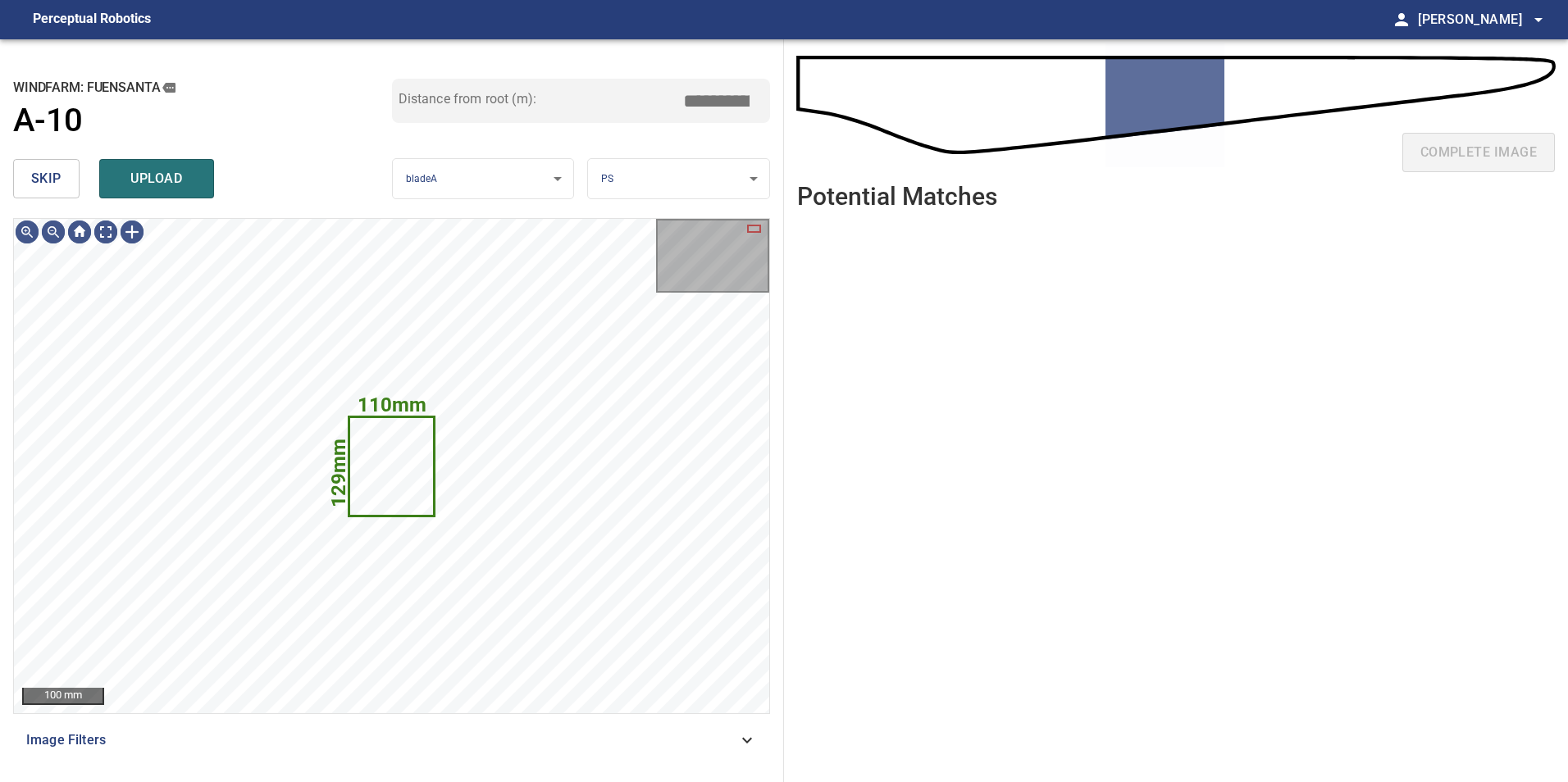
drag, startPoint x: 37, startPoint y: 169, endPoint x: 44, endPoint y: 178, distance: 11.4
click at [40, 171] on span "skip" at bounding box center [46, 179] width 30 height 23
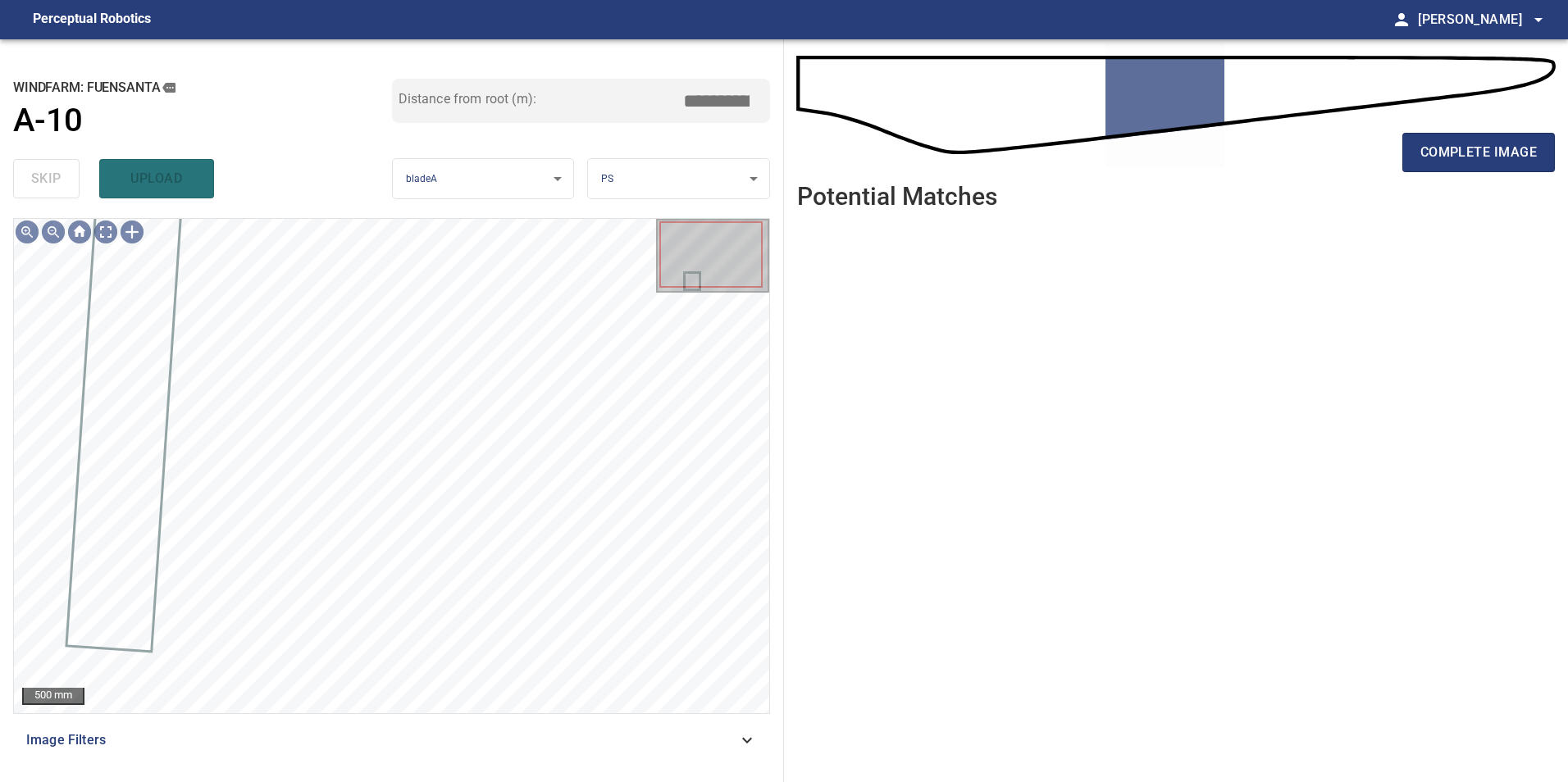
click at [717, 735] on span "Image Filters" at bounding box center [381, 740] width 711 height 20
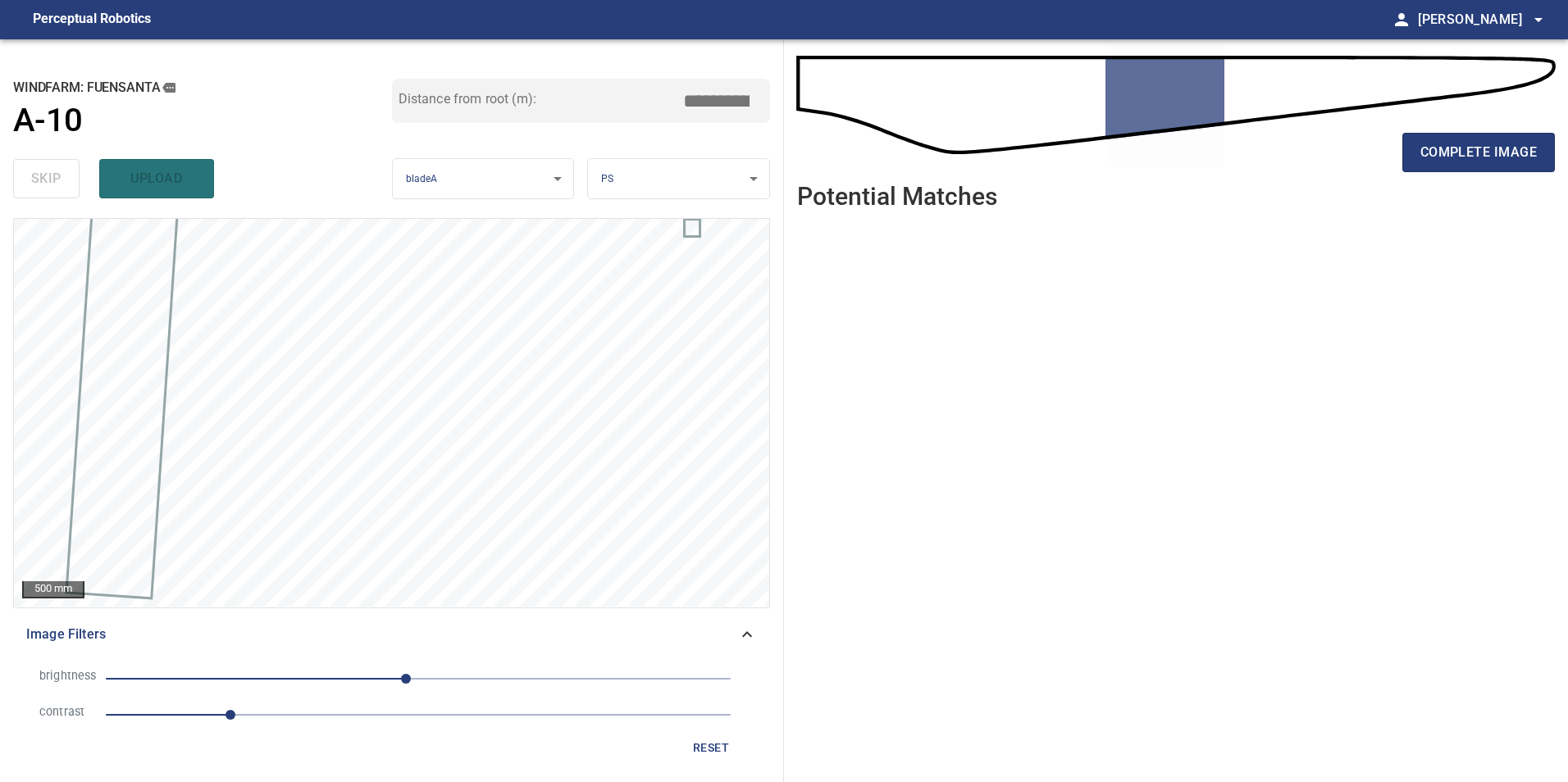
click at [340, 715] on span "1" at bounding box center [419, 715] width 625 height 23
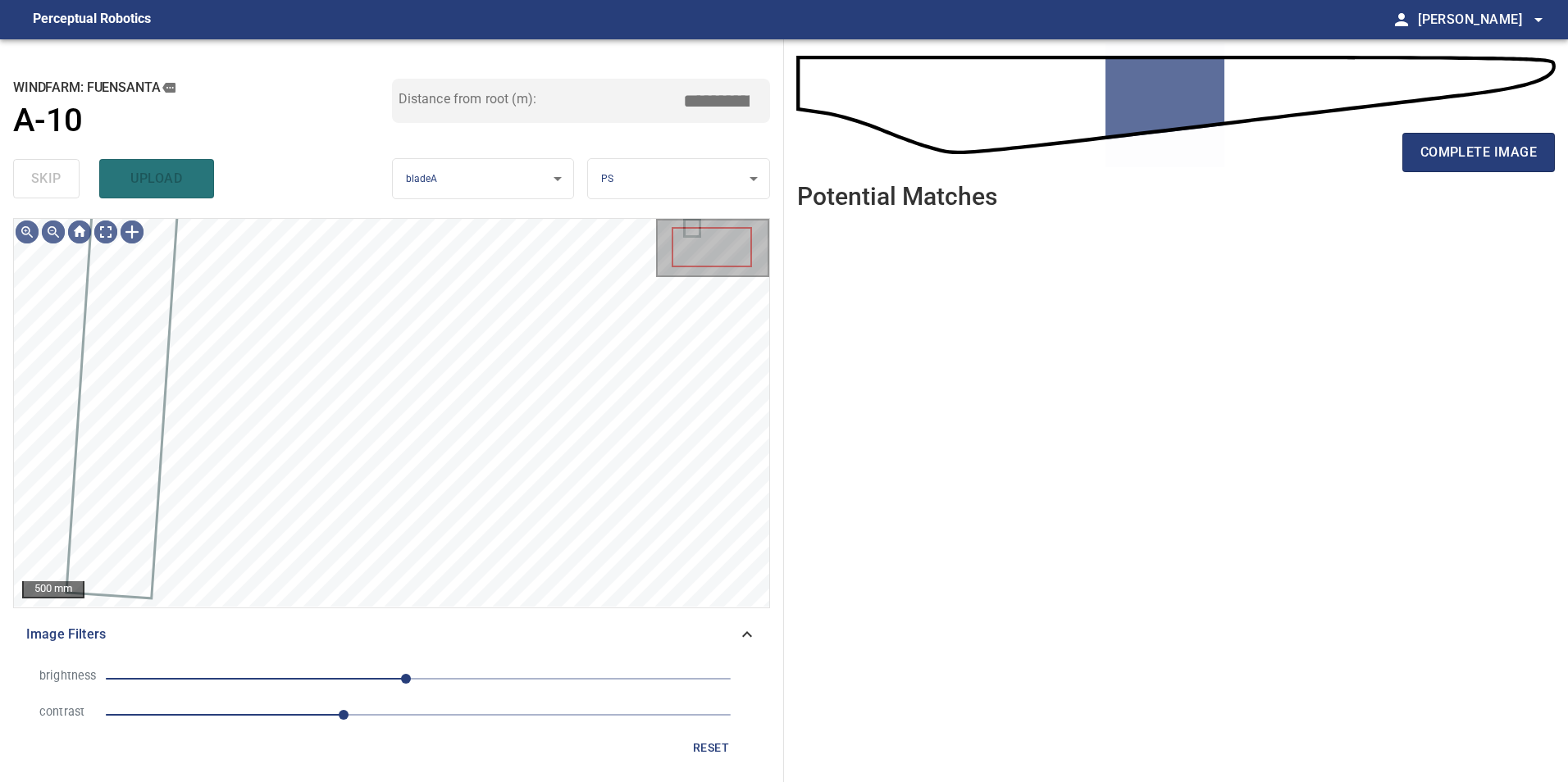
click at [299, 689] on span "-10" at bounding box center [419, 679] width 625 height 23
drag, startPoint x: 233, startPoint y: 668, endPoint x: 240, endPoint y: 678, distance: 12.2
click at [237, 676] on span "-97" at bounding box center [419, 679] width 625 height 23
click at [242, 680] on span "-148" at bounding box center [237, 679] width 10 height 10
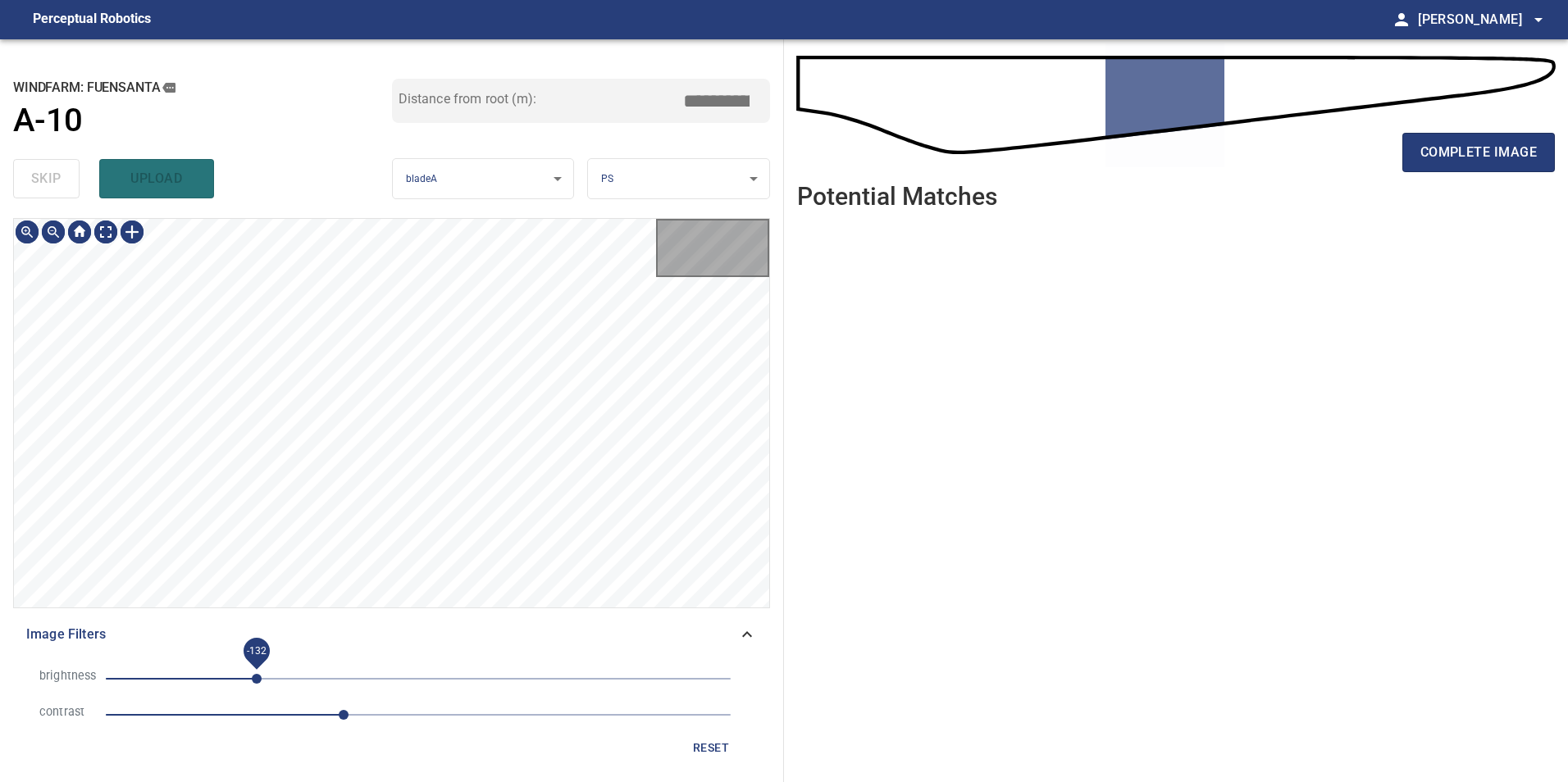
click at [259, 677] on span "-132" at bounding box center [257, 679] width 10 height 10
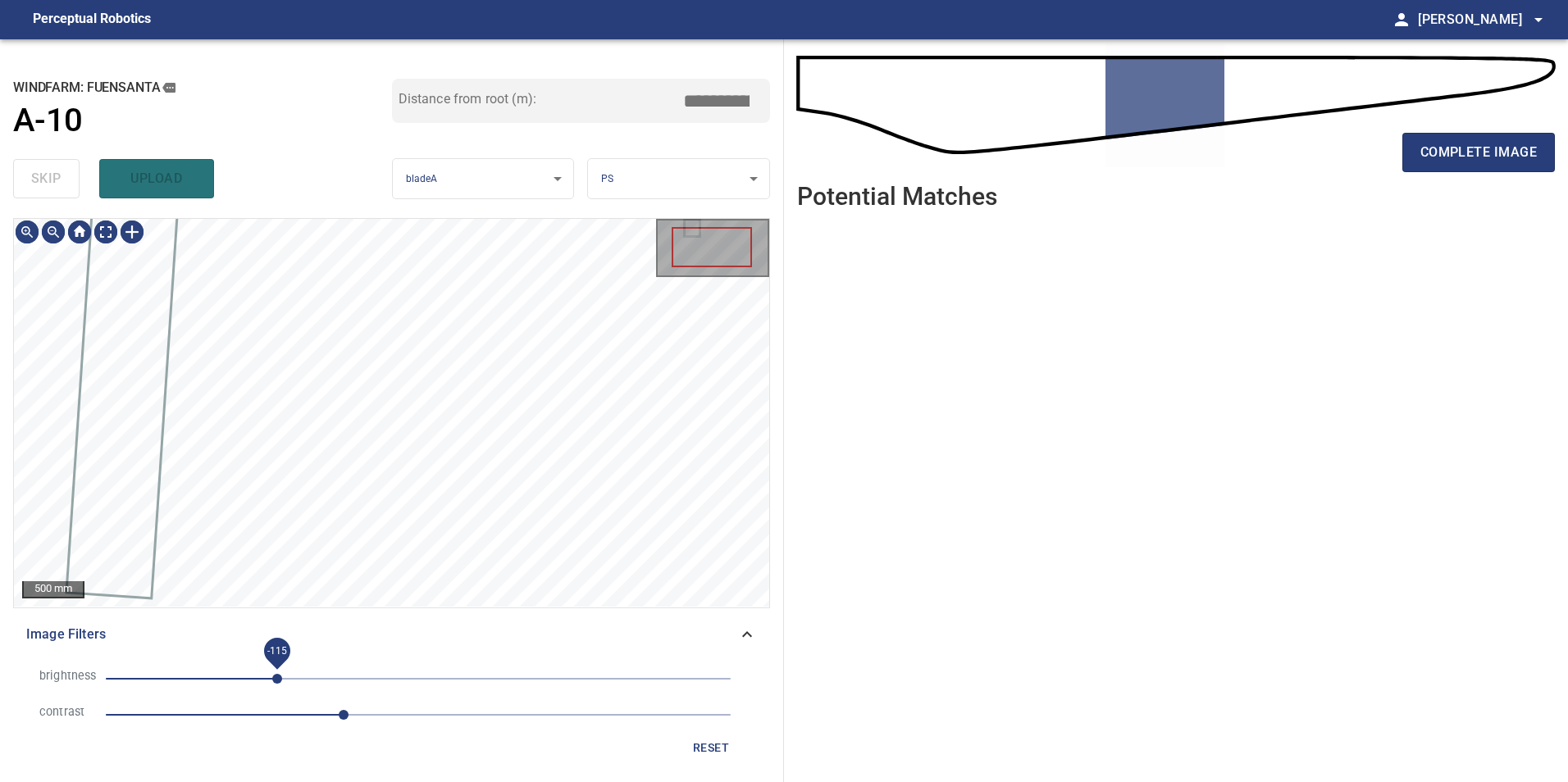
click at [277, 678] on span "-115" at bounding box center [419, 679] width 625 height 23
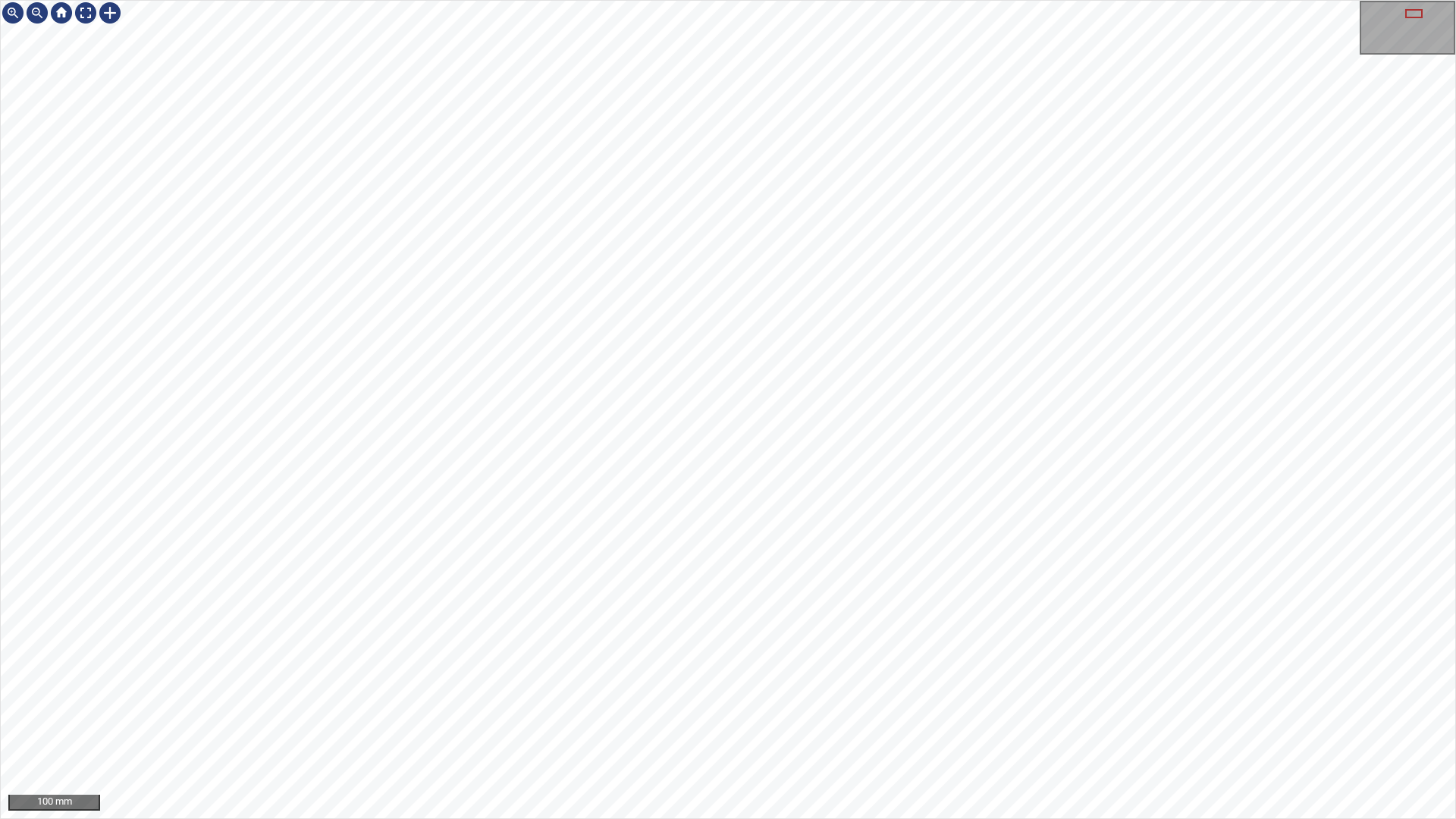
click at [454, 723] on div "100 mm" at bounding box center [728, 410] width 1456 height 819
click at [707, 723] on div "200 mm" at bounding box center [728, 410] width 1456 height 819
click at [856, 0] on div "50 mm" at bounding box center [728, 410] width 1456 height 819
click at [725, 723] on div "50 mm" at bounding box center [728, 410] width 1456 height 819
click at [653, 723] on div "50 mm" at bounding box center [728, 410] width 1456 height 819
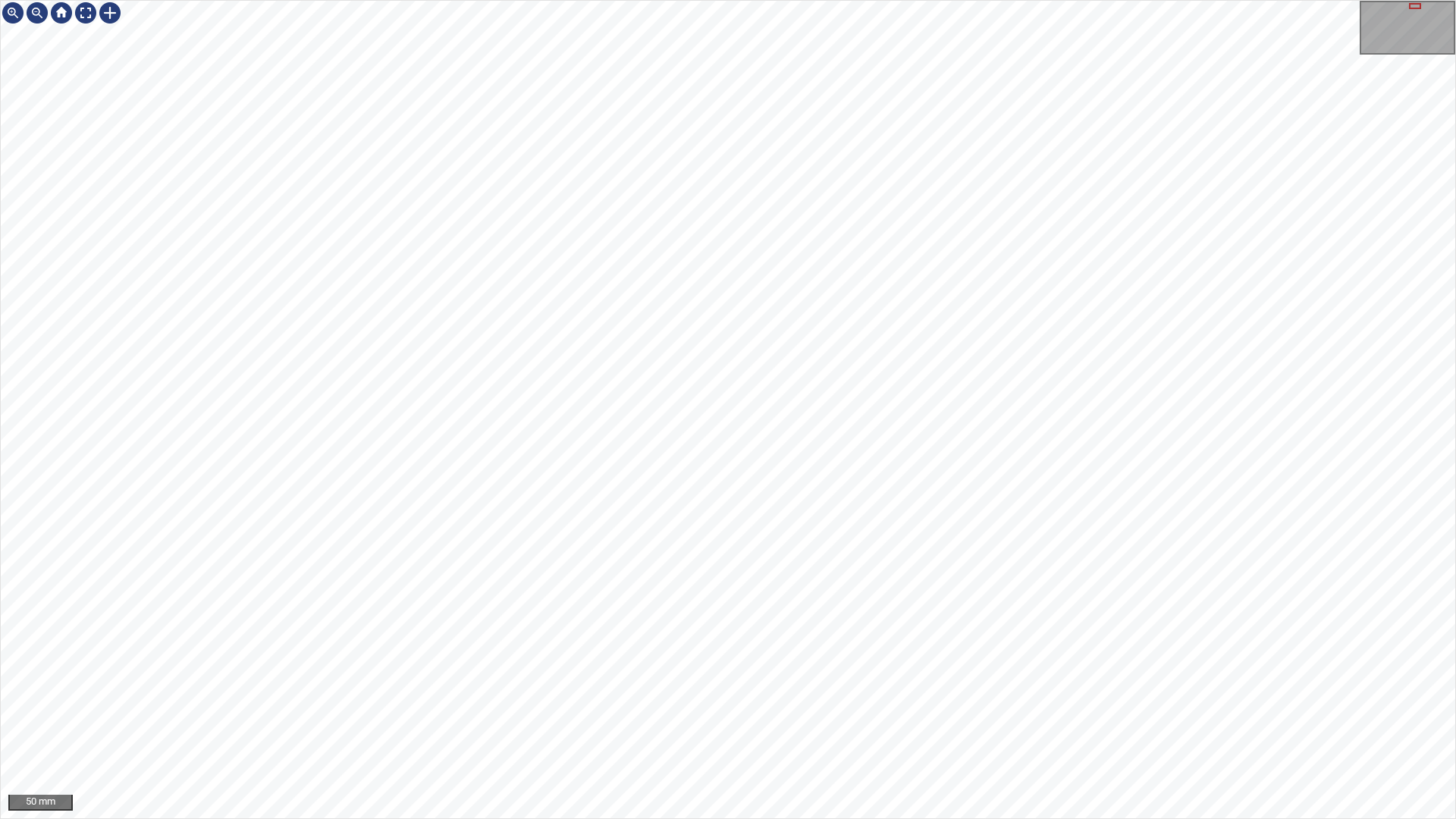
click at [913, 723] on div "50 mm" at bounding box center [728, 410] width 1456 height 819
click at [808, 0] on div "50 mm" at bounding box center [728, 410] width 1456 height 819
click at [571, 723] on div "50 mm" at bounding box center [728, 410] width 1456 height 819
click at [550, 723] on div "50 mm" at bounding box center [728, 410] width 1456 height 819
click at [575, 723] on div "100 mm" at bounding box center [728, 410] width 1456 height 819
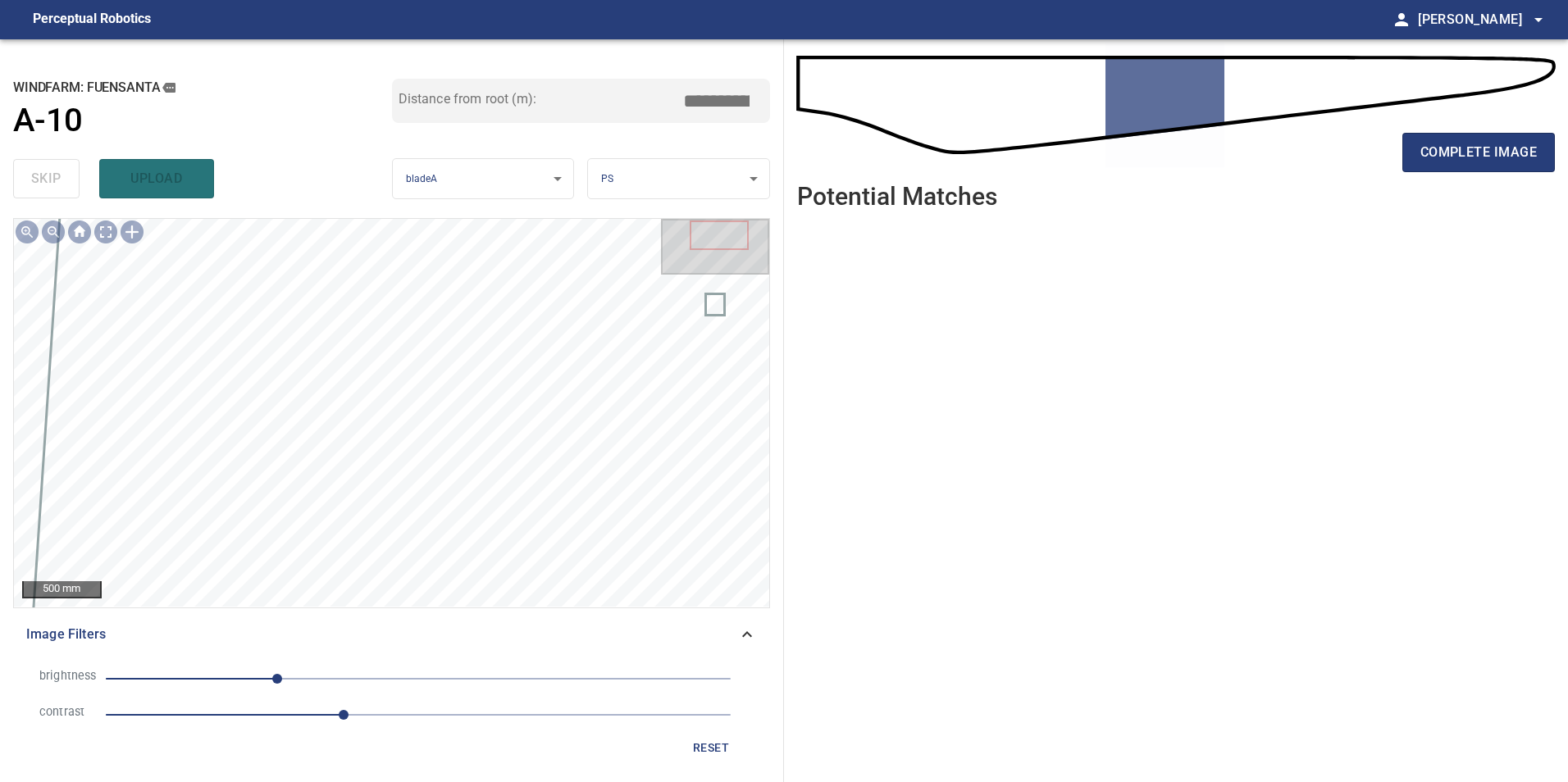
click at [707, 757] on span "reset" at bounding box center [711, 748] width 39 height 20
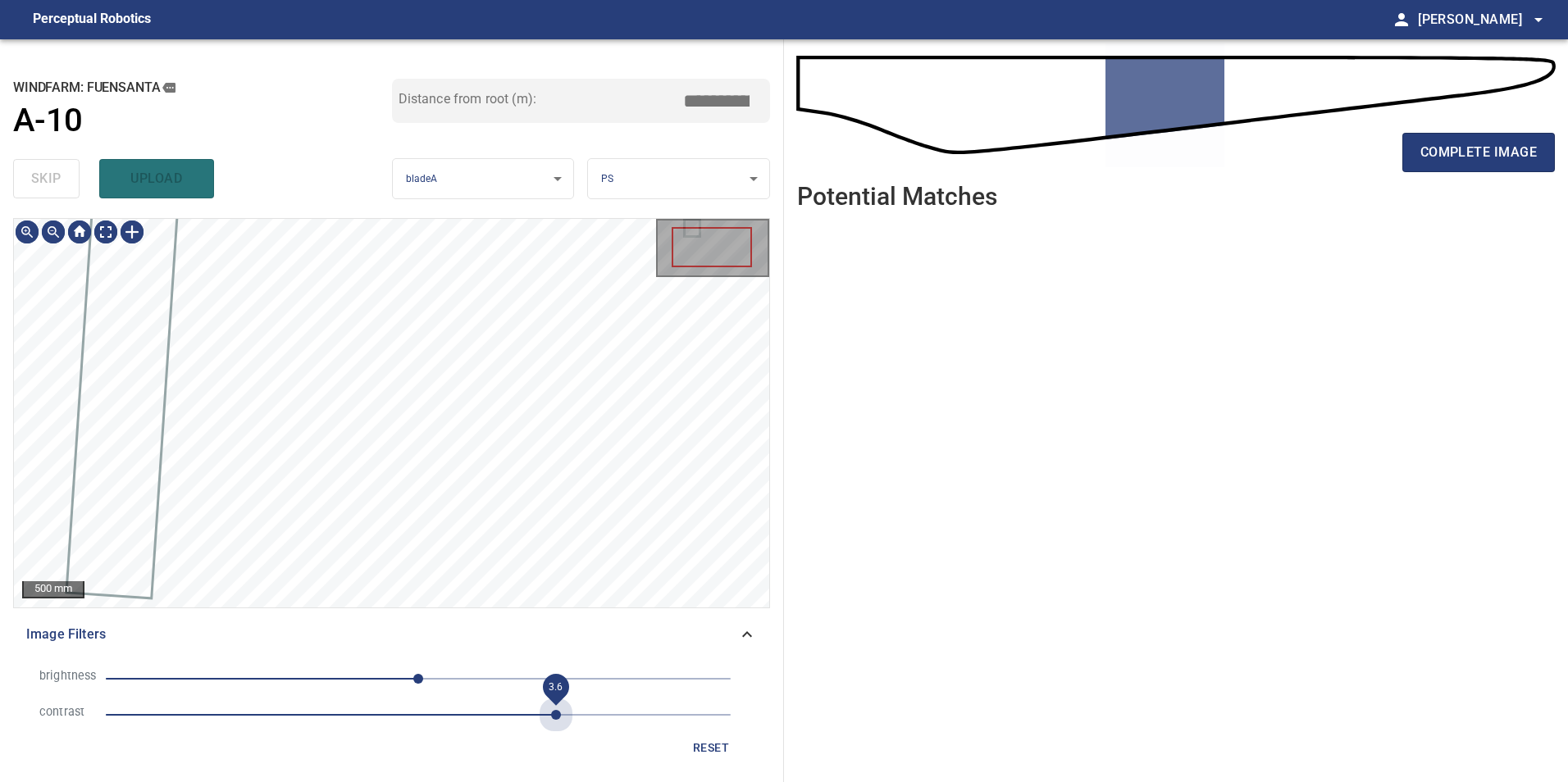
click at [556, 713] on span "3.6" at bounding box center [419, 715] width 625 height 23
click at [205, 679] on span "0" at bounding box center [419, 679] width 625 height 23
click at [243, 673] on span "-174" at bounding box center [419, 679] width 625 height 23
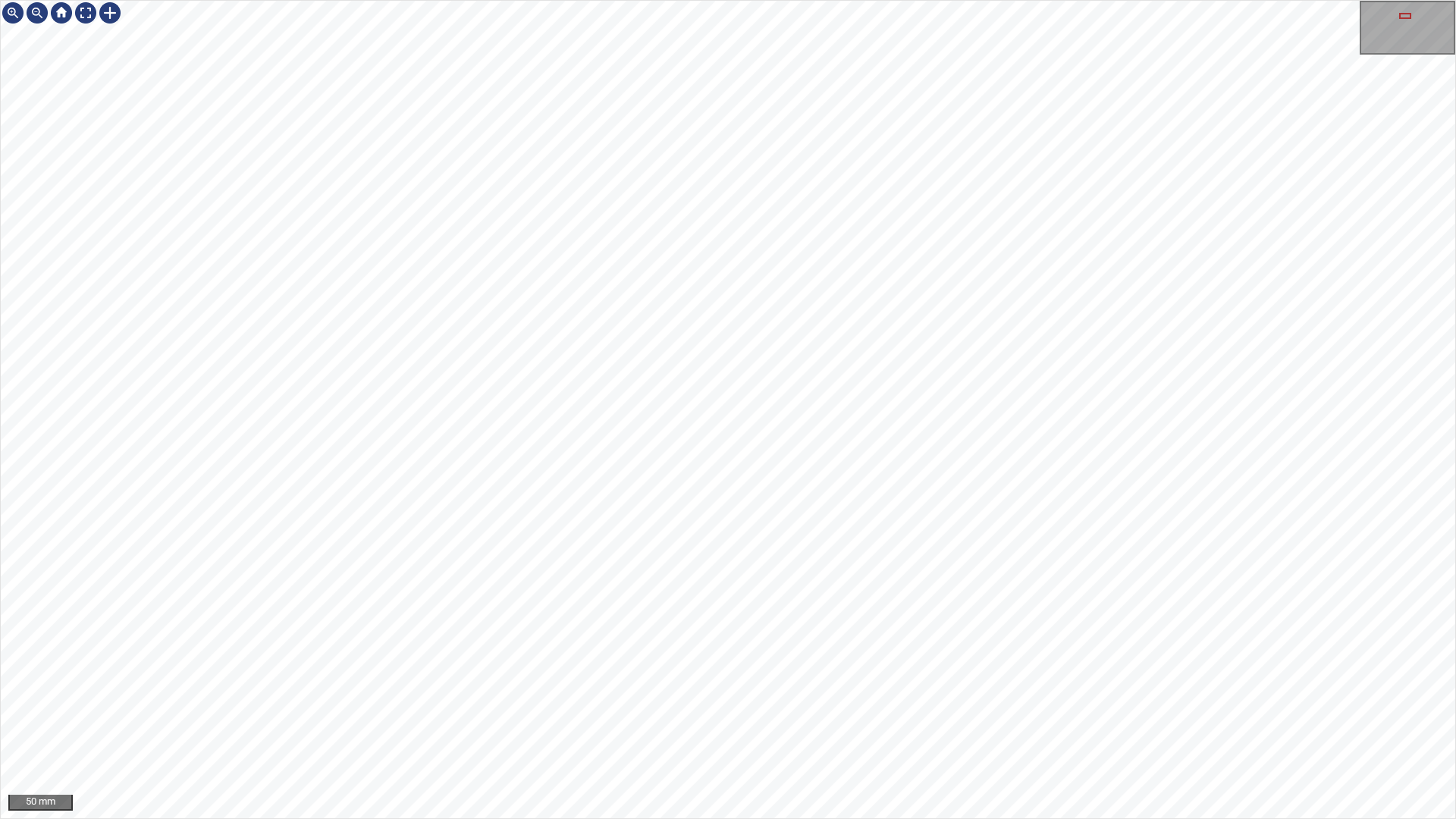
click at [680, 723] on div "50 mm" at bounding box center [728, 410] width 1456 height 819
click at [942, 723] on div "50 mm" at bounding box center [728, 410] width 1456 height 819
click at [79, 12] on div at bounding box center [85, 12] width 24 height 24
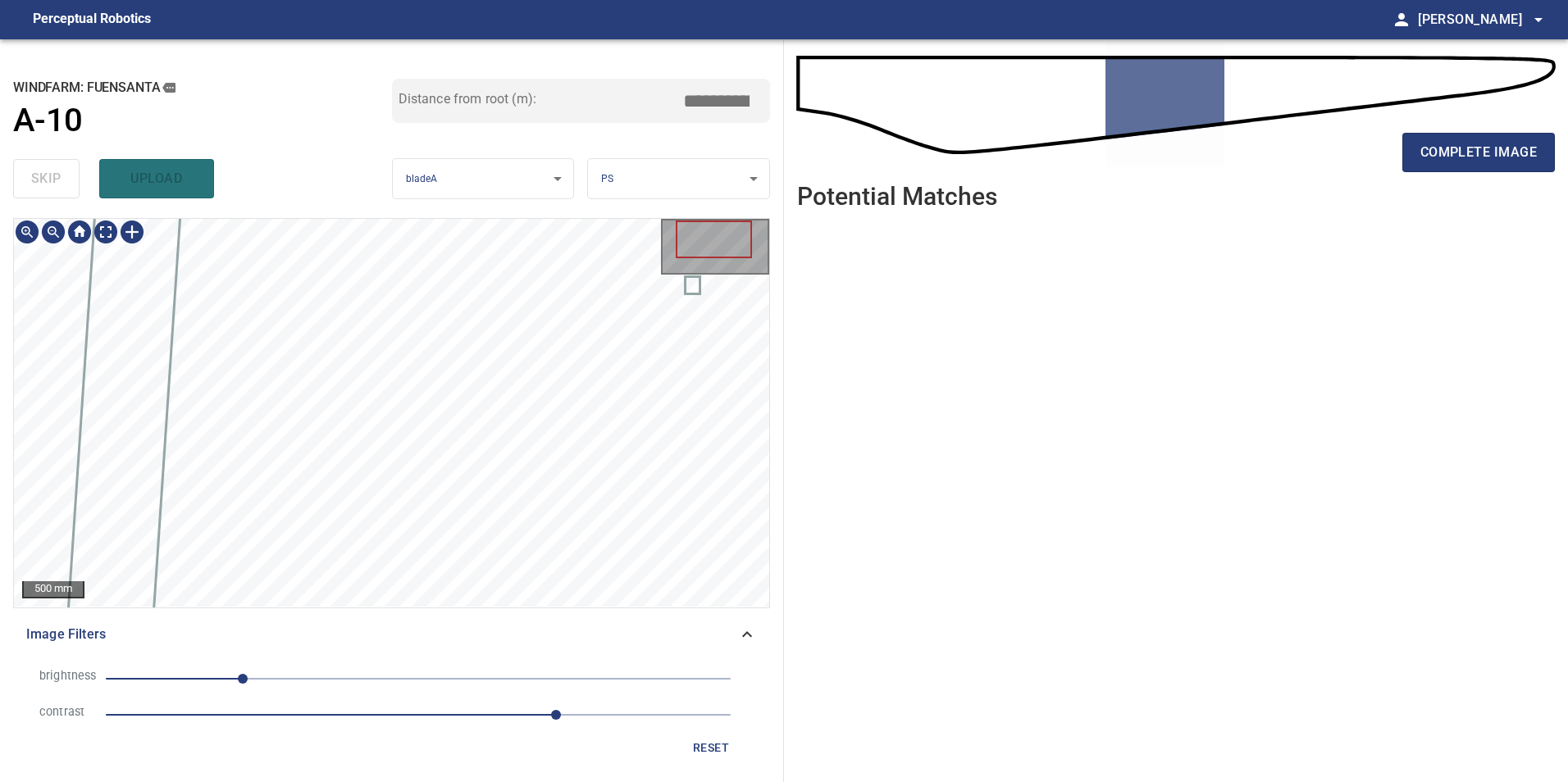
drag, startPoint x: 388, startPoint y: 669, endPoint x: 377, endPoint y: 670, distance: 11.0
click at [388, 669] on span "-143" at bounding box center [419, 679] width 625 height 23
click at [277, 659] on div "brightness -25 contrast 3.6 reset" at bounding box center [392, 713] width 757 height 116
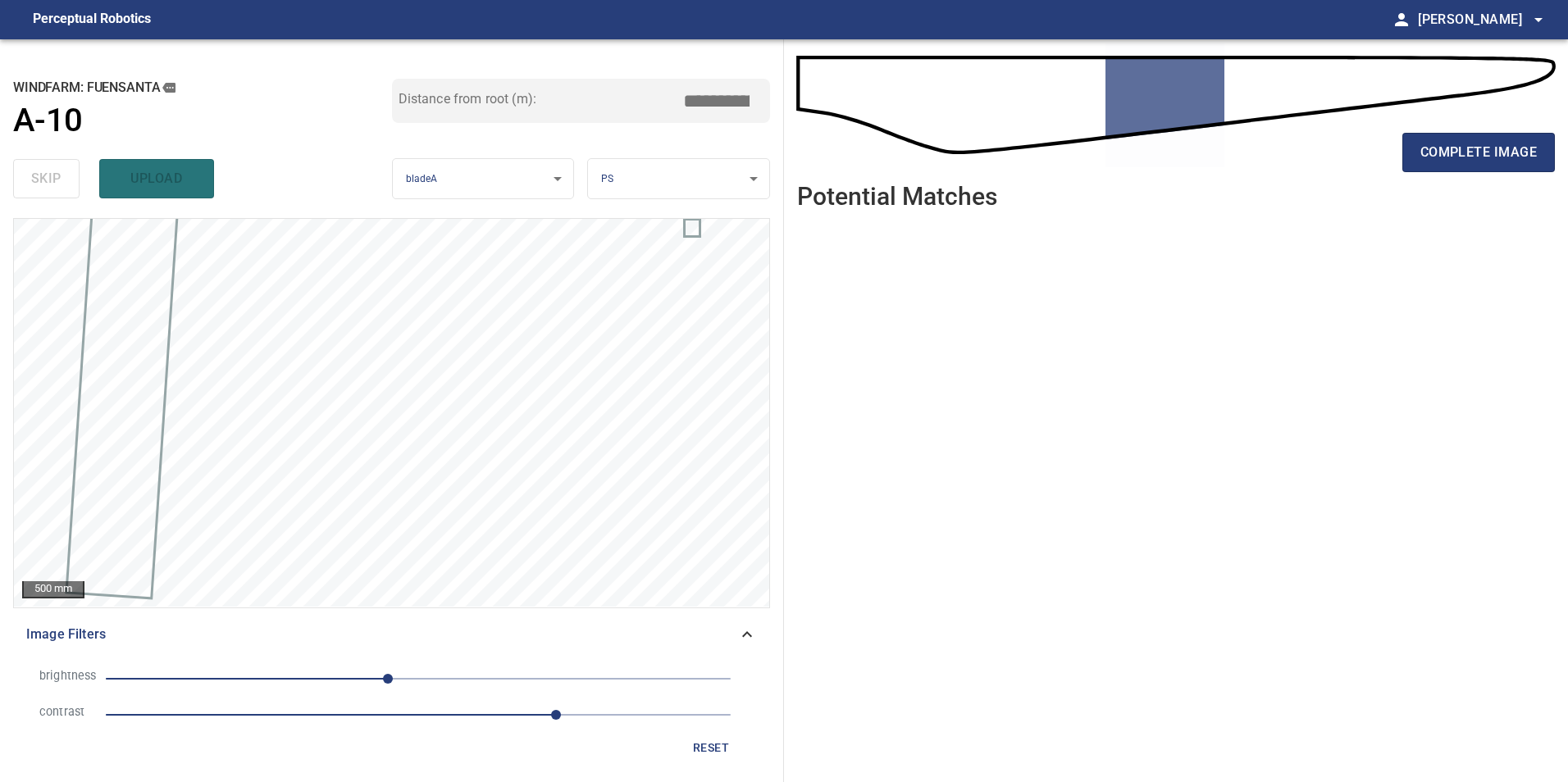
drag, startPoint x: 491, startPoint y: 678, endPoint x: 469, endPoint y: 680, distance: 22.1
click at [492, 678] on span "-25" at bounding box center [419, 679] width 625 height 23
click at [337, 686] on span "60" at bounding box center [419, 679] width 625 height 23
click at [409, 690] on li "brightness -66" at bounding box center [391, 679] width 731 height 37
drag, startPoint x: 480, startPoint y: 669, endPoint x: 508, endPoint y: 678, distance: 29.4
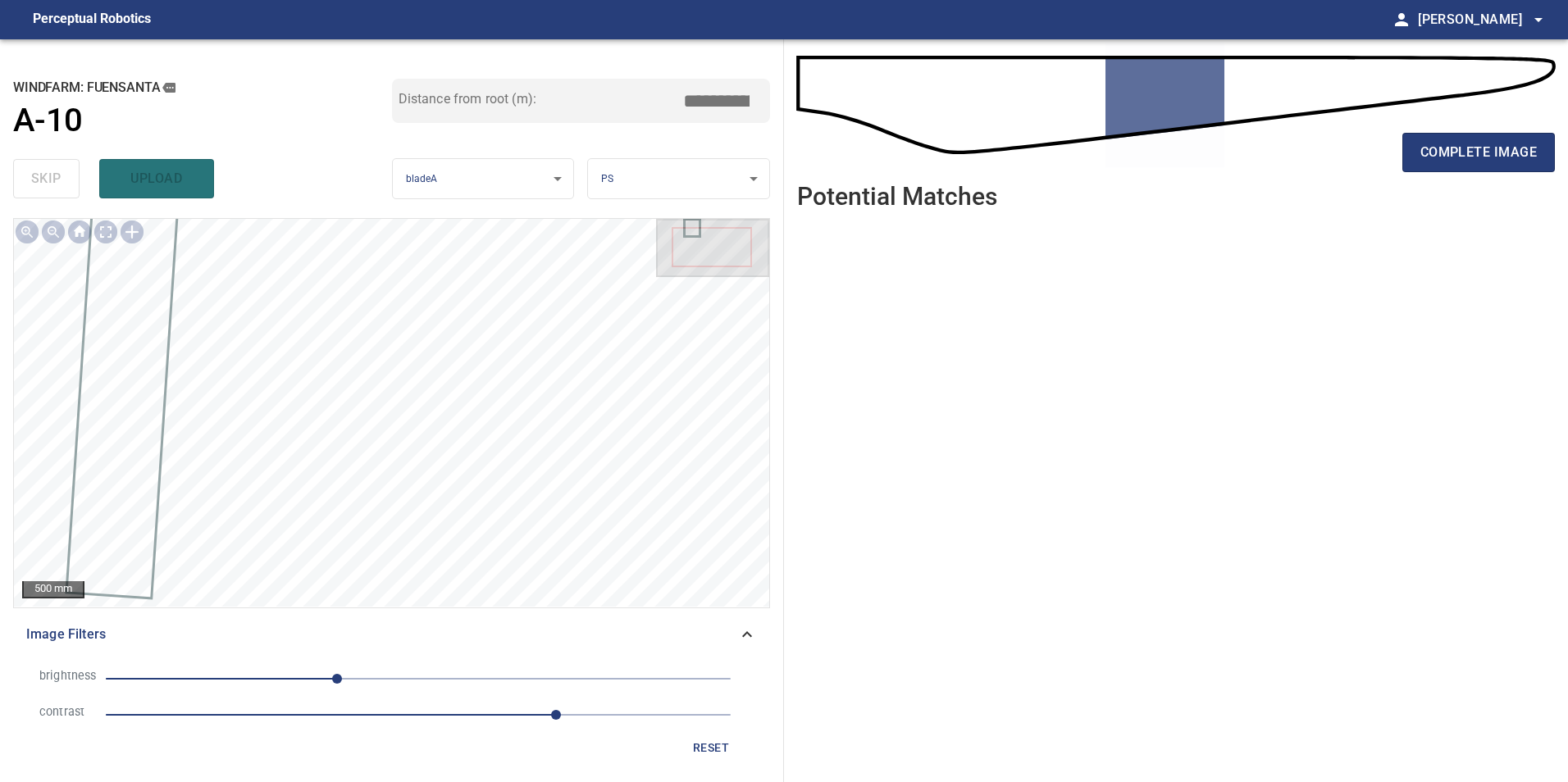
click at [480, 670] on span "-66" at bounding box center [419, 679] width 625 height 23
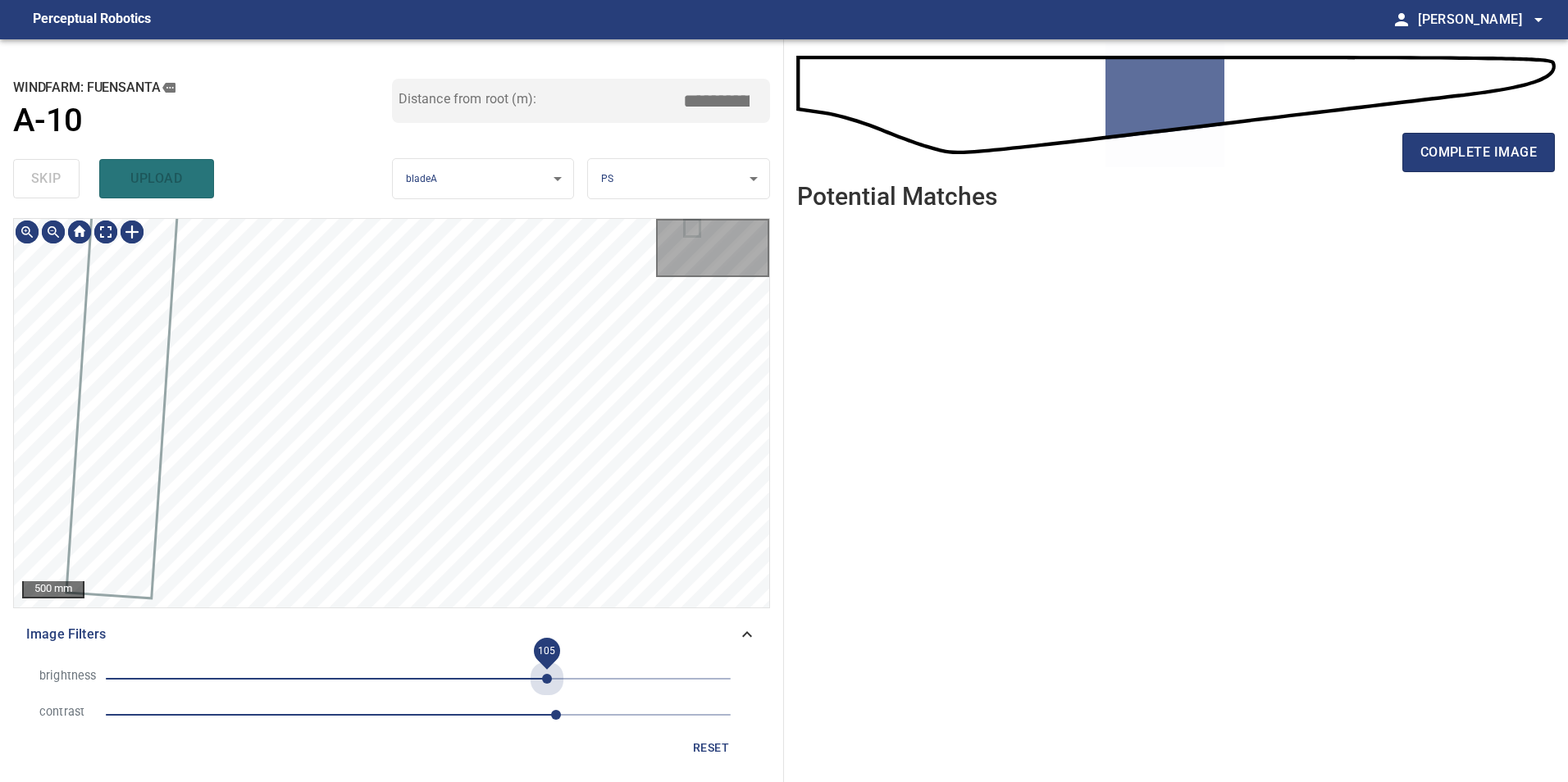
drag, startPoint x: 547, startPoint y: 678, endPoint x: 184, endPoint y: 714, distance: 364.8
click at [533, 681] on span "105" at bounding box center [419, 679] width 625 height 23
click at [298, 721] on span "1.5" at bounding box center [419, 715] width 625 height 23
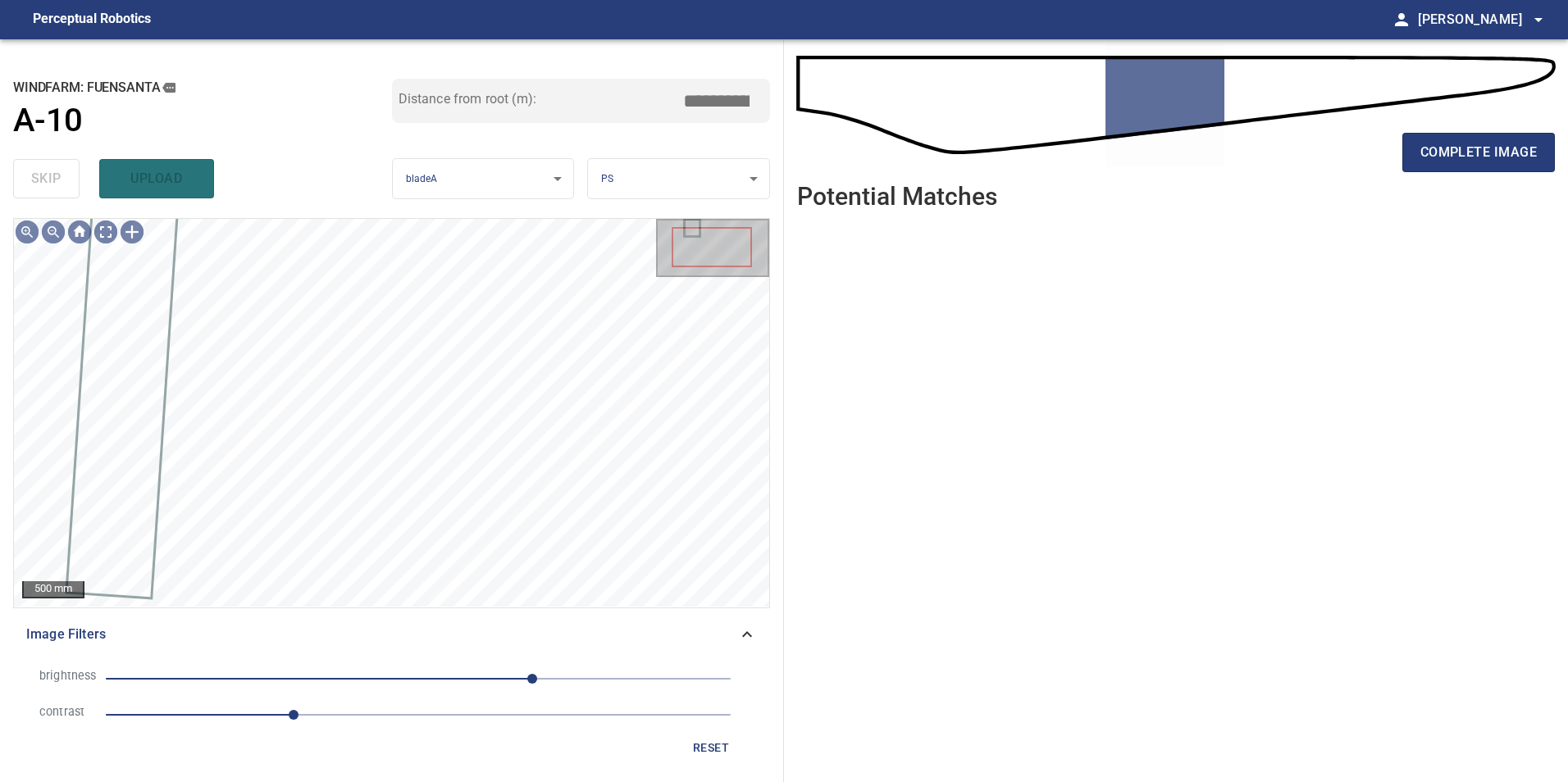
click at [344, 716] on span "1.5" at bounding box center [419, 715] width 625 height 23
click at [455, 711] on span "2.8" at bounding box center [419, 715] width 625 height 23
drag, startPoint x: 530, startPoint y: 720, endPoint x: 407, endPoint y: 702, distance: 124.3
click at [510, 720] on span "2.8" at bounding box center [419, 715] width 625 height 23
click at [282, 684] on span "93" at bounding box center [419, 679] width 625 height 23
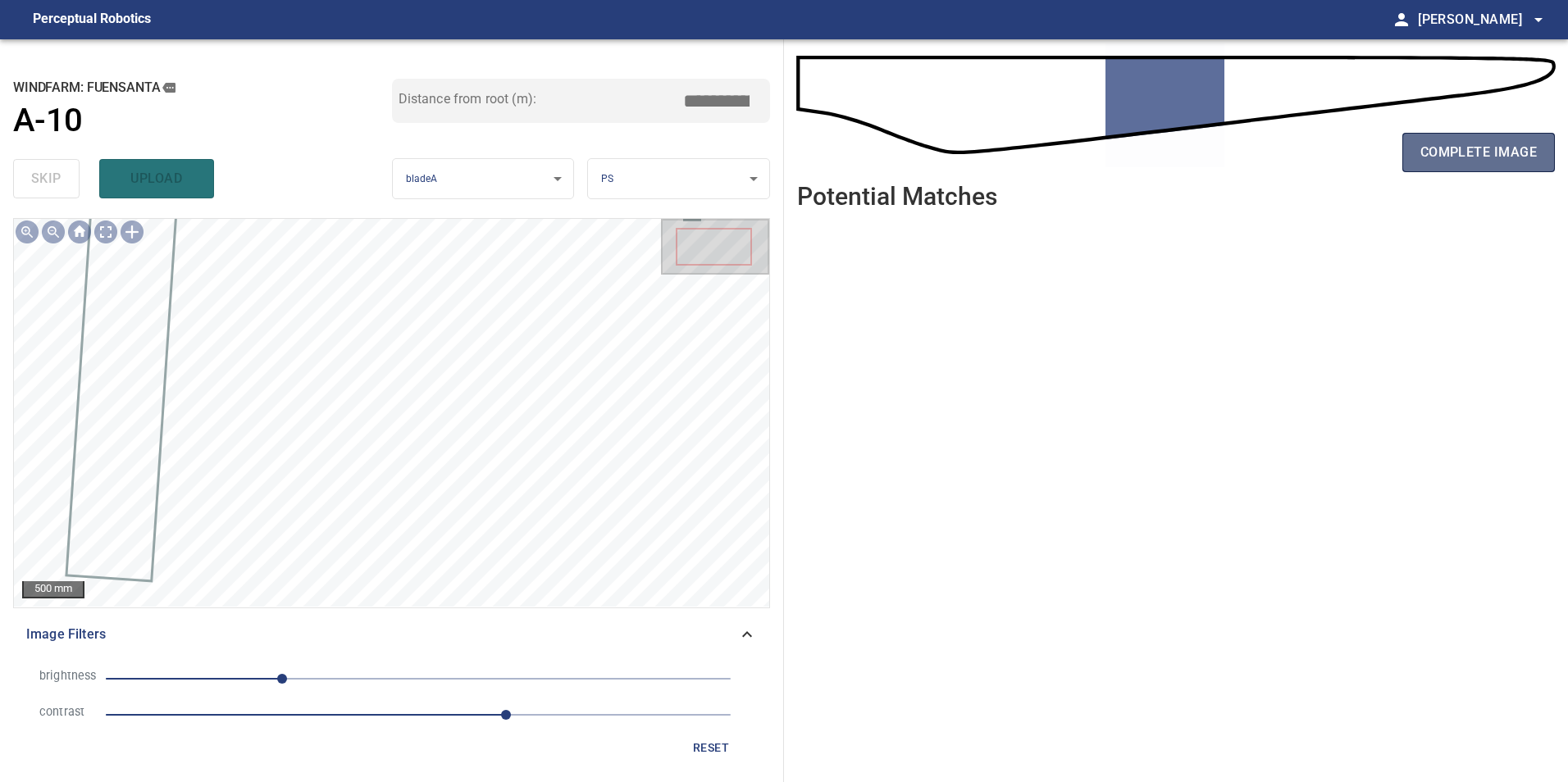
click at [1464, 168] on button "complete image" at bounding box center [1478, 152] width 152 height 39
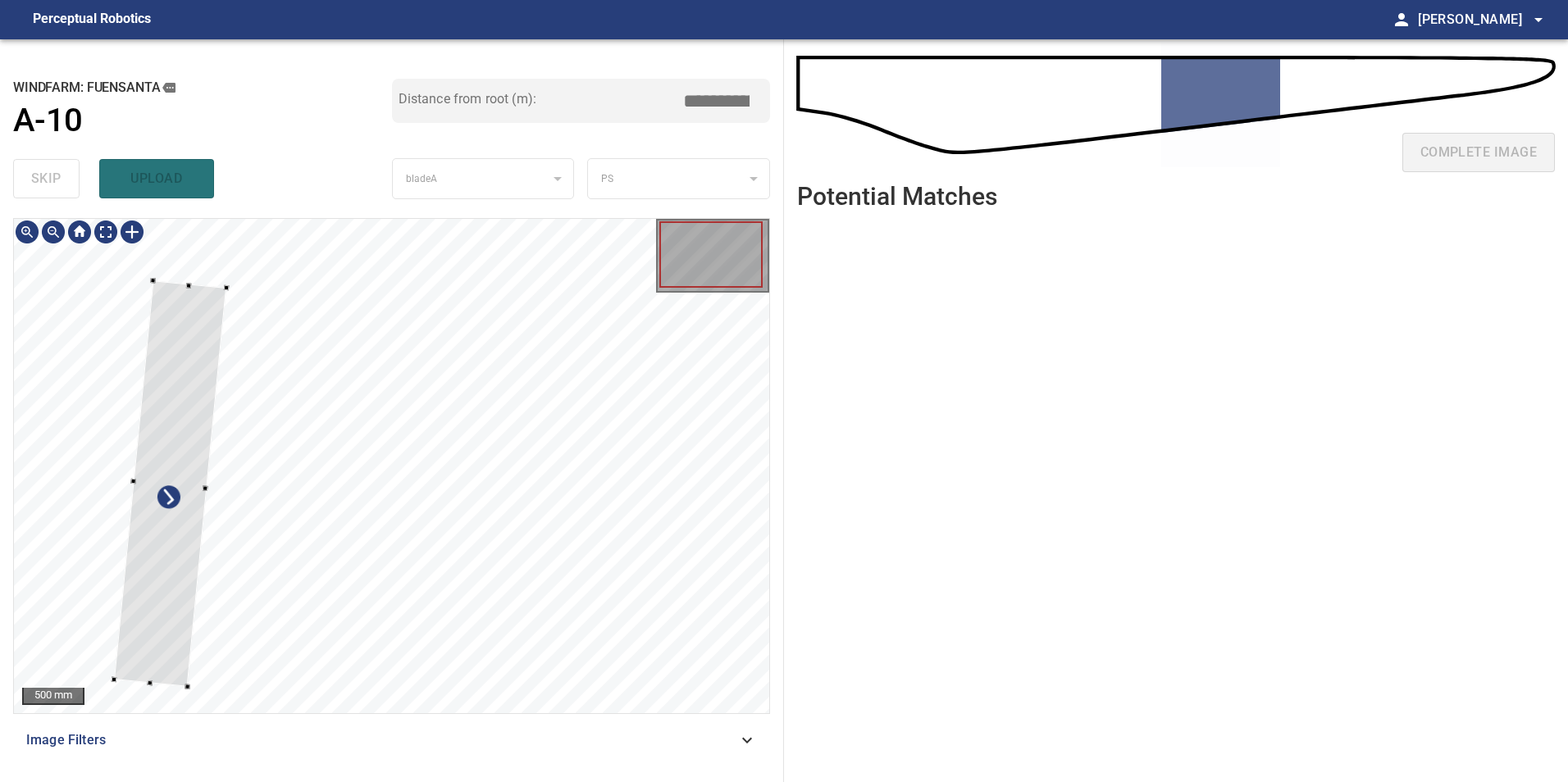
click at [162, 552] on div at bounding box center [170, 484] width 112 height 406
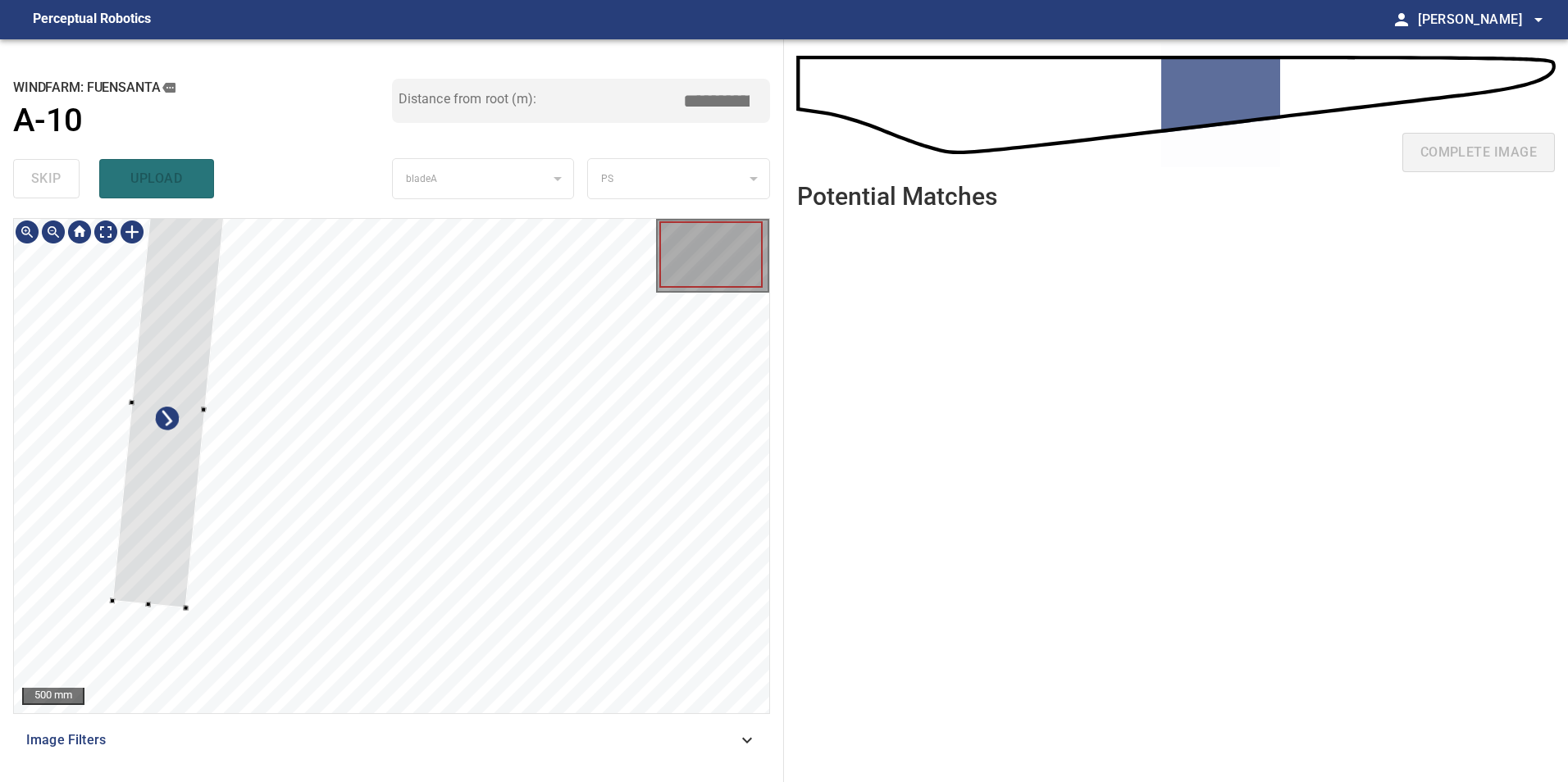
click at [167, 403] on div at bounding box center [168, 404] width 112 height 406
click at [176, 436] on div at bounding box center [172, 406] width 112 height 406
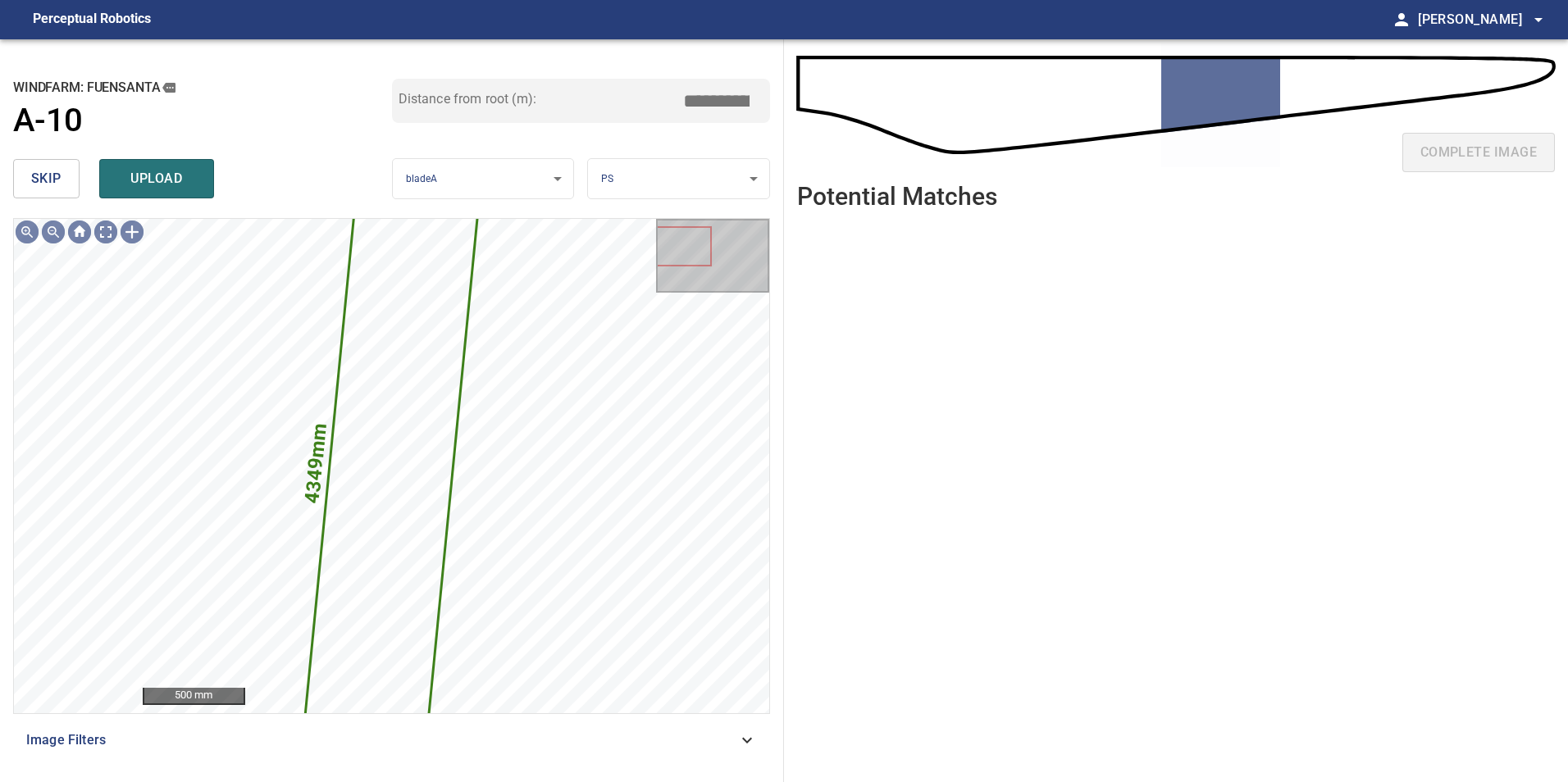
drag, startPoint x: 45, startPoint y: 180, endPoint x: 60, endPoint y: 191, distance: 18.6
click at [46, 180] on span "skip" at bounding box center [46, 179] width 30 height 23
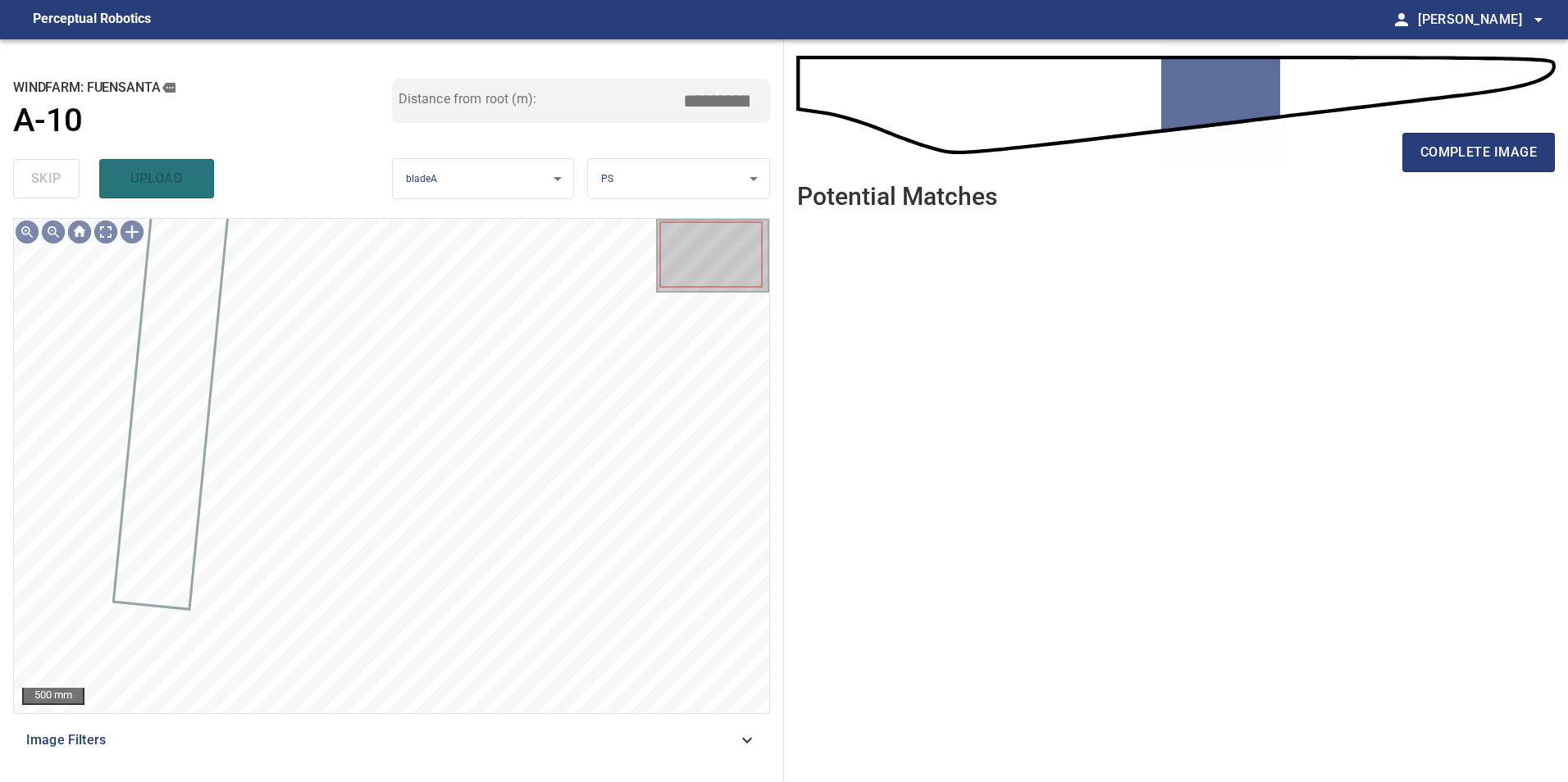
drag, startPoint x: 702, startPoint y: 729, endPoint x: 681, endPoint y: 753, distance: 31.9
click at [702, 739] on div "Image Filters" at bounding box center [392, 740] width 757 height 39
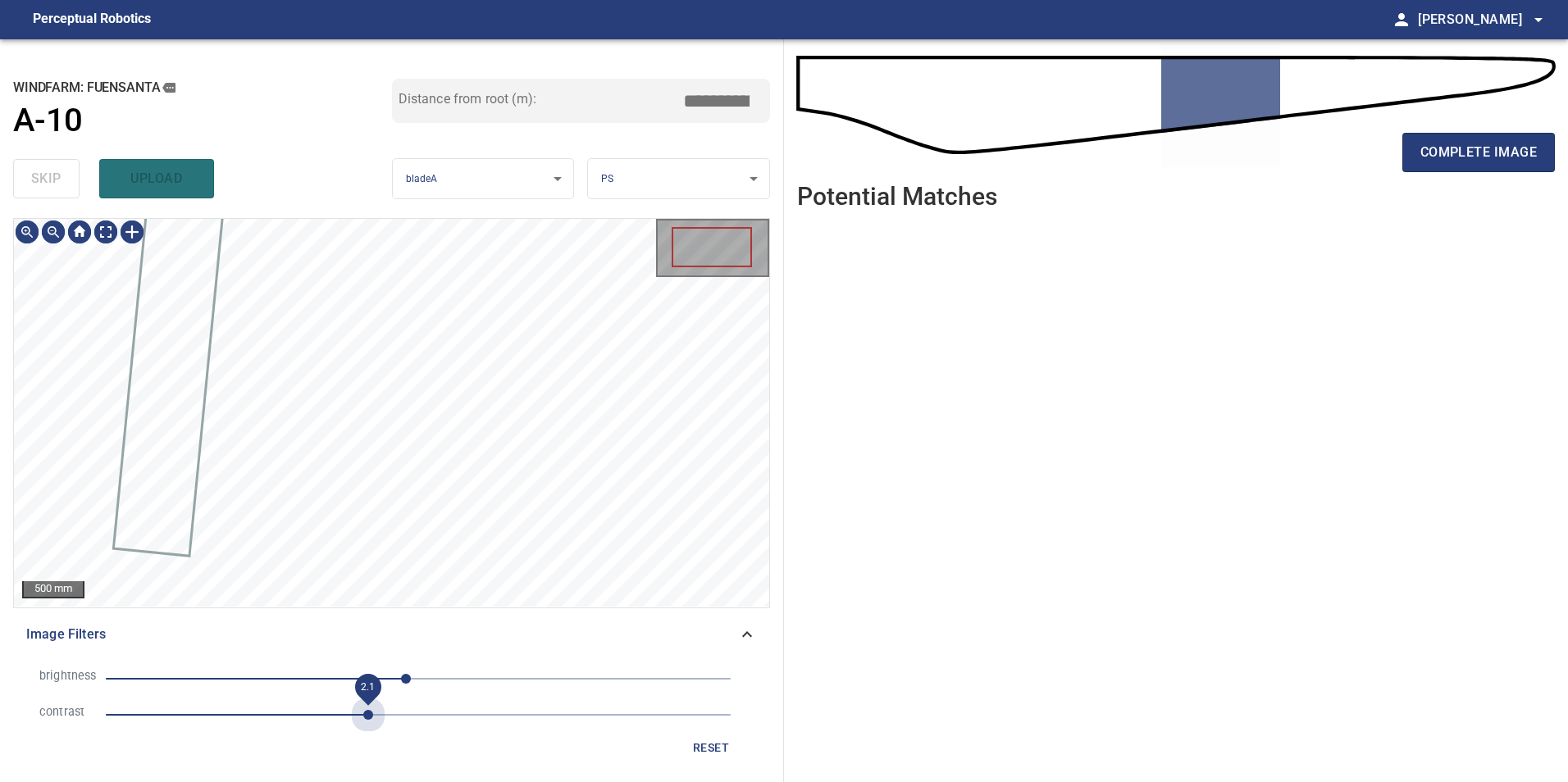
drag, startPoint x: 367, startPoint y: 709, endPoint x: 293, endPoint y: 677, distance: 80.6
click at [367, 709] on span "2.1" at bounding box center [419, 715] width 625 height 23
drag, startPoint x: 288, startPoint y: 675, endPoint x: 257, endPoint y: 680, distance: 31.4
click at [283, 680] on span "-10" at bounding box center [419, 679] width 625 height 23
click at [226, 673] on span "-157" at bounding box center [419, 679] width 625 height 23
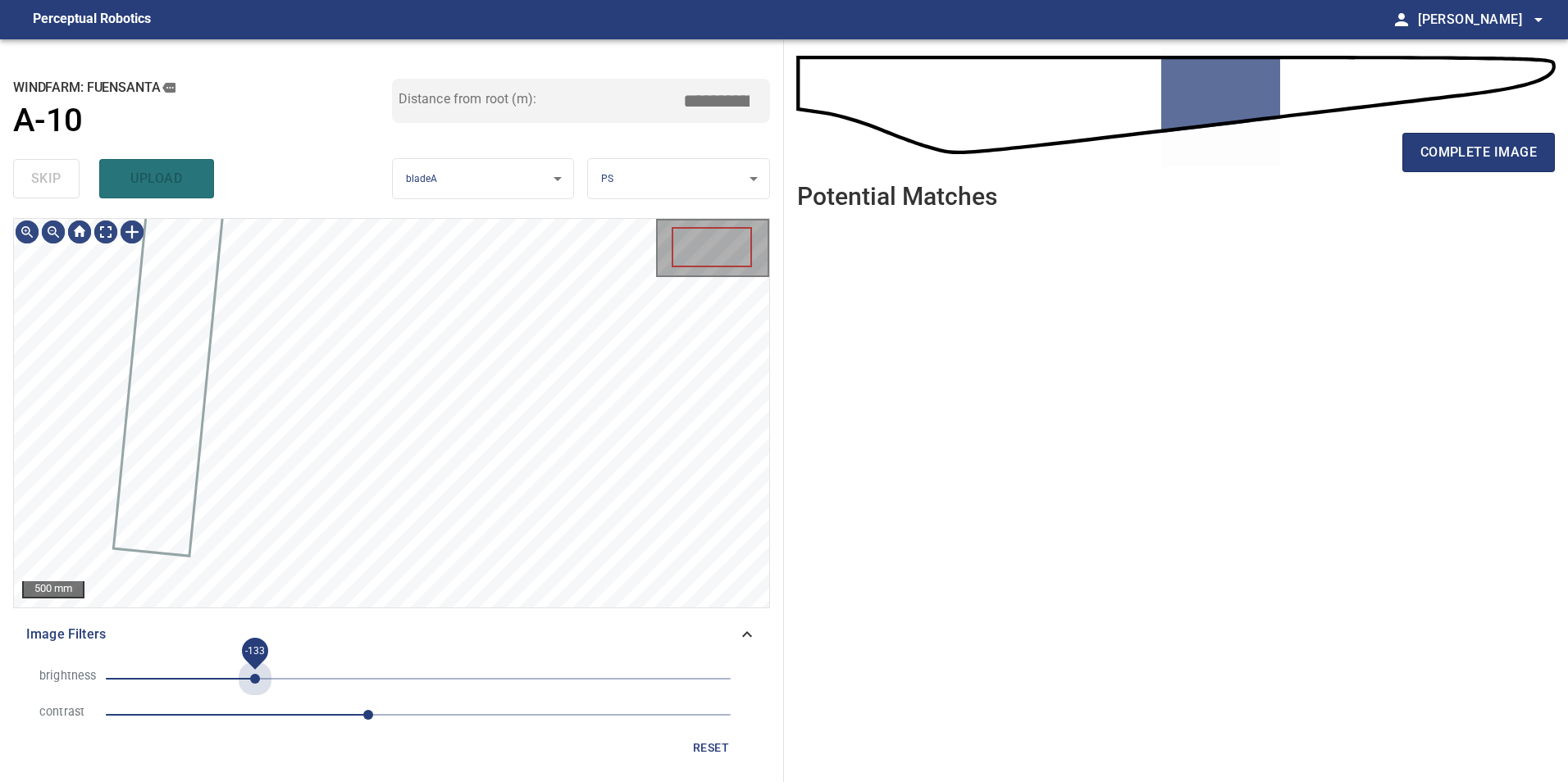
click at [255, 681] on span "-133" at bounding box center [419, 679] width 625 height 23
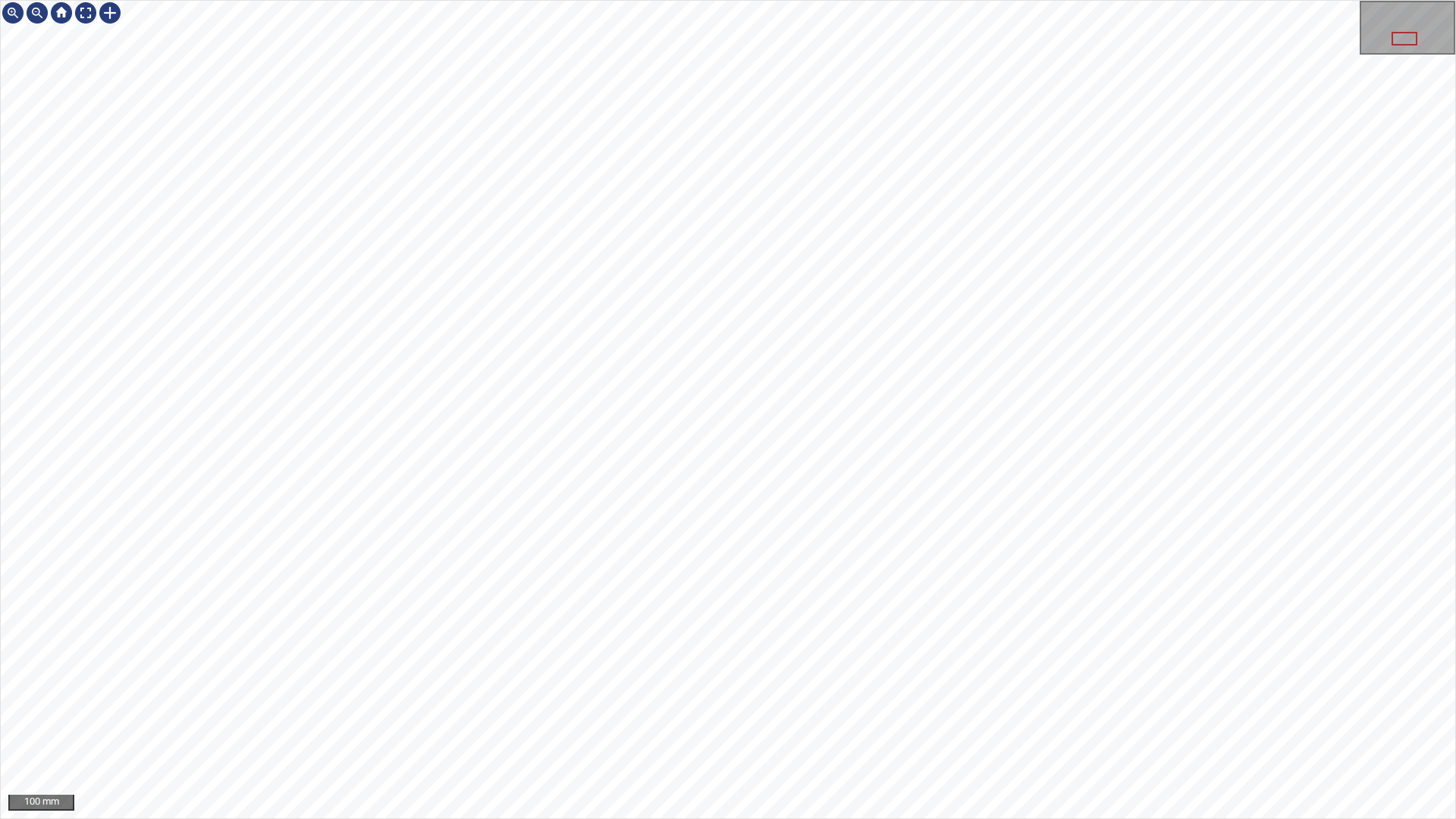
click at [1442, 723] on div "100 mm" at bounding box center [728, 410] width 1456 height 819
click at [660, 723] on div "50 mm" at bounding box center [728, 410] width 1456 height 819
click at [418, 0] on div "50 mm" at bounding box center [728, 410] width 1456 height 819
click at [726, 0] on div "100 mm" at bounding box center [728, 410] width 1456 height 819
click at [588, 0] on div "100 mm" at bounding box center [728, 410] width 1456 height 819
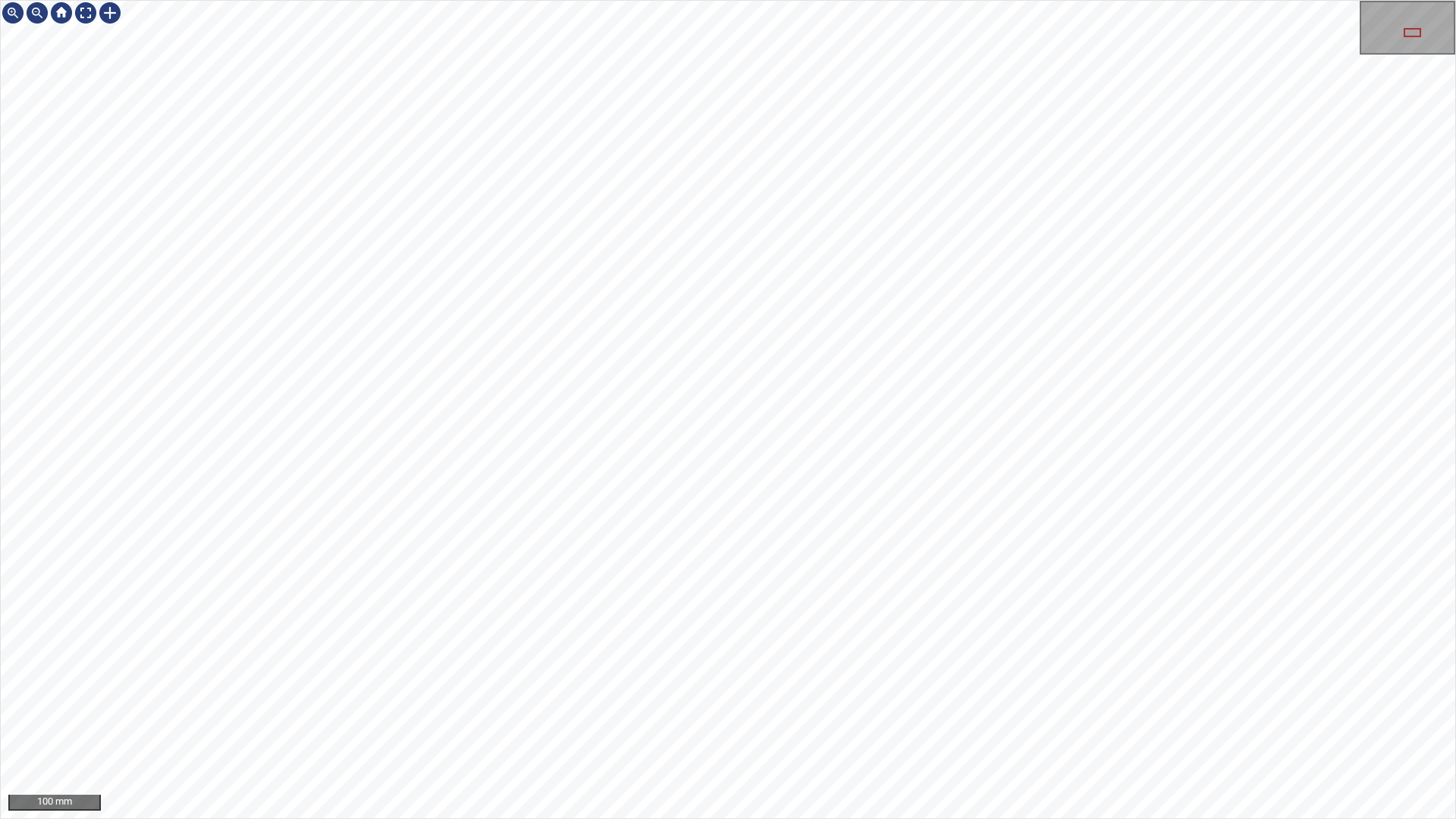
click at [1077, 723] on div "100 mm" at bounding box center [728, 410] width 1456 height 819
click at [1048, 723] on div "100 mm" at bounding box center [728, 410] width 1456 height 819
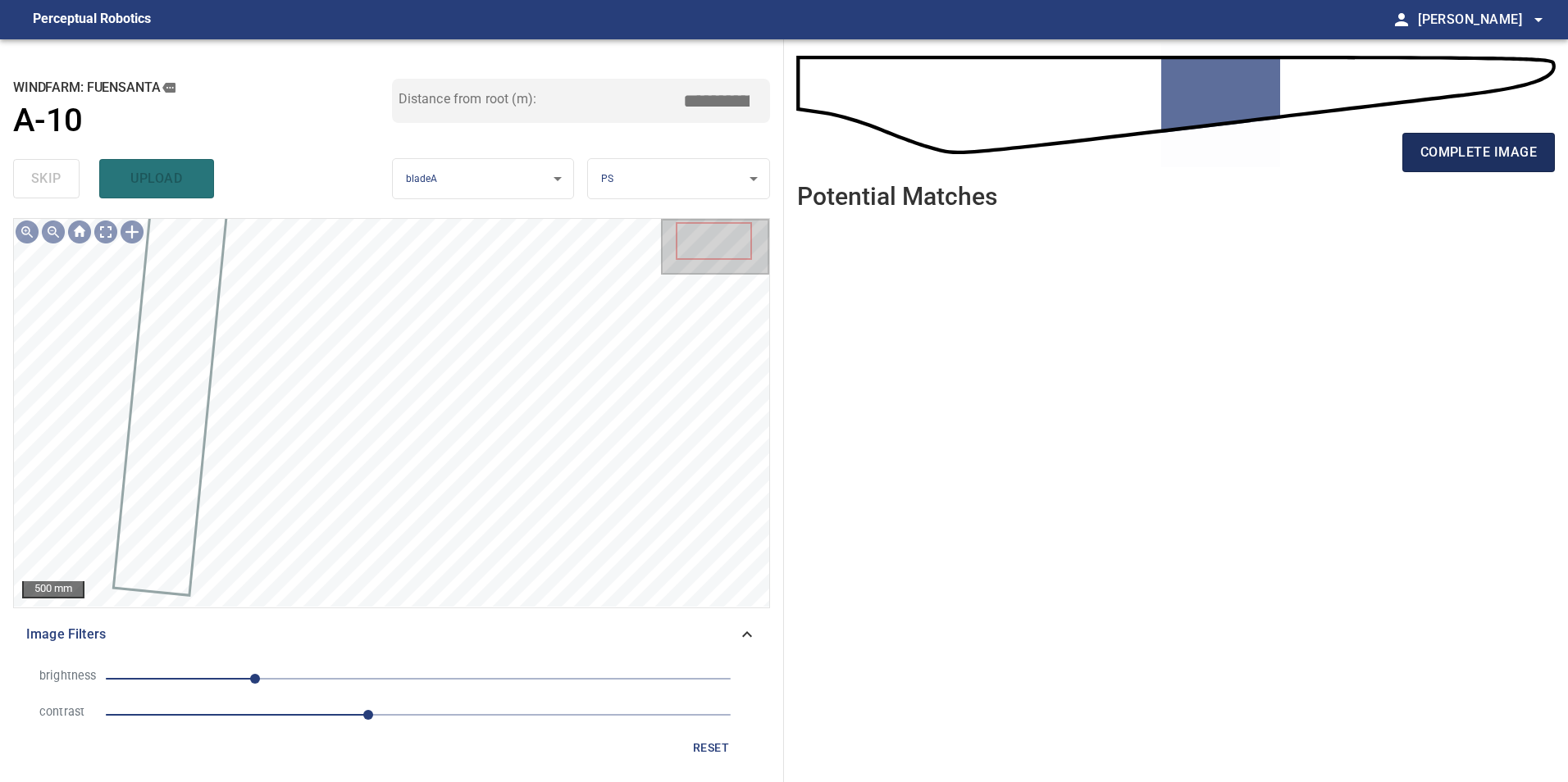
click at [1499, 155] on span "complete image" at bounding box center [1479, 152] width 117 height 23
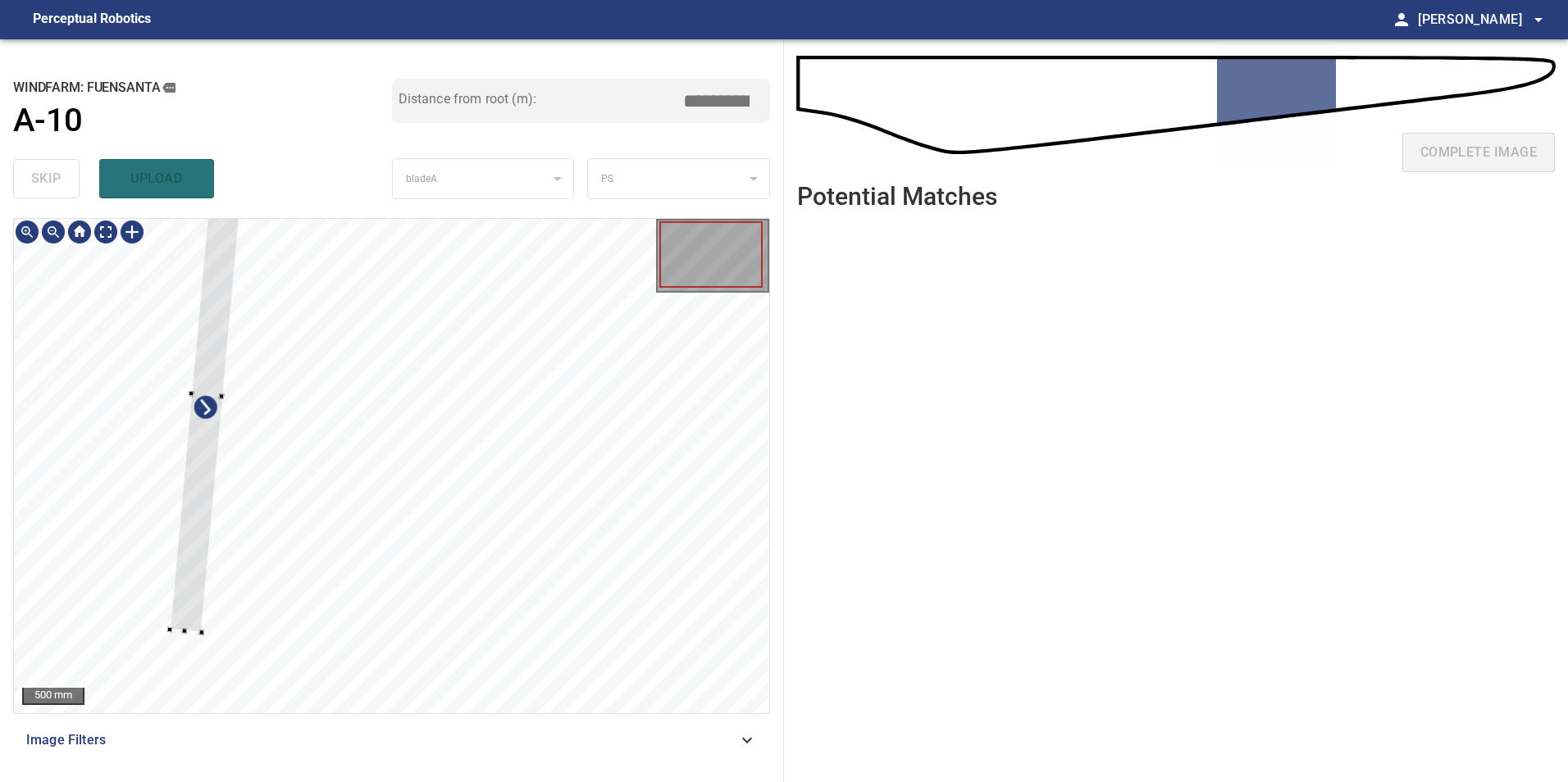
click at [178, 523] on div at bounding box center [392, 466] width 755 height 494
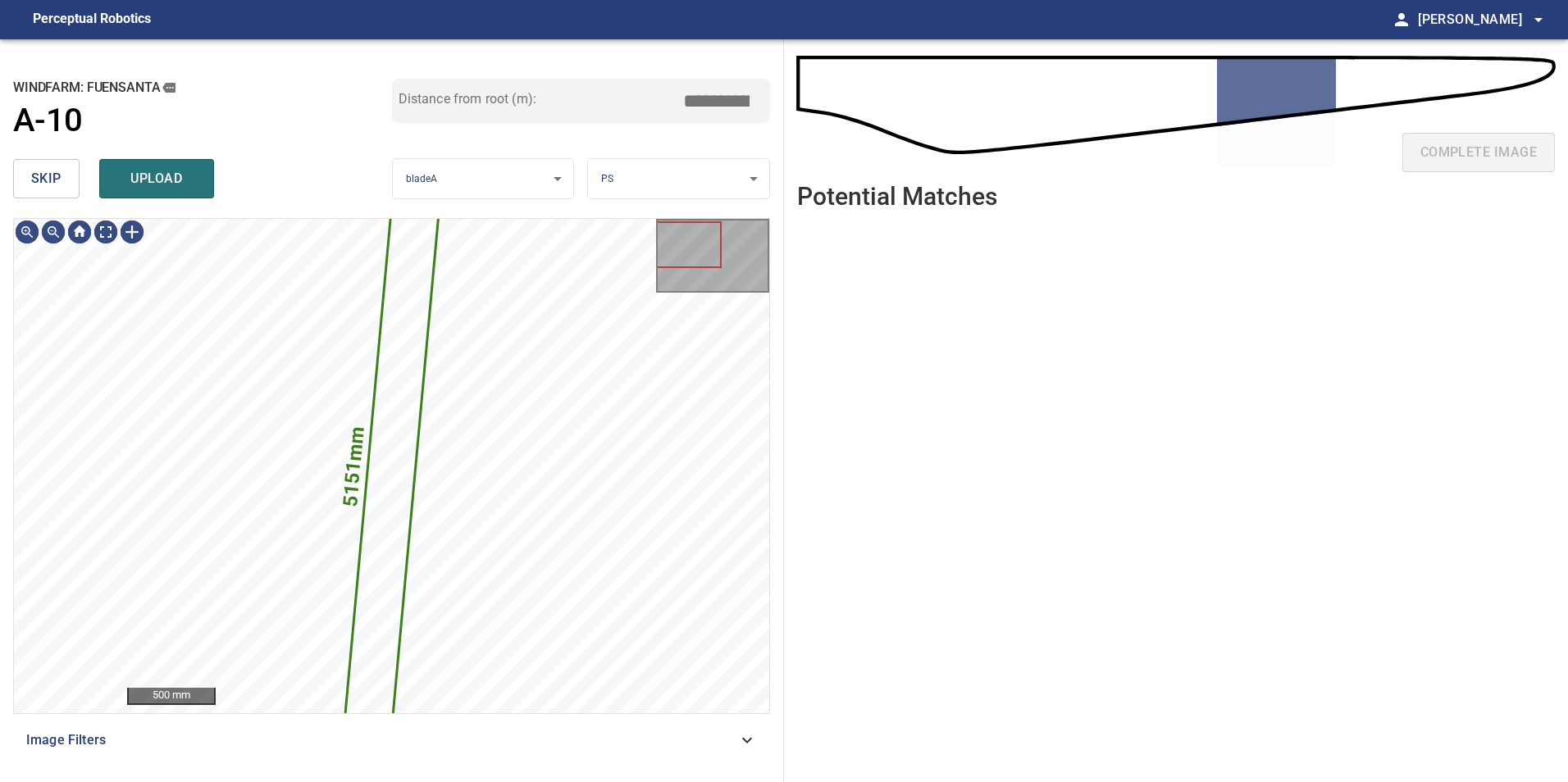
click at [41, 171] on button "skip" at bounding box center [46, 179] width 67 height 39
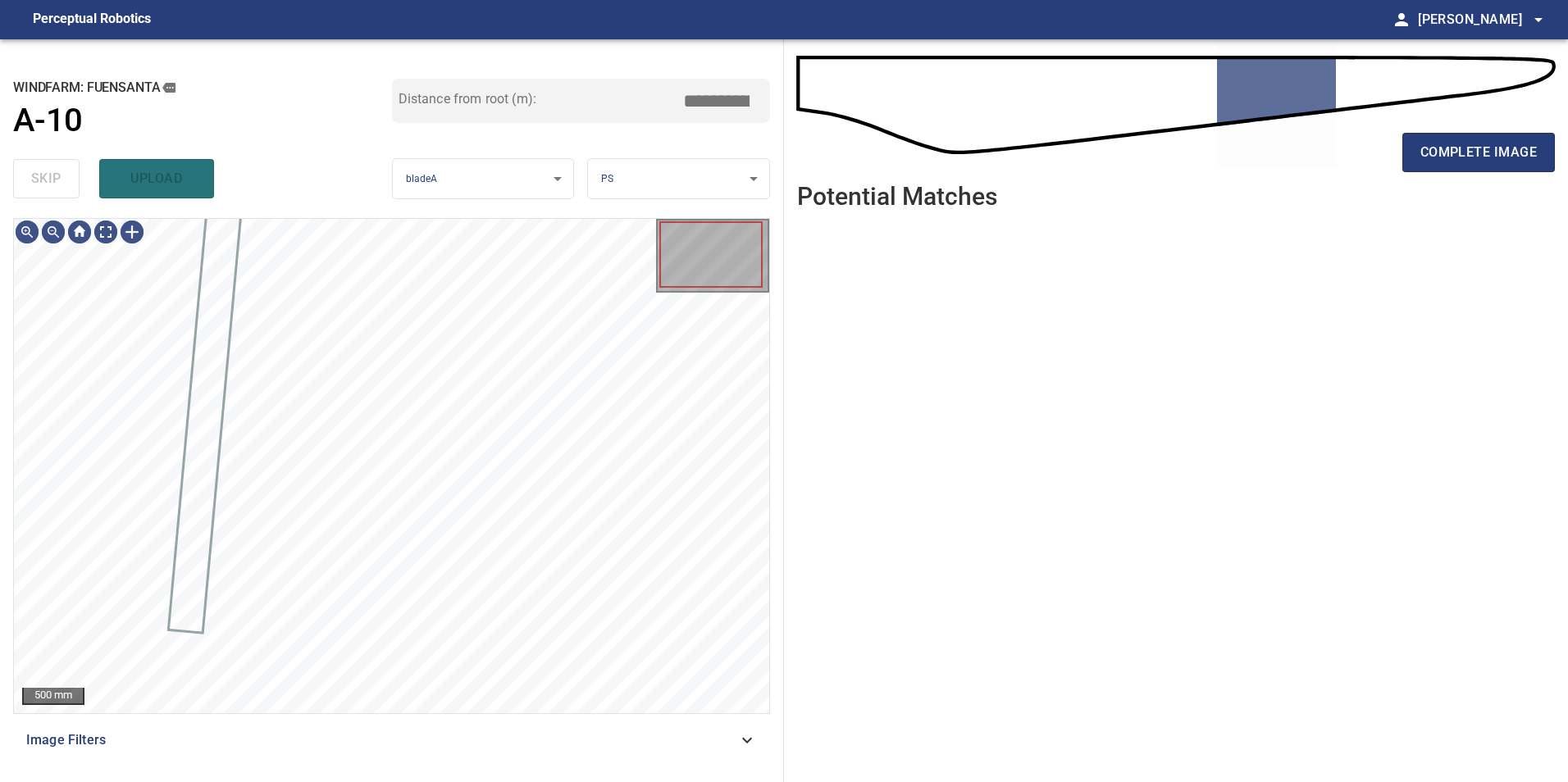
click at [710, 742] on span "Image Filters" at bounding box center [381, 740] width 711 height 20
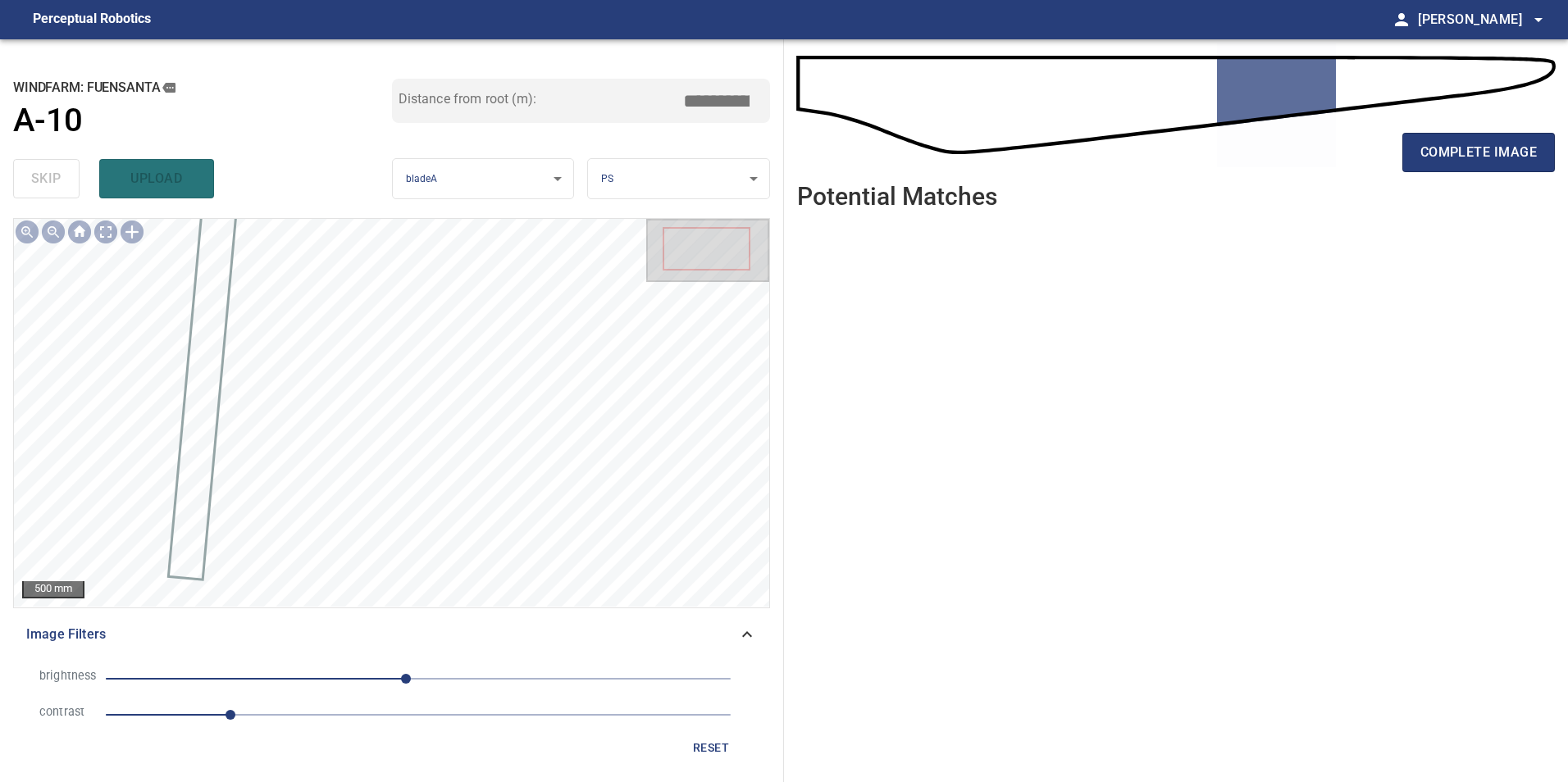
click at [365, 709] on span "1" at bounding box center [419, 715] width 625 height 23
click at [274, 678] on span "-10" at bounding box center [419, 679] width 625 height 23
click at [238, 677] on span "-118" at bounding box center [419, 679] width 625 height 23
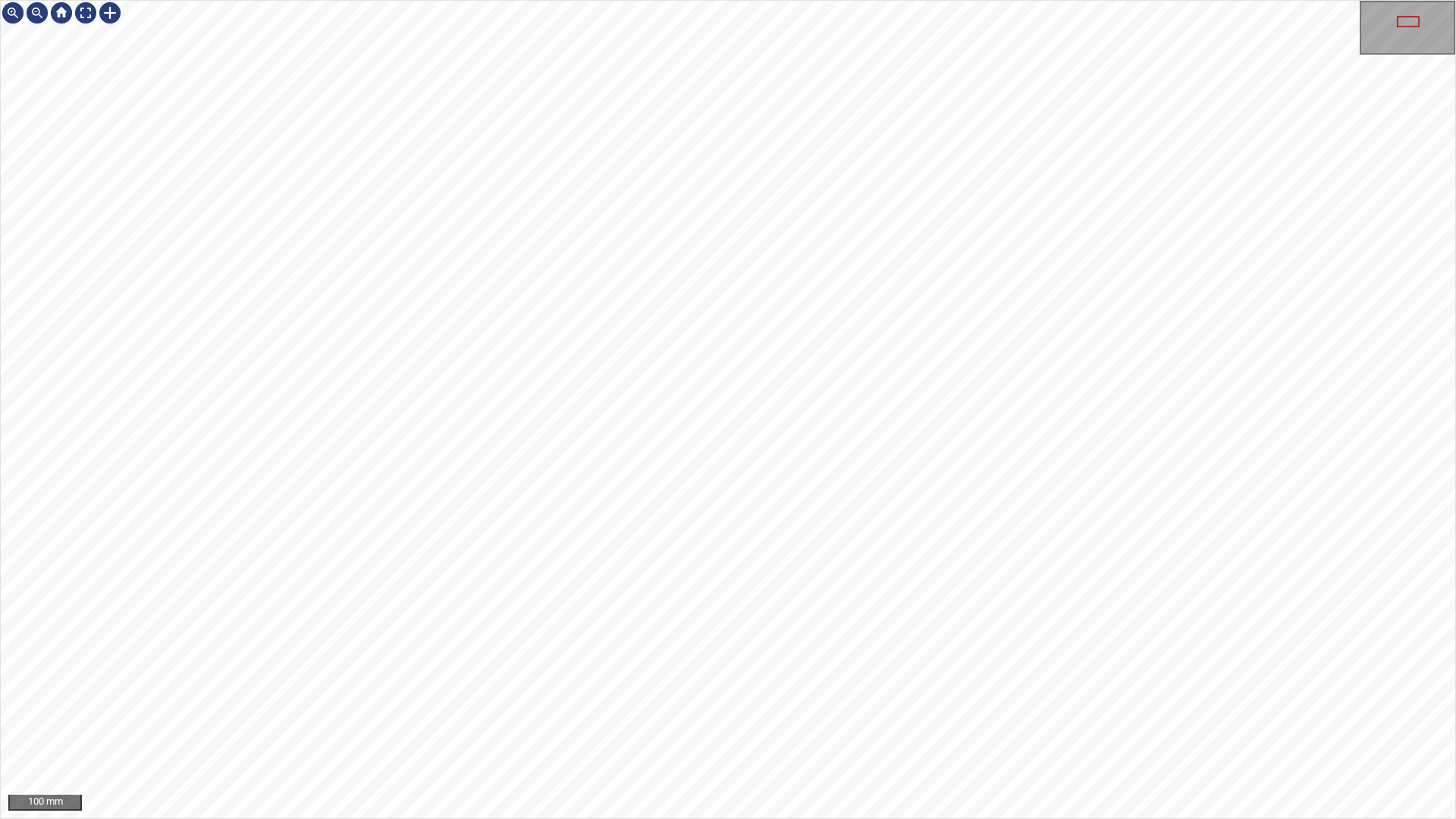
click at [816, 723] on div "100 mm" at bounding box center [728, 410] width 1456 height 819
click at [838, 723] on div "100 mm" at bounding box center [728, 410] width 1456 height 819
click at [857, 723] on div "100 mm" at bounding box center [728, 410] width 1456 height 819
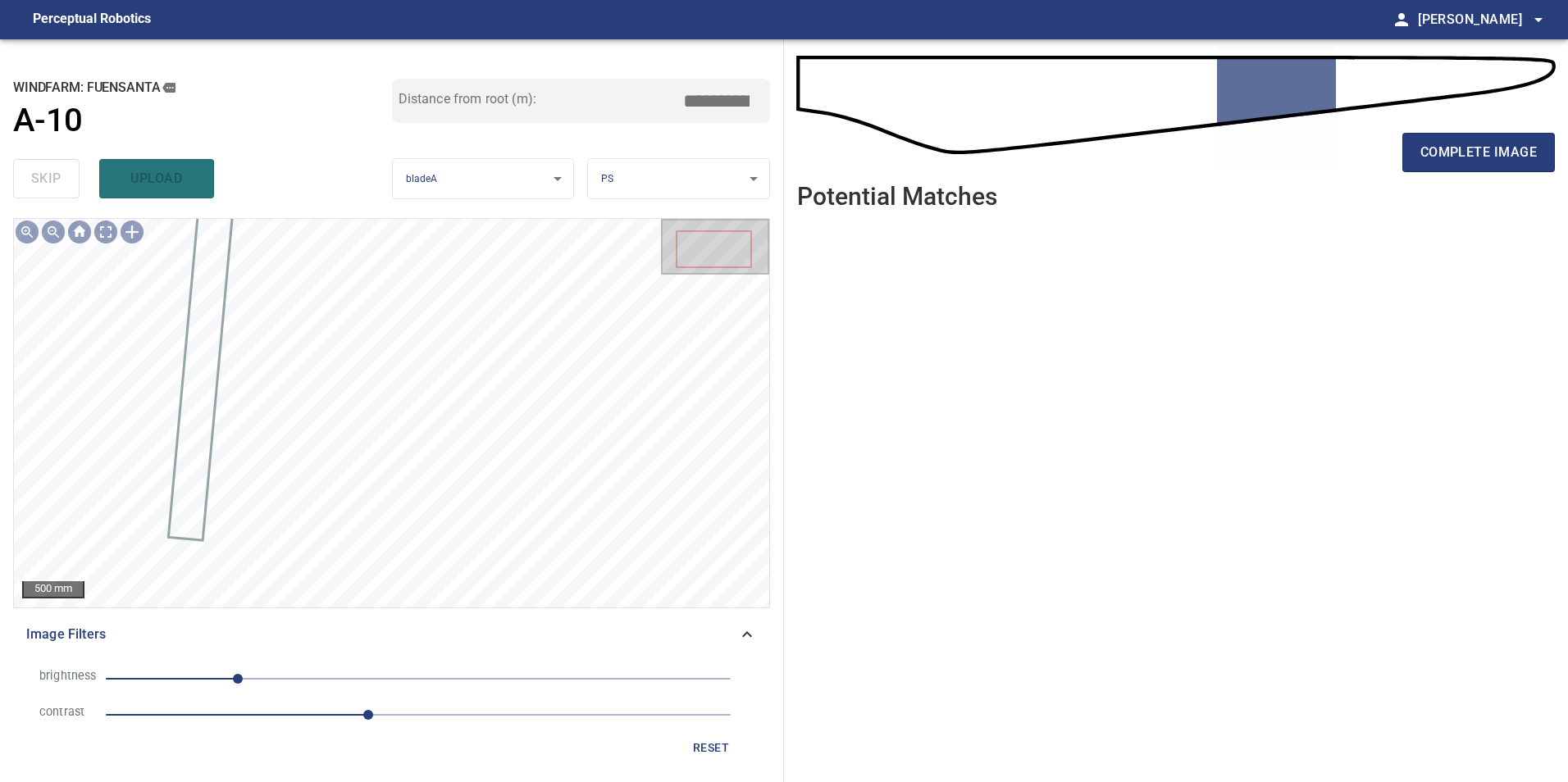
click at [722, 742] on span "reset" at bounding box center [711, 748] width 39 height 20
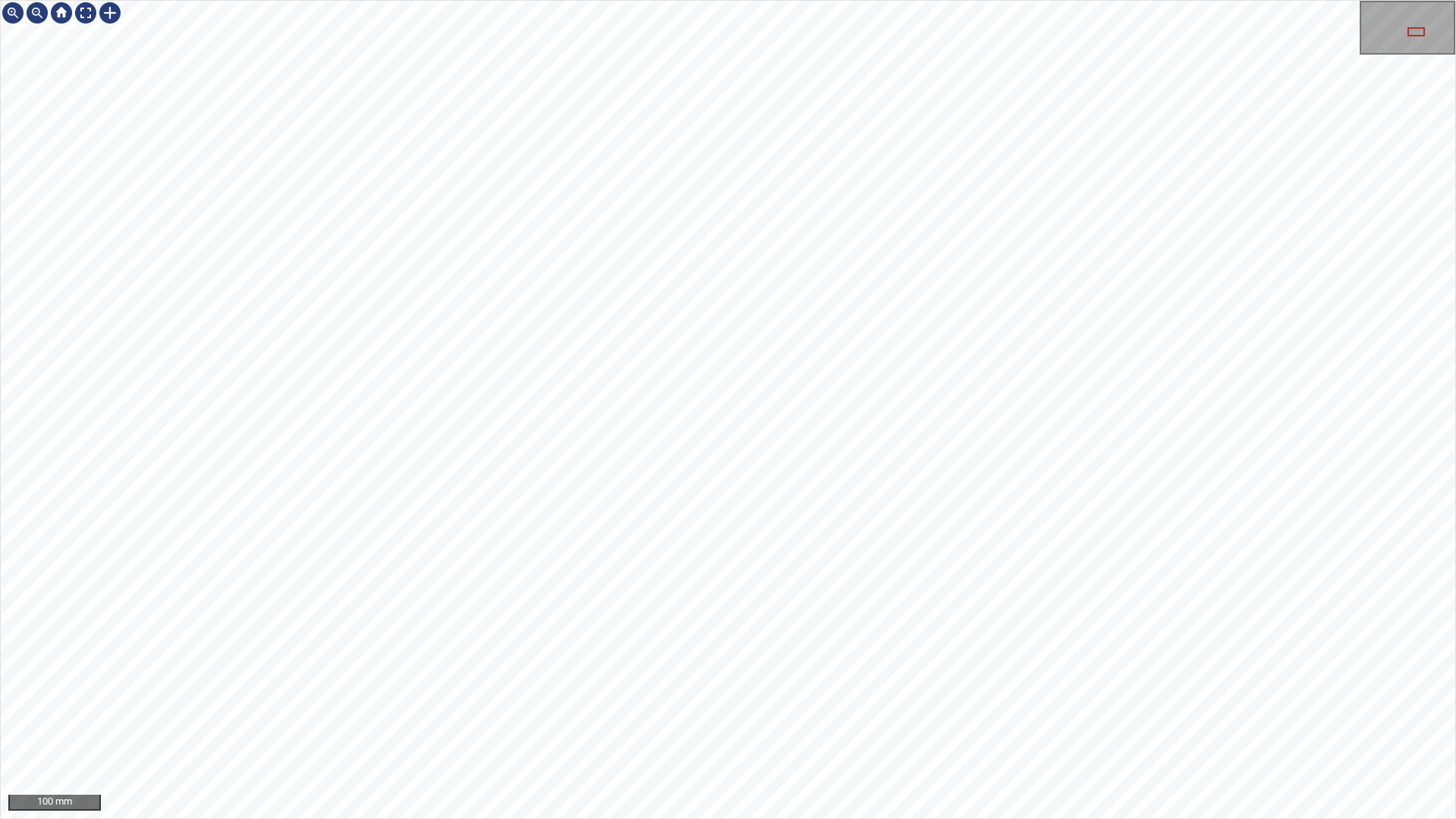
click at [981, 0] on div "100 mm" at bounding box center [728, 410] width 1456 height 819
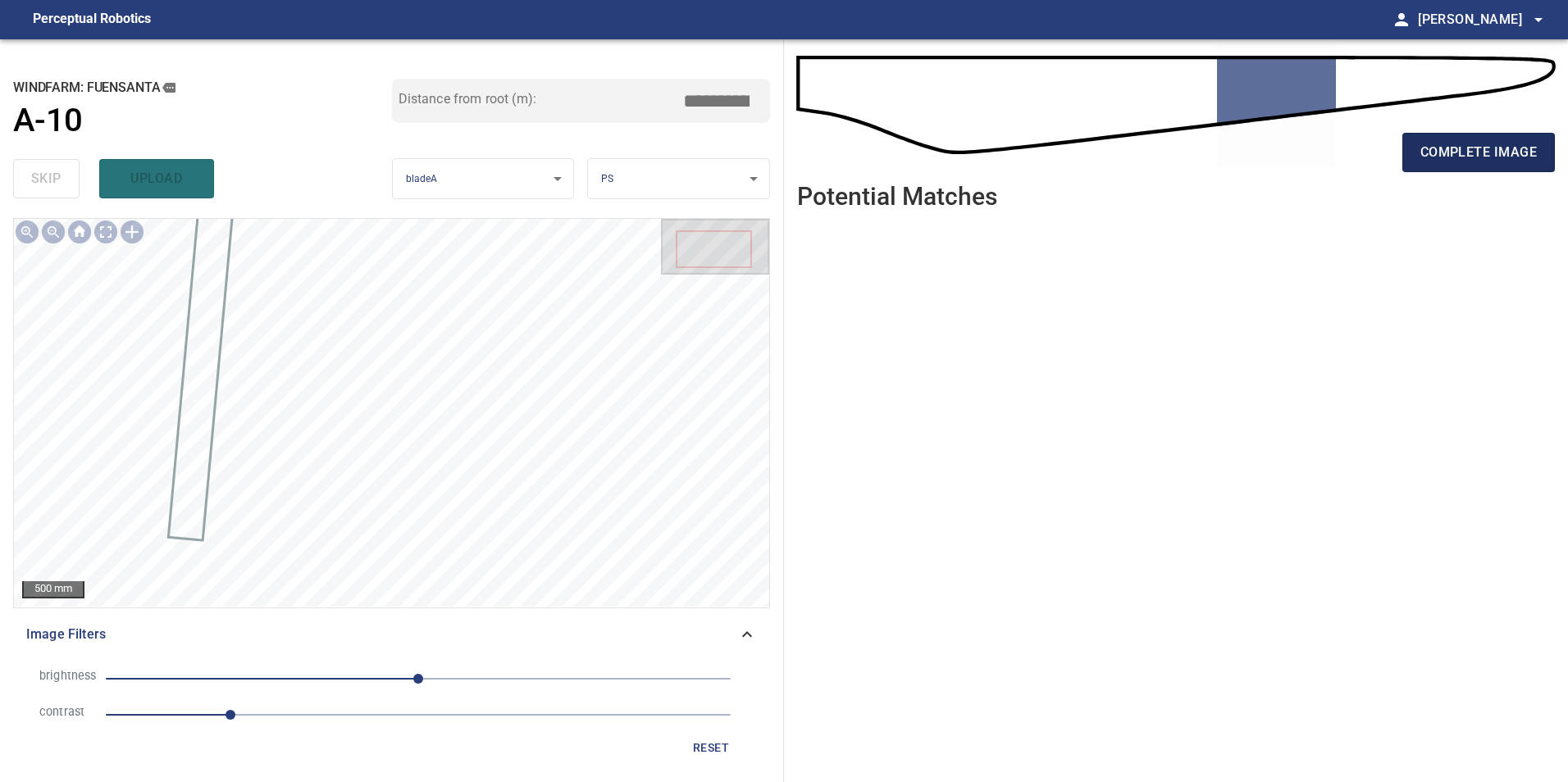
click at [1439, 158] on span "complete image" at bounding box center [1479, 152] width 117 height 23
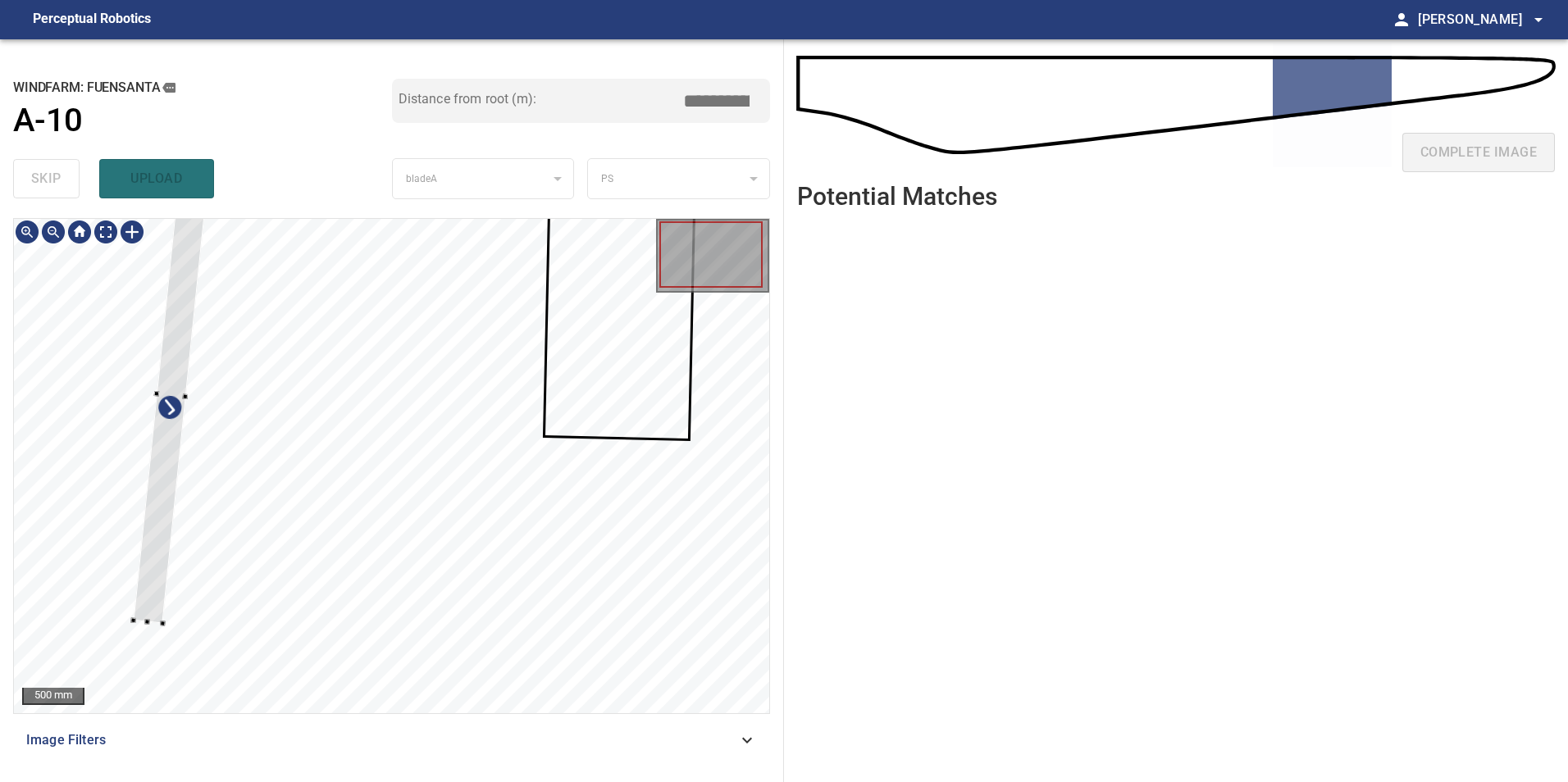
click at [144, 460] on div at bounding box center [392, 466] width 755 height 494
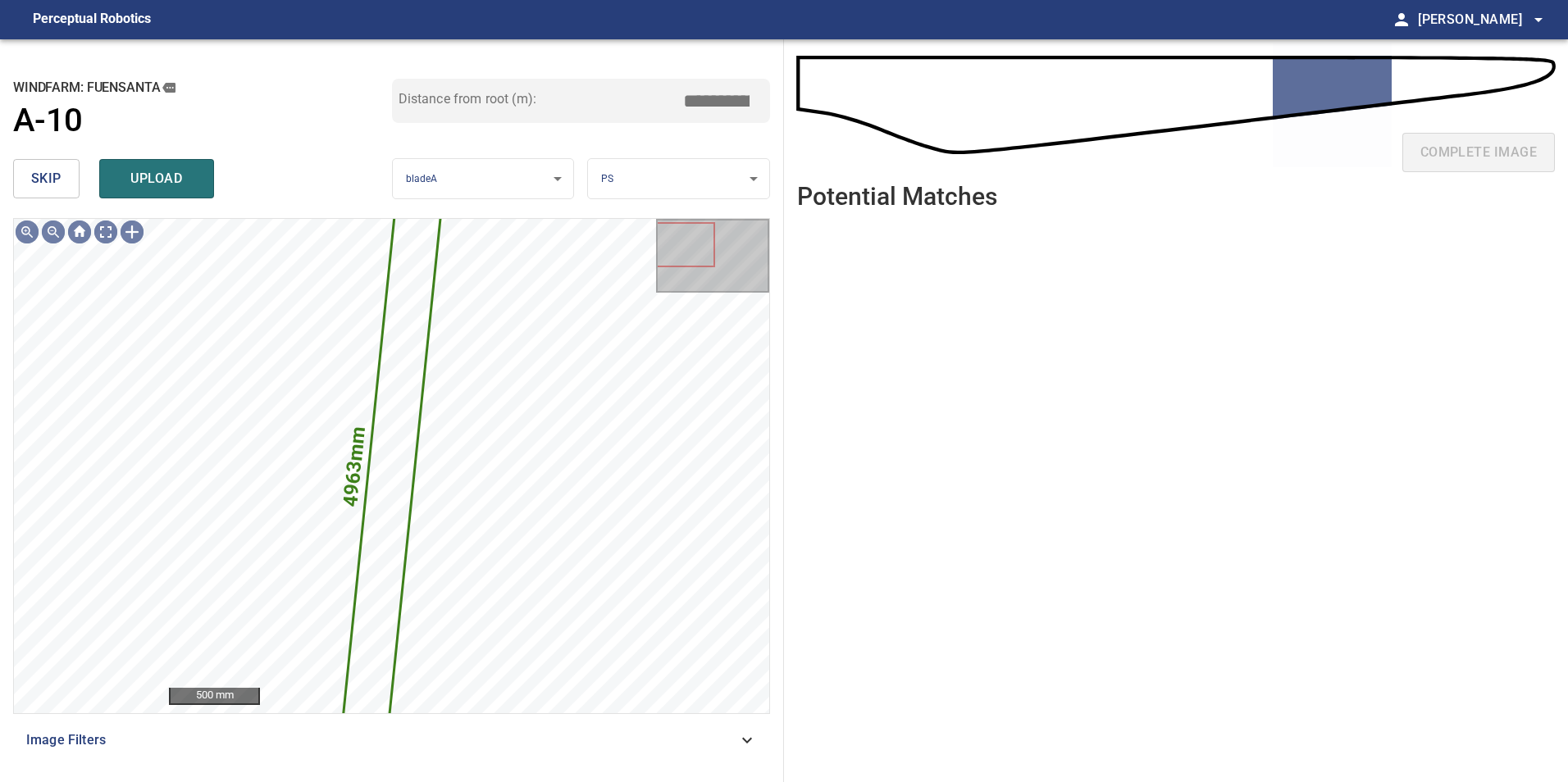
click at [46, 192] on button "skip" at bounding box center [46, 179] width 67 height 39
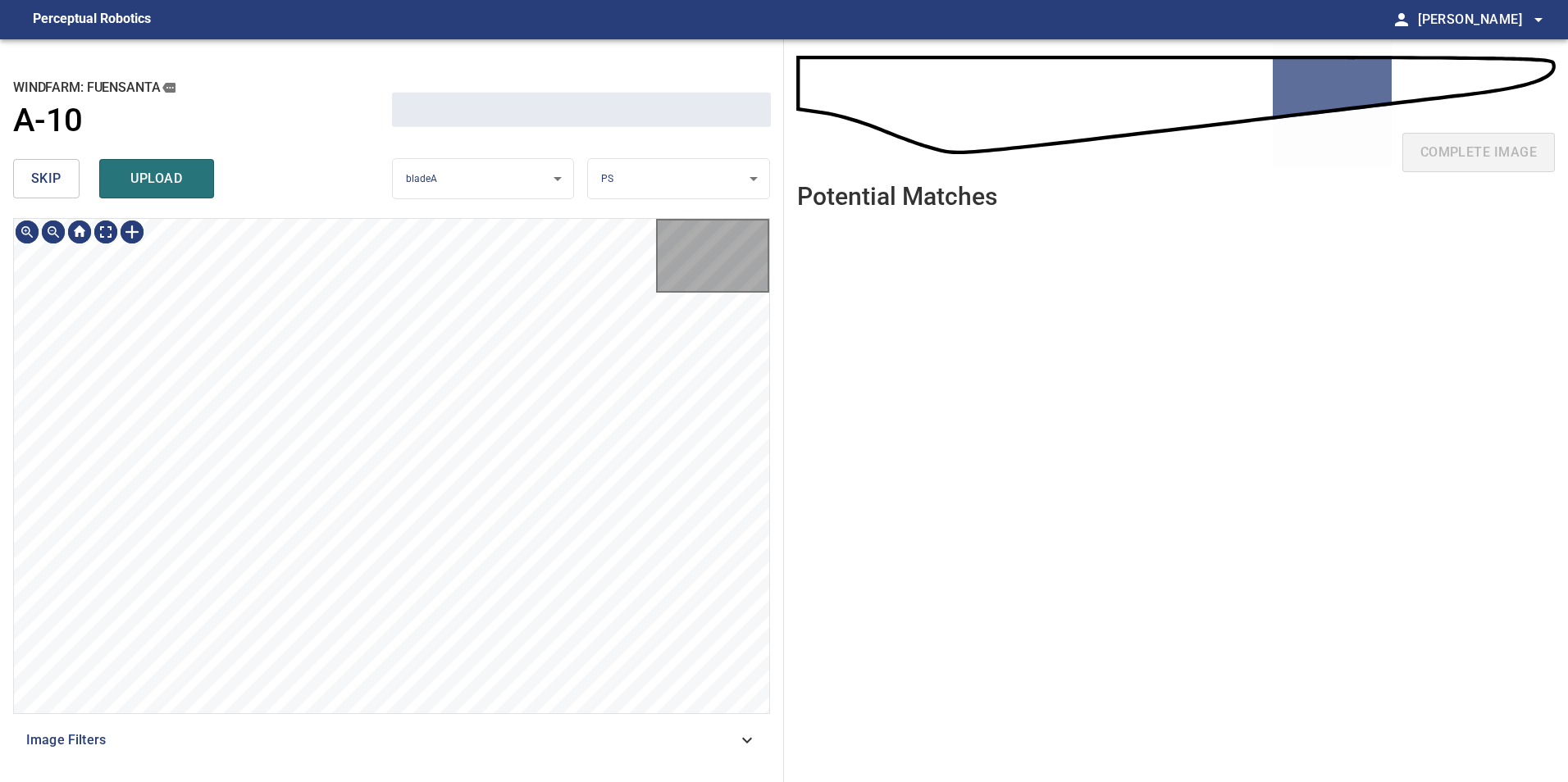
click at [46, 192] on button "skip" at bounding box center [46, 179] width 67 height 39
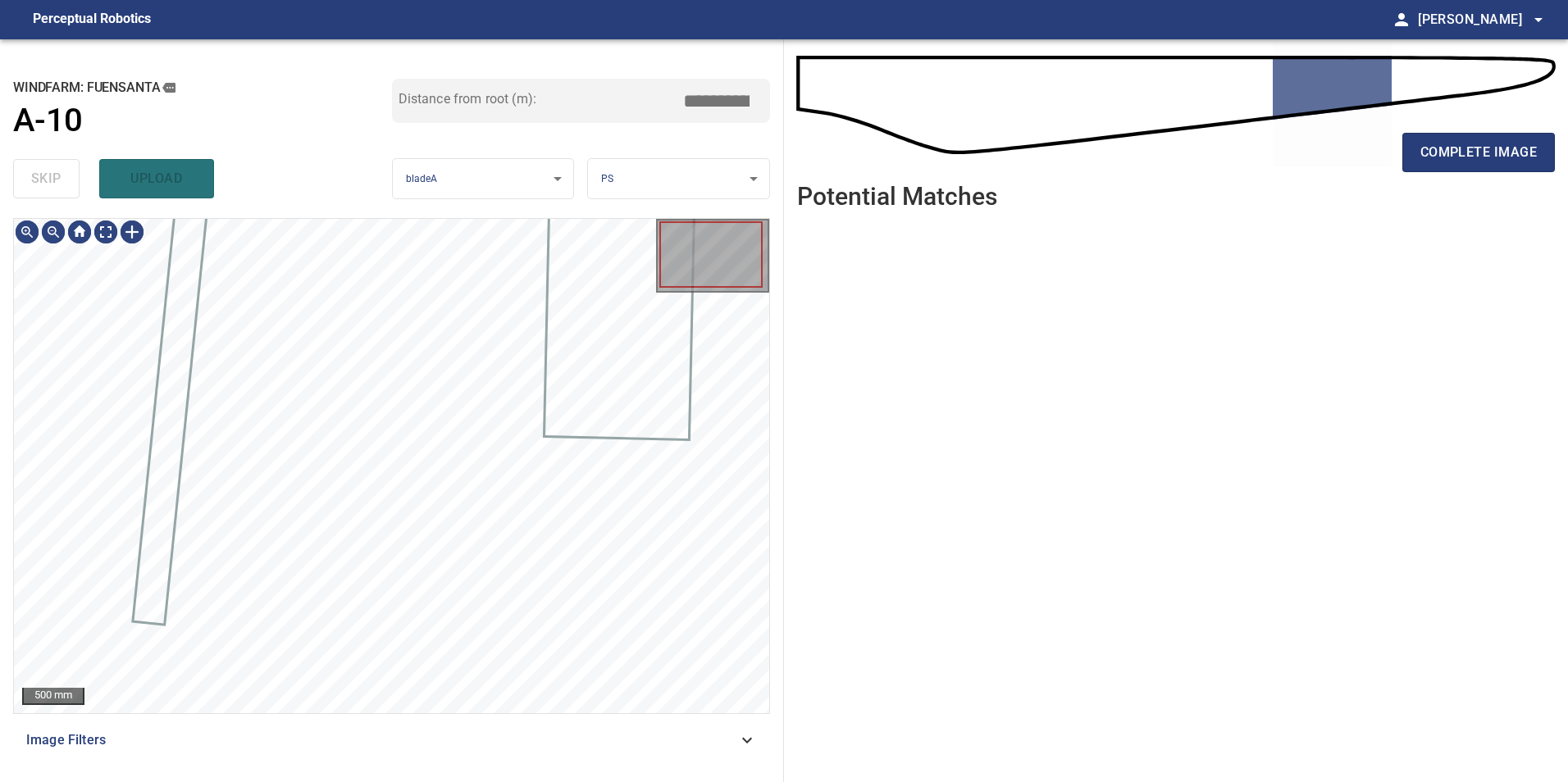
click at [46, 192] on div "skip upload" at bounding box center [202, 178] width 379 height 53
click at [696, 734] on span "Image Filters" at bounding box center [381, 740] width 711 height 20
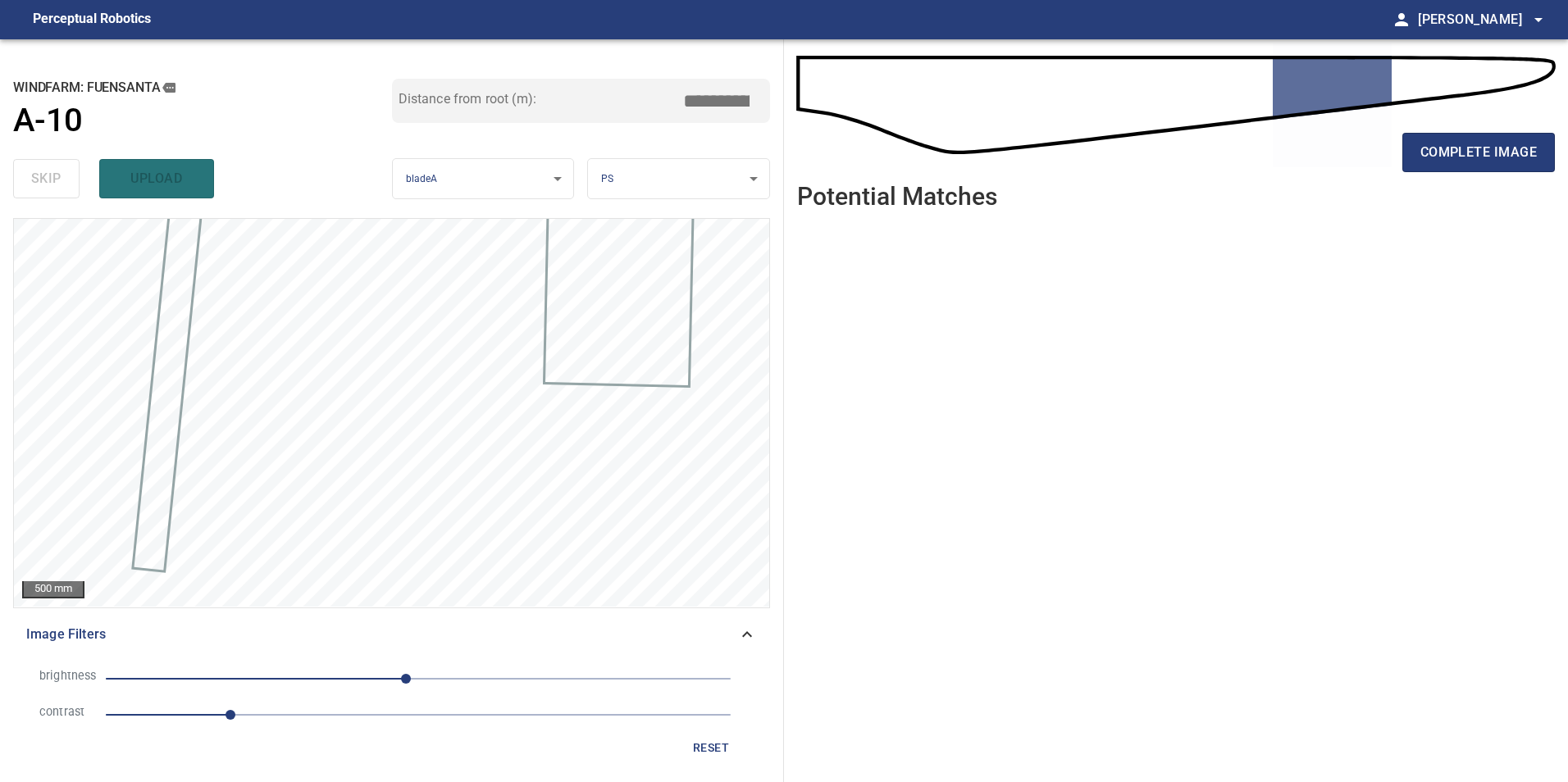
drag, startPoint x: 448, startPoint y: 716, endPoint x: 413, endPoint y: 716, distance: 35.0
click at [443, 716] on span "1" at bounding box center [419, 715] width 625 height 23
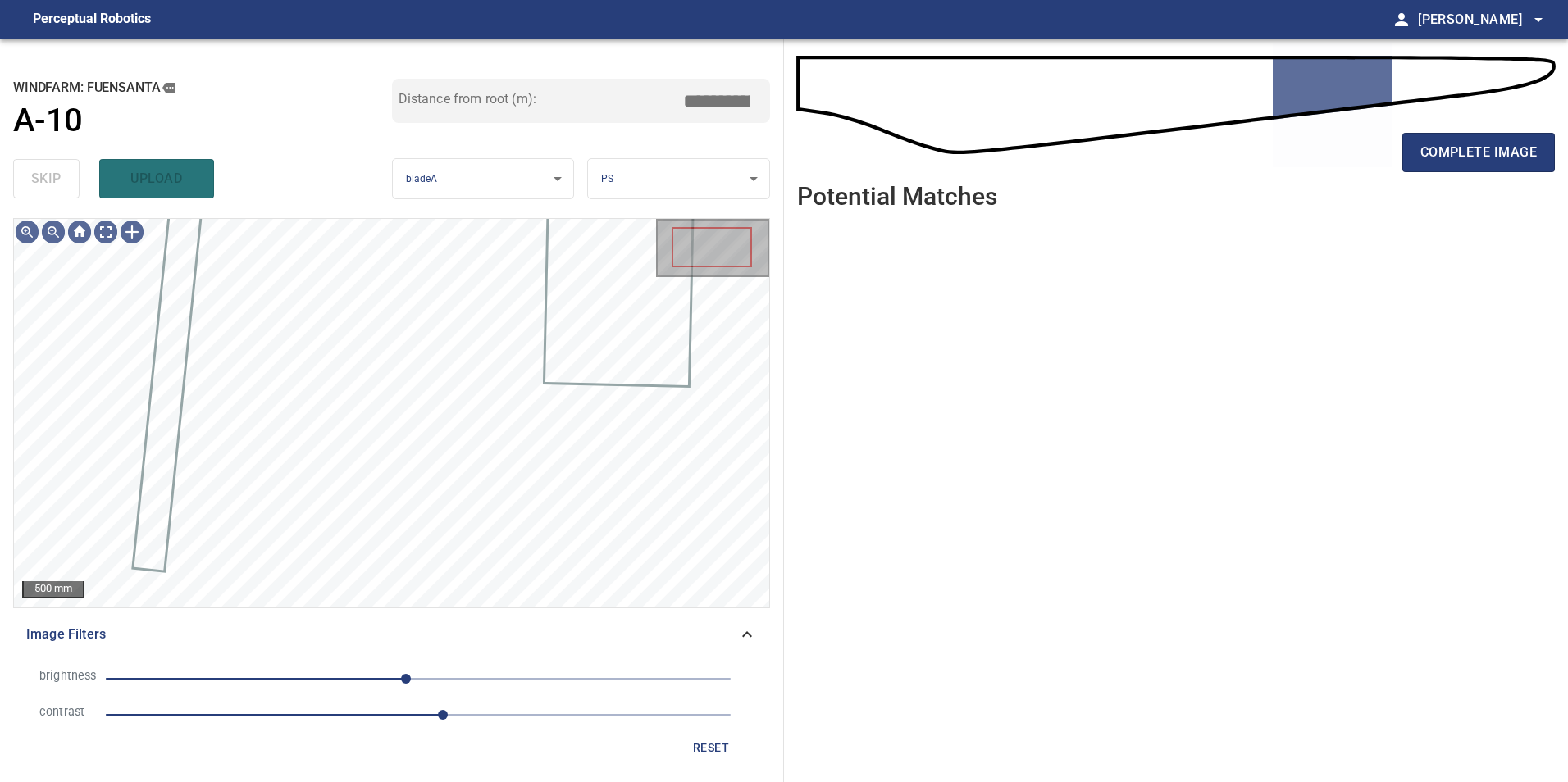
drag, startPoint x: 298, startPoint y: 686, endPoint x: 240, endPoint y: 696, distance: 58.9
click at [298, 685] on span "-10" at bounding box center [419, 679] width 625 height 23
drag, startPoint x: 233, startPoint y: 687, endPoint x: 343, endPoint y: 725, distance: 116.4
click at [235, 686] on span "-152" at bounding box center [419, 679] width 625 height 23
drag, startPoint x: 380, startPoint y: 721, endPoint x: 315, endPoint y: 709, distance: 66.1
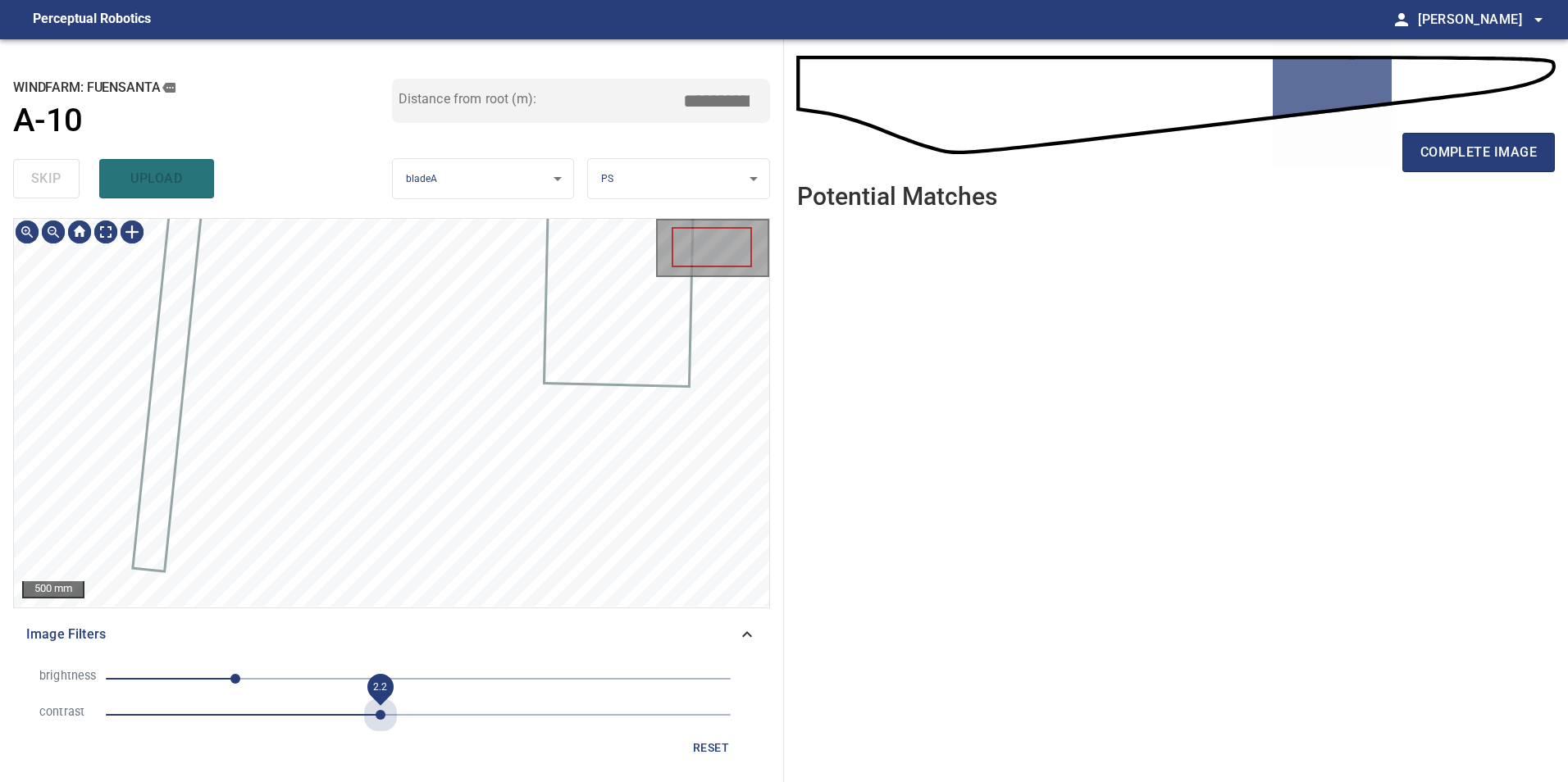
click at [379, 721] on span "2.2" at bounding box center [419, 715] width 625 height 23
drag, startPoint x: 315, startPoint y: 709, endPoint x: 315, endPoint y: 719, distance: 10.0
click at [315, 710] on span "2.2" at bounding box center [419, 715] width 625 height 23
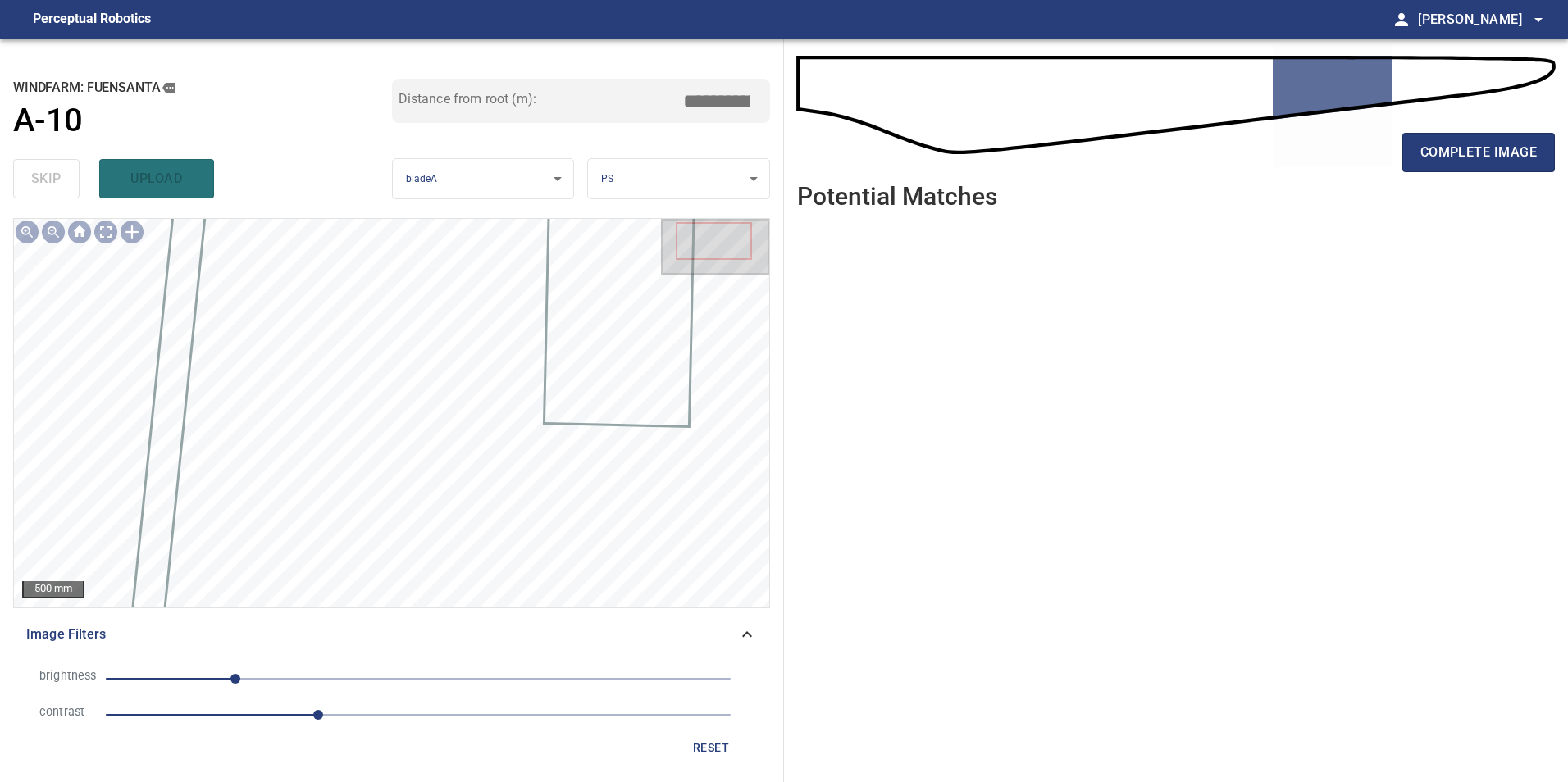
click at [720, 740] on span "reset" at bounding box center [711, 748] width 39 height 20
click at [314, 711] on span "1" at bounding box center [419, 715] width 625 height 23
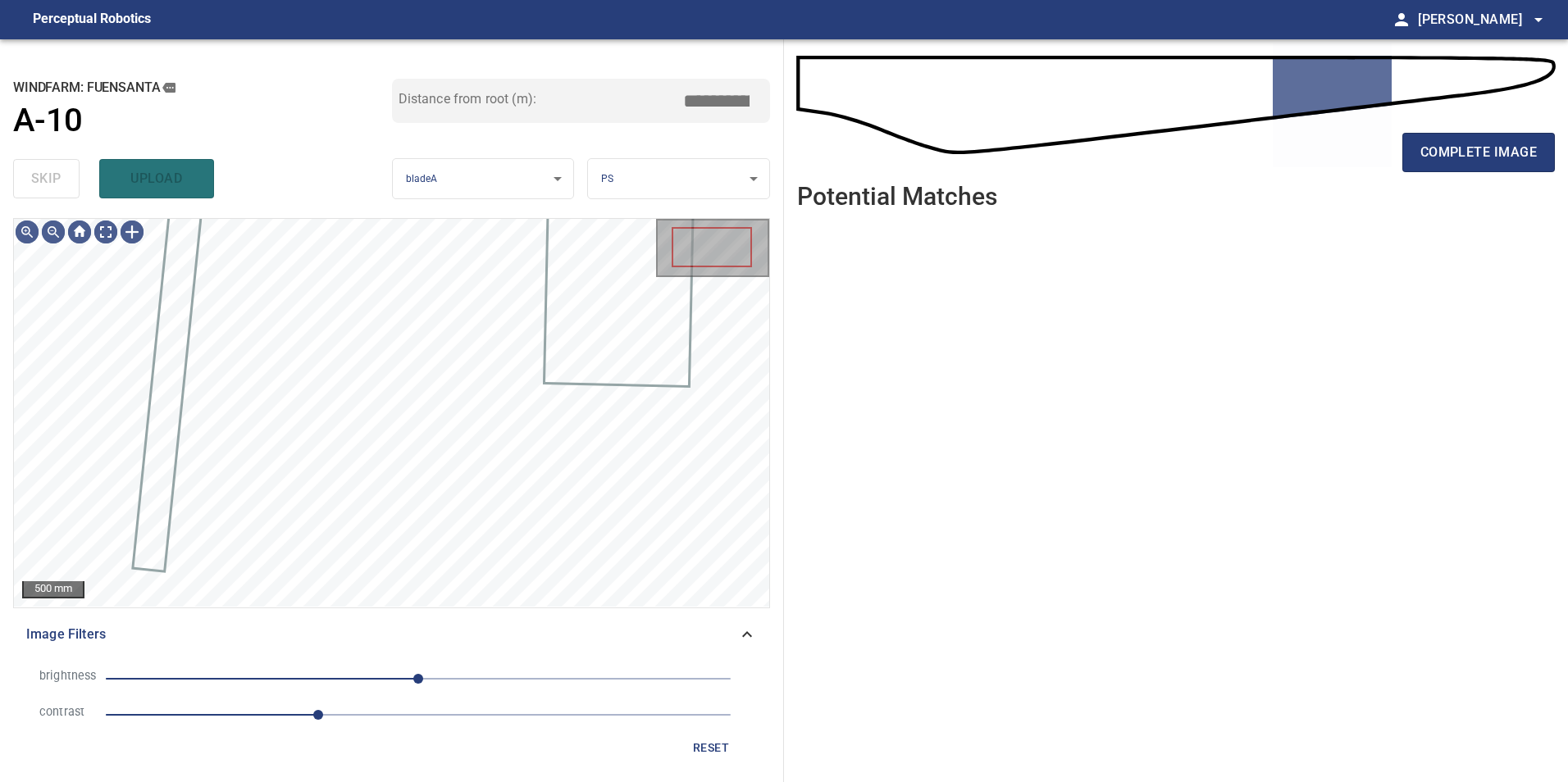
click at [239, 678] on span "0" at bounding box center [419, 679] width 625 height 23
drag, startPoint x: 305, startPoint y: 678, endPoint x: 292, endPoint y: 681, distance: 13.3
click at [306, 678] on span "-147" at bounding box center [419, 679] width 625 height 23
click at [286, 681] on span "-92" at bounding box center [419, 679] width 625 height 23
click at [257, 678] on span "-108" at bounding box center [419, 679] width 625 height 23
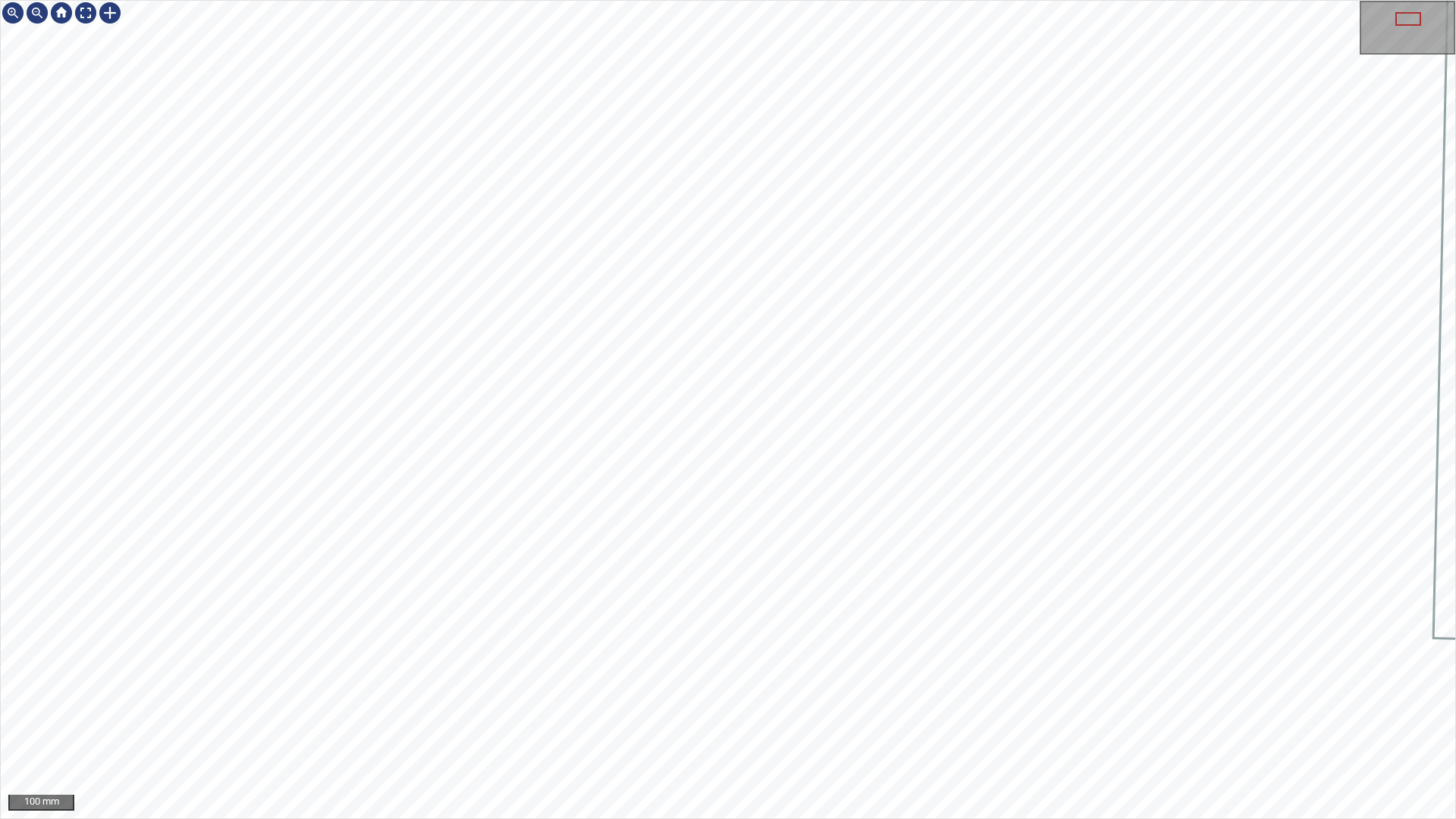
click at [1201, 588] on div "100 mm" at bounding box center [728, 410] width 1456 height 819
click at [791, 723] on div "100 mm" at bounding box center [728, 410] width 1456 height 819
click at [921, 164] on div "50 mm" at bounding box center [728, 410] width 1456 height 819
click at [615, 0] on div "50 mm" at bounding box center [728, 410] width 1456 height 819
click at [746, 723] on div "50 mm" at bounding box center [728, 410] width 1456 height 819
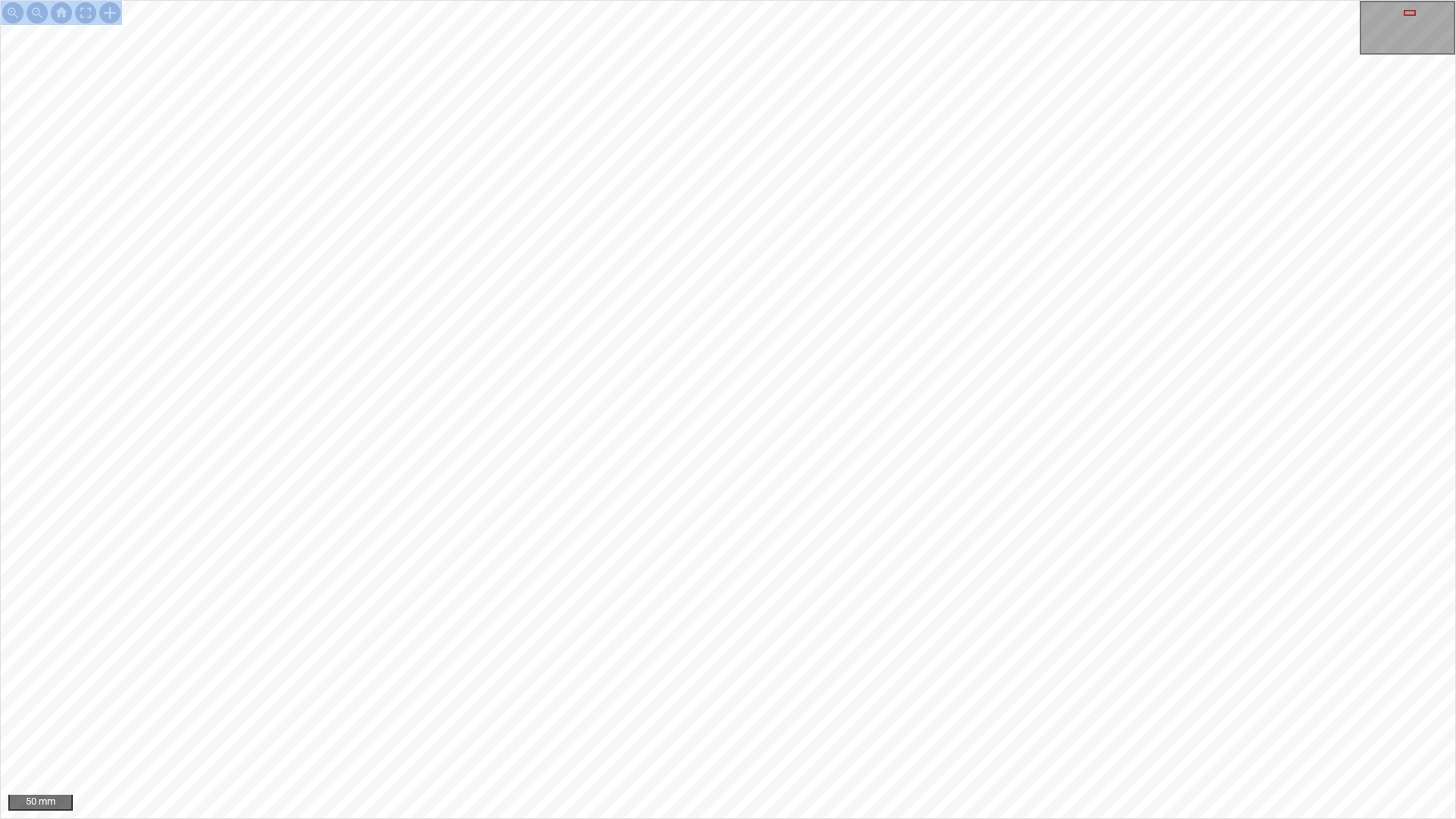
click at [703, 723] on div "50 mm" at bounding box center [728, 410] width 1456 height 819
click at [800, 723] on div "50 mm" at bounding box center [728, 410] width 1456 height 819
click at [551, 0] on div "50 mm" at bounding box center [728, 410] width 1456 height 819
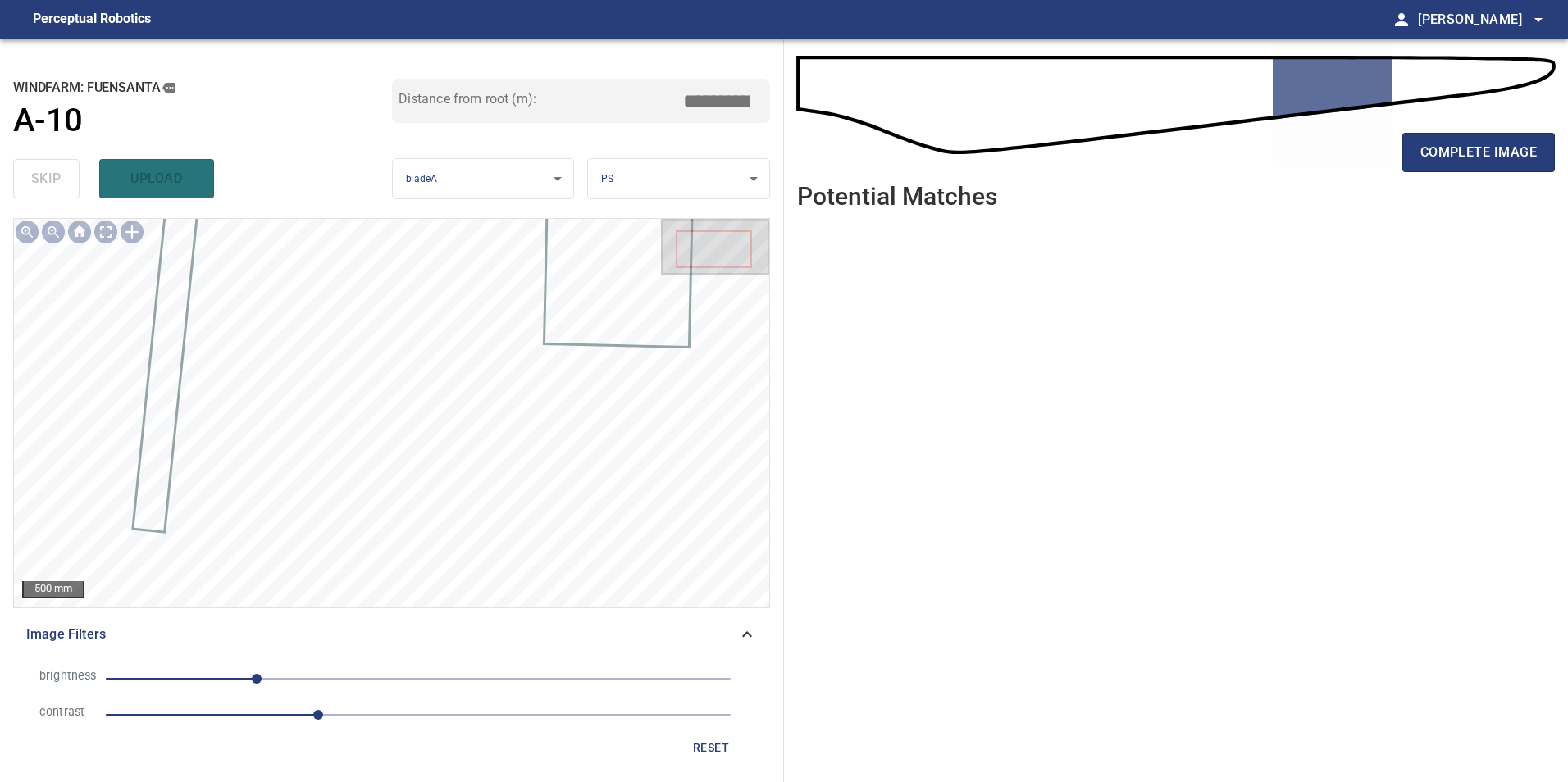
drag, startPoint x: 709, startPoint y: 747, endPoint x: 694, endPoint y: 737, distance: 18.0
click at [709, 745] on span "reset" at bounding box center [711, 748] width 39 height 20
drag, startPoint x: 709, startPoint y: 753, endPoint x: 562, endPoint y: 781, distance: 149.6
click at [708, 753] on span "reset" at bounding box center [711, 748] width 39 height 20
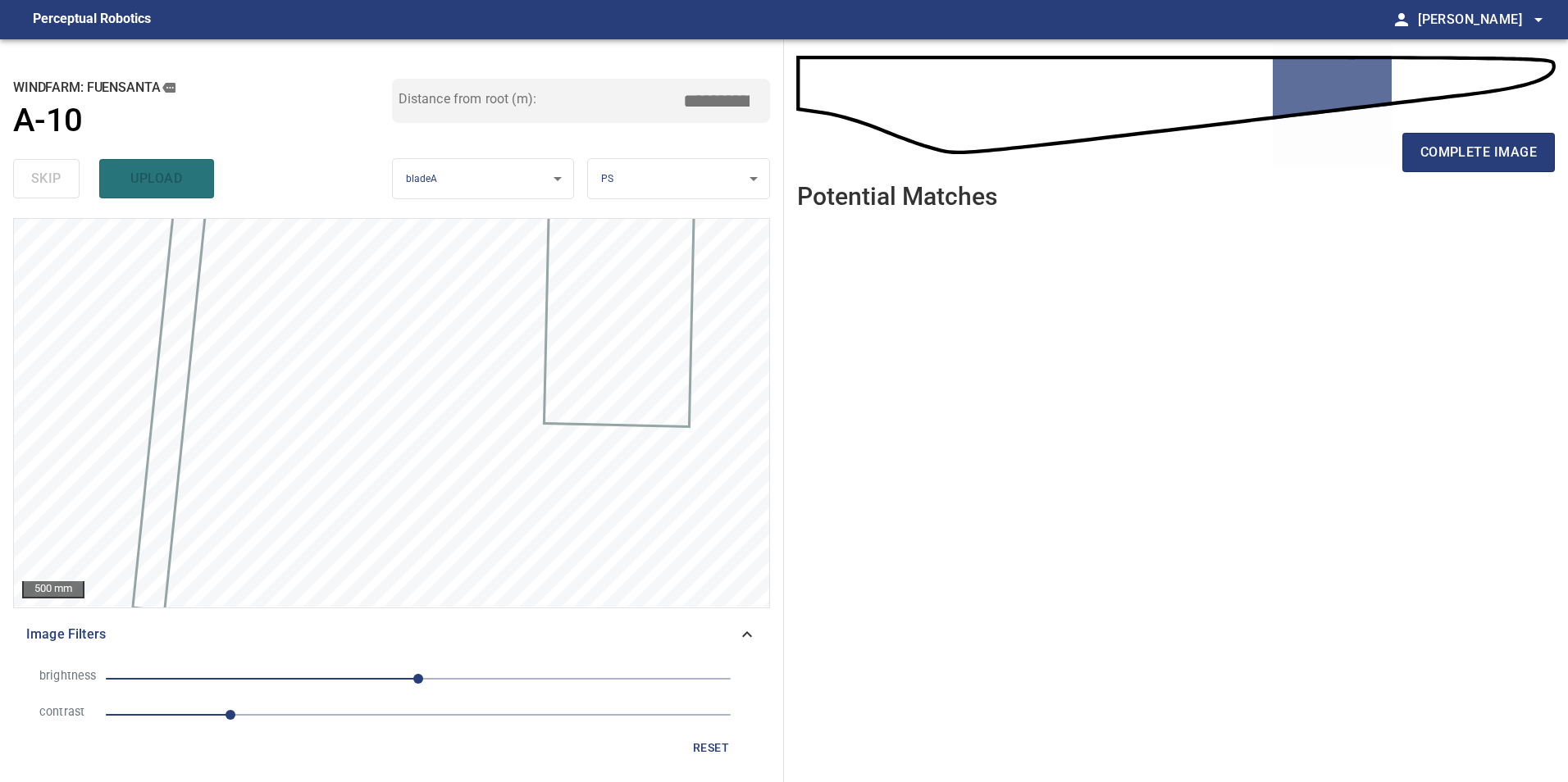
click at [432, 717] on span "1" at bounding box center [419, 715] width 625 height 23
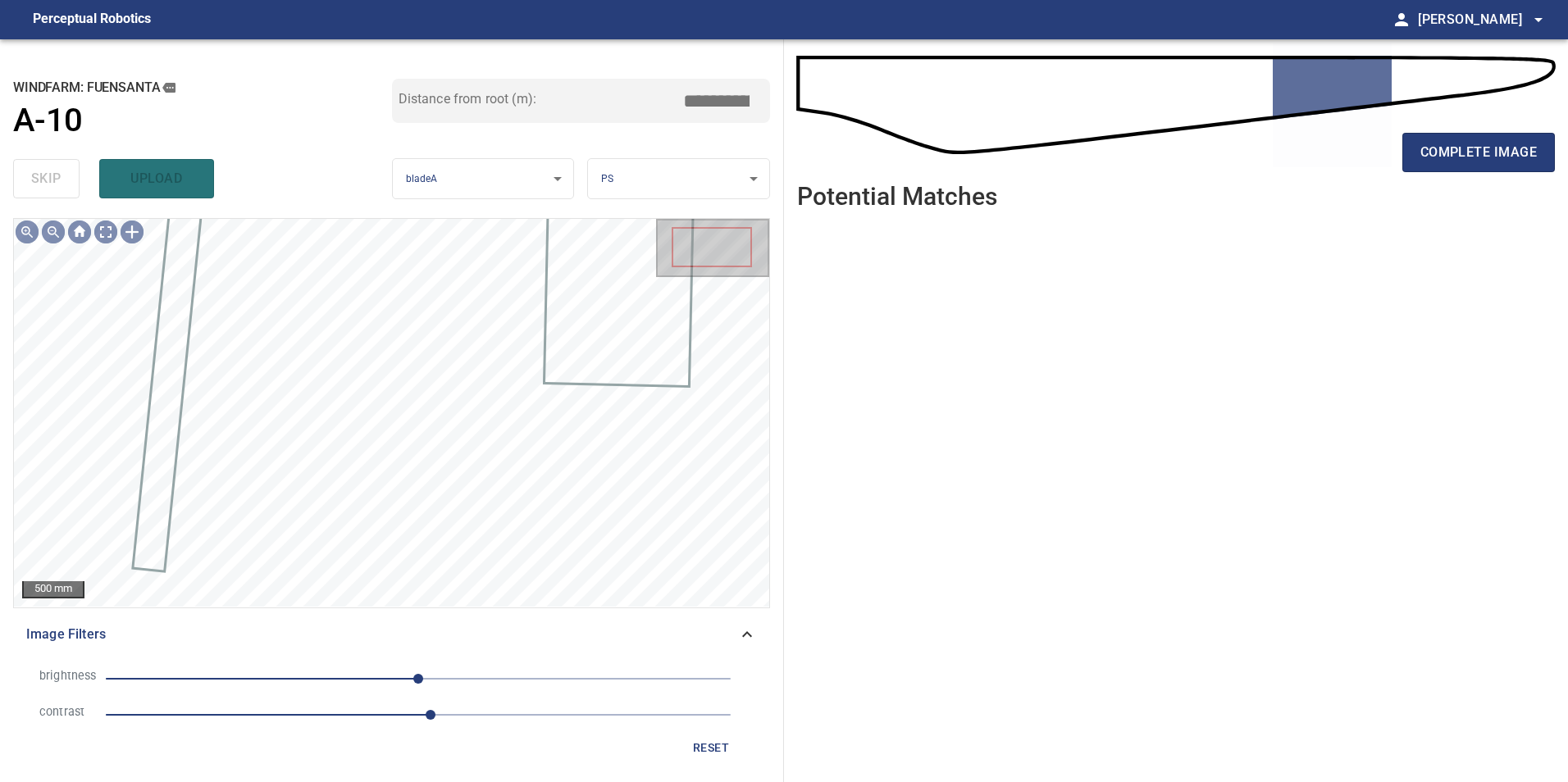
click at [255, 672] on span "0" at bounding box center [419, 679] width 625 height 23
click at [220, 679] on span "-162" at bounding box center [419, 679] width 625 height 23
